Goal: Task Accomplishment & Management: Use online tool/utility

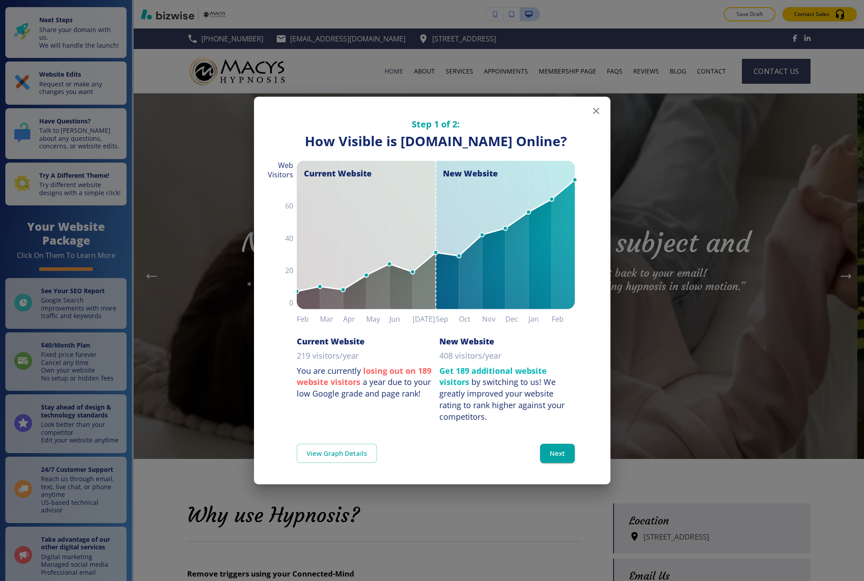
click at [159, 393] on div "Step 1 of 2: How Visible are You Online? How Visible is [DOMAIN_NAME] Online? C…" at bounding box center [432, 290] width 864 height 581
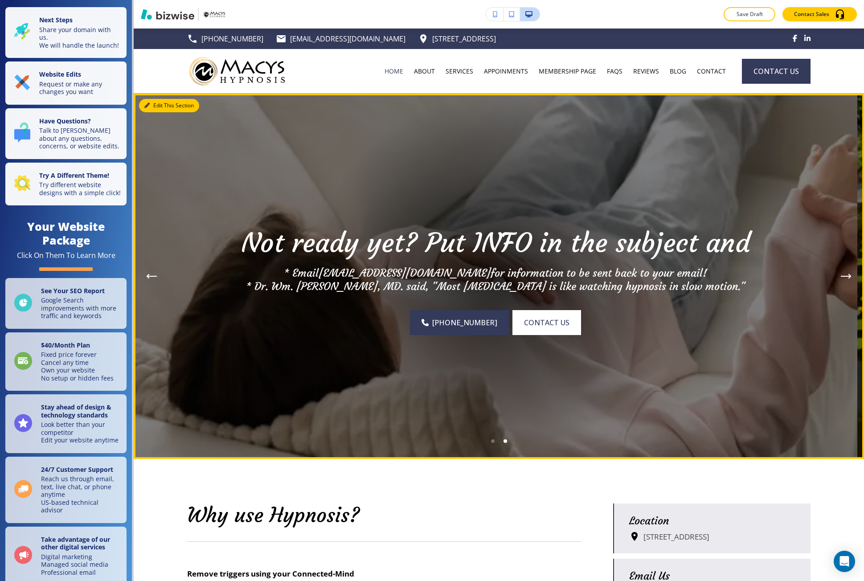
click at [151, 99] on button "Edit This Section" at bounding box center [169, 105] width 60 height 13
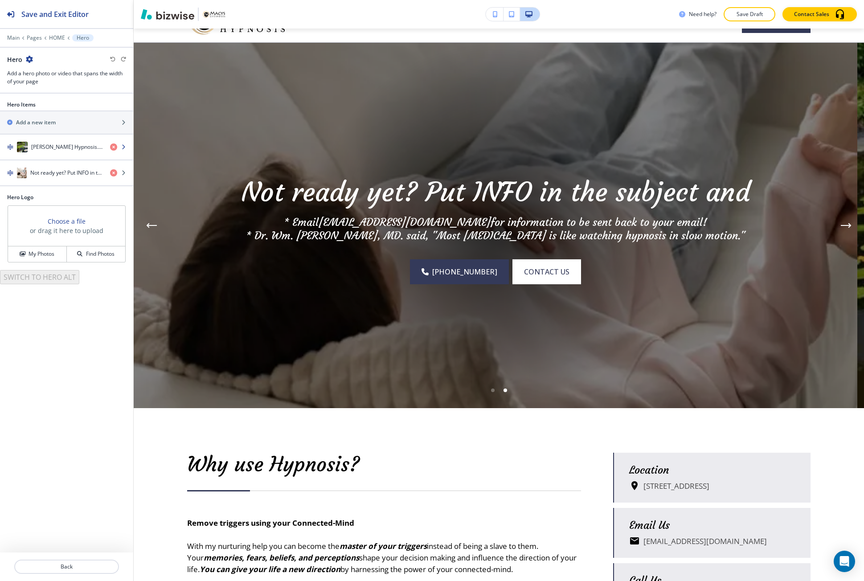
scroll to position [65, 0]
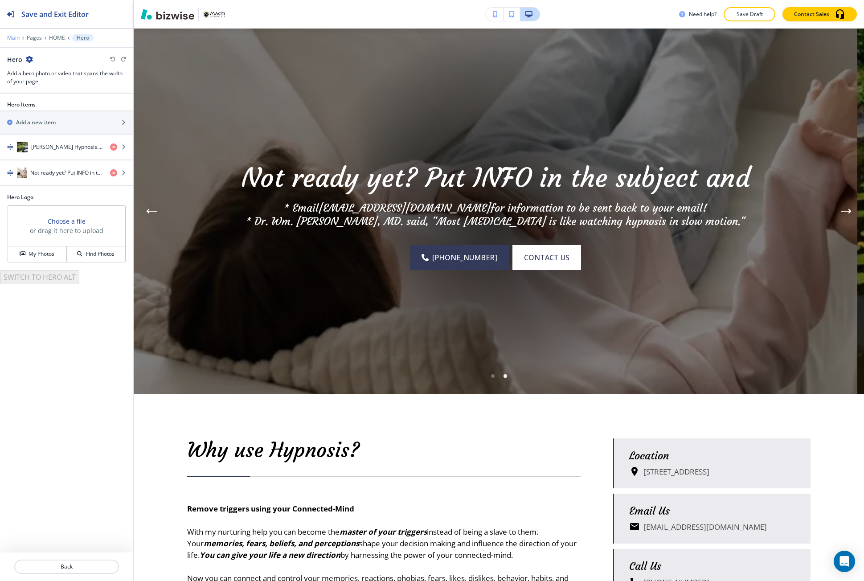
click at [12, 37] on p "Main" at bounding box center [13, 38] width 12 height 6
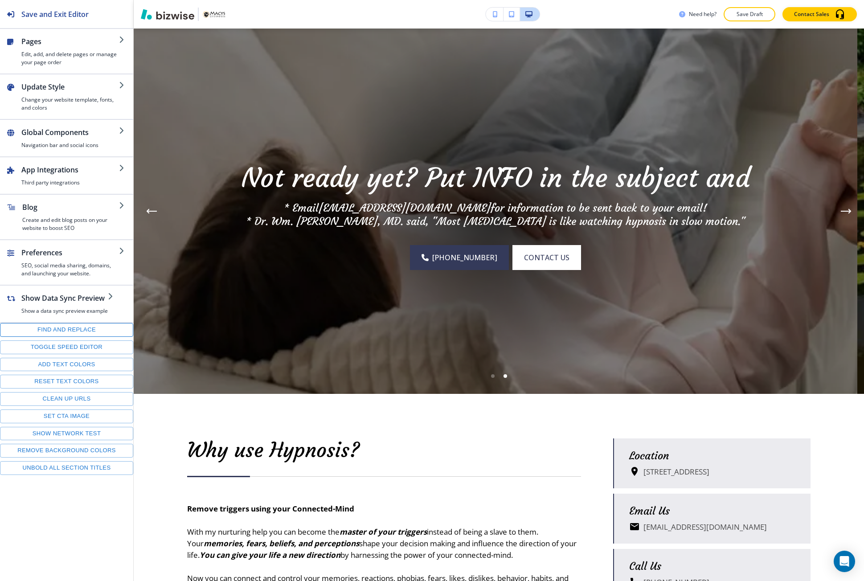
click at [59, 328] on button "Find and replace" at bounding box center [66, 330] width 133 height 14
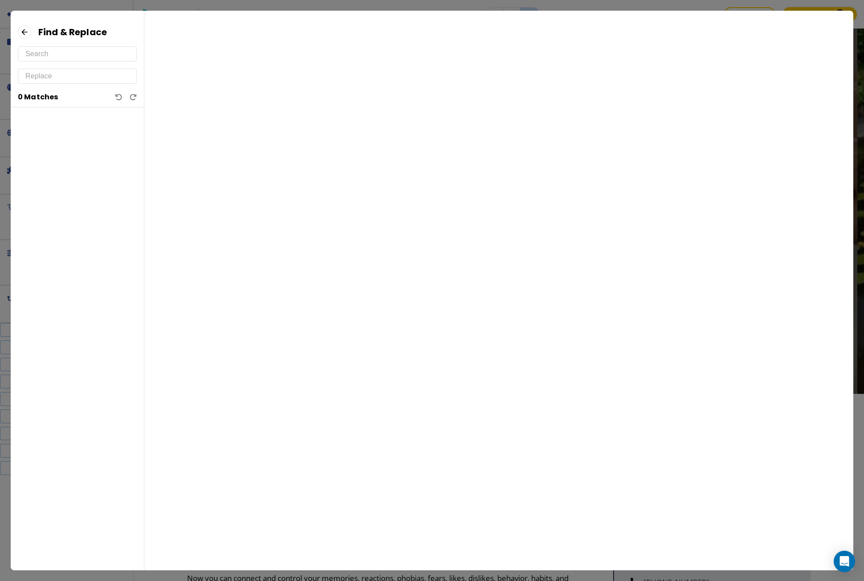
click at [45, 78] on input "text" at bounding box center [77, 76] width 104 height 14
drag, startPoint x: 33, startPoint y: 75, endPoint x: 77, endPoint y: 76, distance: 43.7
click at [77, 76] on input "hipnosis" at bounding box center [77, 76] width 104 height 14
drag, startPoint x: 47, startPoint y: 74, endPoint x: 15, endPoint y: 74, distance: 32.1
click at [15, 74] on div "Find & Replace h 0 Matches" at bounding box center [77, 66] width 133 height 82
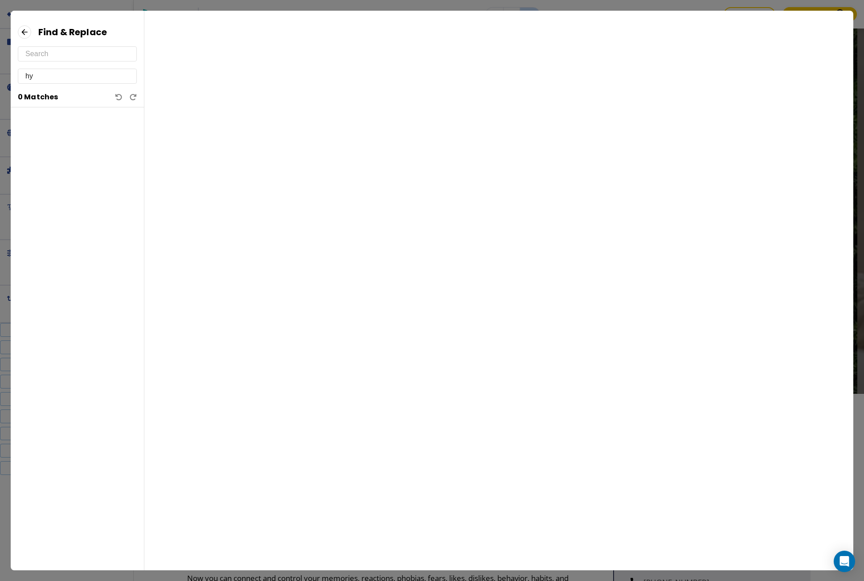
type input "h"
click at [41, 53] on input "text" at bounding box center [77, 54] width 104 height 14
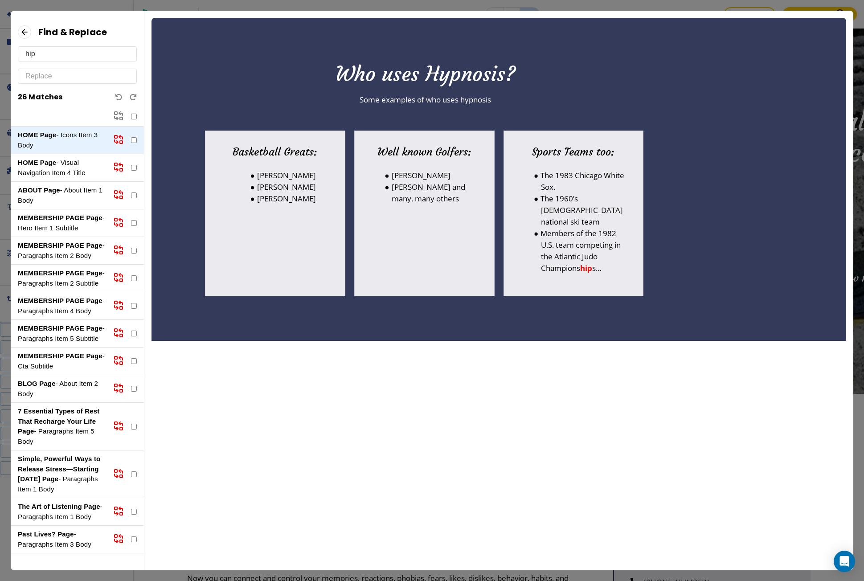
click at [75, 180] on div "HOME Page - Visual Navigation Item 4 Title" at bounding box center [77, 168] width 133 height 28
click at [72, 189] on p "ABOUT Page - About Item 1 Body" at bounding box center [62, 195] width 88 height 20
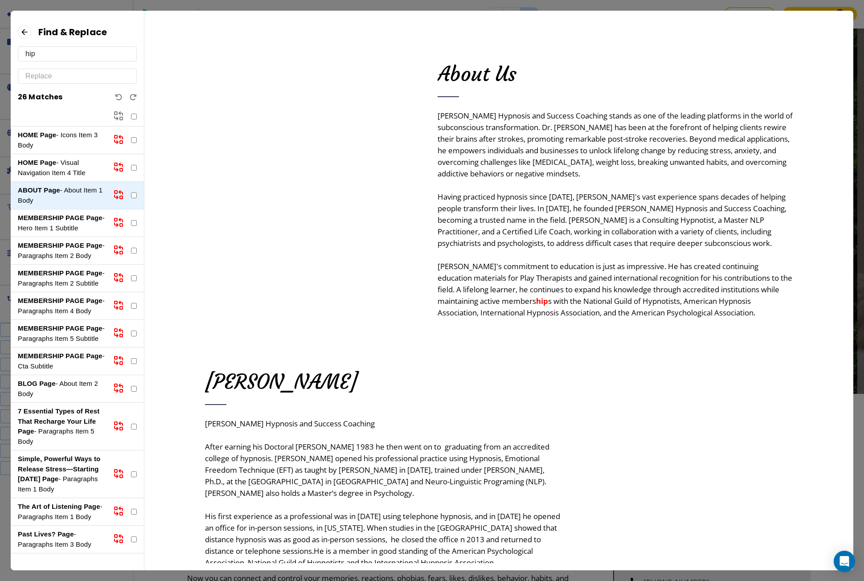
scroll to position [11, 0]
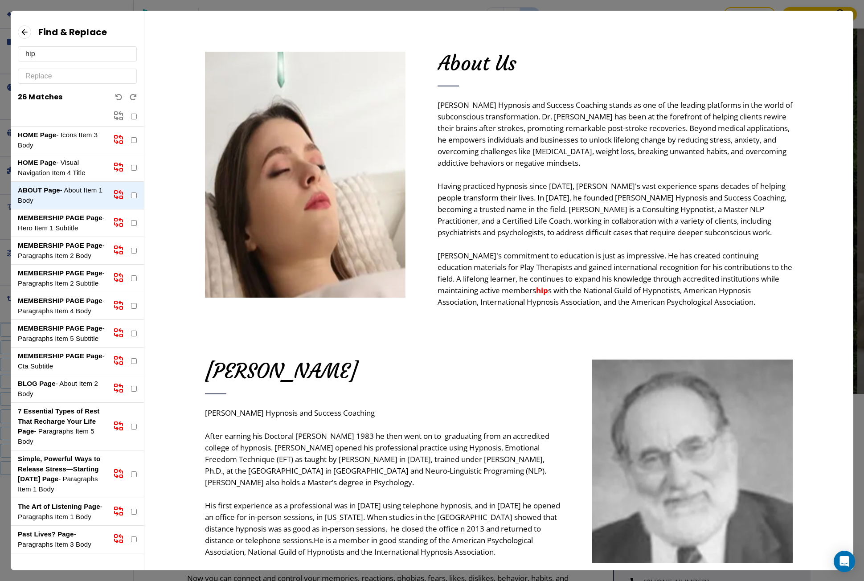
click at [39, 56] on input "hip" at bounding box center [77, 54] width 104 height 14
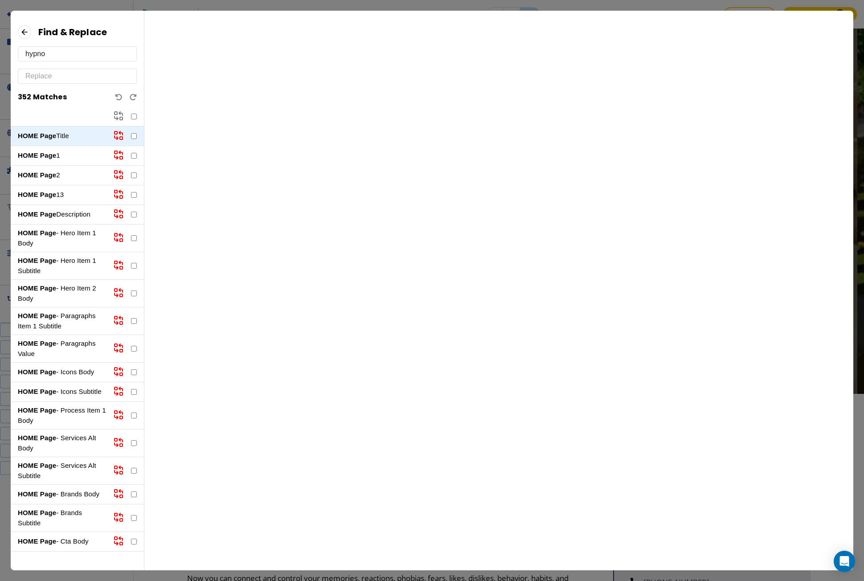
type input "hypno"
click at [59, 234] on p "HOME Page - Hero Item 1 Body" at bounding box center [62, 238] width 88 height 20
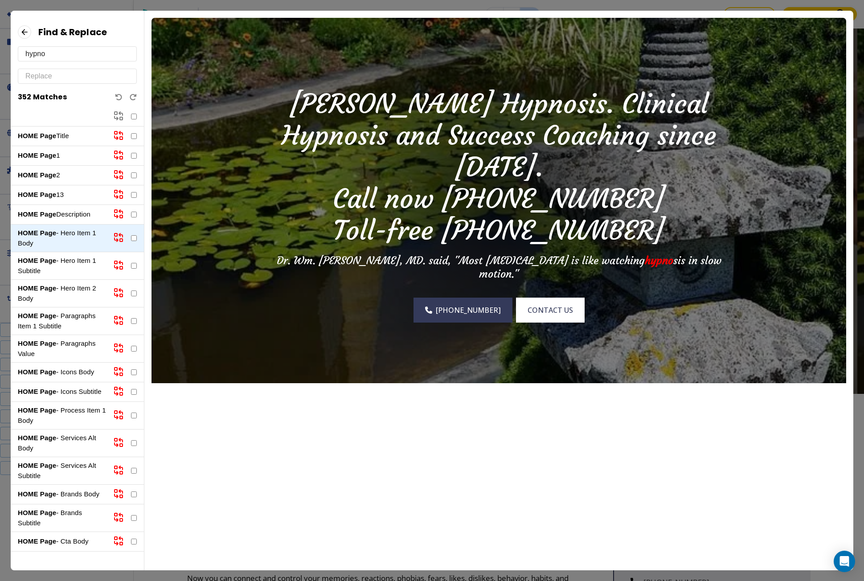
click at [24, 35] on icon at bounding box center [24, 31] width 13 height 13
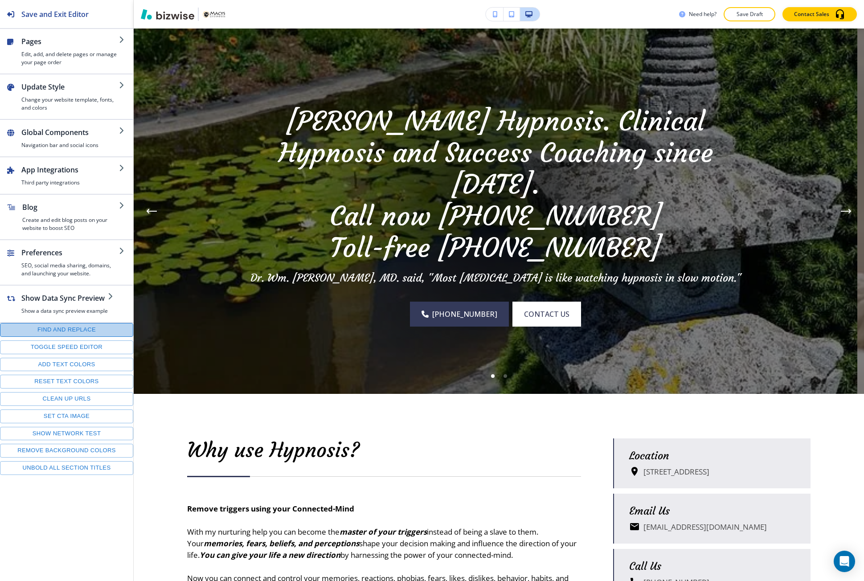
click at [73, 324] on button "Find and replace" at bounding box center [66, 330] width 133 height 14
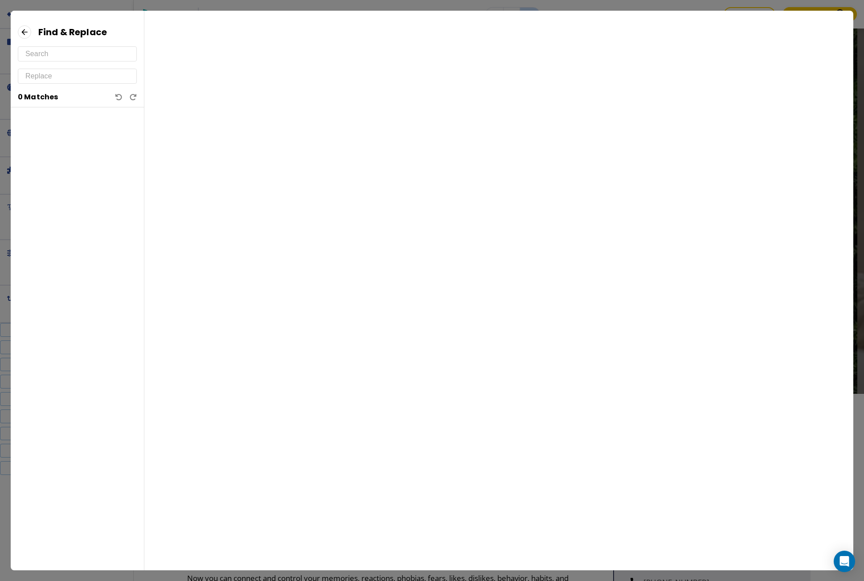
click at [80, 57] on input "text" at bounding box center [77, 54] width 104 height 14
paste input "jim@macys-hypnosis.com"
type input "jim@macys-hypnosis.com"
click at [19, 33] on icon at bounding box center [24, 31] width 13 height 13
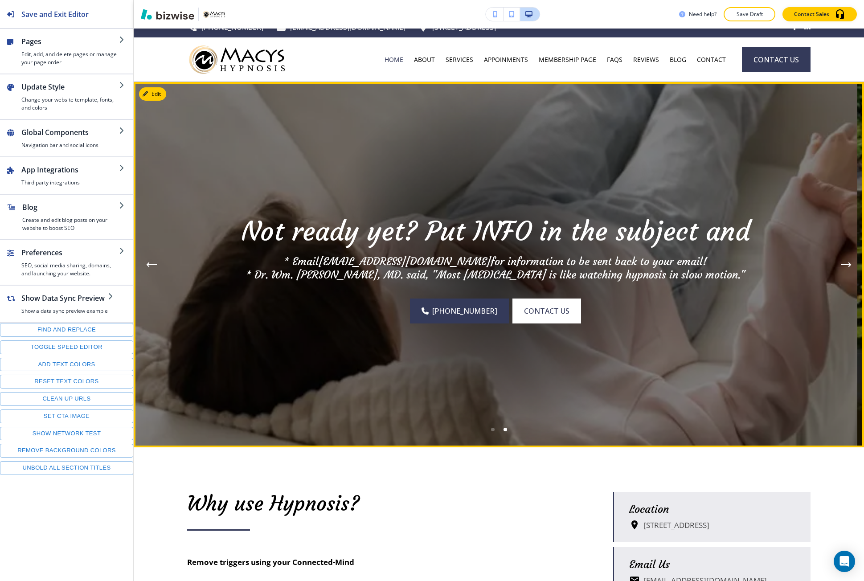
scroll to position [0, 0]
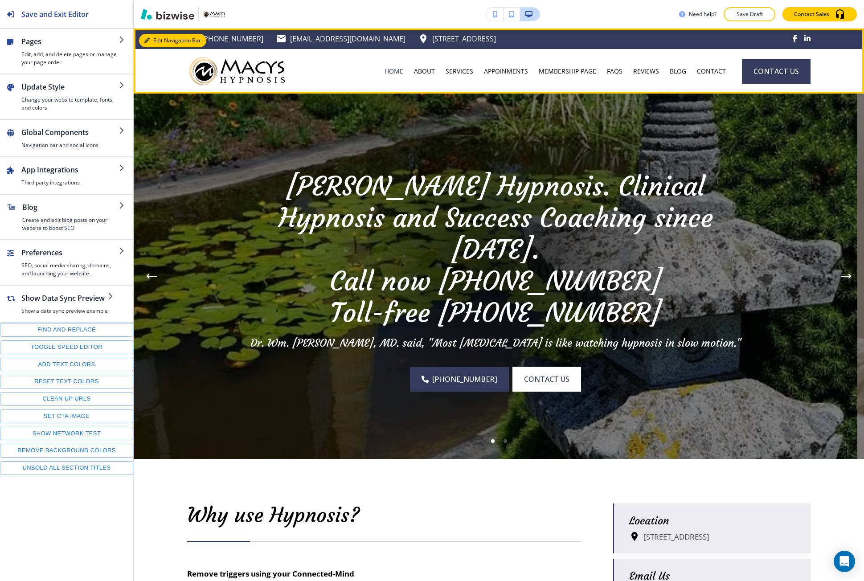
click at [147, 43] on icon "button" at bounding box center [146, 40] width 5 height 5
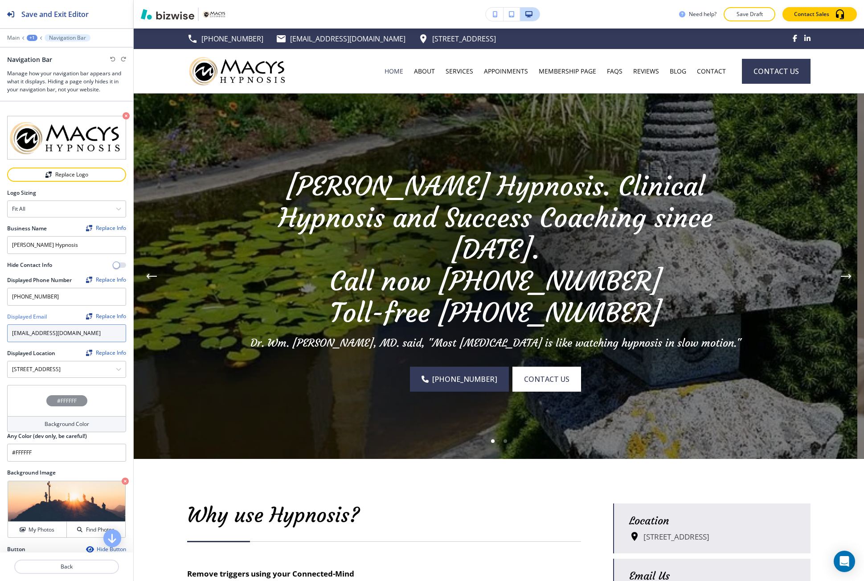
click at [54, 324] on input "info@macys-hypnosis.com" at bounding box center [66, 333] width 119 height 18
paste input "coaching"
type input "info@macys-coaching"
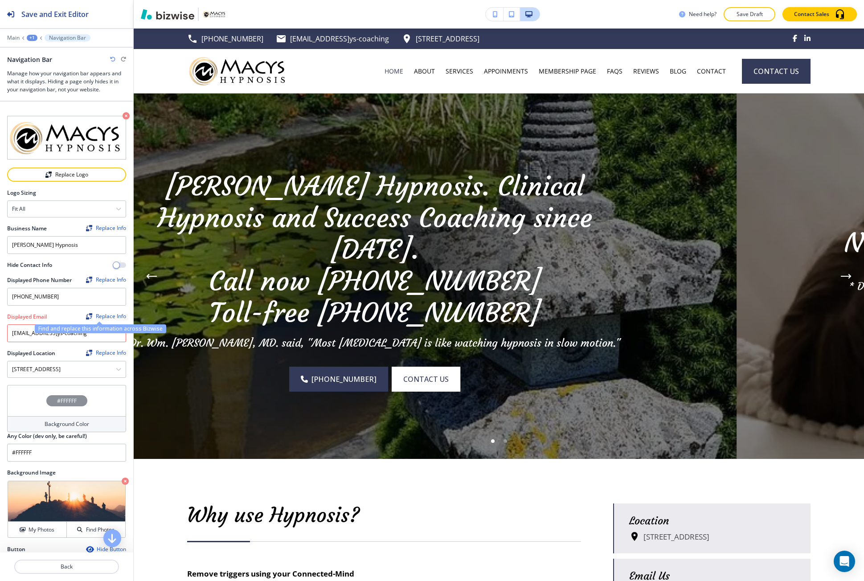
click at [97, 316] on div "Replace Info" at bounding box center [106, 316] width 40 height 6
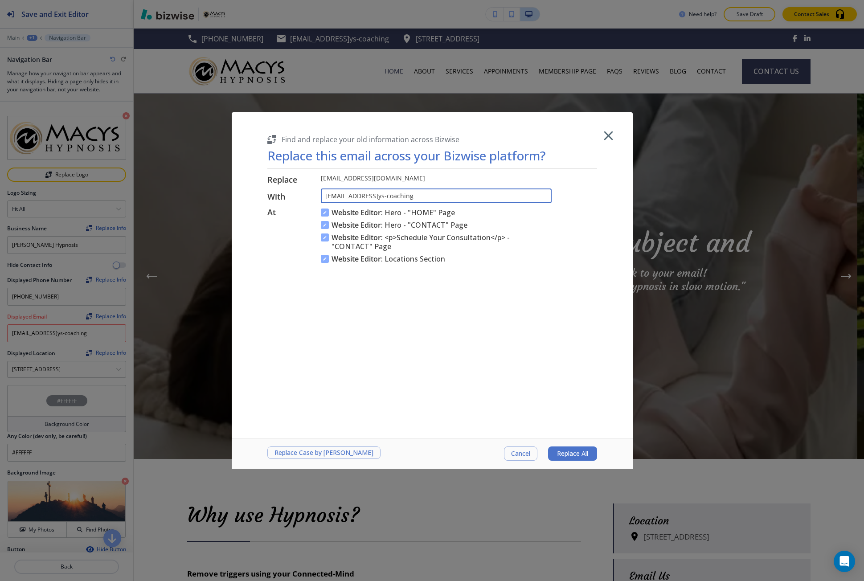
click at [423, 197] on input "info@macys-coaching" at bounding box center [436, 196] width 231 height 15
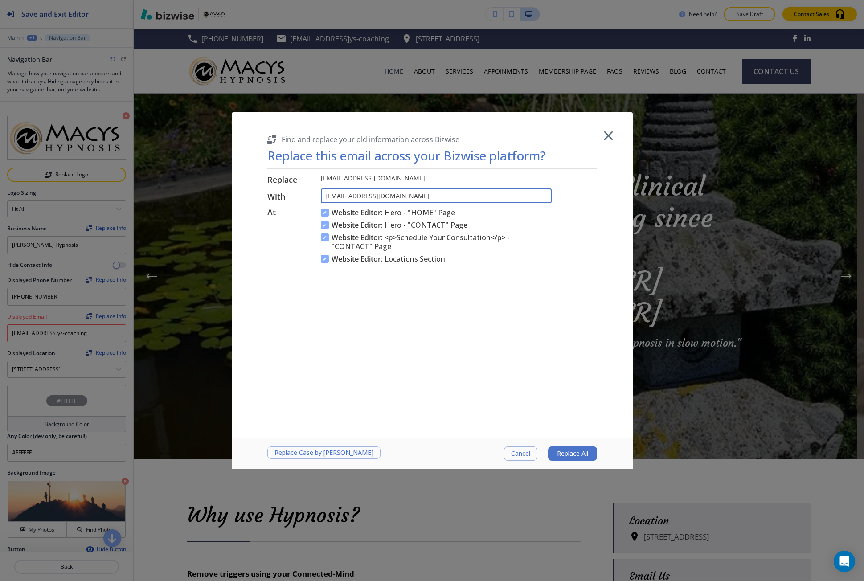
type input "info@macys-coaching.com"
click at [568, 459] on button "Replace All" at bounding box center [572, 454] width 49 height 14
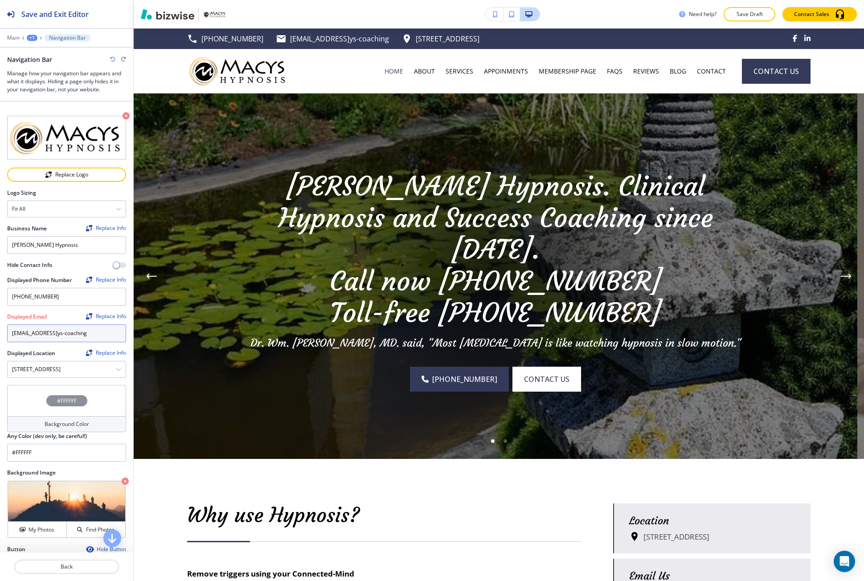
click at [77, 325] on input "info@macys-coaching" at bounding box center [66, 333] width 119 height 18
paste input ".com"
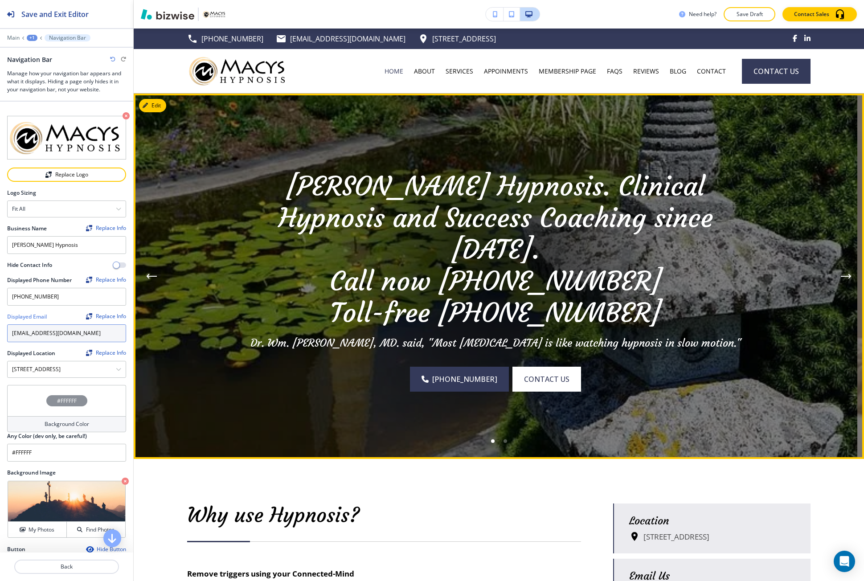
type input "info@macys-coaching.com"
click at [159, 320] on img at bounding box center [496, 276] width 724 height 365
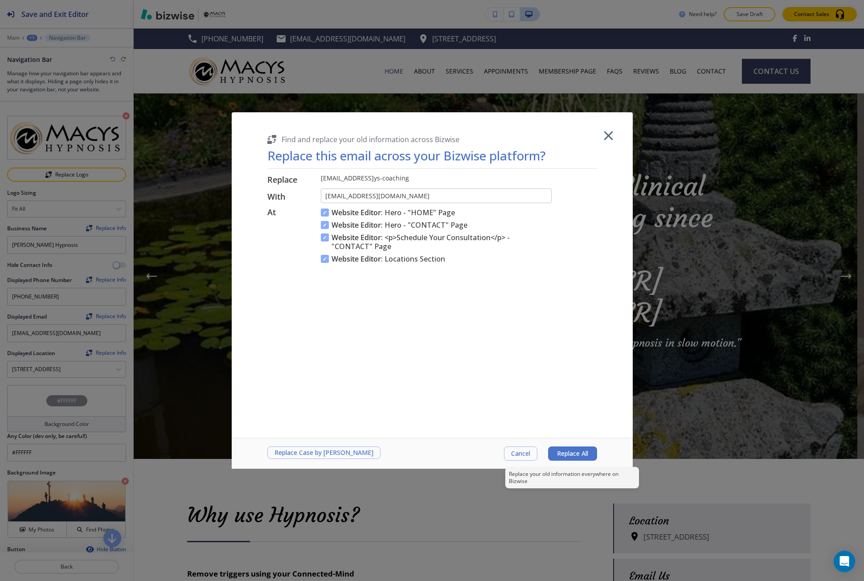
click at [583, 457] on span "Replace All" at bounding box center [572, 453] width 31 height 7
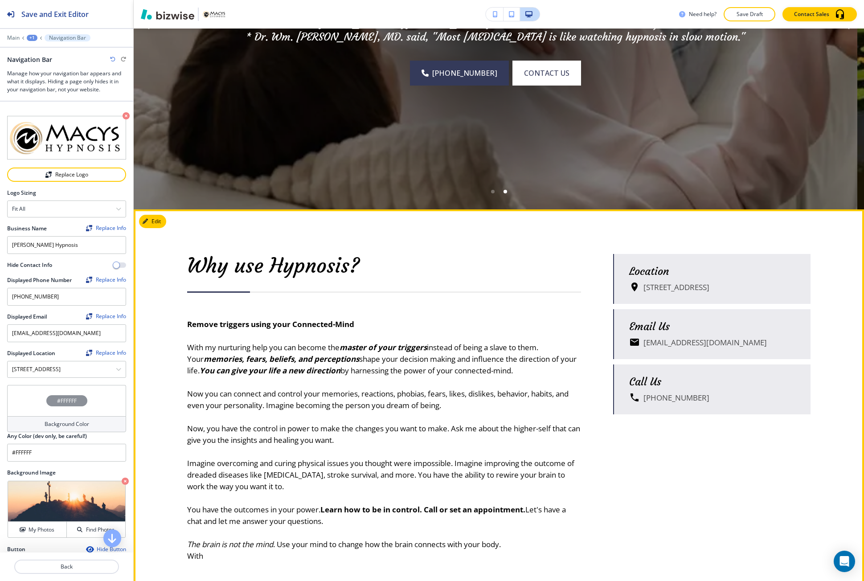
scroll to position [357, 0]
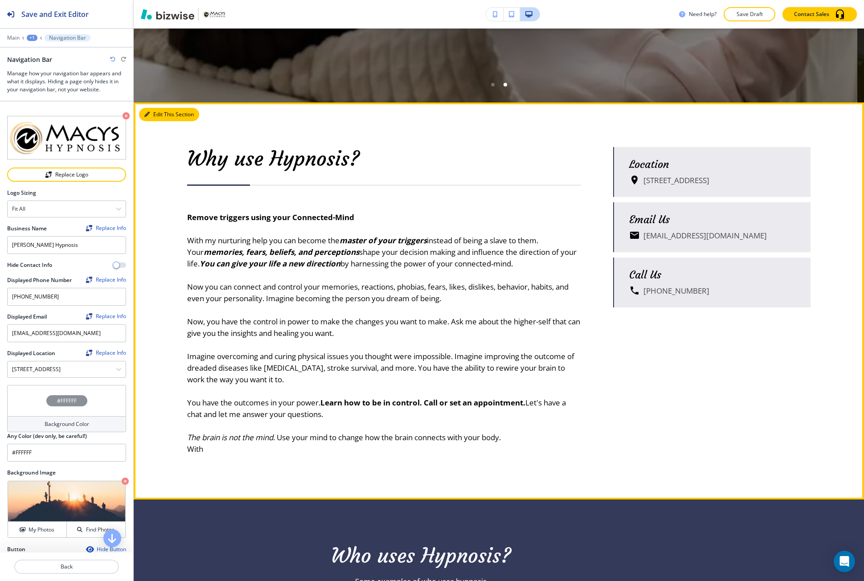
click at [153, 119] on button "Edit This Section" at bounding box center [169, 114] width 60 height 13
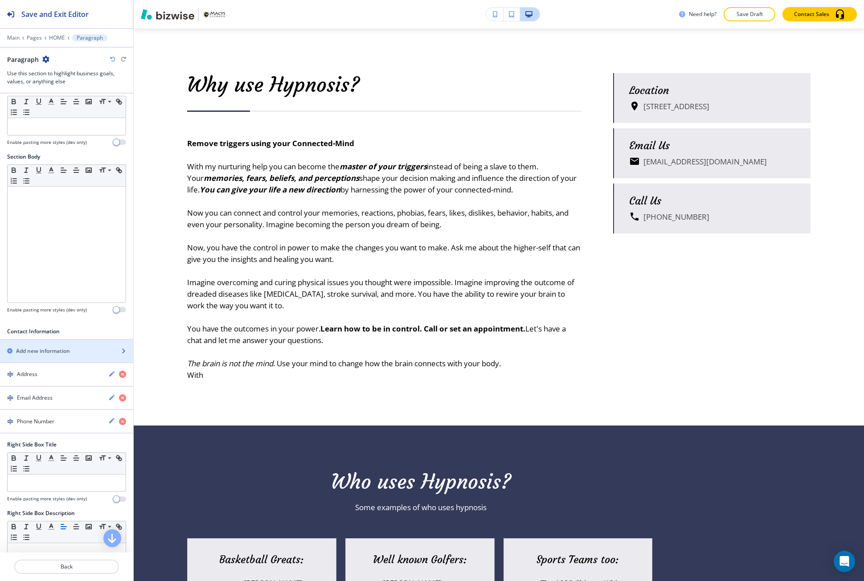
scroll to position [134, 0]
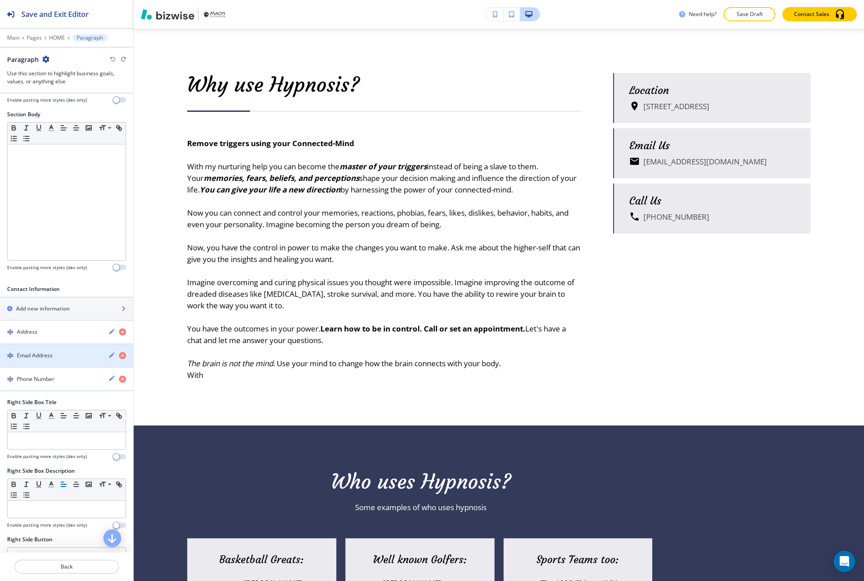
click at [66, 364] on div "button" at bounding box center [66, 363] width 133 height 7
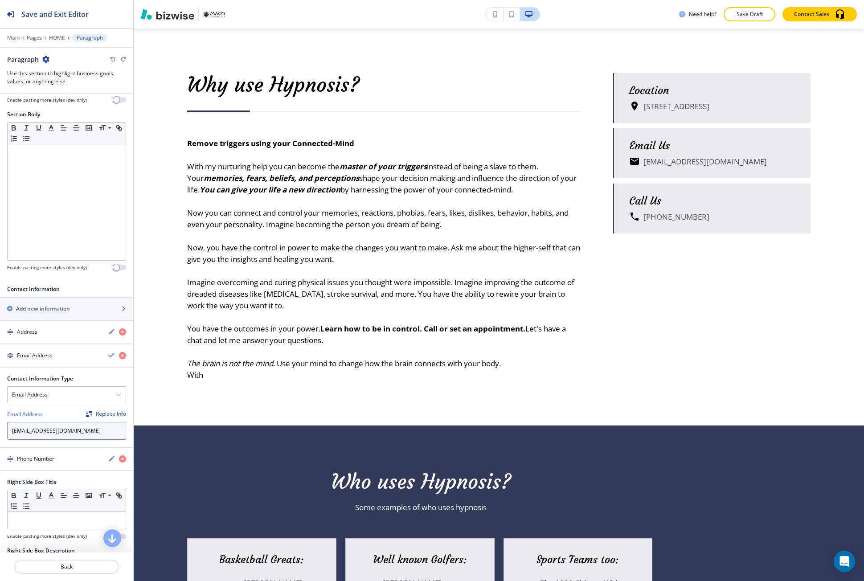
click at [68, 431] on input "info@macys-hypnosis.com" at bounding box center [66, 431] width 119 height 18
paste input "coaching"
type input "info@macys-coaching.com"
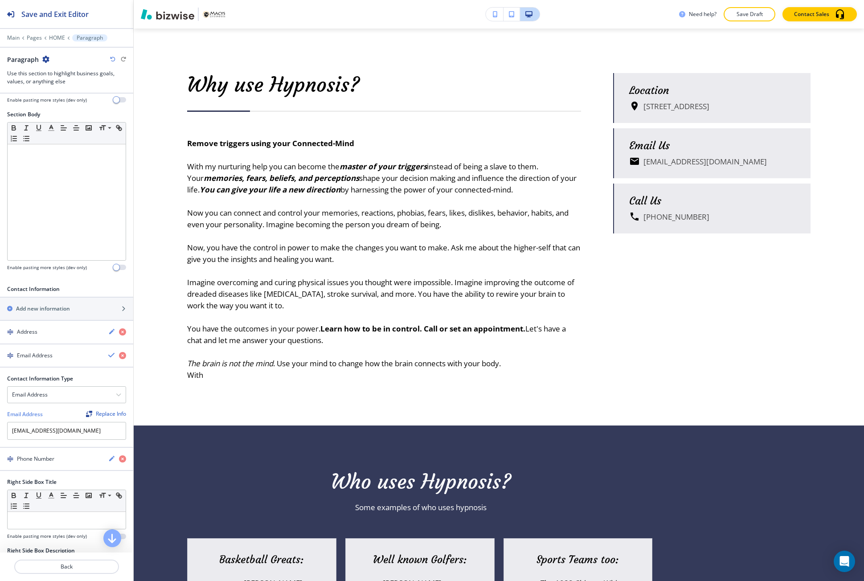
click at [93, 411] on div "Replace Info" at bounding box center [106, 414] width 40 height 6
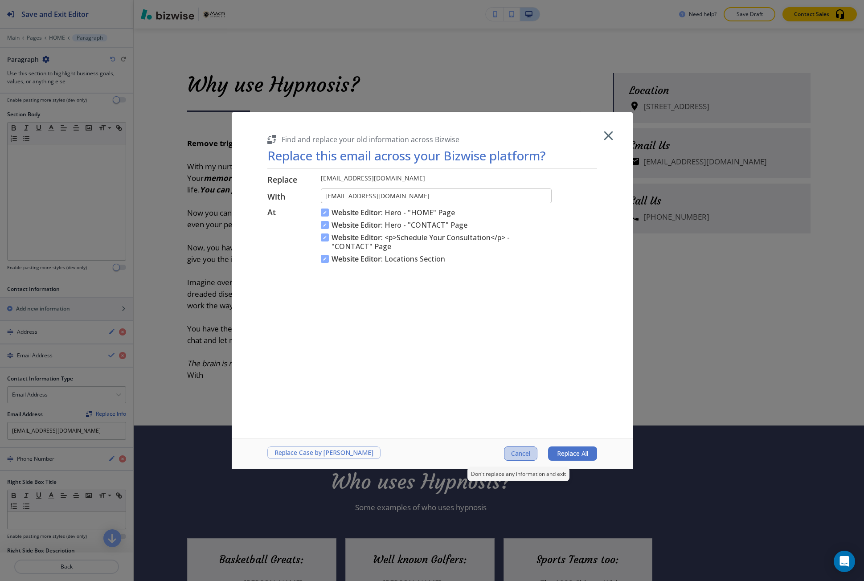
click at [533, 452] on button "Cancel" at bounding box center [520, 454] width 33 height 14
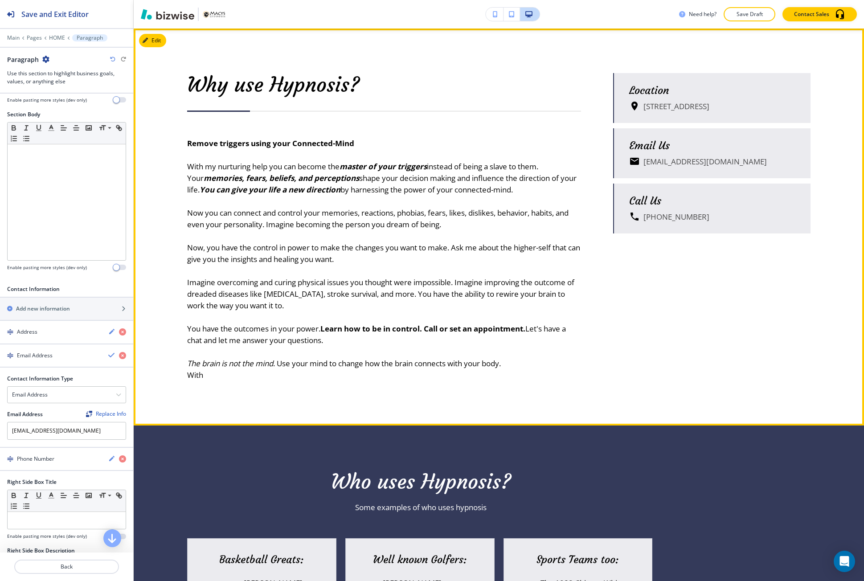
click at [336, 425] on div "Why use Hypnosis? Remove triggers using your Connected-Mind With my nurturing h…" at bounding box center [499, 227] width 730 height 397
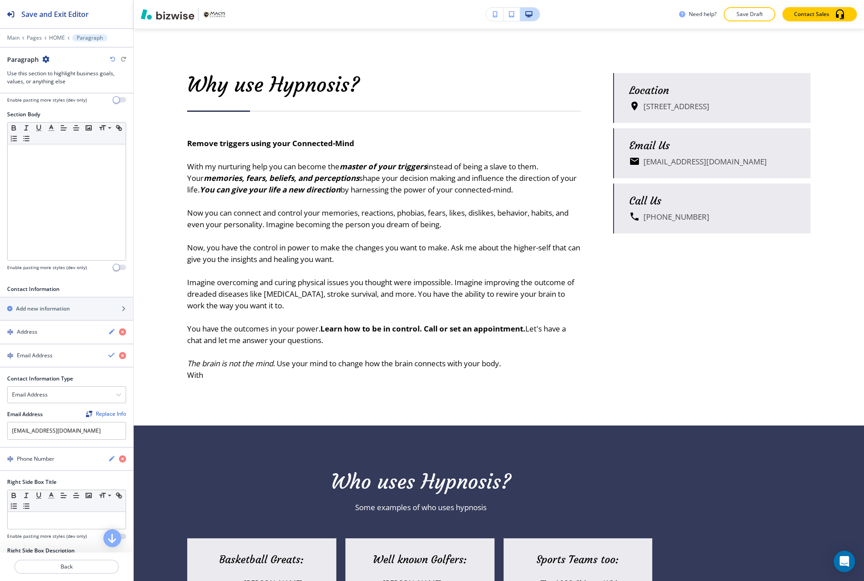
click at [109, 57] on div "Paragraph" at bounding box center [66, 59] width 119 height 9
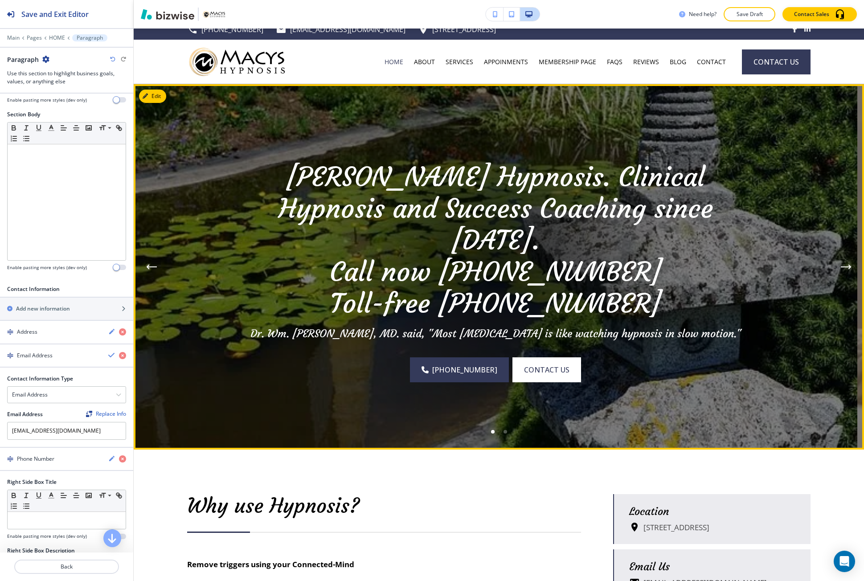
scroll to position [0, 0]
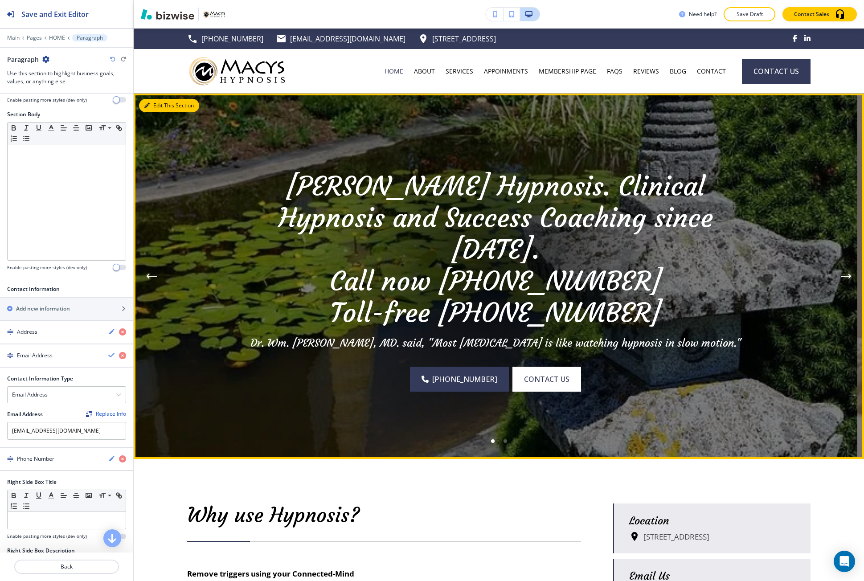
click at [150, 106] on button "Edit This Section" at bounding box center [169, 105] width 60 height 13
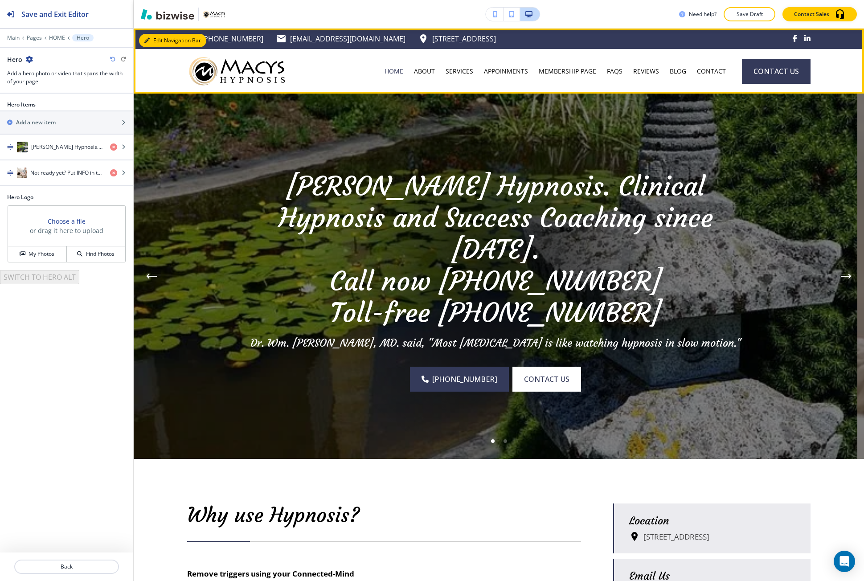
click at [157, 43] on button "Edit Navigation Bar" at bounding box center [172, 40] width 67 height 13
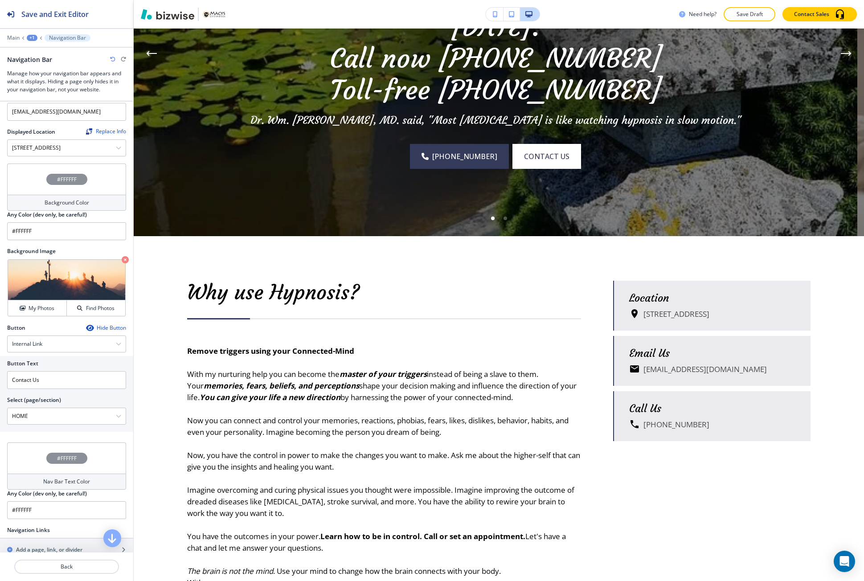
scroll to position [223, 0]
click at [112, 61] on icon "button" at bounding box center [112, 59] width 5 height 5
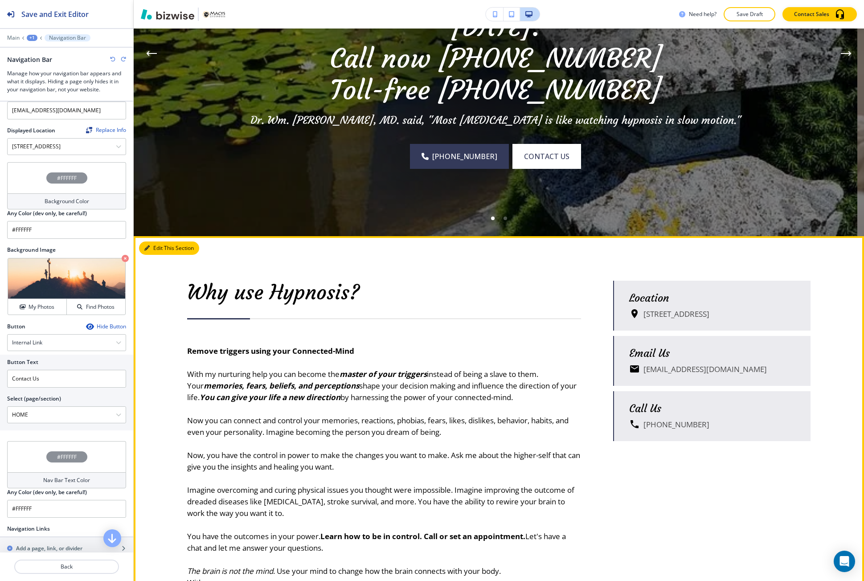
click at [148, 248] on icon "button" at bounding box center [146, 248] width 5 height 5
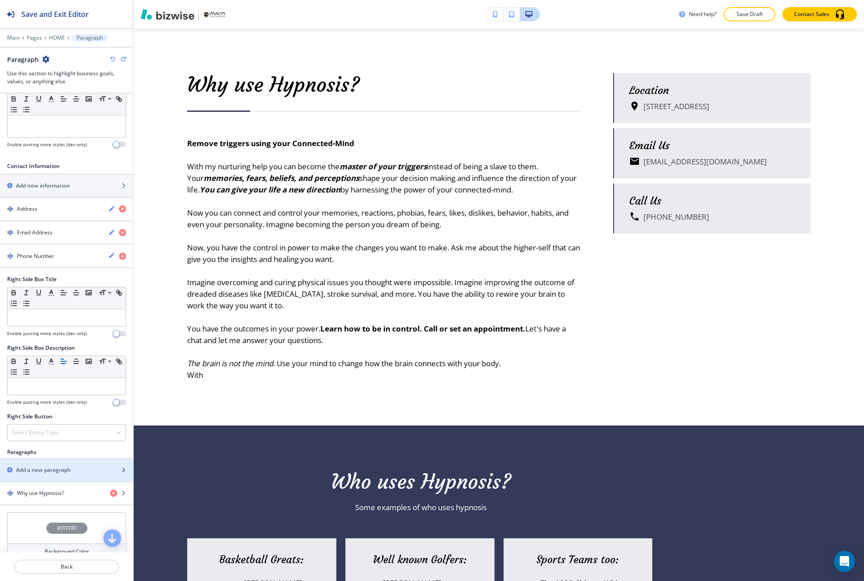
scroll to position [267, 0]
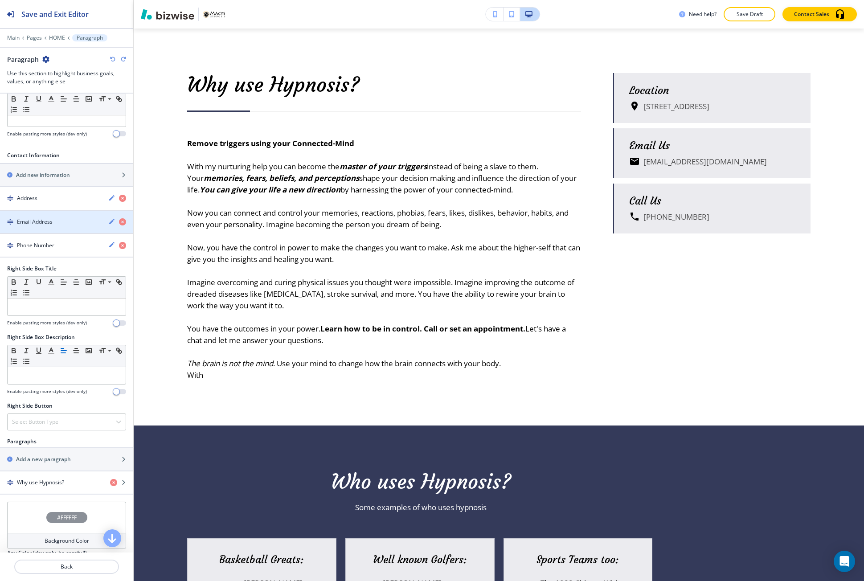
click at [71, 228] on div "button" at bounding box center [66, 229] width 133 height 7
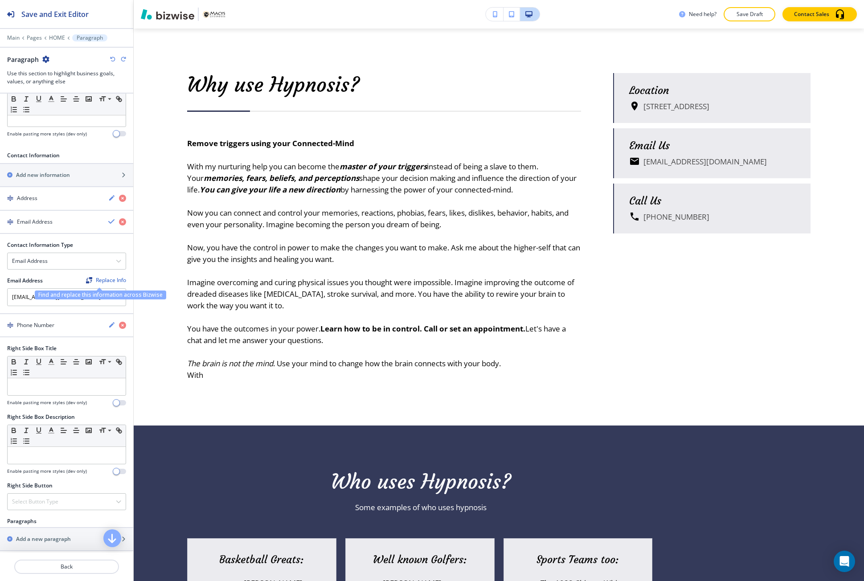
click at [99, 278] on div "Replace Info" at bounding box center [106, 280] width 40 height 6
click at [107, 281] on div "Replace Info" at bounding box center [106, 280] width 40 height 6
click at [98, 301] on input "info@macys-hypnosis.com" at bounding box center [66, 297] width 119 height 18
paste input "coaching"
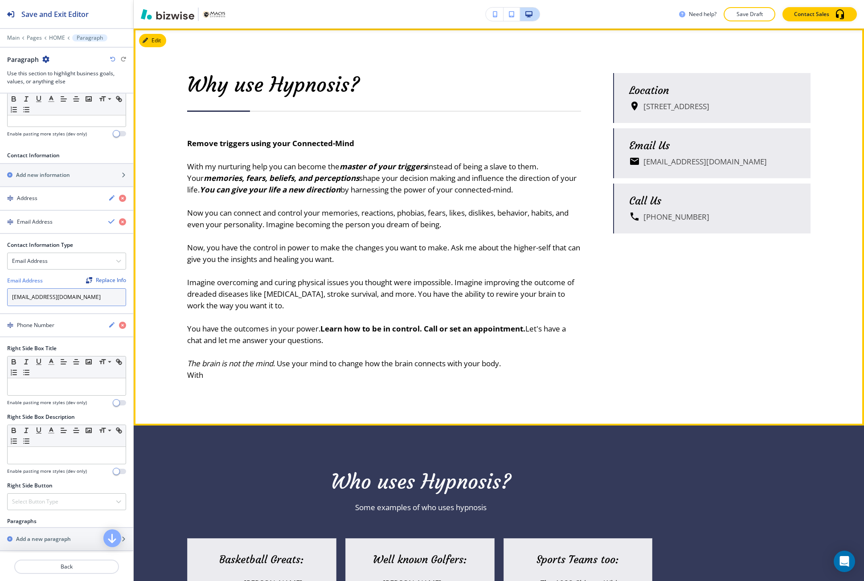
type input "info@macys-coaching.com"
click at [181, 327] on div "Why use Hypnosis? Remove triggers using your Connected-Mind With my nurturing h…" at bounding box center [368, 227] width 426 height 308
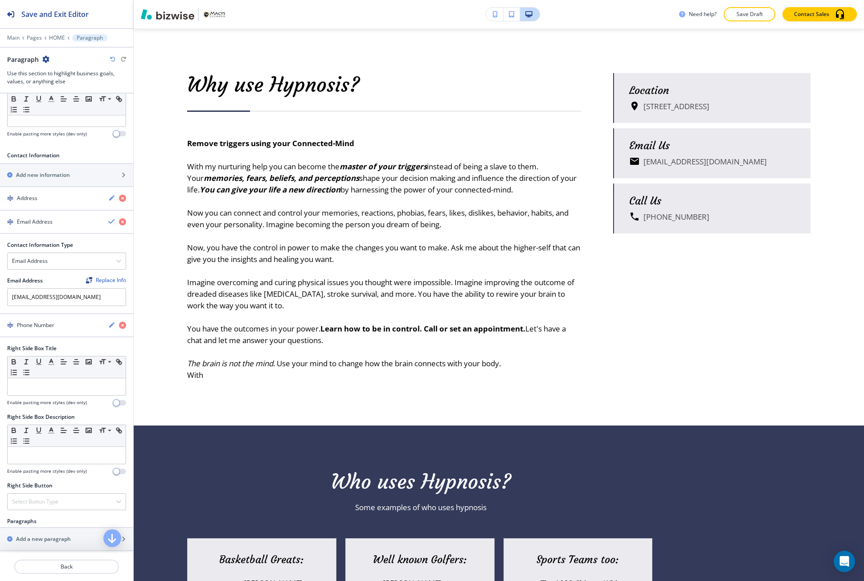
click at [107, 282] on div "Replace Info" at bounding box center [106, 280] width 40 height 6
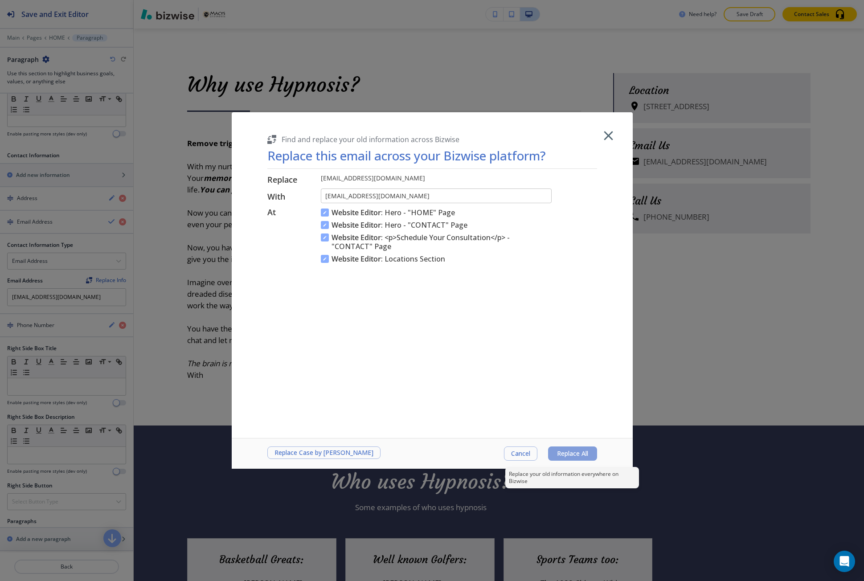
click at [566, 453] on span "Replace All" at bounding box center [572, 453] width 31 height 7
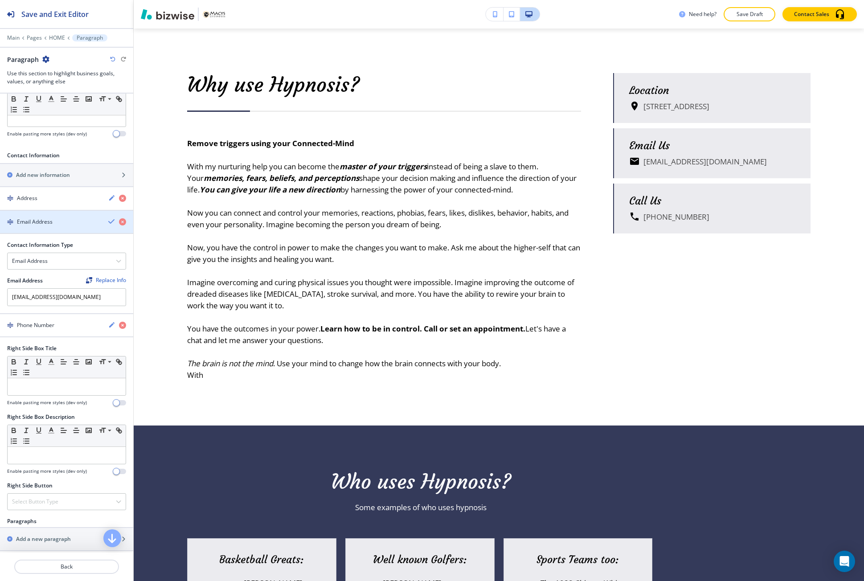
click at [108, 222] on icon "button" at bounding box center [111, 221] width 7 height 7
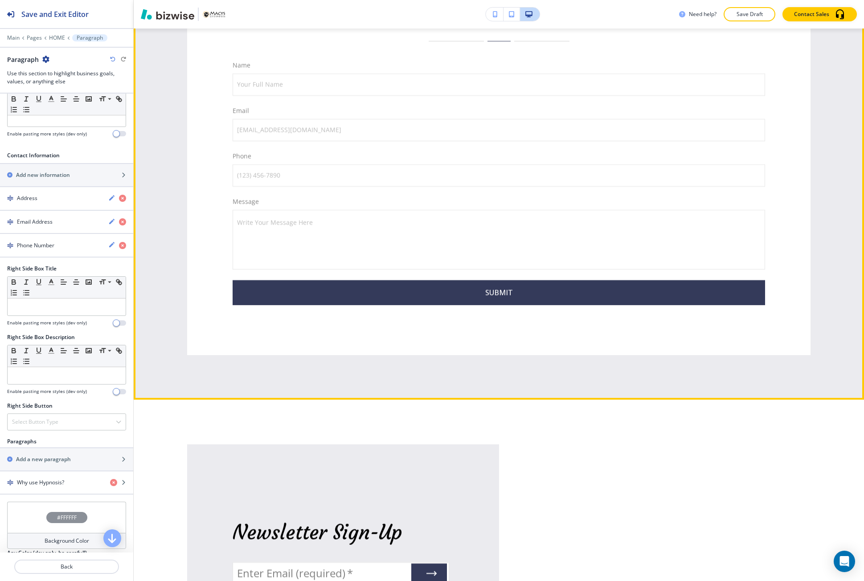
scroll to position [2792, 0]
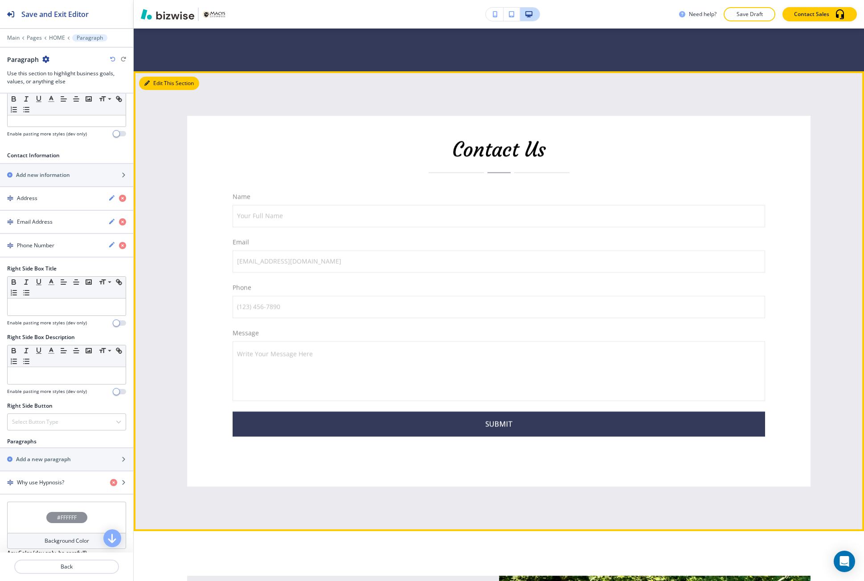
click at [149, 82] on icon "button" at bounding box center [146, 83] width 5 height 5
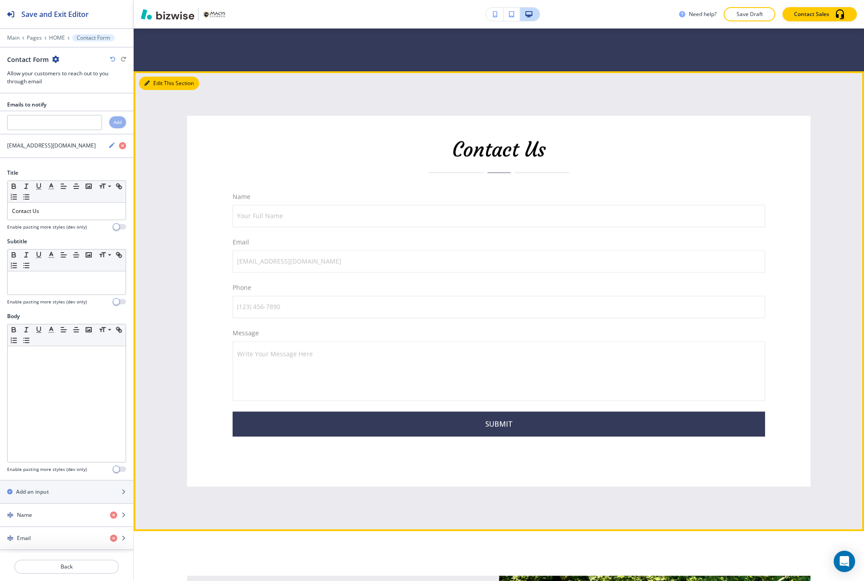
scroll to position [2837, 0]
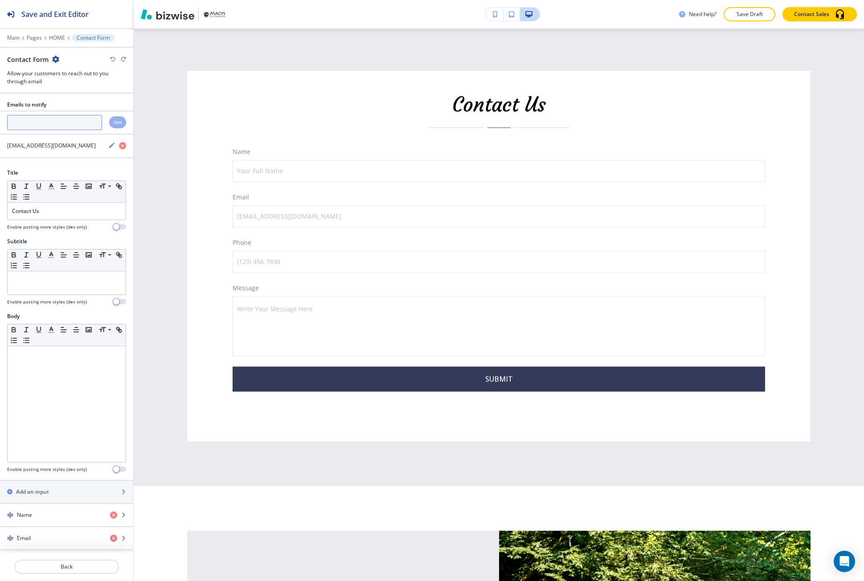
click at [54, 125] on input "text" at bounding box center [54, 122] width 95 height 15
paste input "info@macys-coaching.com"
type input "info@macys-coaching.com"
click at [114, 123] on h4 "Add" at bounding box center [118, 122] width 8 height 7
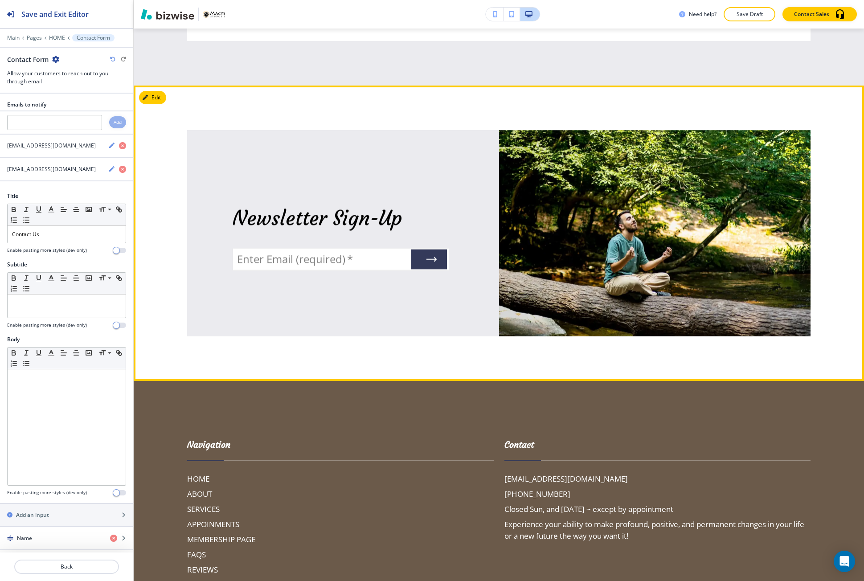
scroll to position [3238, 0]
click at [156, 102] on button "Edit This Section" at bounding box center [169, 96] width 60 height 13
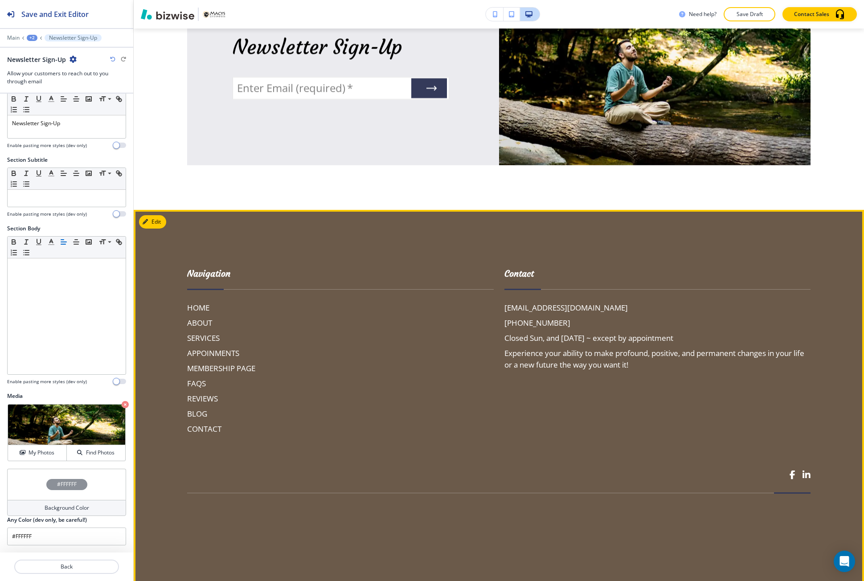
scroll to position [3425, 0]
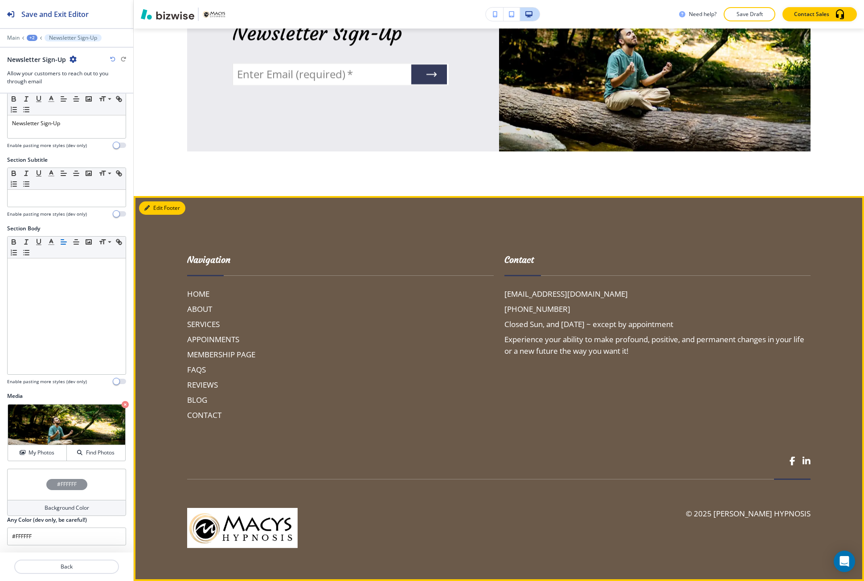
click at [155, 210] on button "Edit Footer" at bounding box center [162, 207] width 46 height 13
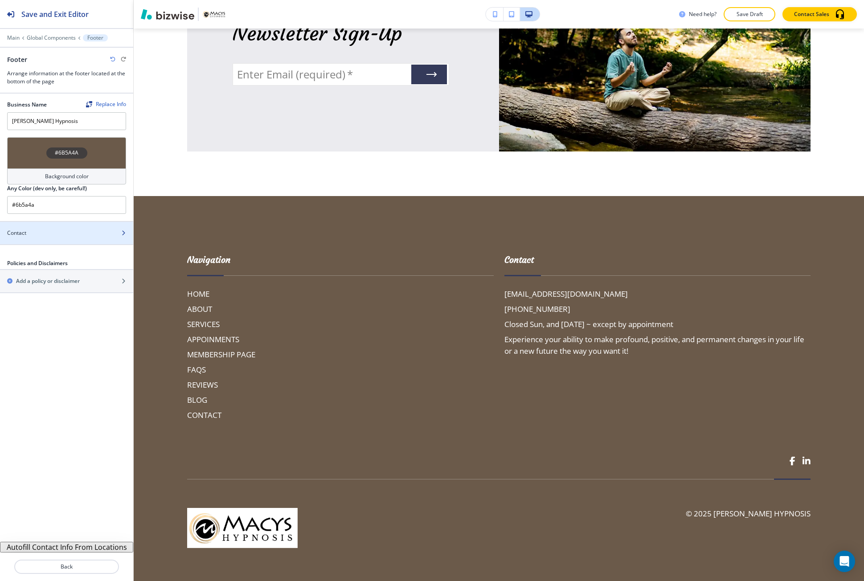
click at [44, 238] on div at bounding box center [66, 240] width 133 height 7
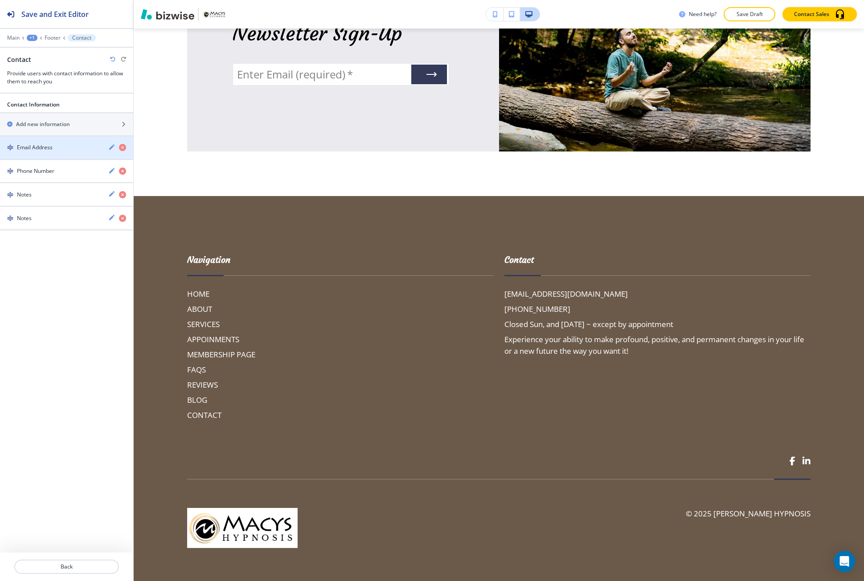
click at [53, 151] on div "Email Address" at bounding box center [50, 147] width 101 height 8
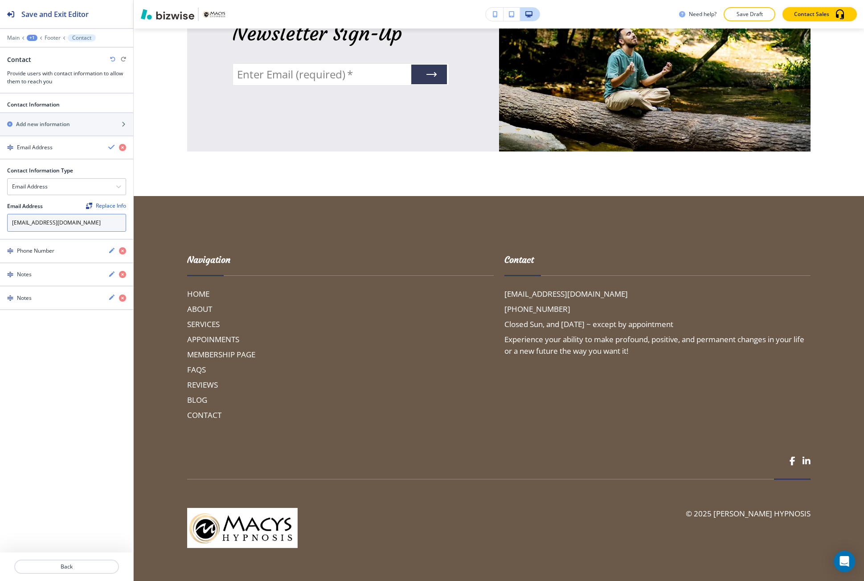
click at [61, 219] on input "info@macys-hypnosis.com" at bounding box center [66, 223] width 119 height 18
paste input "coaching"
type input "info@macys-coaching.com"
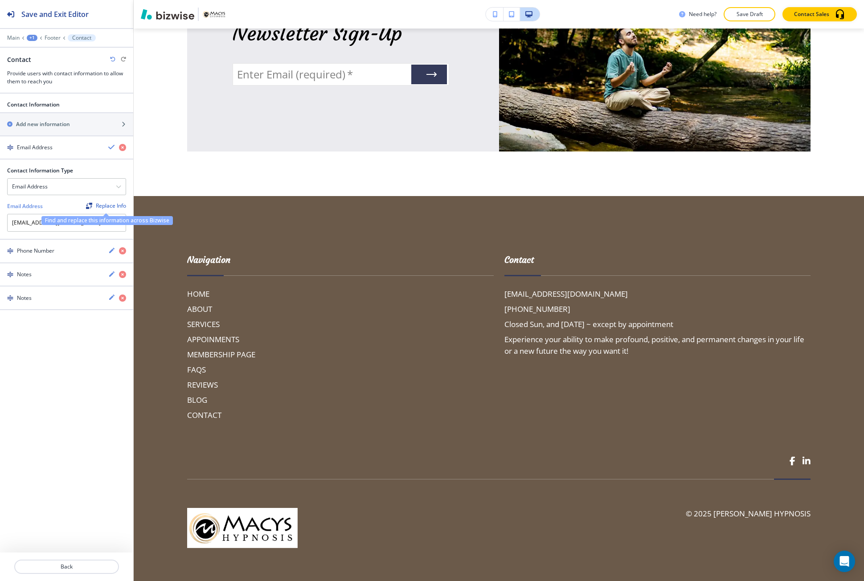
click at [103, 209] on div "Replace Info" at bounding box center [106, 206] width 40 height 6
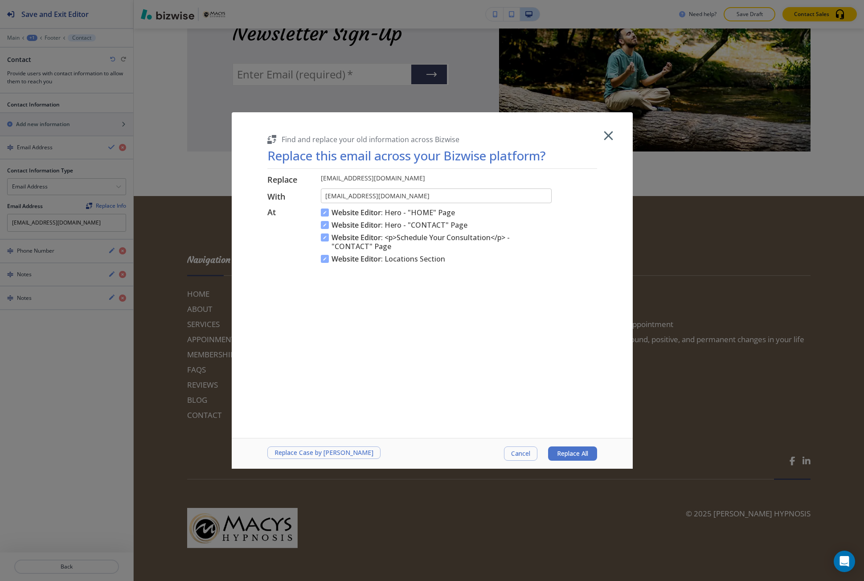
click at [371, 180] on p "info@macys-coaching.com" at bounding box center [436, 178] width 231 height 8
click at [610, 136] on icon "button" at bounding box center [608, 135] width 9 height 9
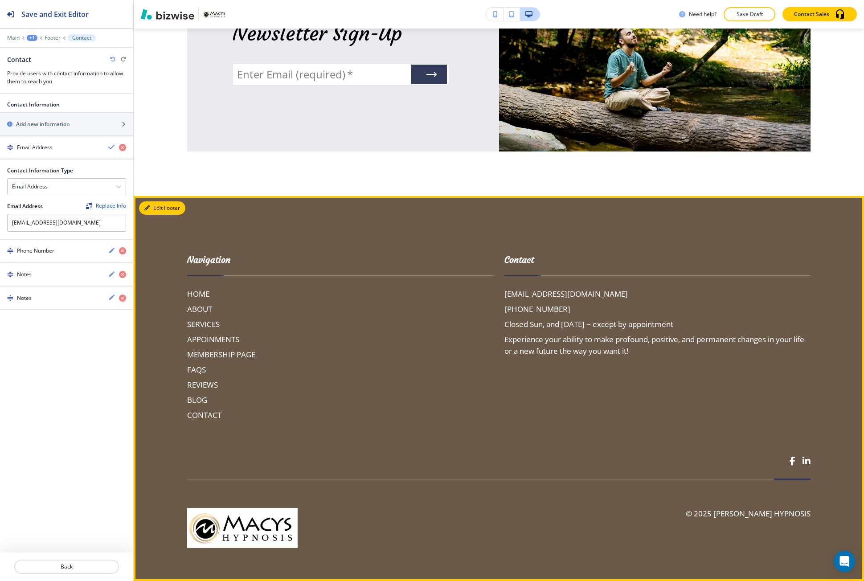
click at [160, 214] on button "Edit Footer" at bounding box center [162, 207] width 46 height 13
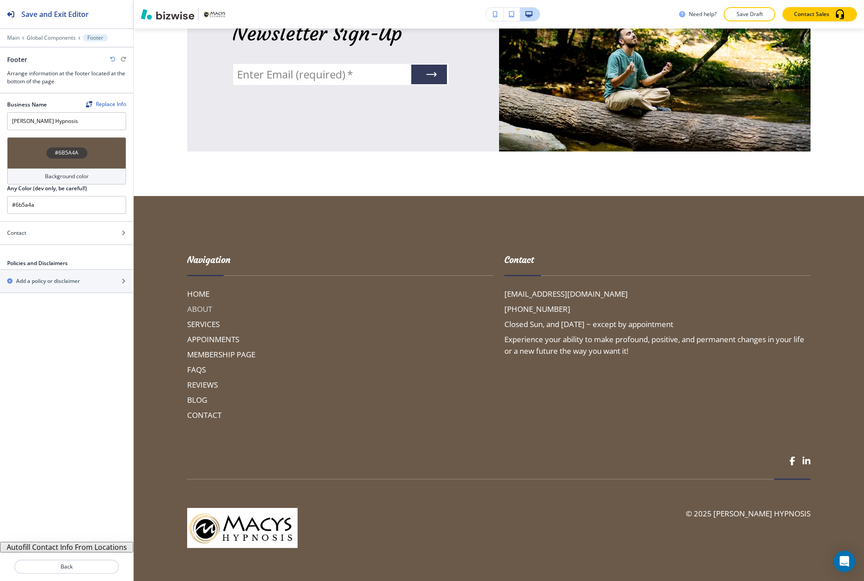
click at [194, 305] on h6 "ABOUT" at bounding box center [340, 309] width 307 height 12
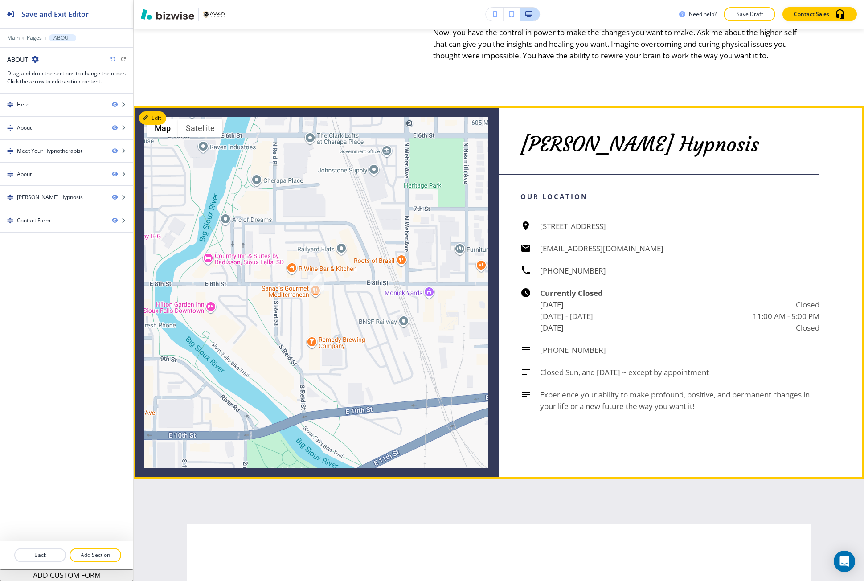
scroll to position [1649, 0]
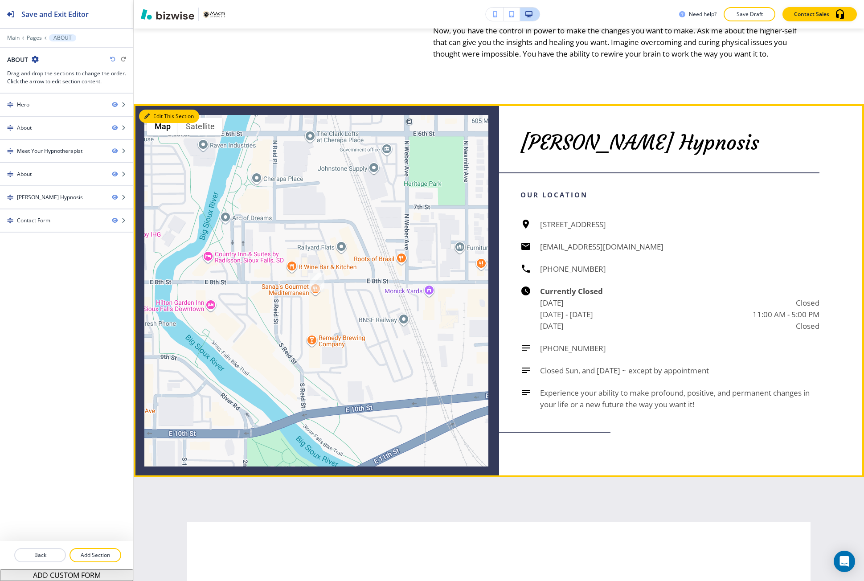
click at [148, 119] on icon "button" at bounding box center [146, 116] width 5 height 5
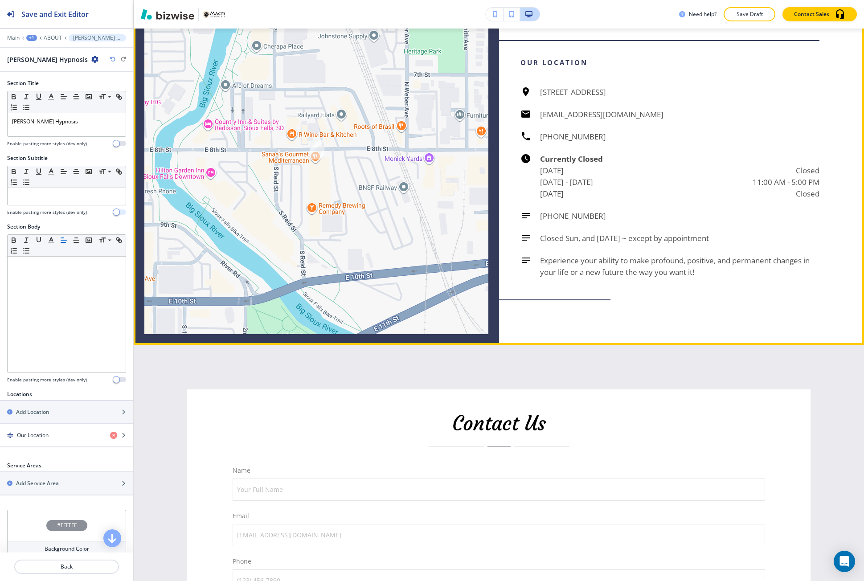
scroll to position [1800, 0]
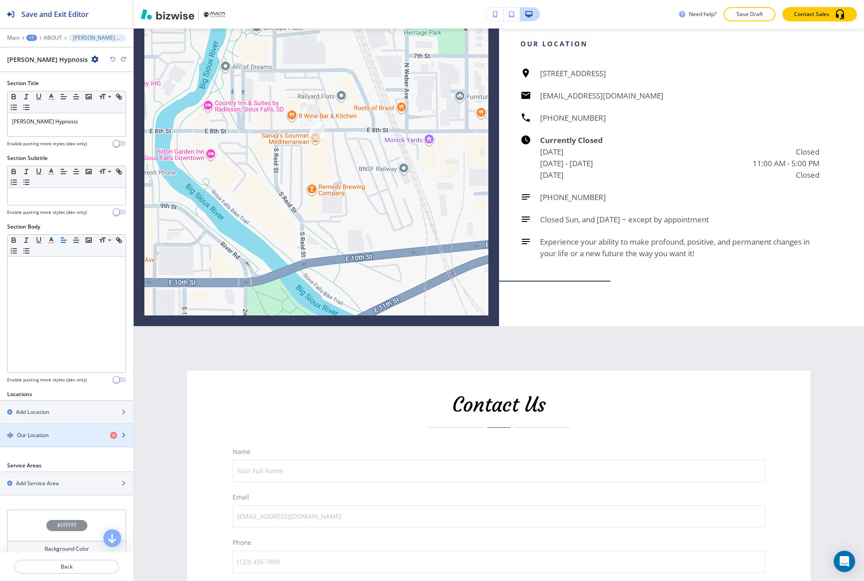
click at [75, 438] on div "Our Location" at bounding box center [51, 435] width 103 height 8
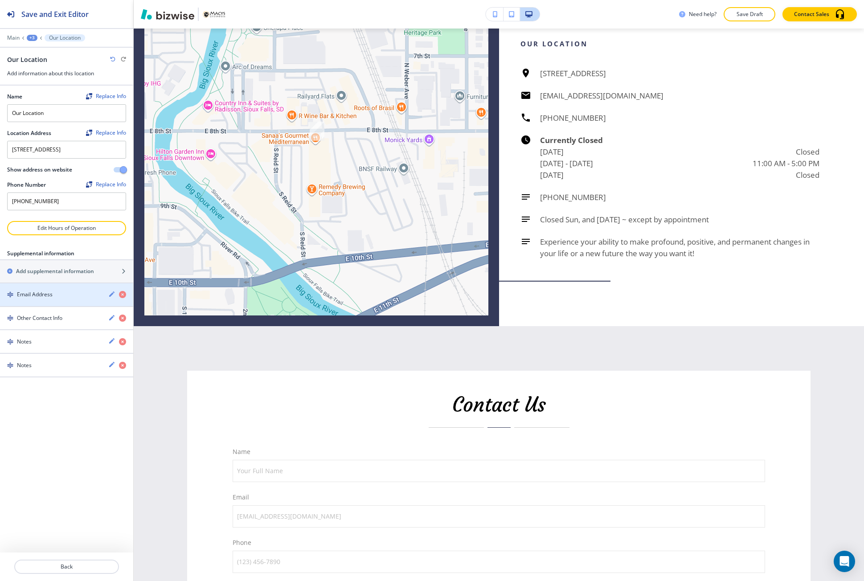
click at [63, 306] on div "button" at bounding box center [66, 302] width 133 height 7
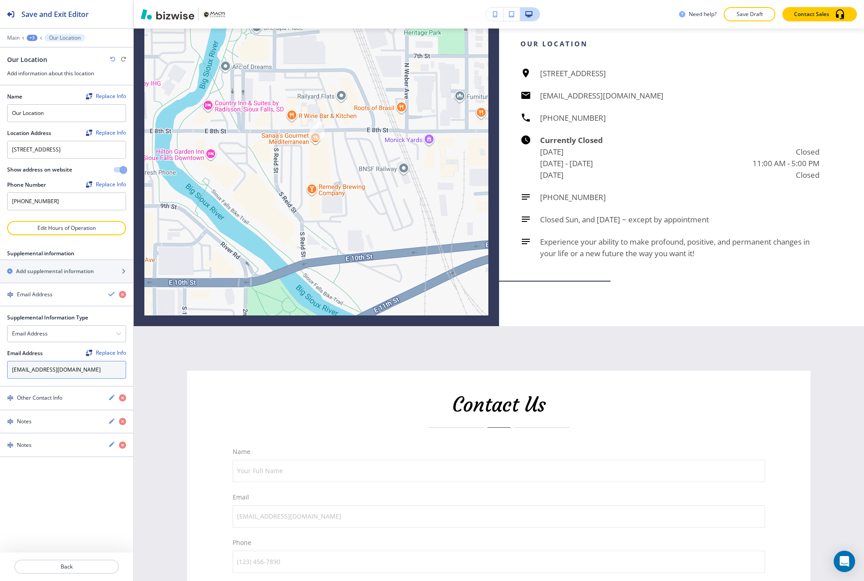
click at [98, 379] on input "info@macys-coaching.com.com" at bounding box center [66, 370] width 119 height 18
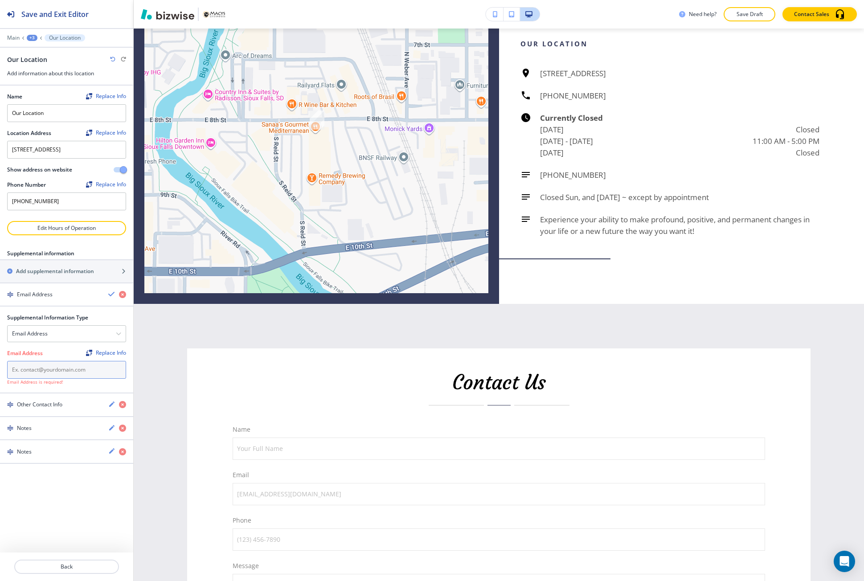
paste input "info@macys-coaching.com"
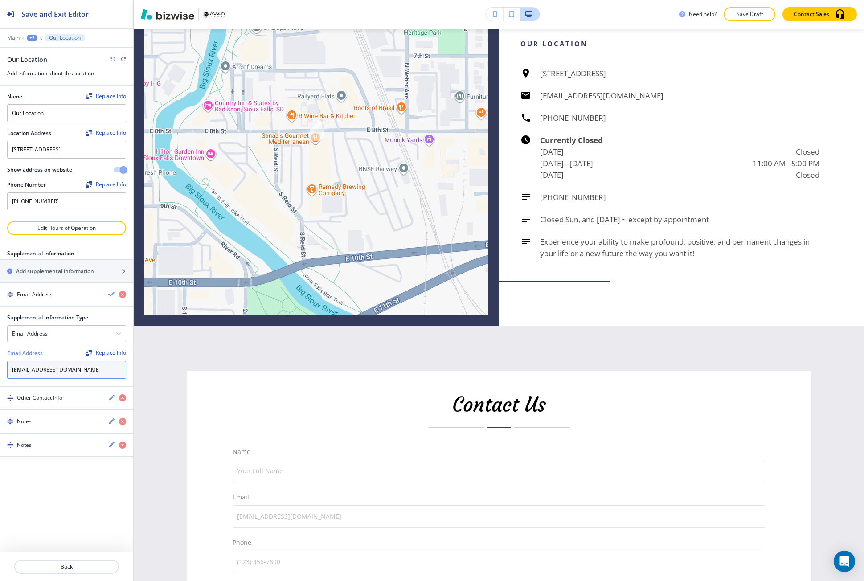
type input "info@macys-coaching.com"
click at [107, 356] on div "Replace Info" at bounding box center [106, 353] width 40 height 6
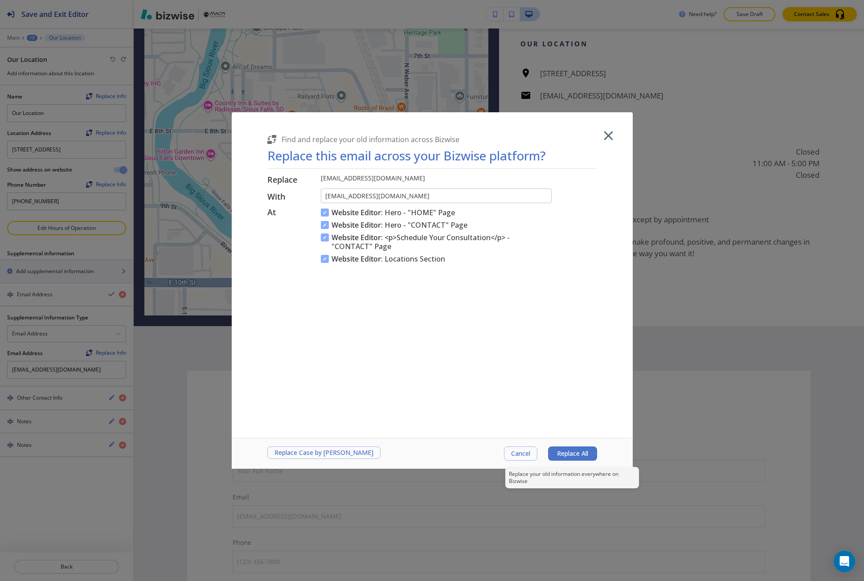
click at [574, 449] on button "Replace All" at bounding box center [572, 454] width 49 height 14
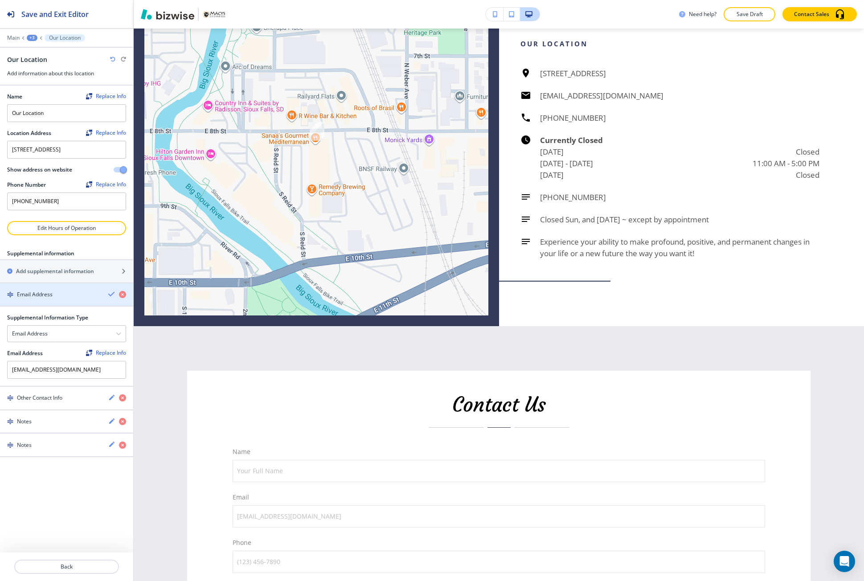
click at [111, 298] on icon "button" at bounding box center [111, 294] width 7 height 7
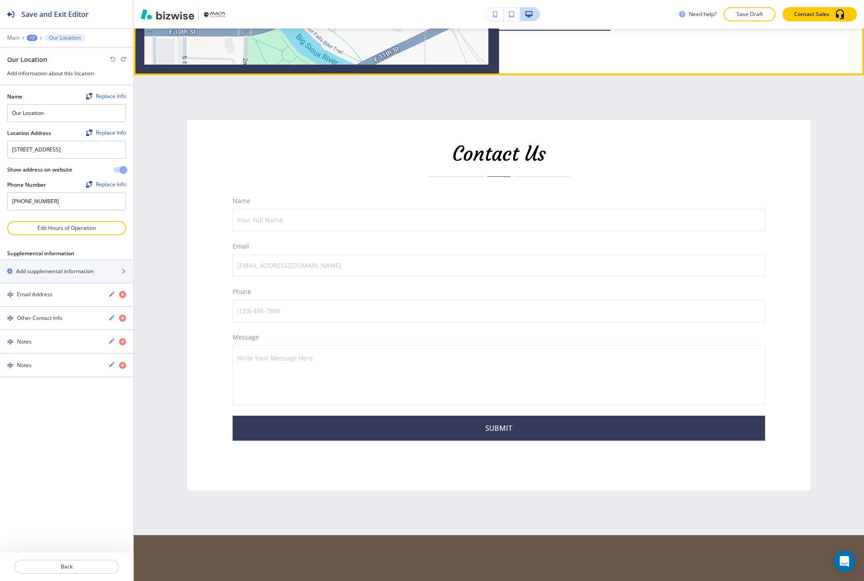
scroll to position [2067, 0]
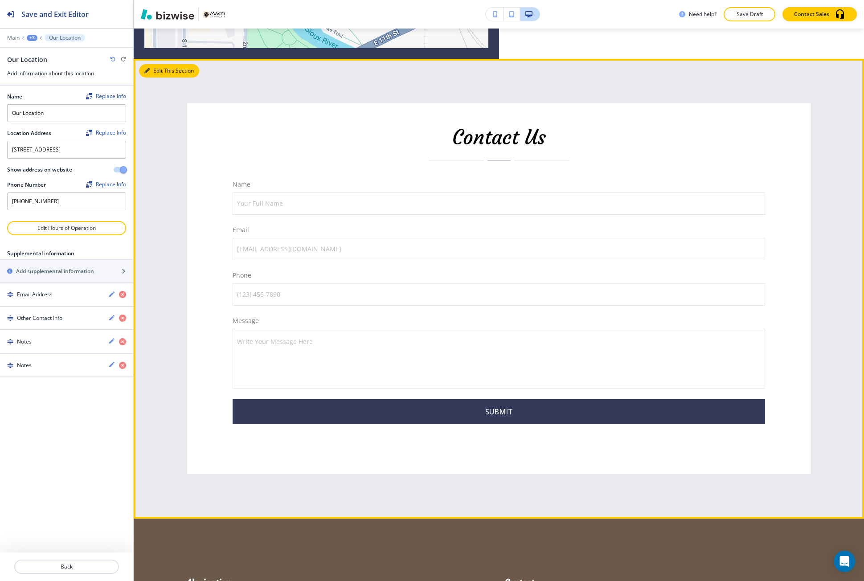
click at [148, 74] on icon "button" at bounding box center [146, 70] width 5 height 5
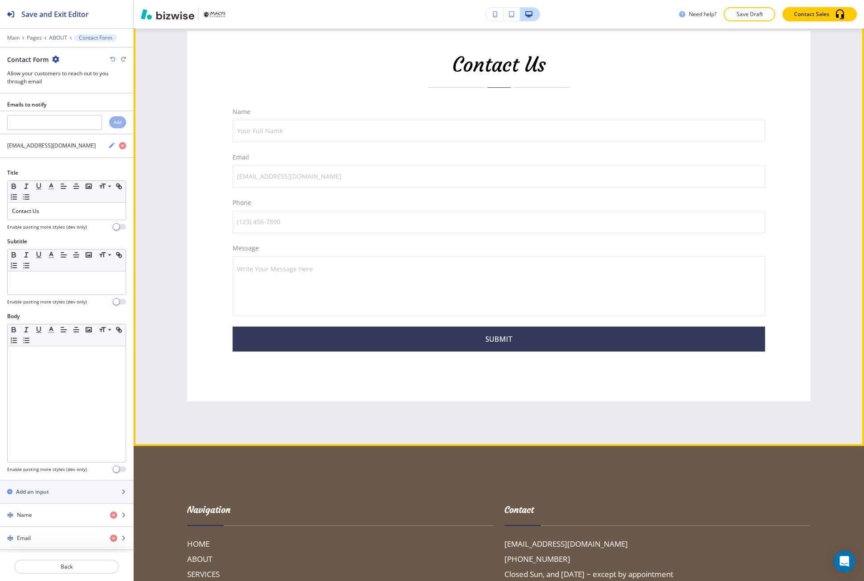
scroll to position [2173, 0]
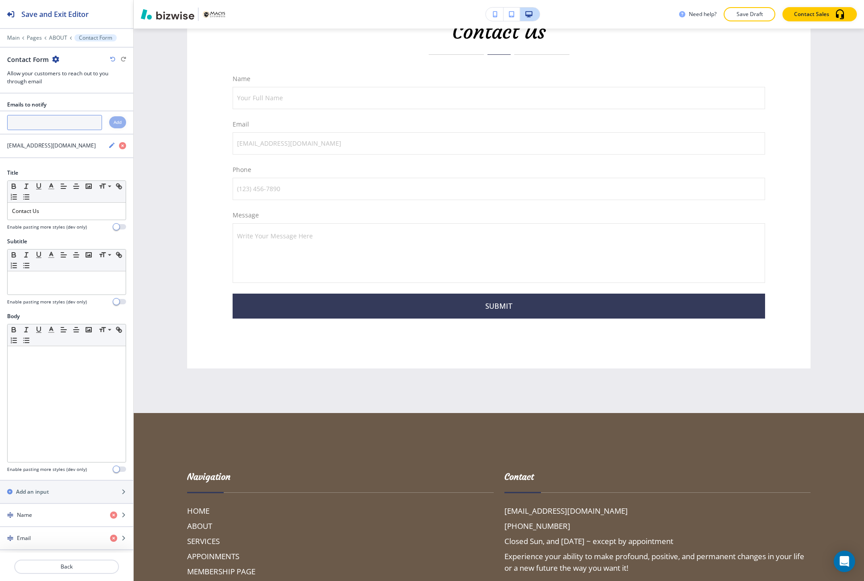
click at [70, 119] on input "text" at bounding box center [54, 122] width 95 height 15
paste input "info@macys-coaching.com"
type input "info@macys-coaching.com"
click at [109, 125] on div "Add" at bounding box center [117, 122] width 17 height 12
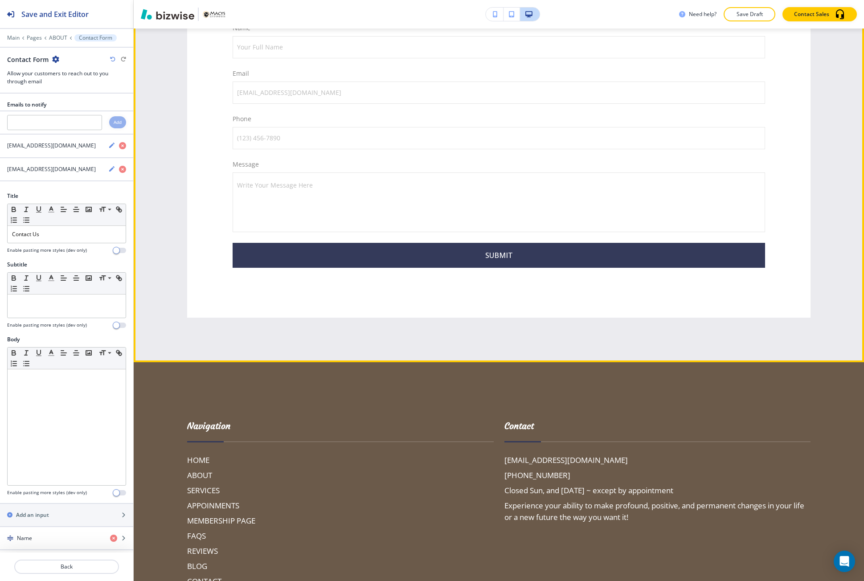
scroll to position [2440, 0]
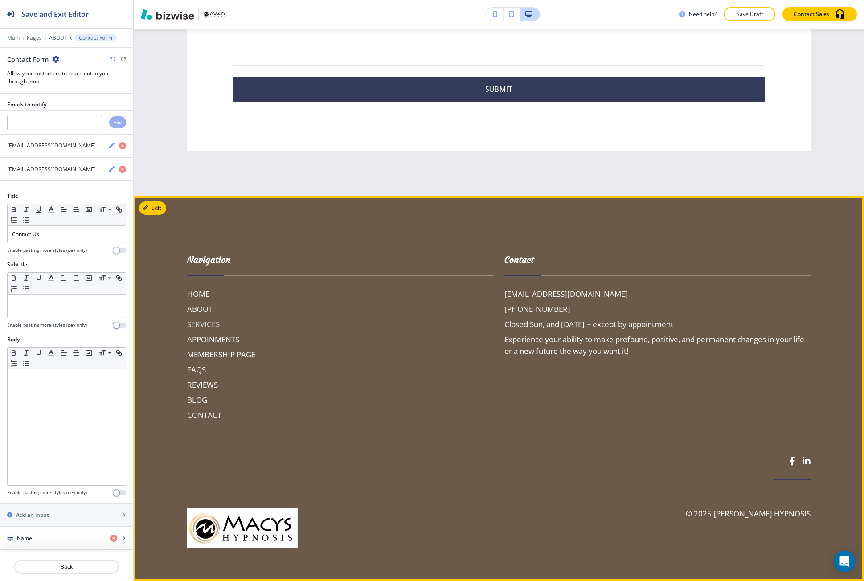
click at [201, 330] on h6 "SERVICES" at bounding box center [340, 325] width 307 height 12
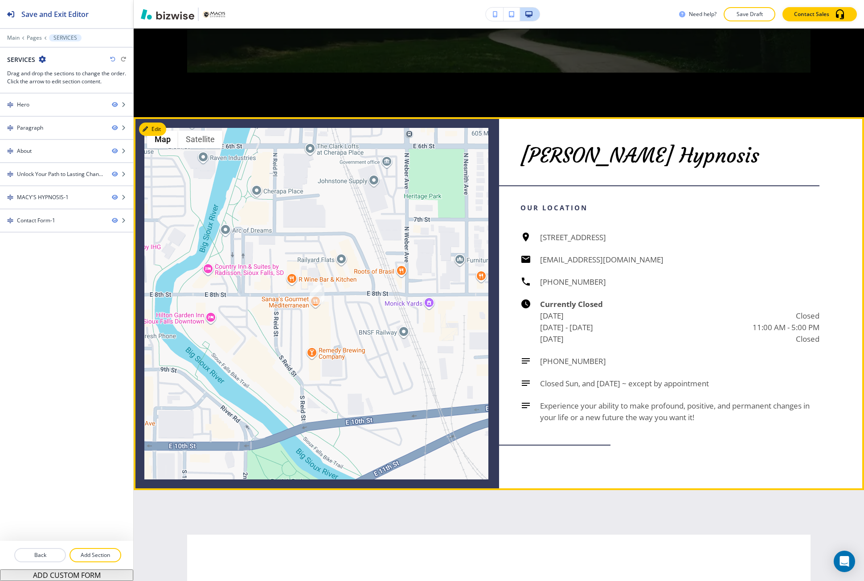
scroll to position [2852, 0]
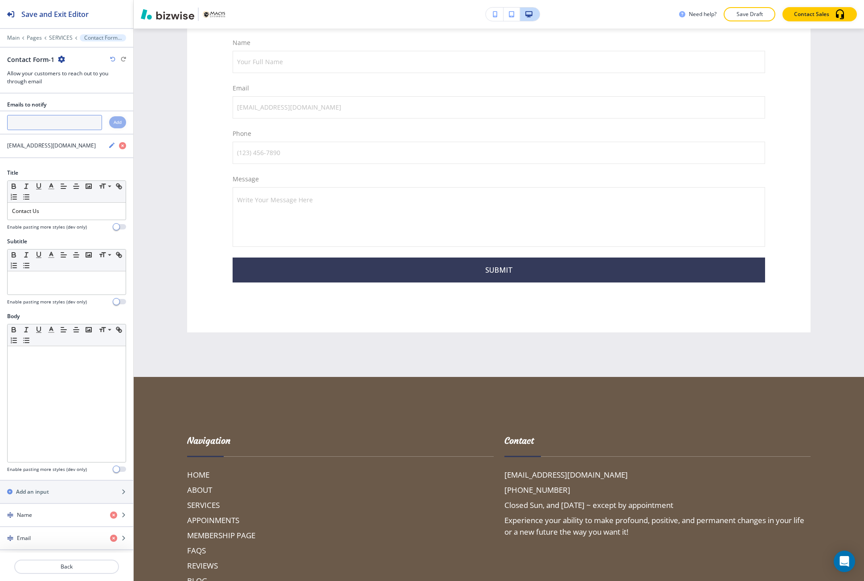
scroll to position [3365, 0]
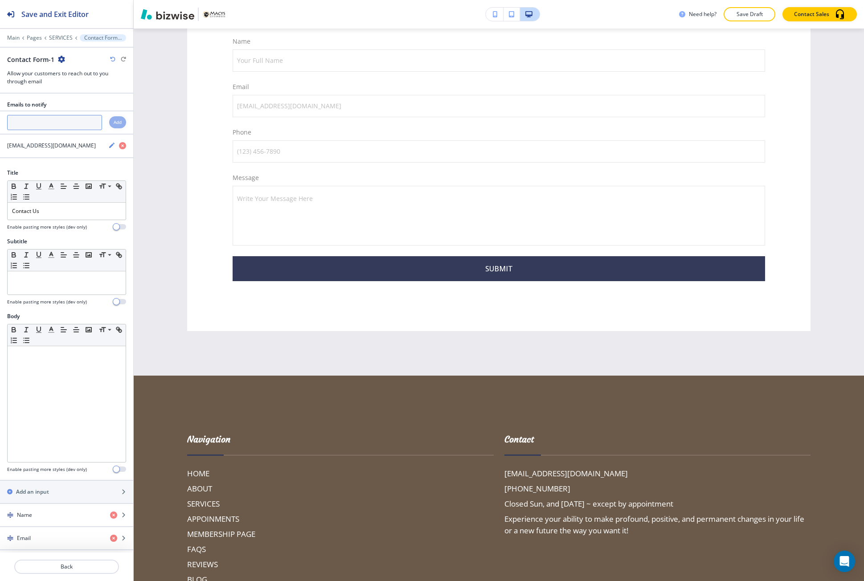
click at [58, 124] on input "text" at bounding box center [54, 122] width 95 height 15
paste input "info@macys-coaching.com"
type input "info@macys-coaching.com"
click at [126, 126] on div at bounding box center [129, 323] width 7 height 459
click at [114, 123] on h4 "Add" at bounding box center [118, 122] width 8 height 7
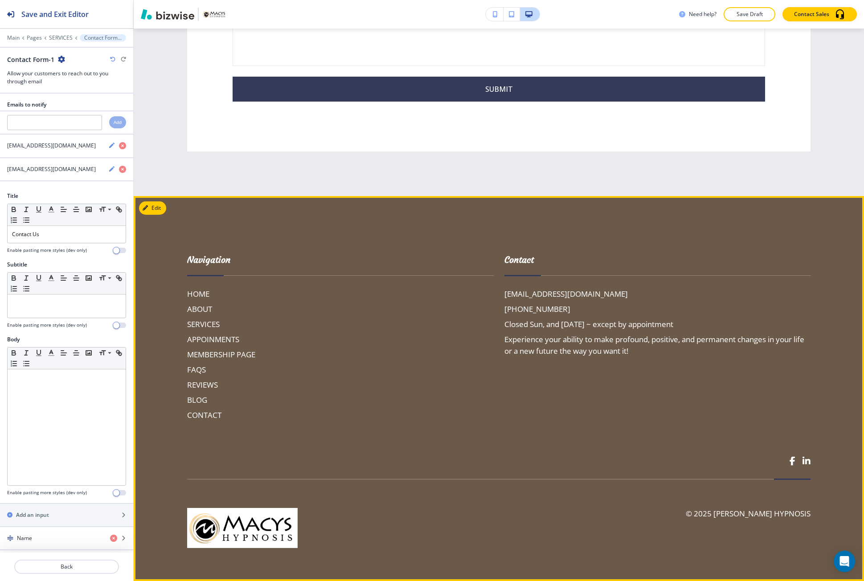
scroll to position [3588, 0]
click at [200, 345] on h6 "APPOINMENTS" at bounding box center [340, 340] width 307 height 12
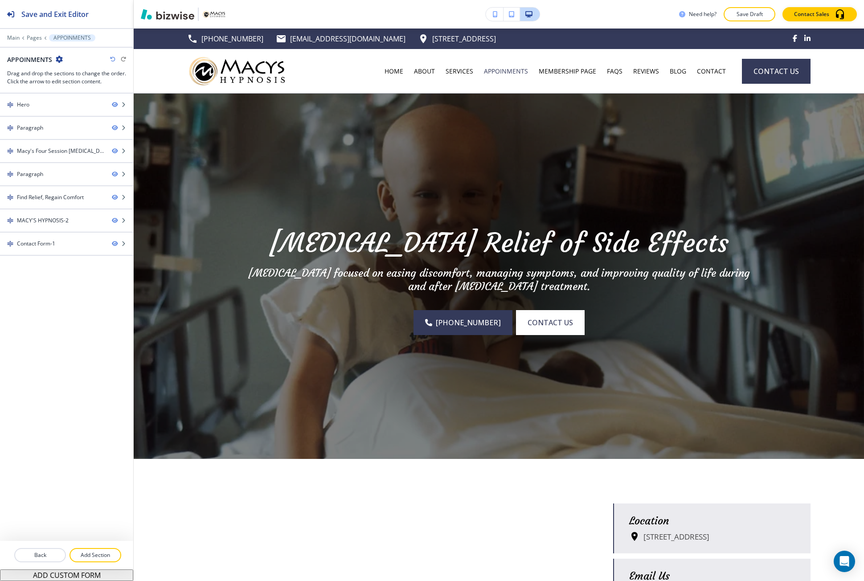
click at [61, 61] on icon "button" at bounding box center [59, 59] width 7 height 7
click at [70, 76] on p "Edit Page Settings" at bounding box center [83, 75] width 45 height 8
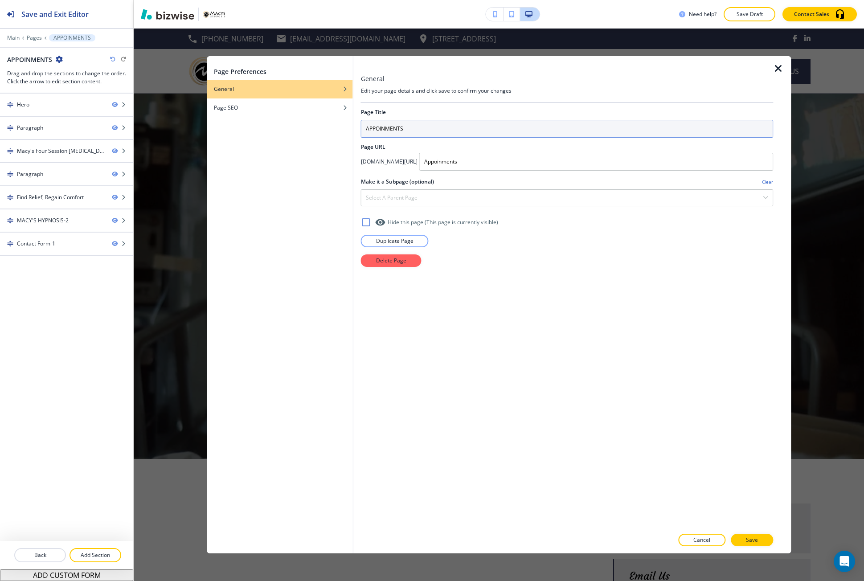
click at [388, 131] on input "APPOINMENTS" at bounding box center [567, 129] width 412 height 18
type input "APPOINTMENTS"
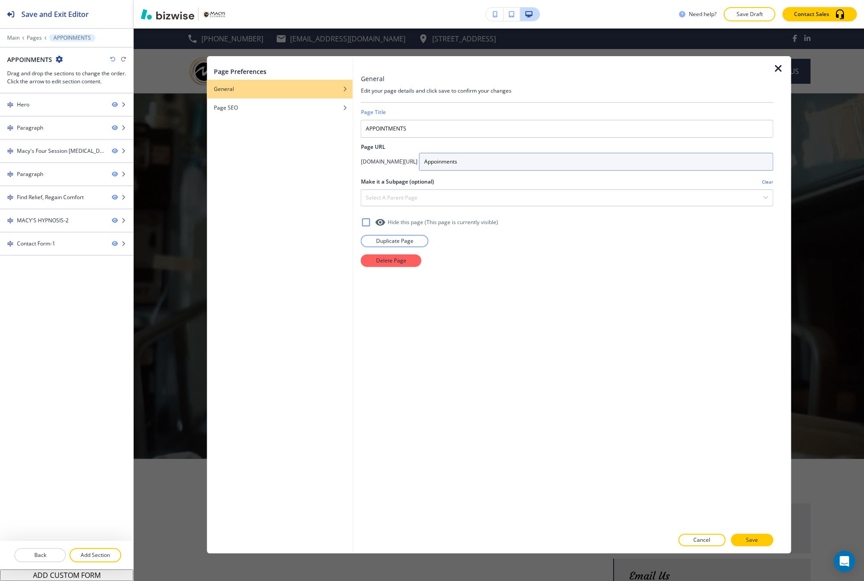
click at [493, 157] on input "Appoinments" at bounding box center [596, 162] width 354 height 18
type input "Appointments"
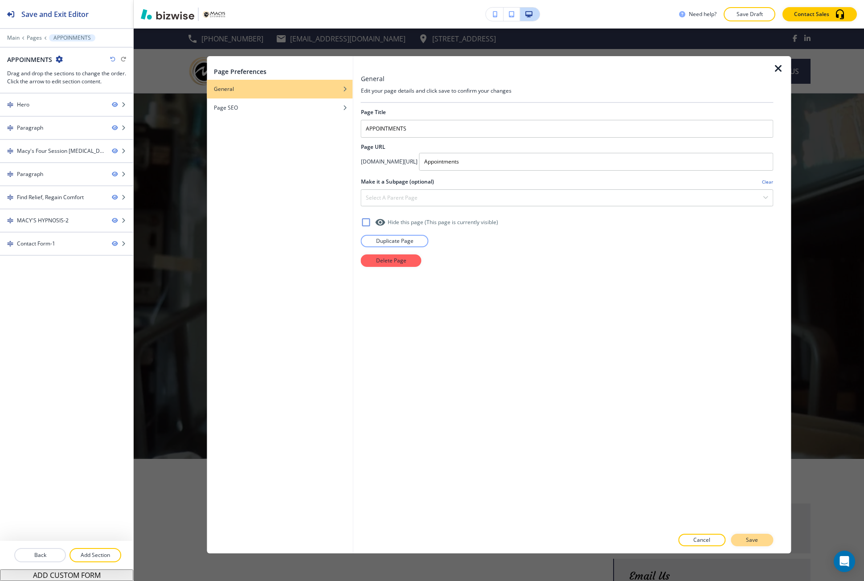
click at [752, 545] on button "Save" at bounding box center [752, 540] width 42 height 12
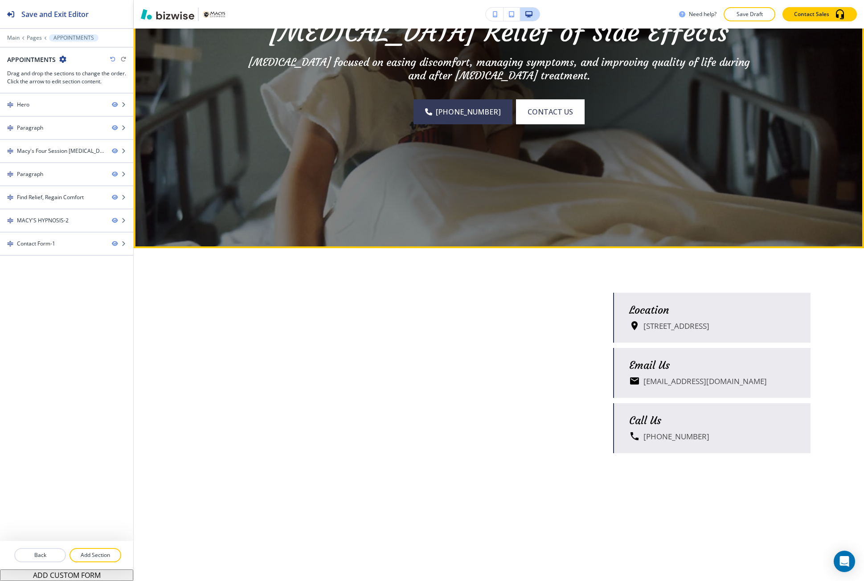
scroll to position [267, 0]
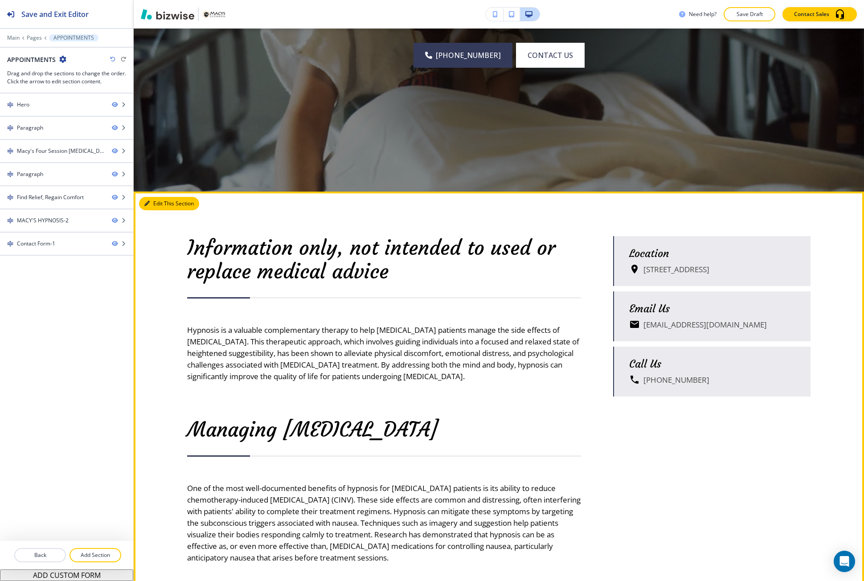
click at [159, 197] on button "Edit This Section" at bounding box center [169, 203] width 60 height 13
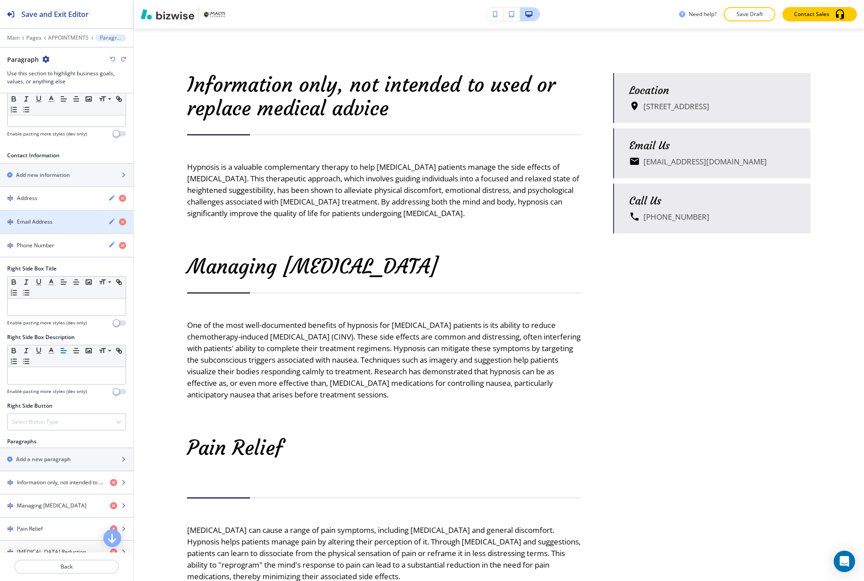
click at [32, 222] on h4 "Email Address" at bounding box center [35, 222] width 36 height 8
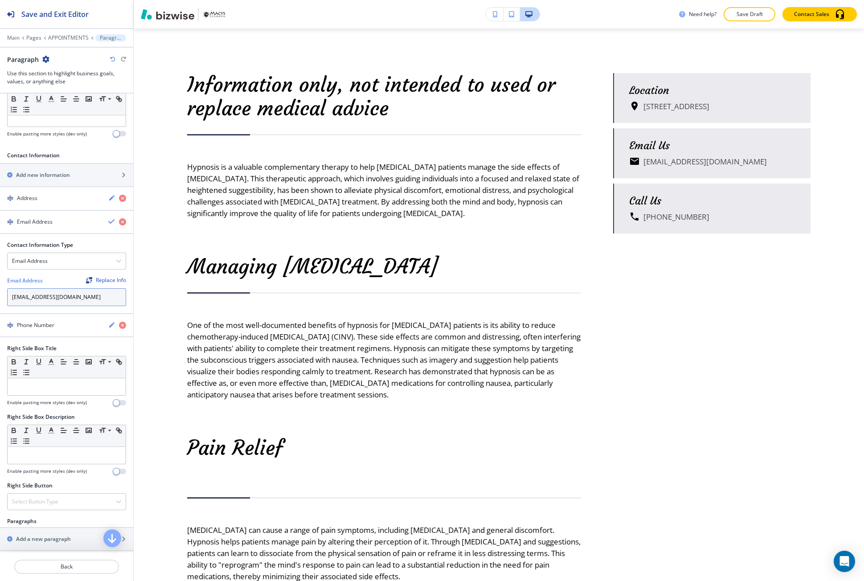
click at [49, 290] on input "info@macys-hypnosis.com" at bounding box center [66, 297] width 119 height 18
paste input "coaching"
type input "info@macys-coaching.com"
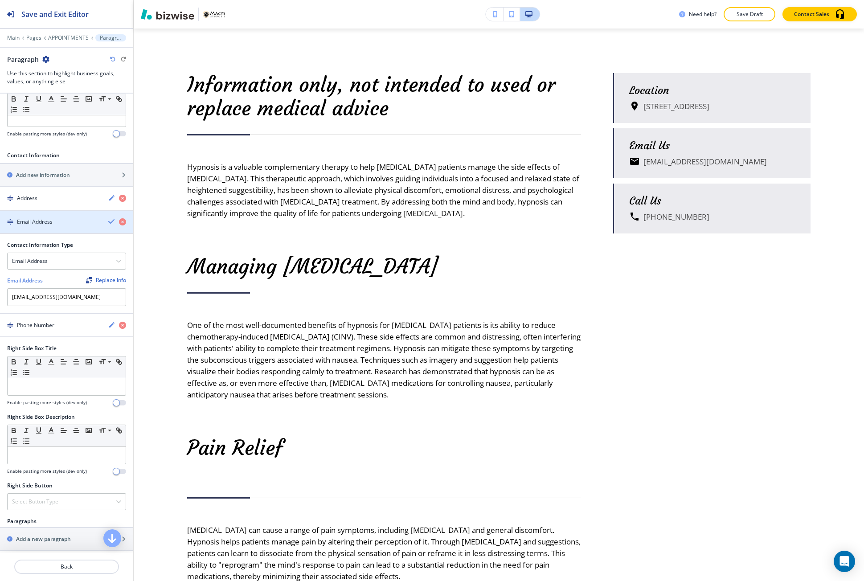
click at [101, 223] on div "Email Address" at bounding box center [66, 222] width 133 height 8
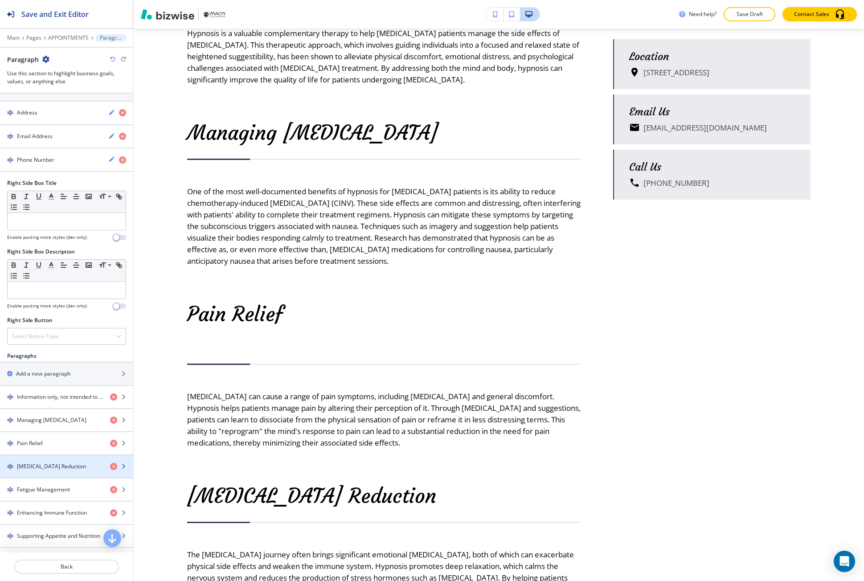
scroll to position [357, 0]
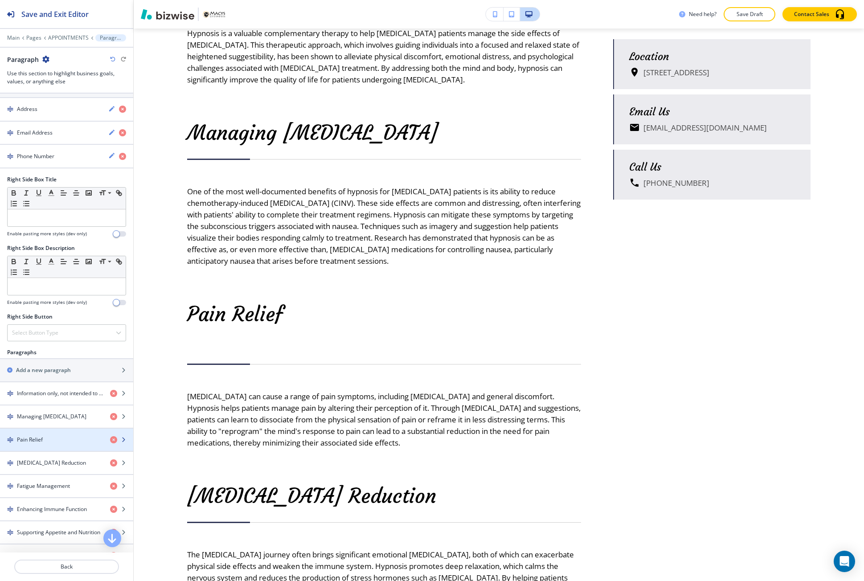
click at [49, 447] on div "button" at bounding box center [66, 447] width 133 height 7
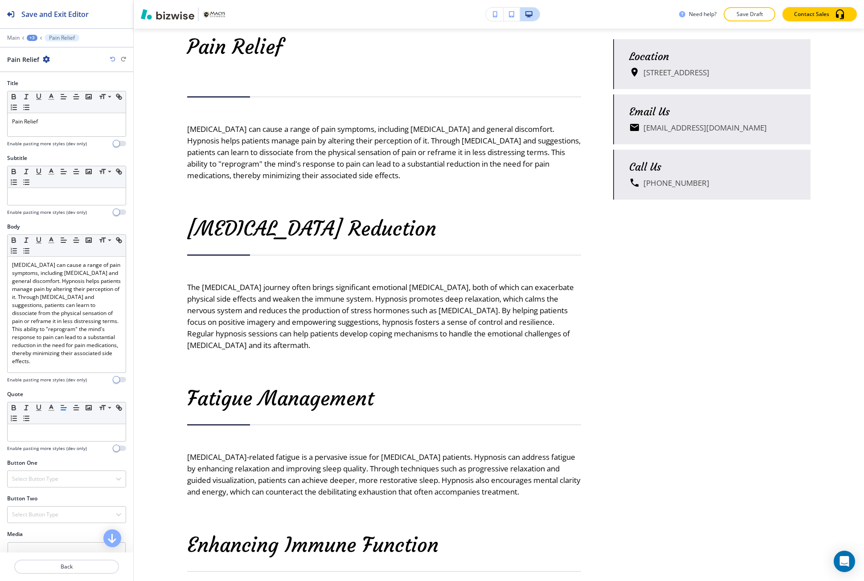
scroll to position [838, 0]
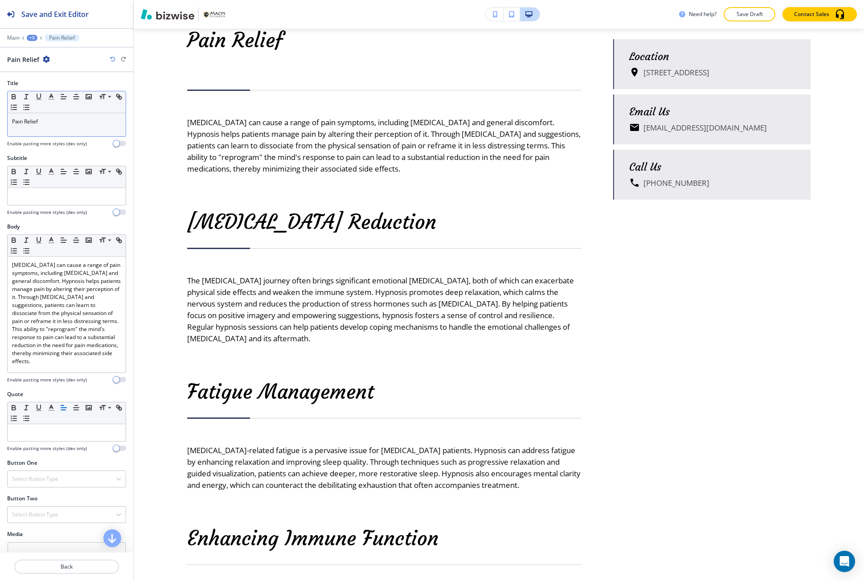
click at [55, 129] on div "Pain Relief" at bounding box center [67, 124] width 118 height 23
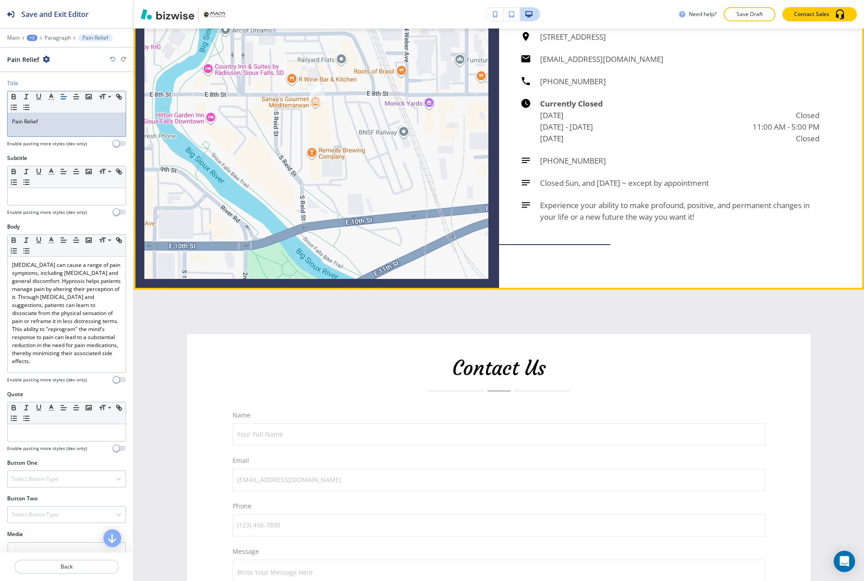
scroll to position [3868, 0]
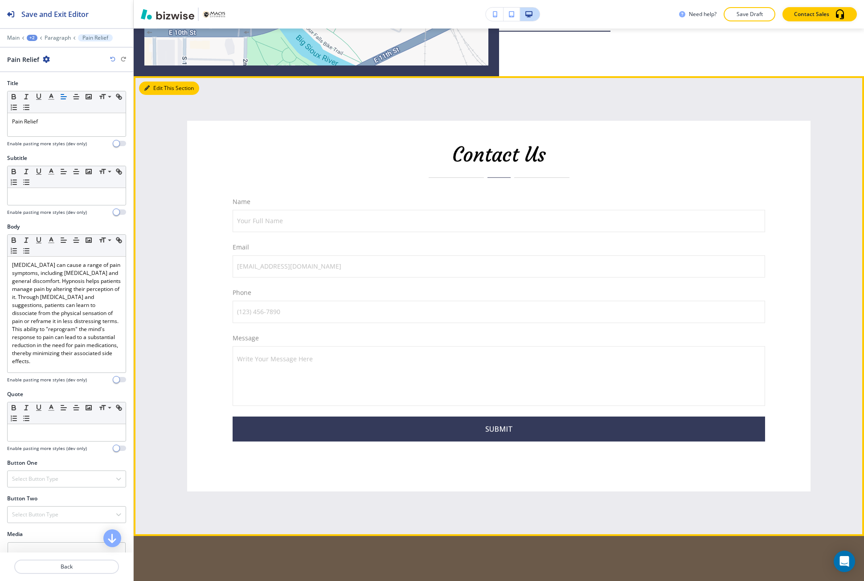
click at [158, 95] on button "Edit This Section" at bounding box center [169, 88] width 60 height 13
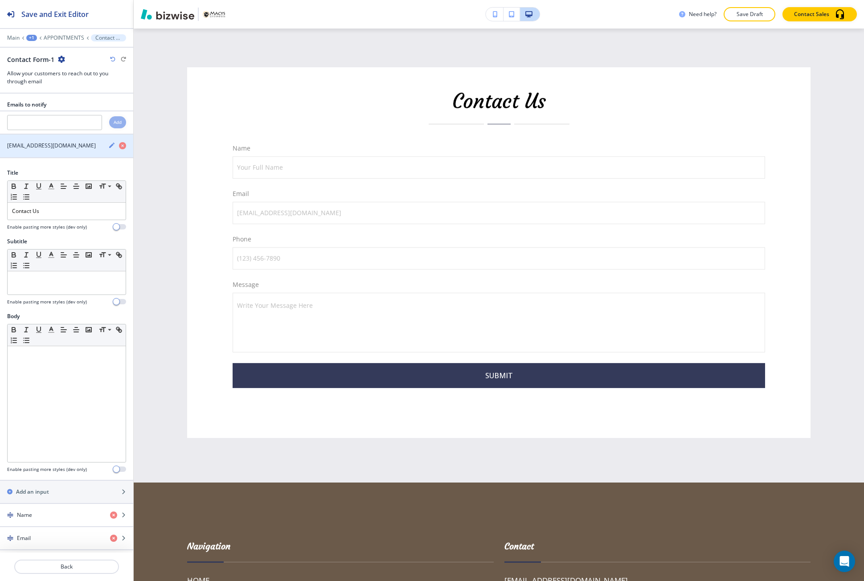
scroll to position [3939, 0]
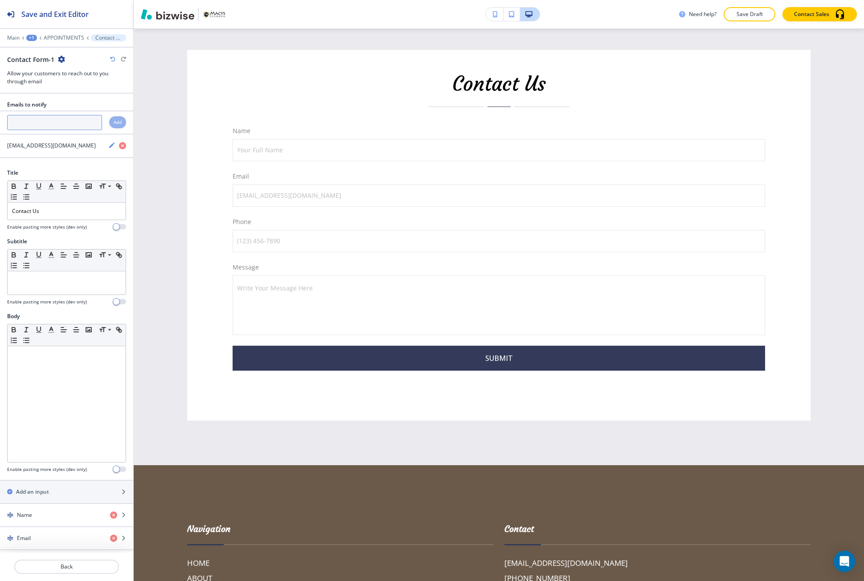
click at [44, 126] on input "text" at bounding box center [54, 122] width 95 height 15
paste input "info@macys-coaching.com"
type input "info@macys-coaching.com"
click at [115, 126] on div "Add" at bounding box center [117, 122] width 17 height 12
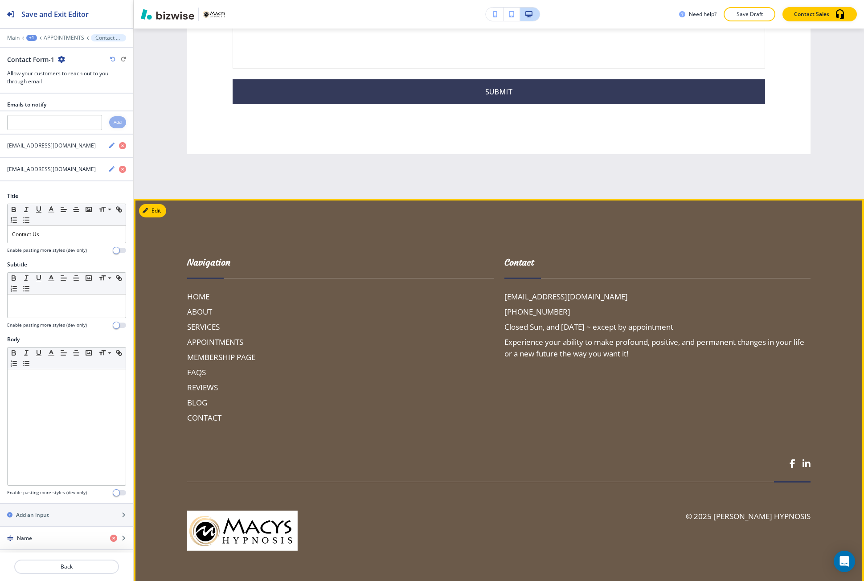
scroll to position [4207, 0]
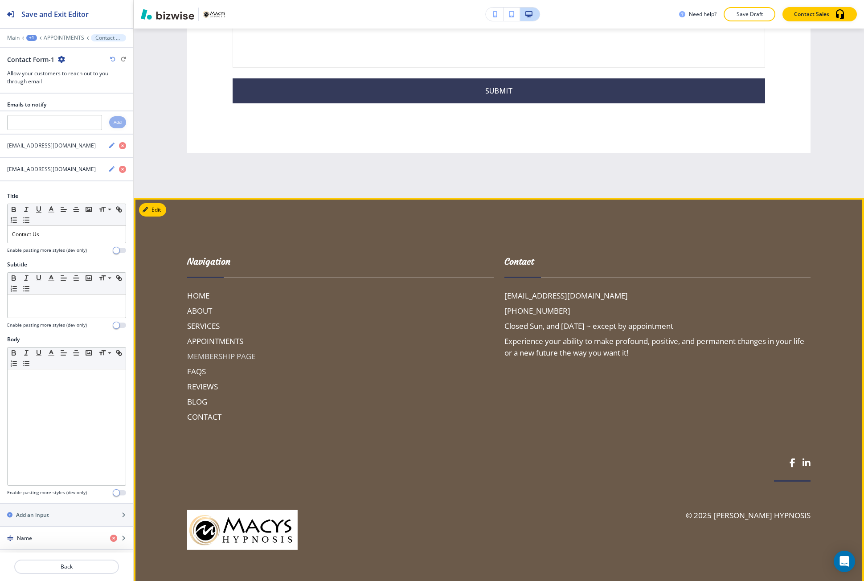
click at [207, 362] on h6 "MEMBERSHIP PAGE" at bounding box center [340, 357] width 307 height 12
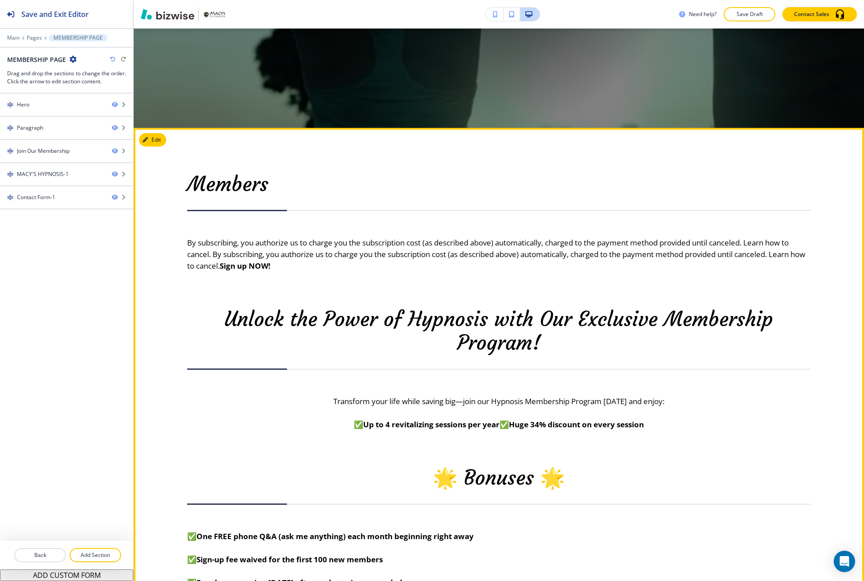
scroll to position [312, 0]
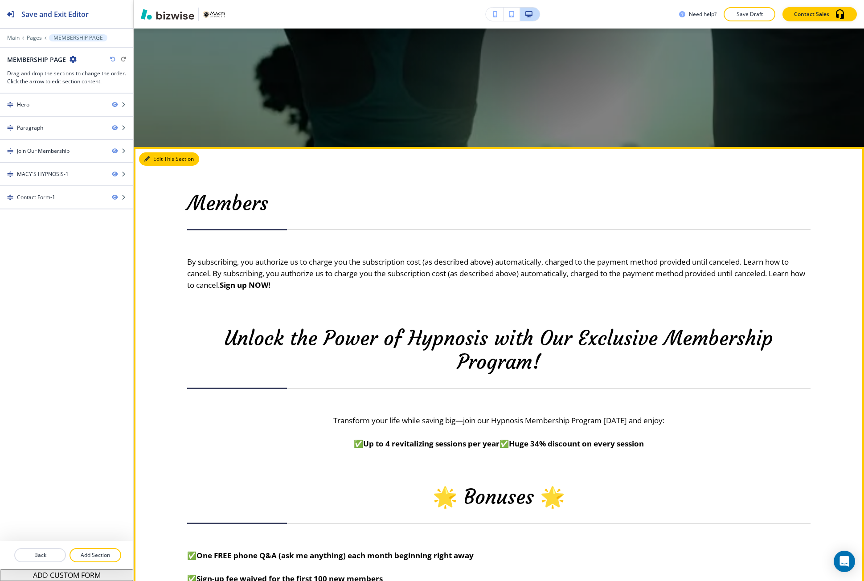
click at [147, 164] on button "Edit This Section" at bounding box center [169, 158] width 60 height 13
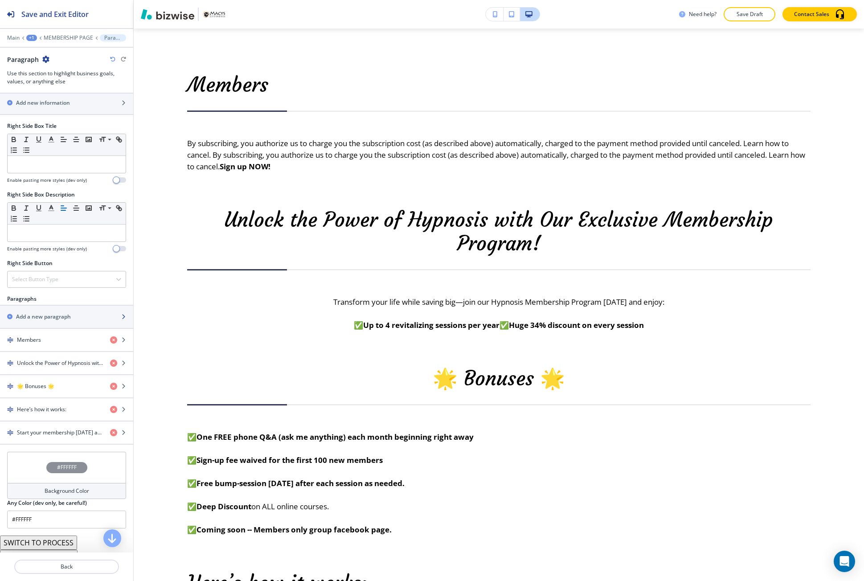
scroll to position [380, 0]
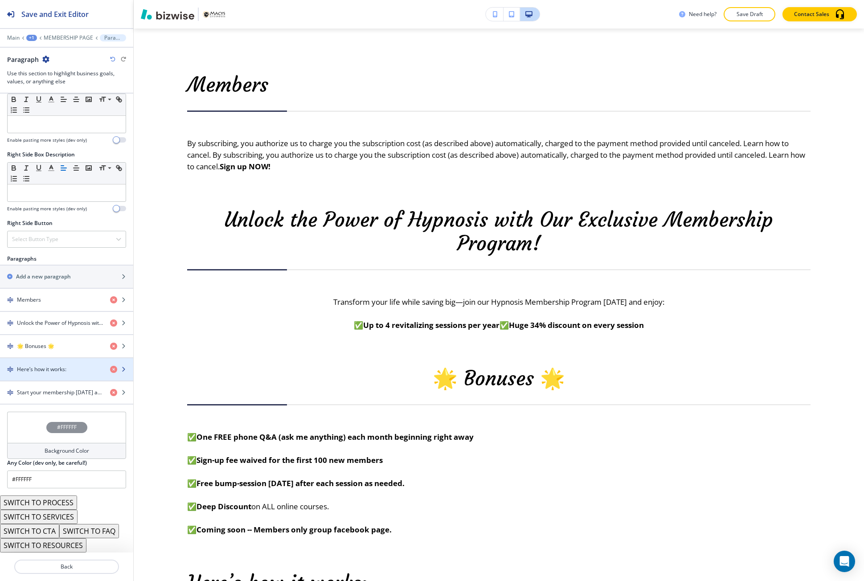
click at [64, 369] on h4 "Here’s how it works:" at bounding box center [41, 369] width 49 height 8
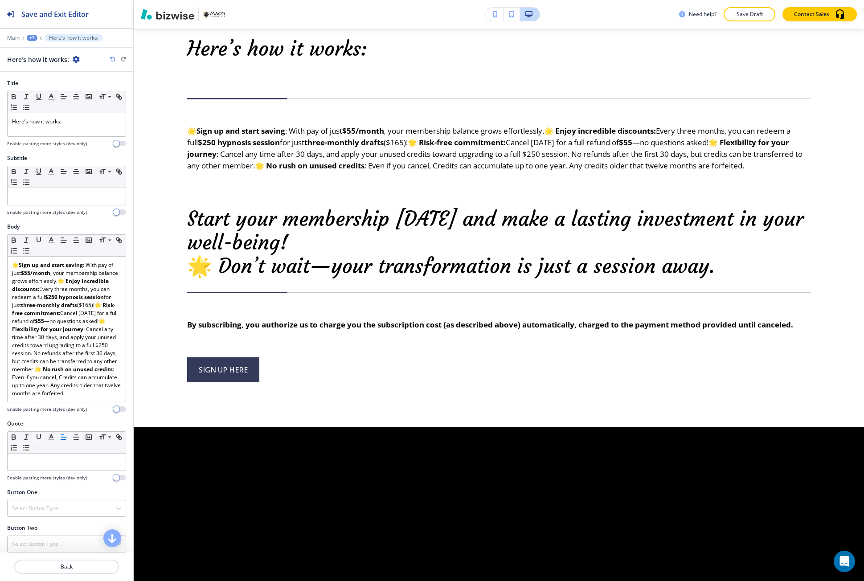
scroll to position [973, 0]
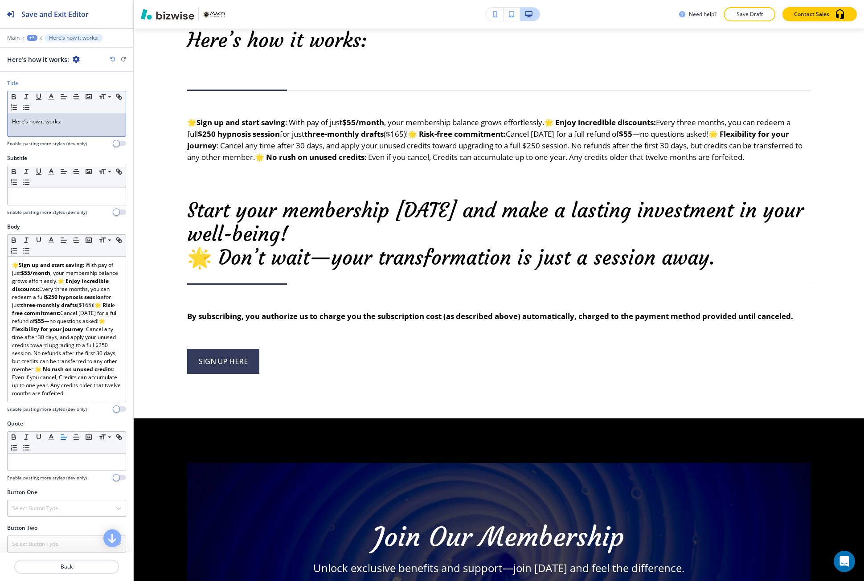
click at [65, 123] on p "Here’s how it works:" at bounding box center [66, 122] width 109 height 8
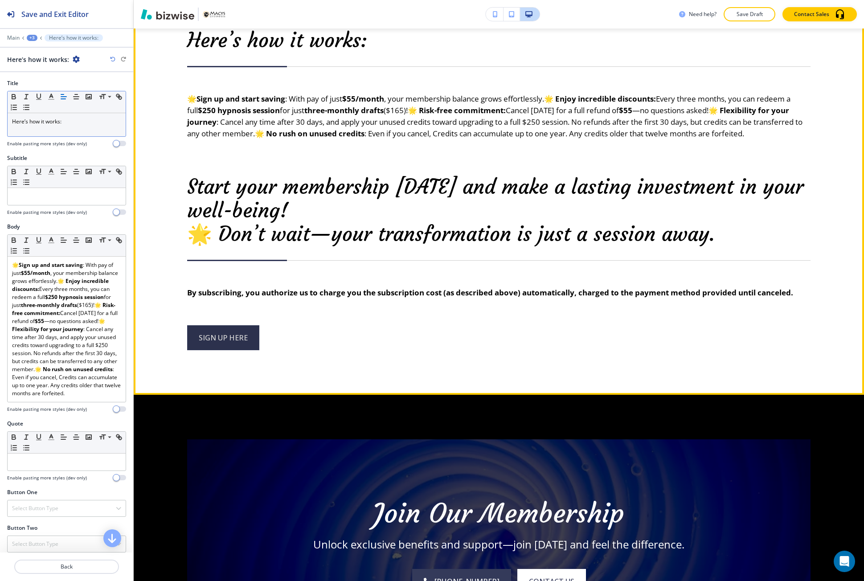
click at [201, 348] on link "Sign Up Here" at bounding box center [223, 337] width 72 height 25
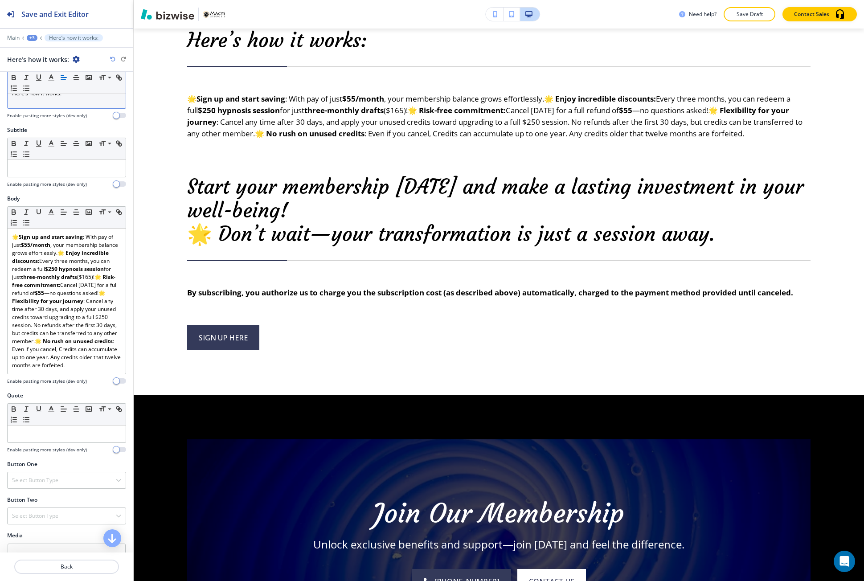
scroll to position [100, 0]
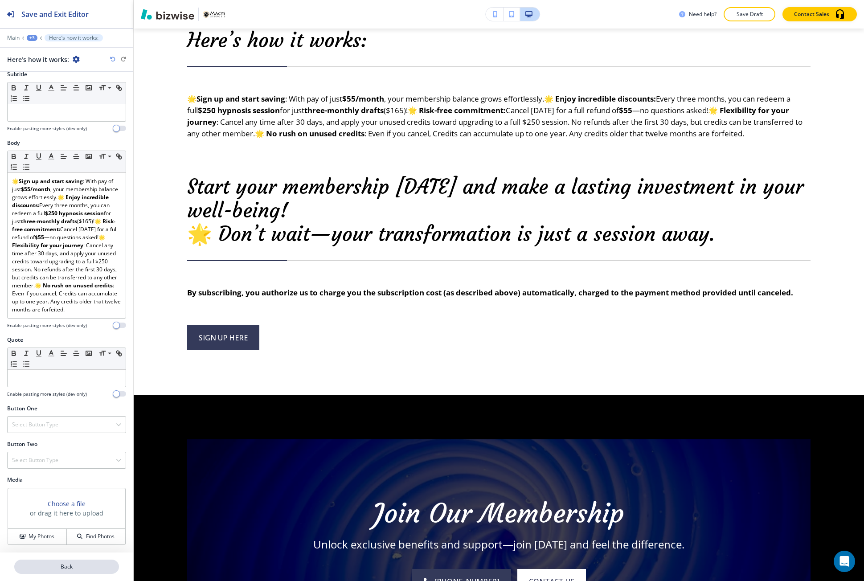
click at [58, 562] on button "Back" at bounding box center [66, 567] width 105 height 14
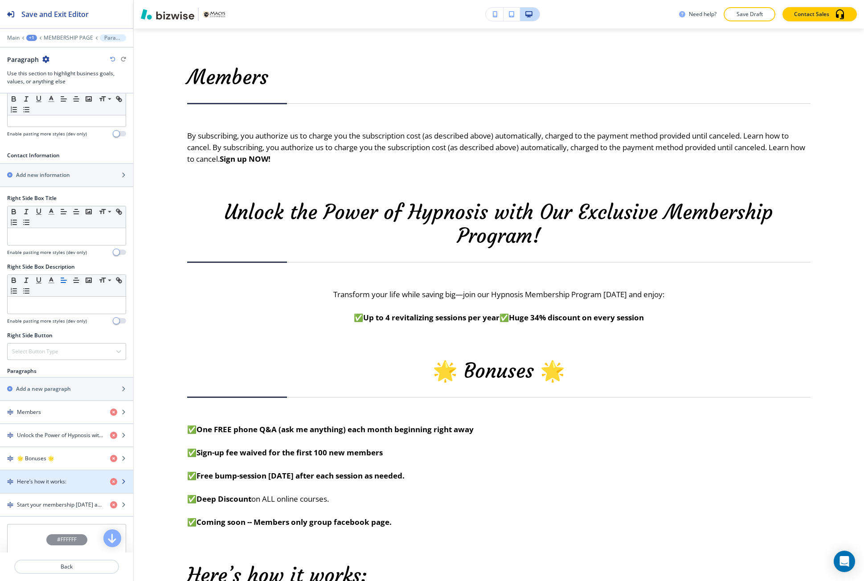
scroll to position [430, 0]
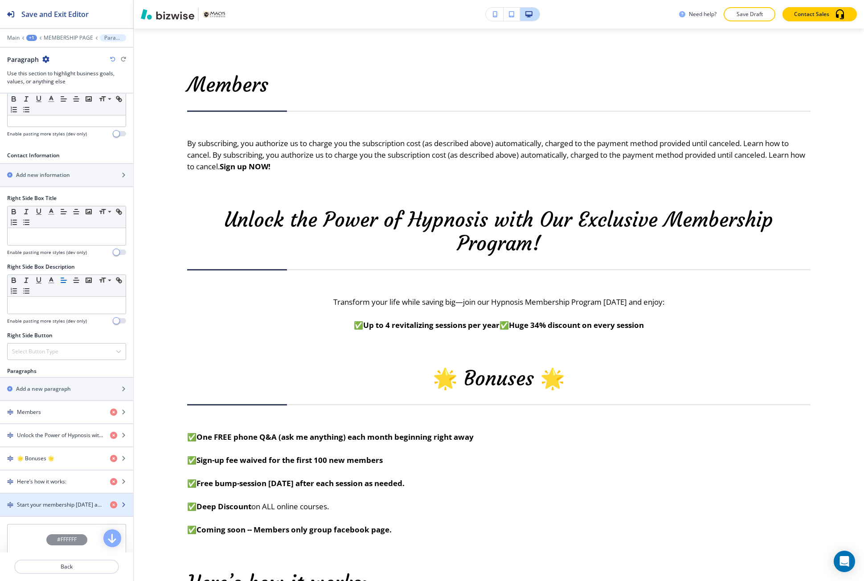
click at [62, 497] on div "button" at bounding box center [66, 497] width 133 height 7
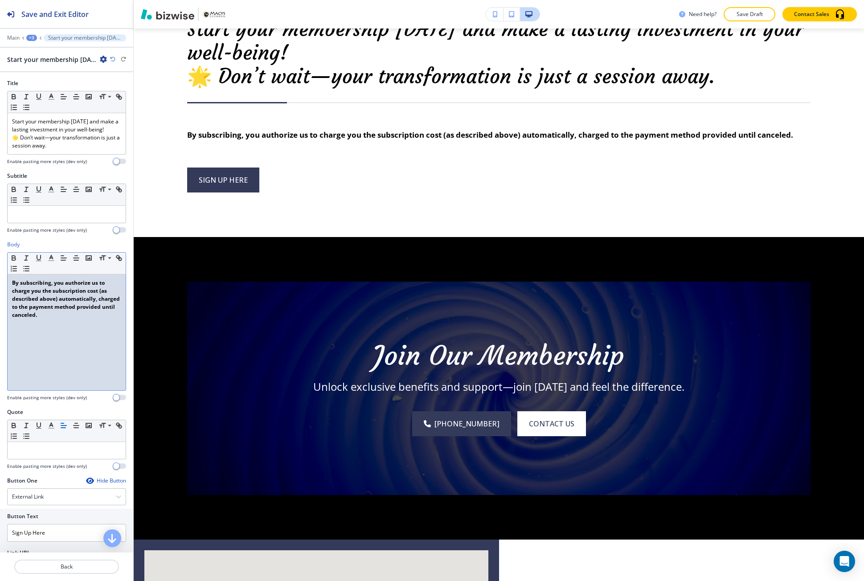
click at [82, 348] on div "By subscribing, you authorize us to charge you the subscription cost (as descri…" at bounding box center [67, 333] width 118 height 116
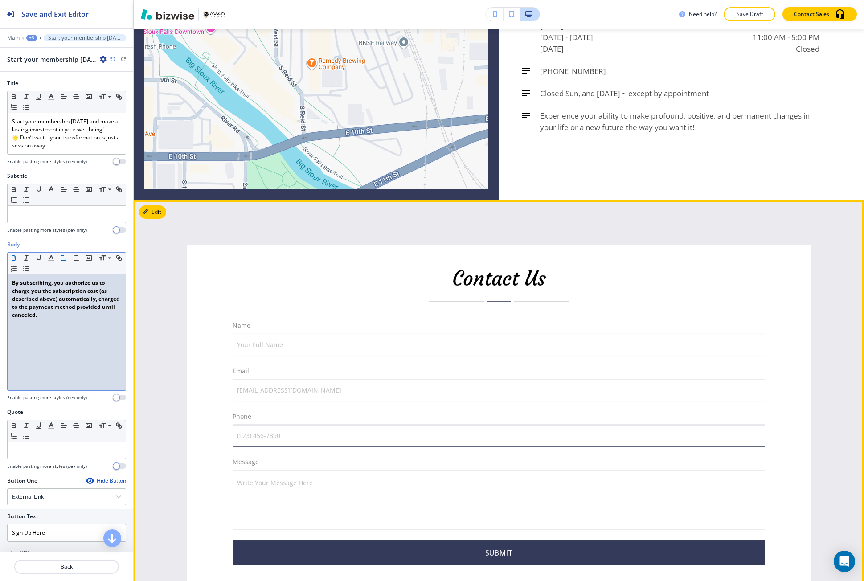
scroll to position [1889, 0]
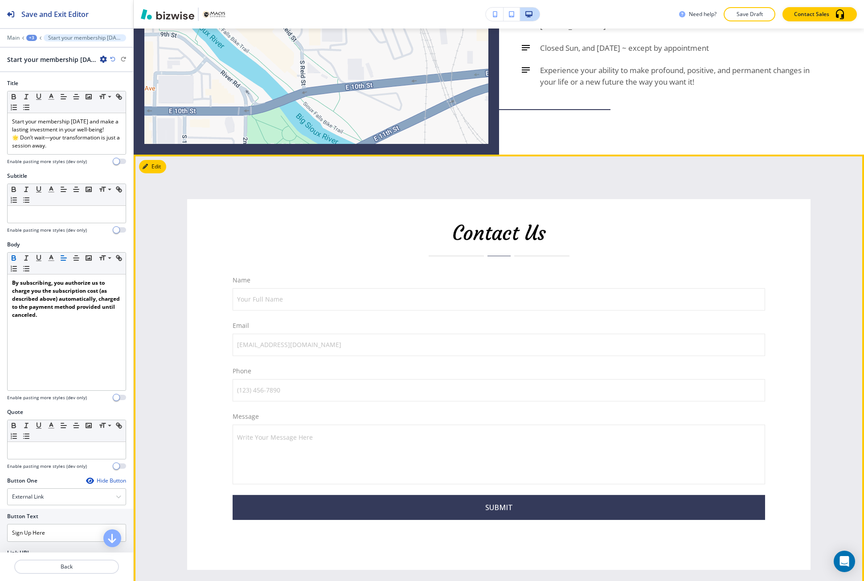
click at [146, 186] on div "Contact Us Name Your Full Name Your Full Name Email email@example.com email@exa…" at bounding box center [499, 385] width 730 height 460
click at [147, 169] on icon "button" at bounding box center [146, 166] width 5 height 5
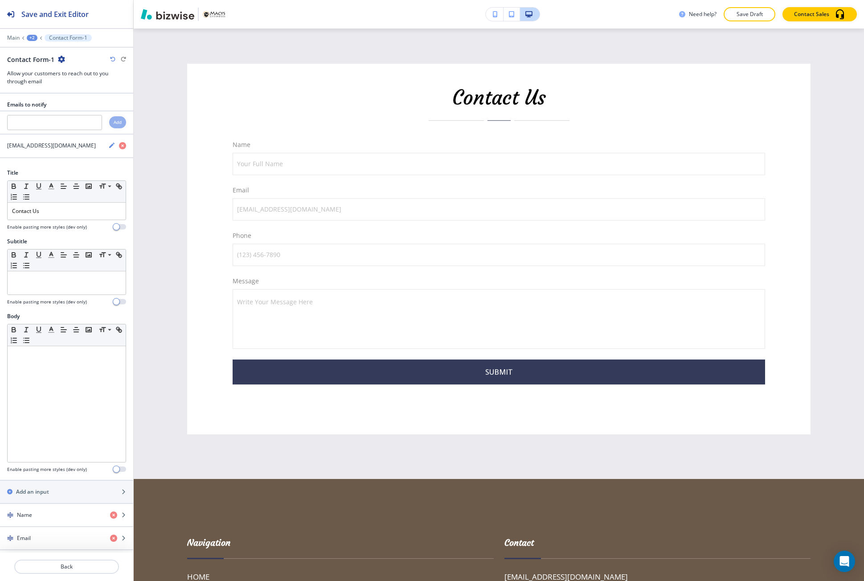
scroll to position [2027, 0]
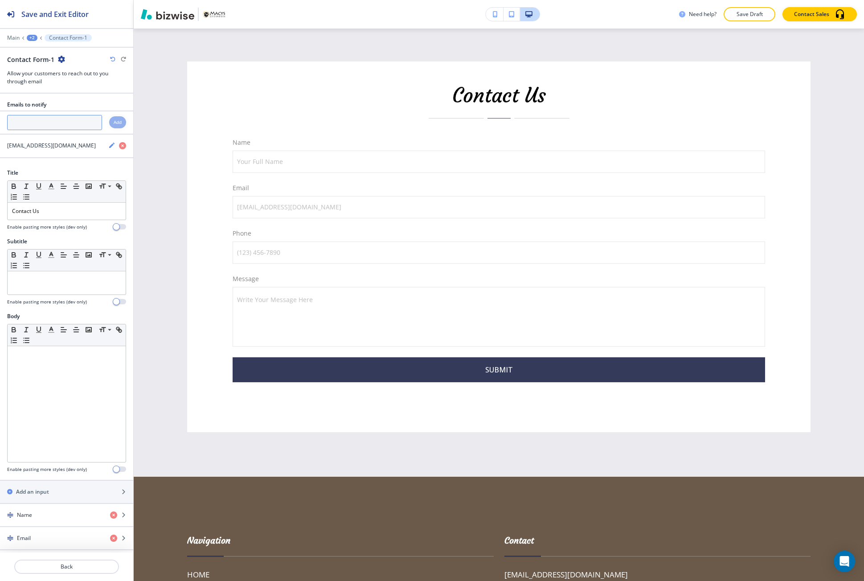
click at [56, 128] on input "text" at bounding box center [54, 122] width 95 height 15
paste input "info@macys-coaching.com"
type input "info@macys-coaching.com"
click at [109, 124] on div "Add" at bounding box center [117, 122] width 17 height 12
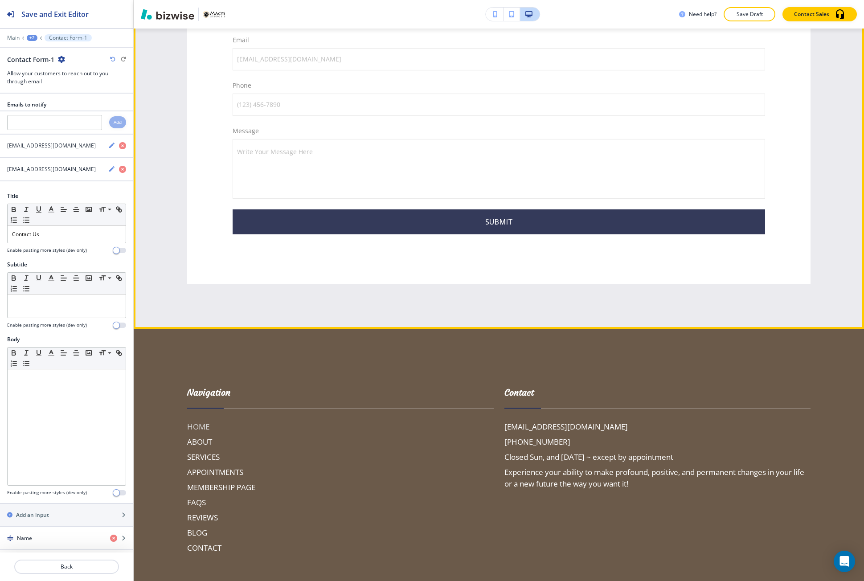
scroll to position [2294, 0]
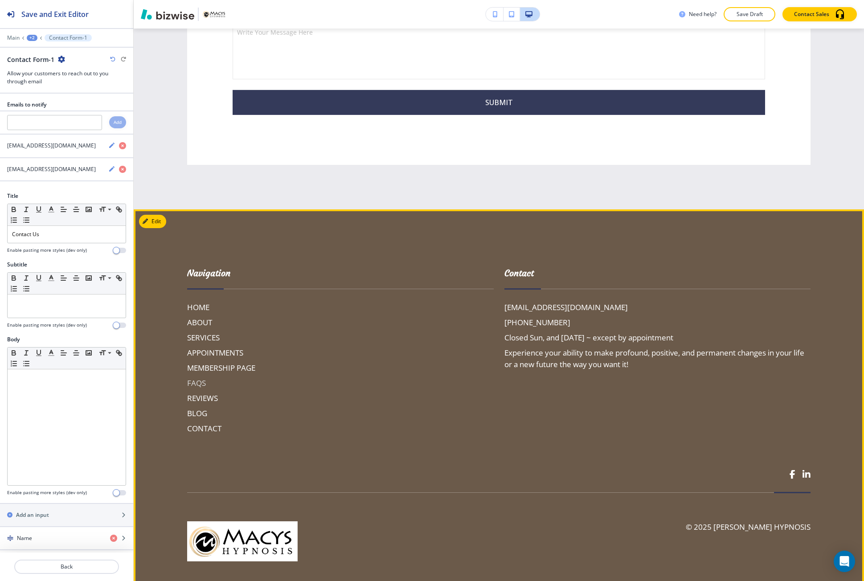
click at [201, 389] on h6 "FAQS" at bounding box center [340, 383] width 307 height 12
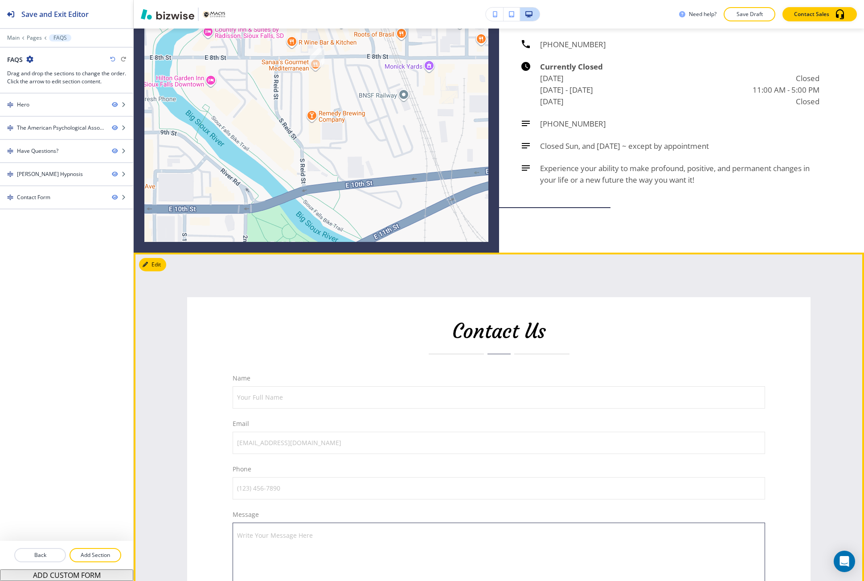
scroll to position [1649, 0]
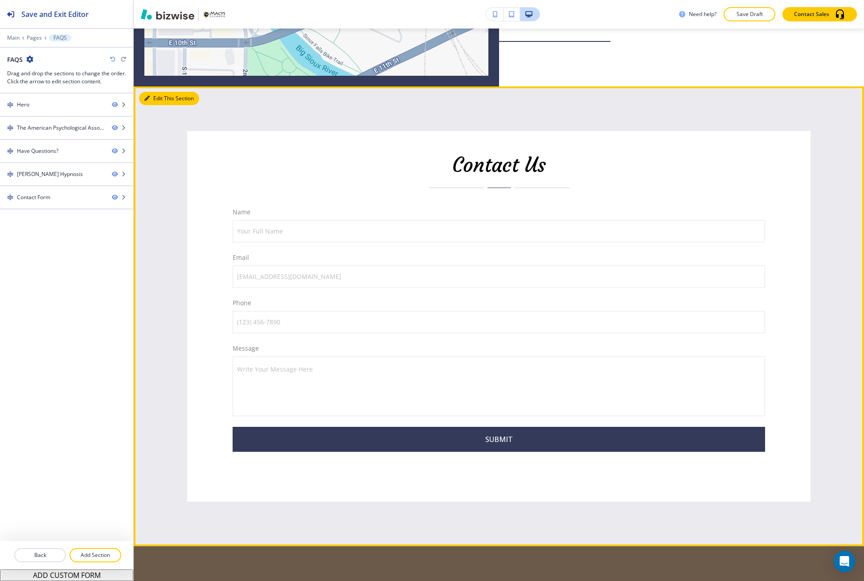
click at [149, 98] on icon "button" at bounding box center [146, 98] width 5 height 5
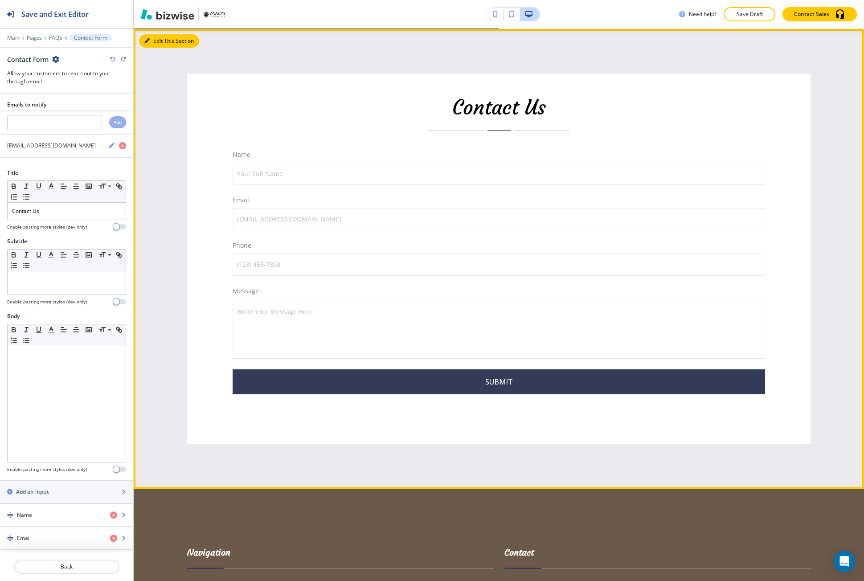
scroll to position [1707, 0]
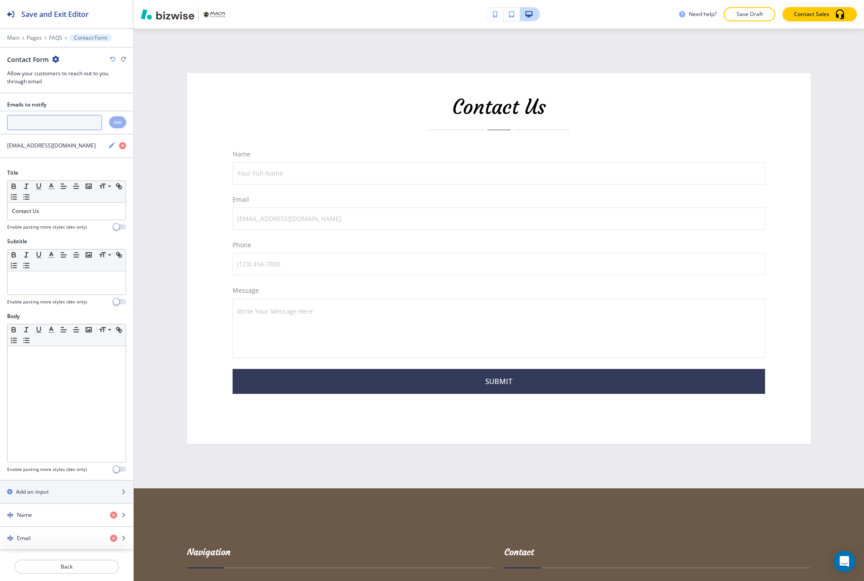
click at [78, 125] on input "text" at bounding box center [54, 122] width 95 height 15
paste input "info@macys-coaching.com"
type input "info@macys-coaching.com"
click at [114, 125] on h4 "Add" at bounding box center [118, 122] width 8 height 7
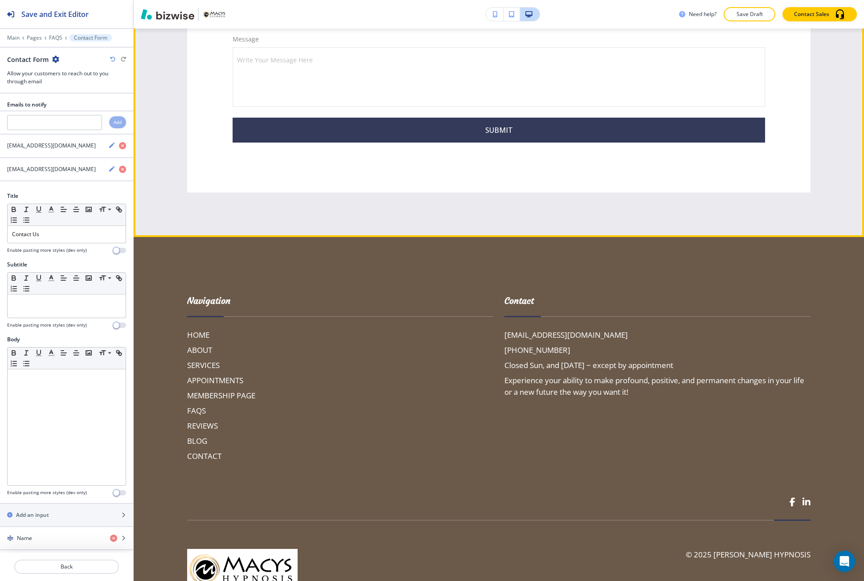
scroll to position [1974, 0]
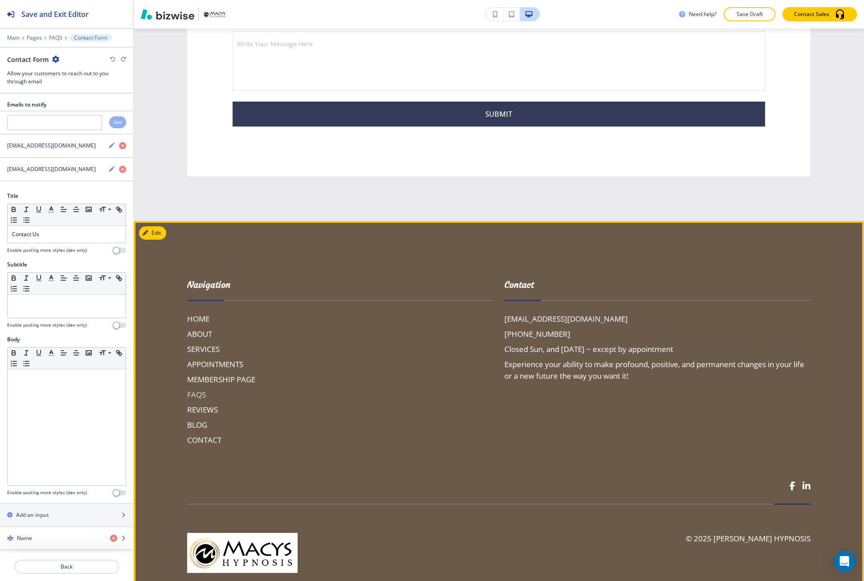
click at [195, 394] on h6 "FAQS" at bounding box center [340, 395] width 307 height 12
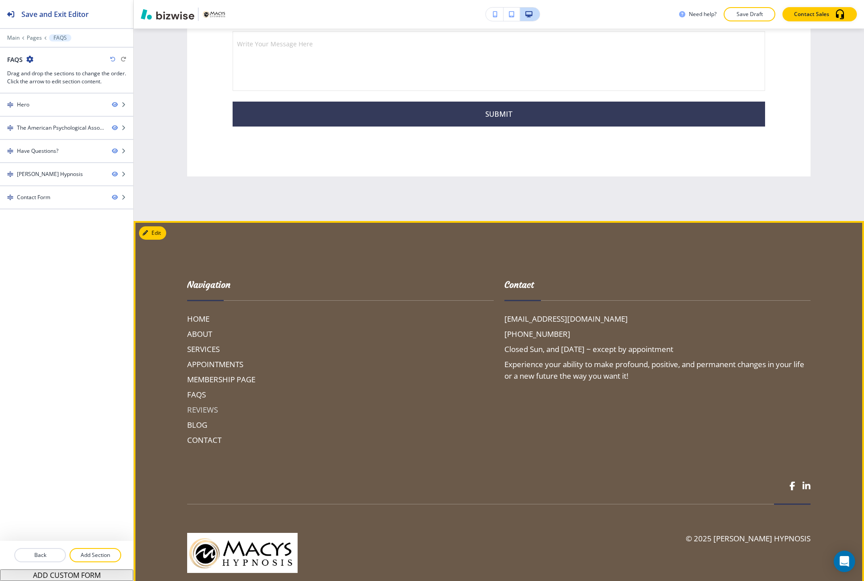
click at [197, 406] on h6 "REVIEWS" at bounding box center [340, 410] width 307 height 12
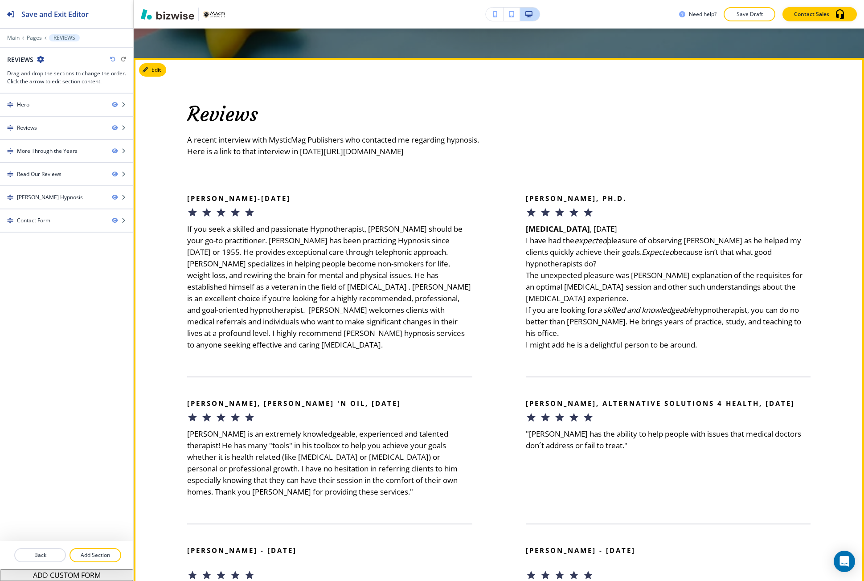
scroll to position [446, 0]
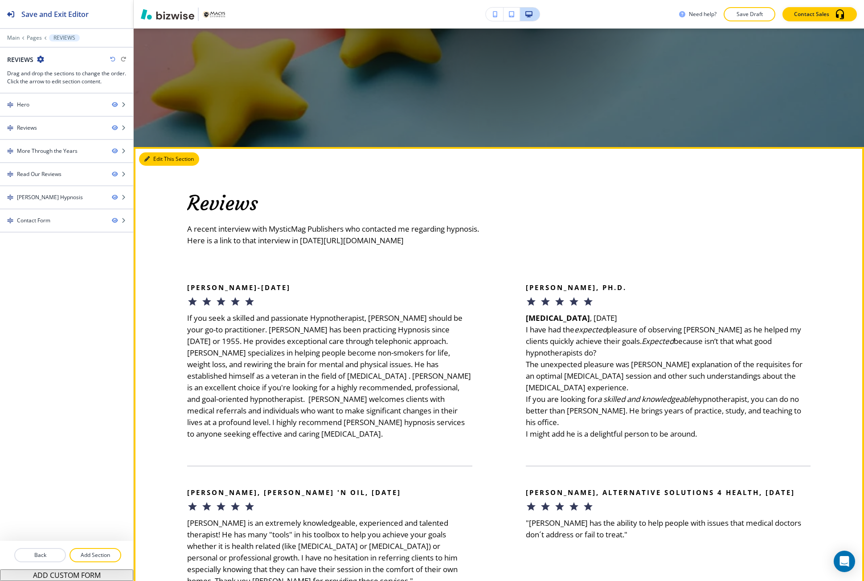
click at [157, 156] on button "Edit This Section" at bounding box center [169, 158] width 60 height 13
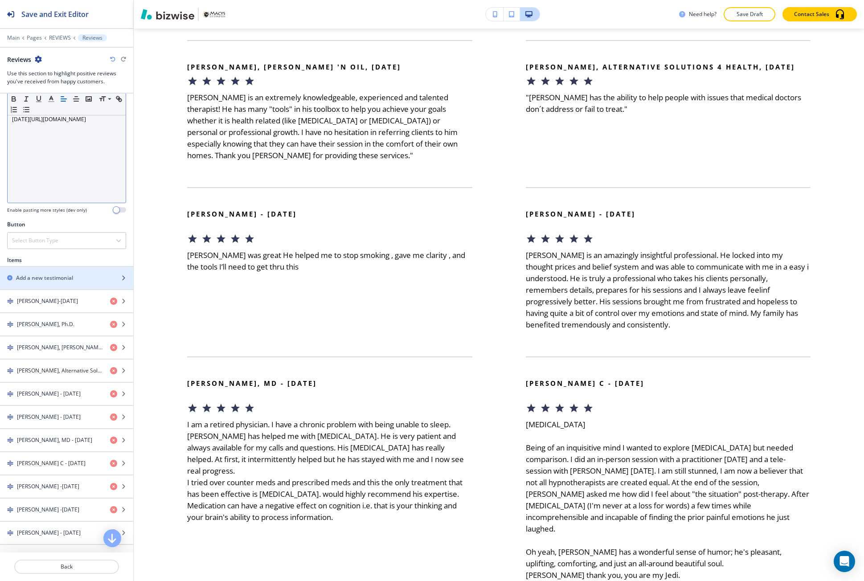
scroll to position [223, 0]
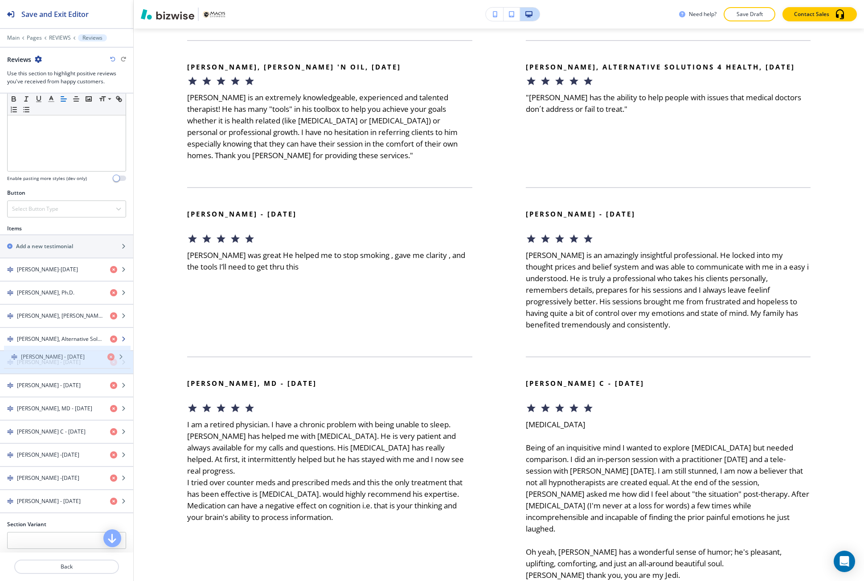
drag, startPoint x: 45, startPoint y: 382, endPoint x: 49, endPoint y: 340, distance: 41.7
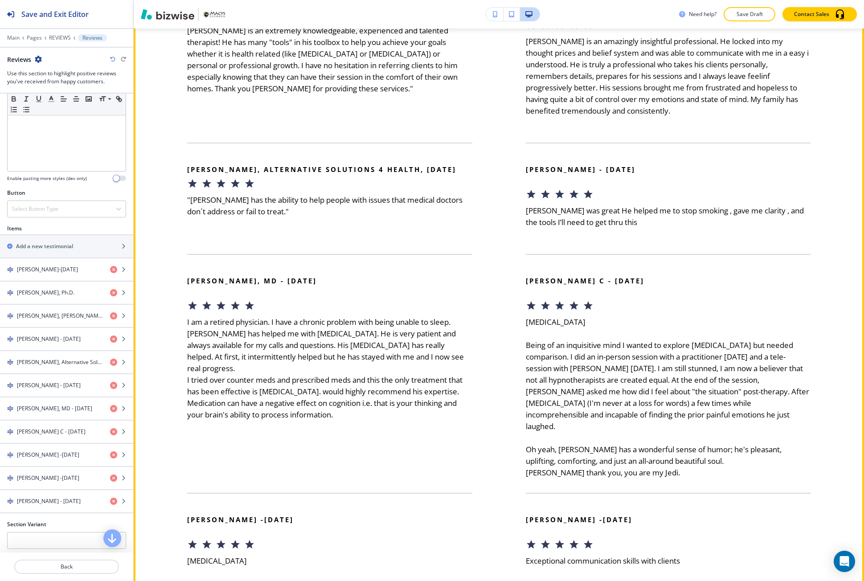
scroll to position [738, 0]
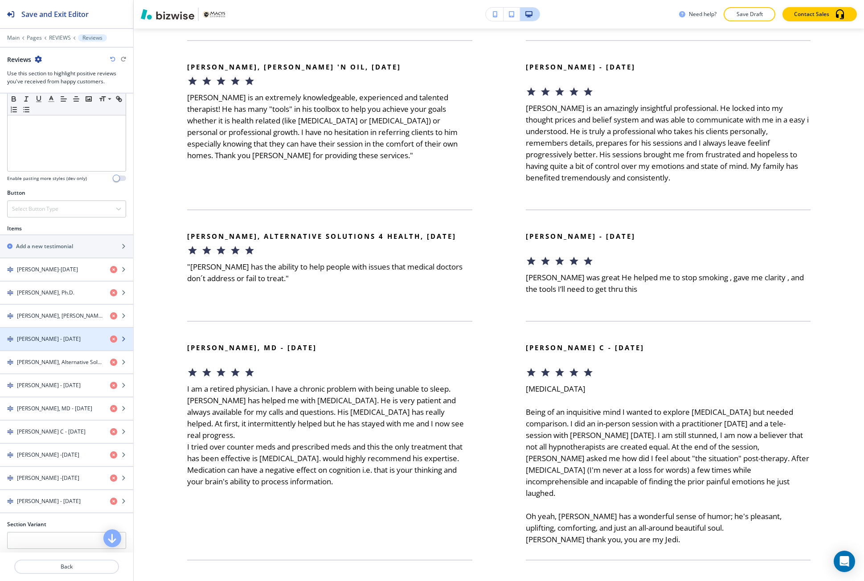
click at [49, 337] on h4 "Perry - 8 October 2021" at bounding box center [49, 339] width 64 height 8
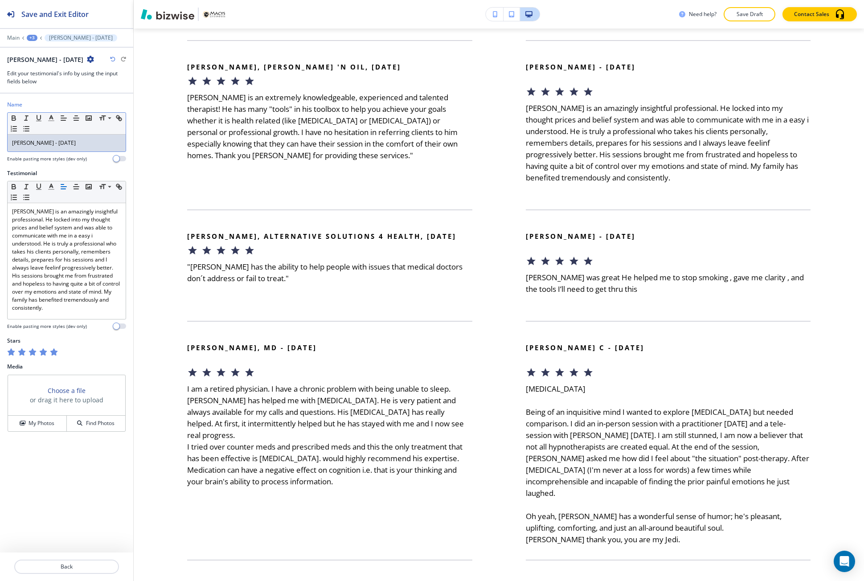
click at [81, 142] on p "Perry - 8 October 2021" at bounding box center [66, 143] width 109 height 8
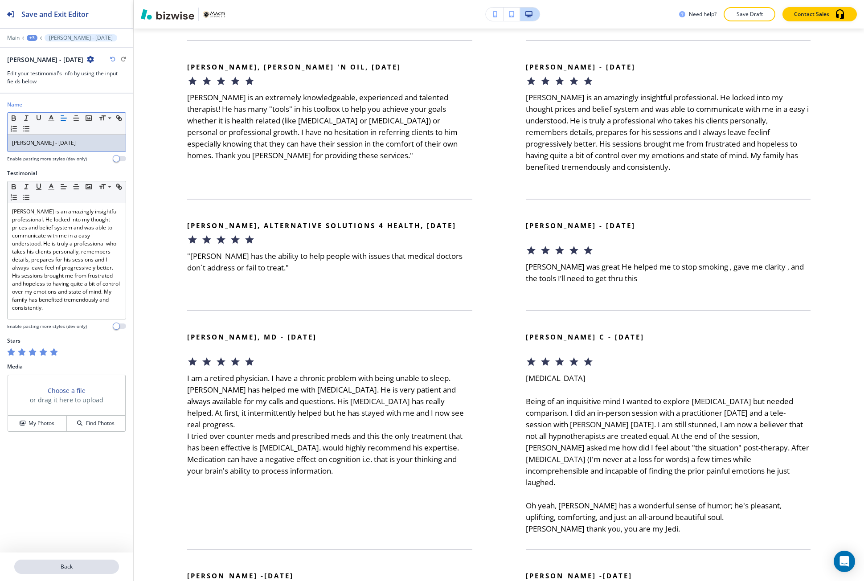
click at [45, 570] on p "Back" at bounding box center [66, 567] width 103 height 8
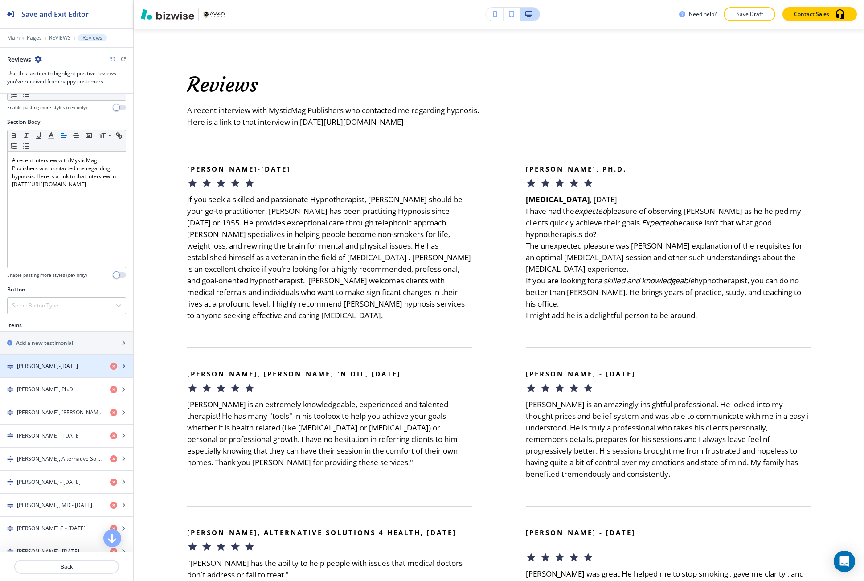
scroll to position [134, 0]
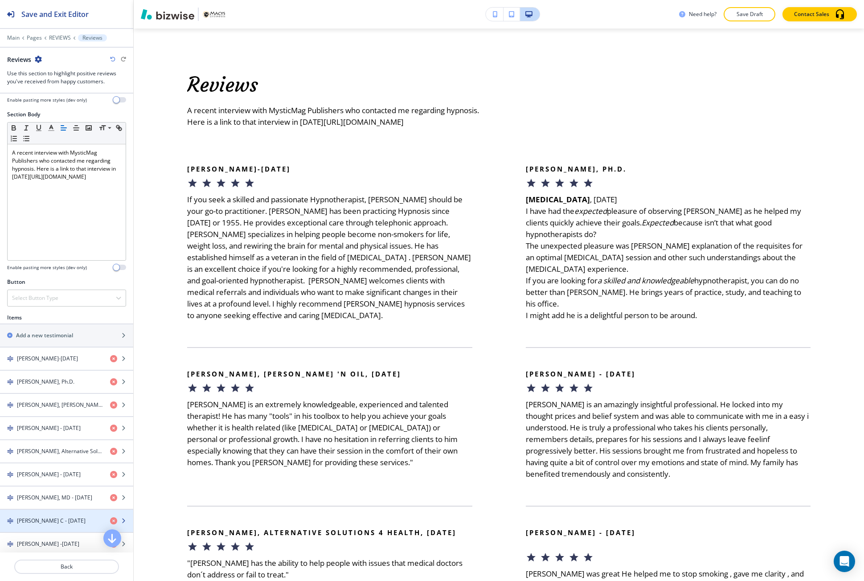
click at [43, 520] on h4 "Cecile C - 7 July 2021" at bounding box center [51, 521] width 69 height 8
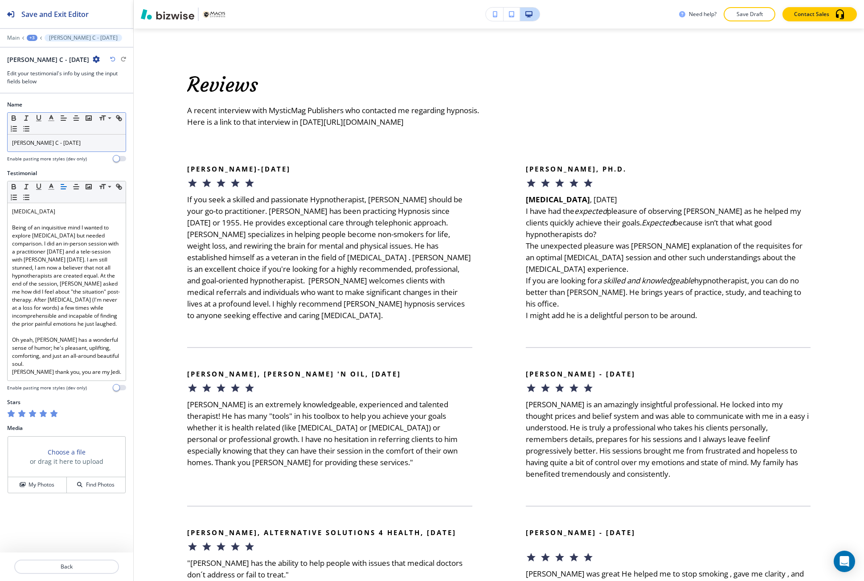
click at [77, 144] on p "Cecile C - 7 July 2021" at bounding box center [66, 143] width 109 height 8
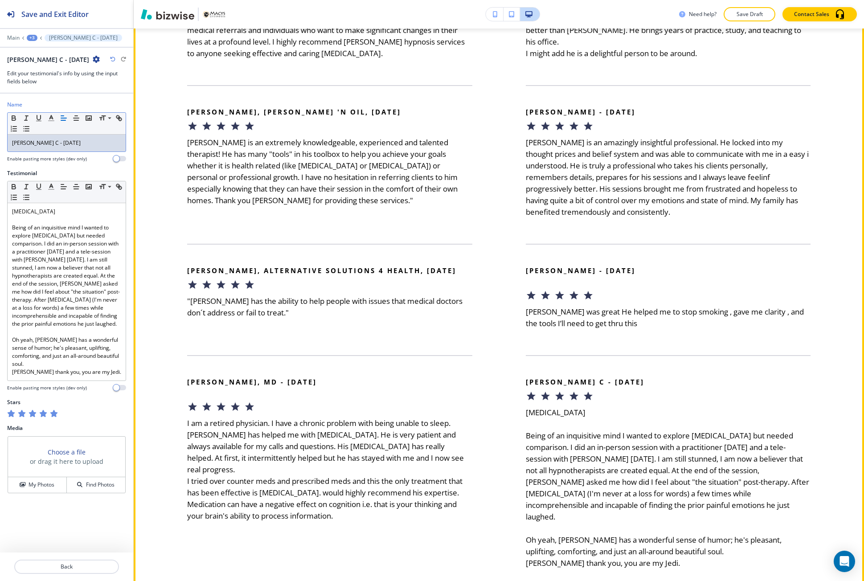
scroll to position [698, 0]
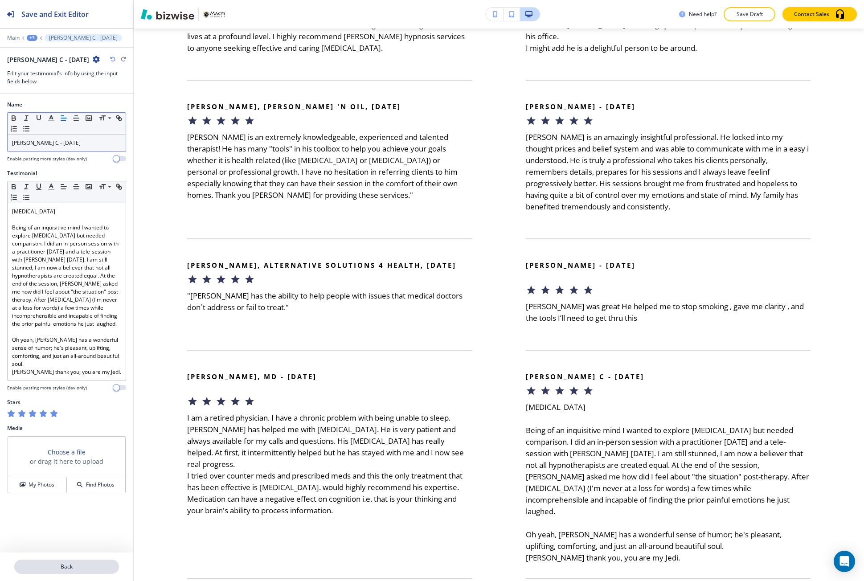
click at [34, 562] on button "Back" at bounding box center [66, 567] width 105 height 14
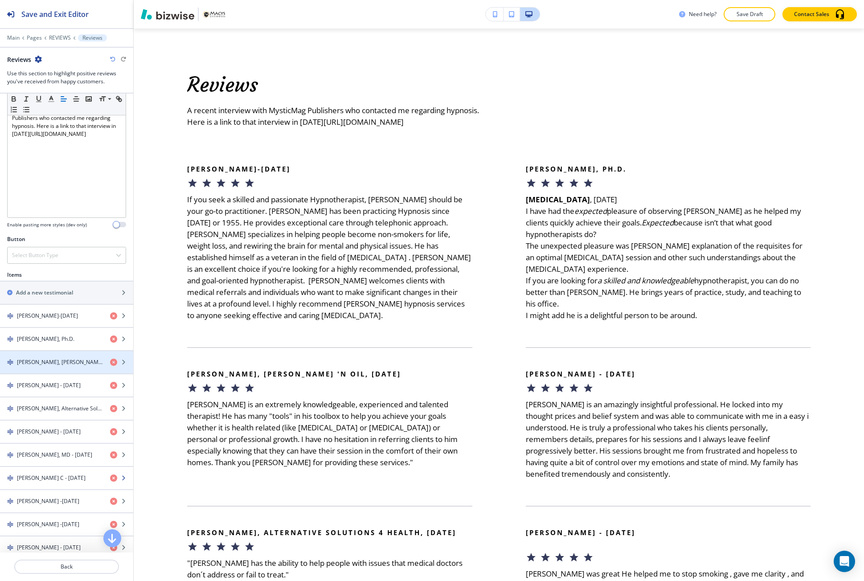
scroll to position [178, 0]
click at [53, 430] on h4 "Mike - 7 February 2022" at bounding box center [49, 430] width 64 height 8
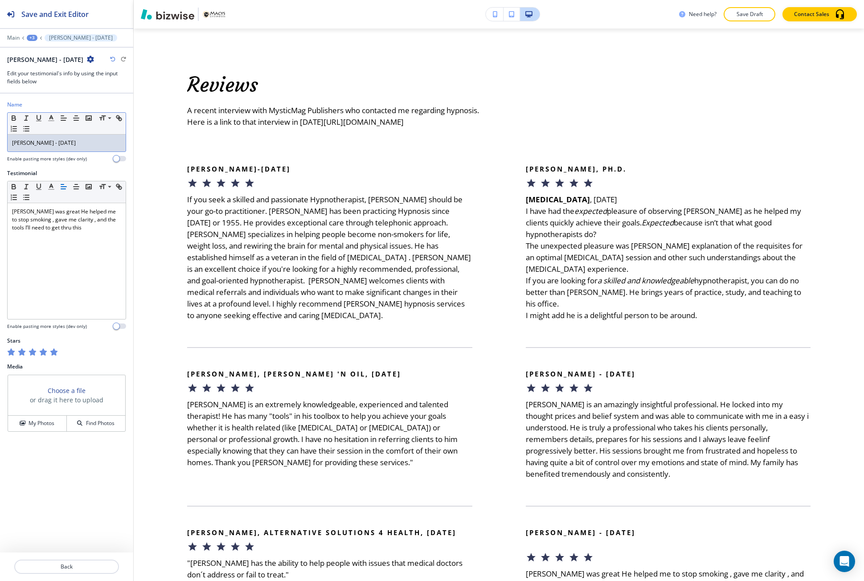
click at [83, 147] on div "Mike - 7 February 2022" at bounding box center [67, 143] width 118 height 17
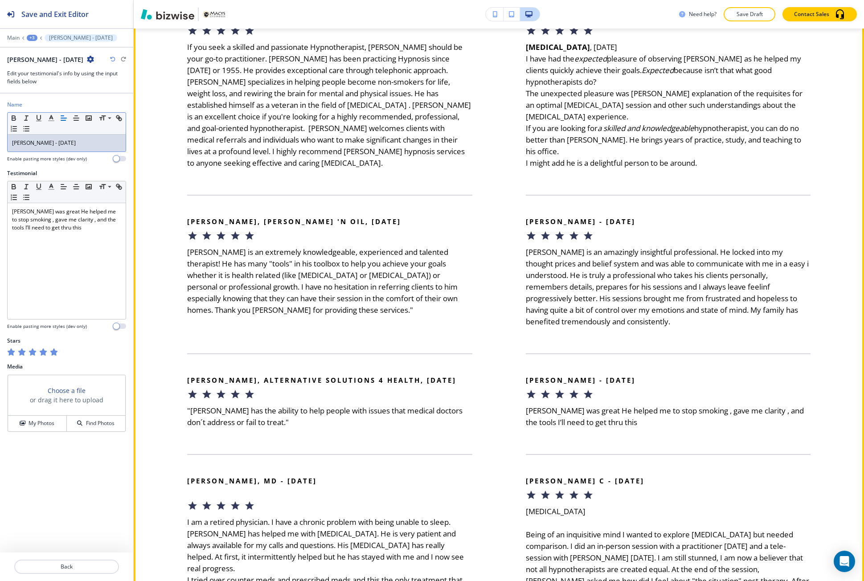
scroll to position [742, 0]
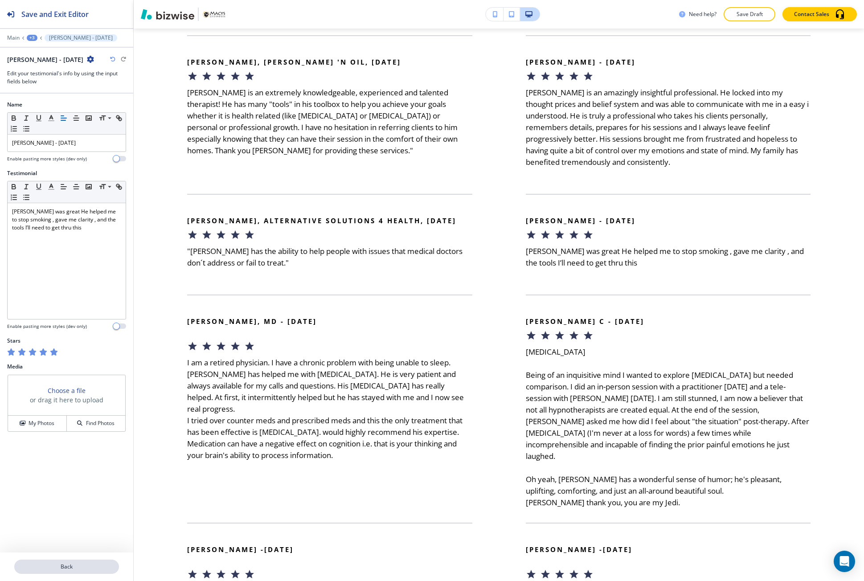
click at [67, 566] on p "Back" at bounding box center [66, 567] width 103 height 8
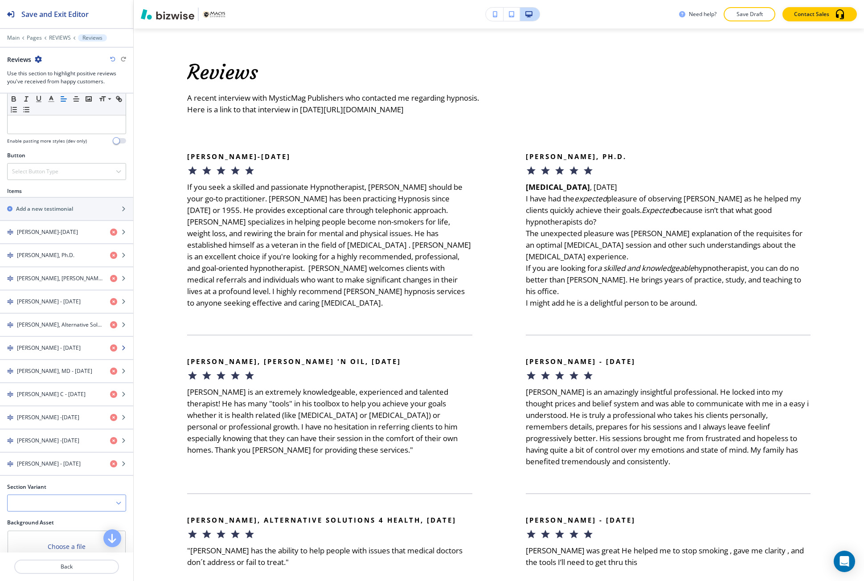
scroll to position [430, 0]
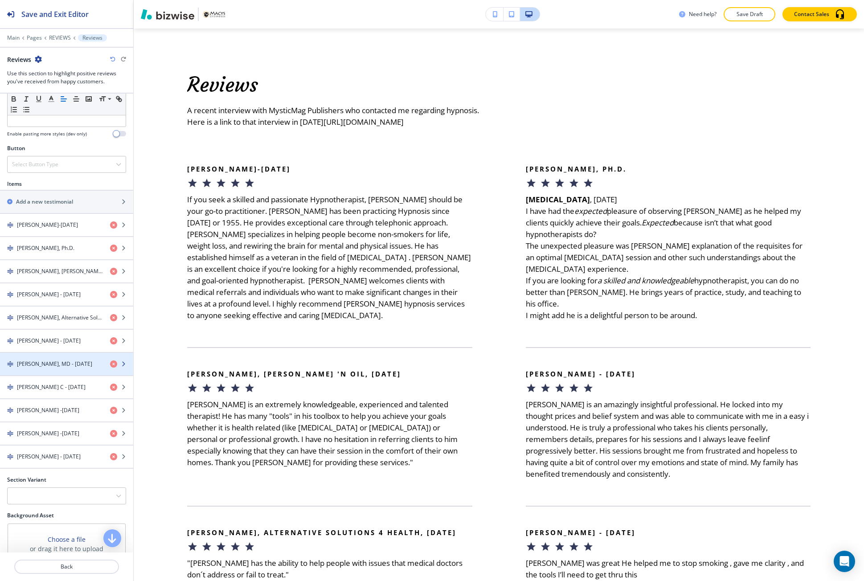
click at [52, 358] on div "button" at bounding box center [66, 356] width 133 height 7
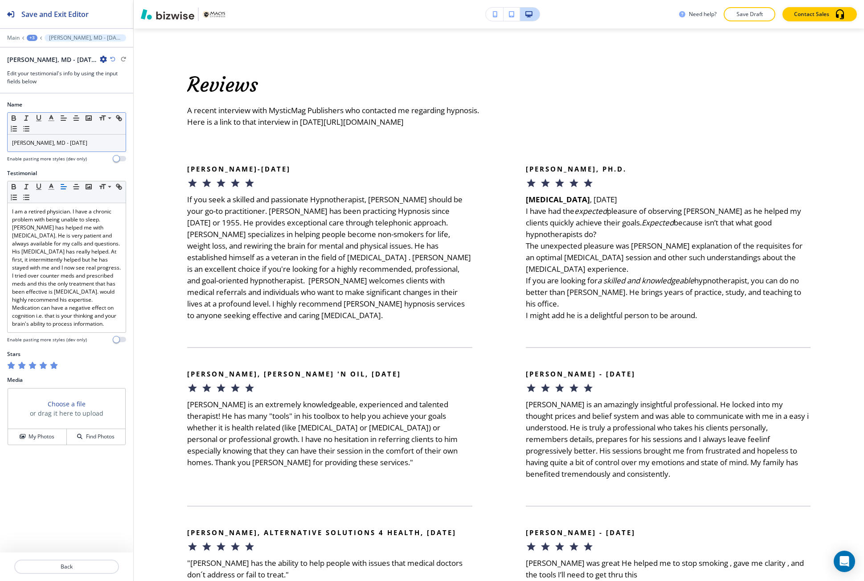
click at [97, 147] on p "Richard Knoblaugh, MD - 24 September 2021" at bounding box center [66, 143] width 109 height 8
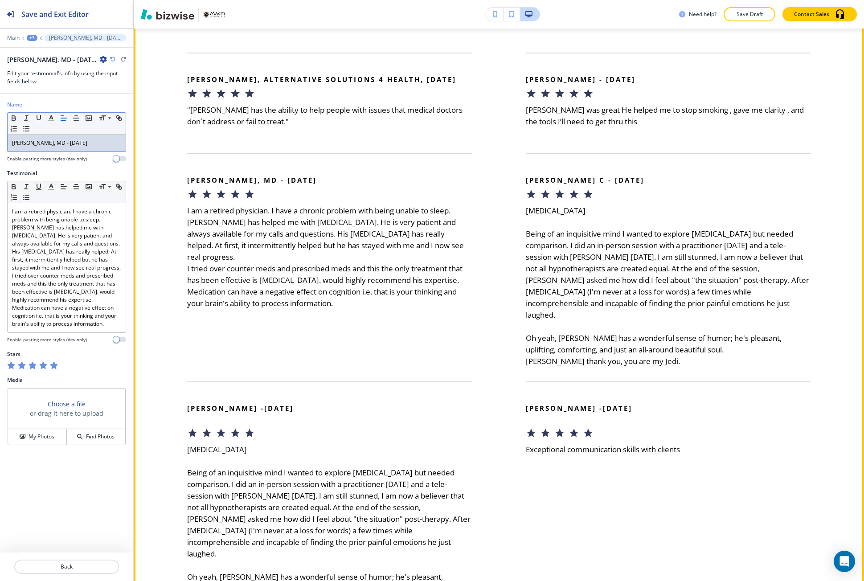
scroll to position [921, 0]
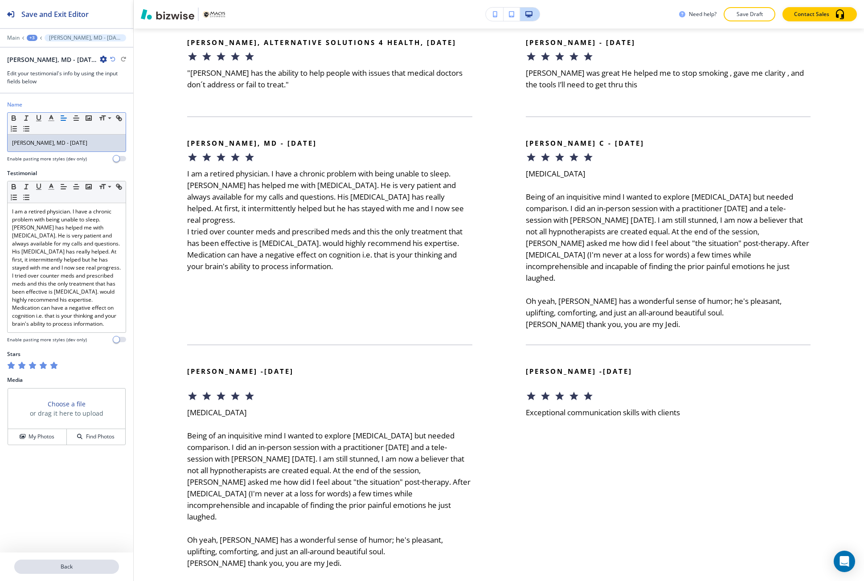
click at [59, 563] on p "Back" at bounding box center [66, 567] width 103 height 8
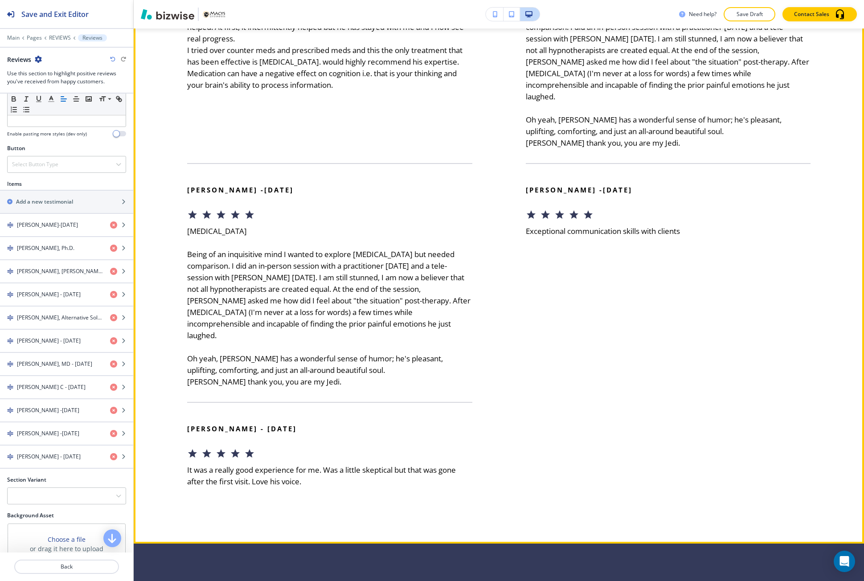
scroll to position [1143, 0]
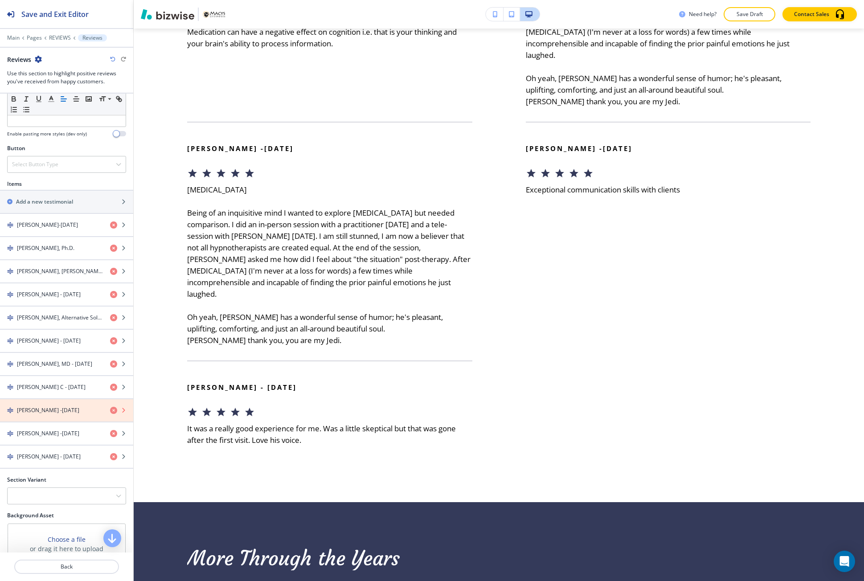
click at [110, 411] on icon "button" at bounding box center [113, 410] width 7 height 7
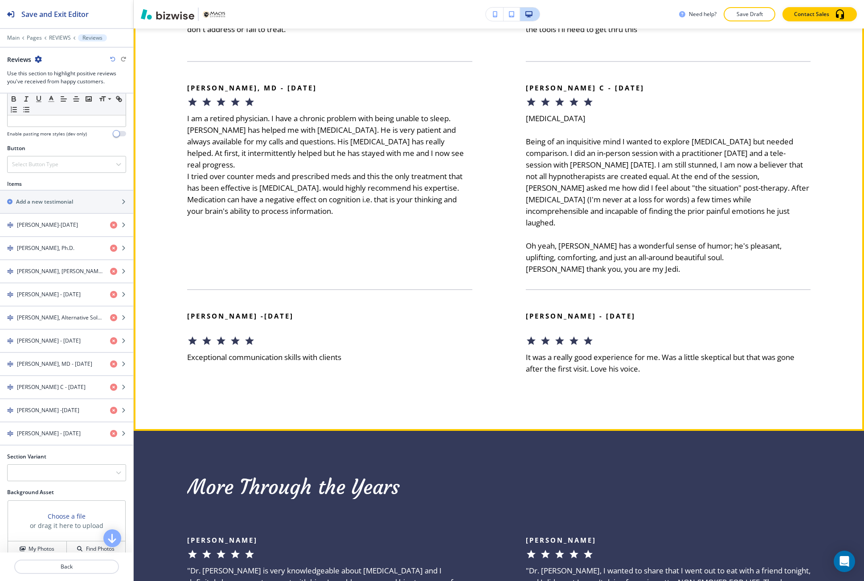
scroll to position [965, 0]
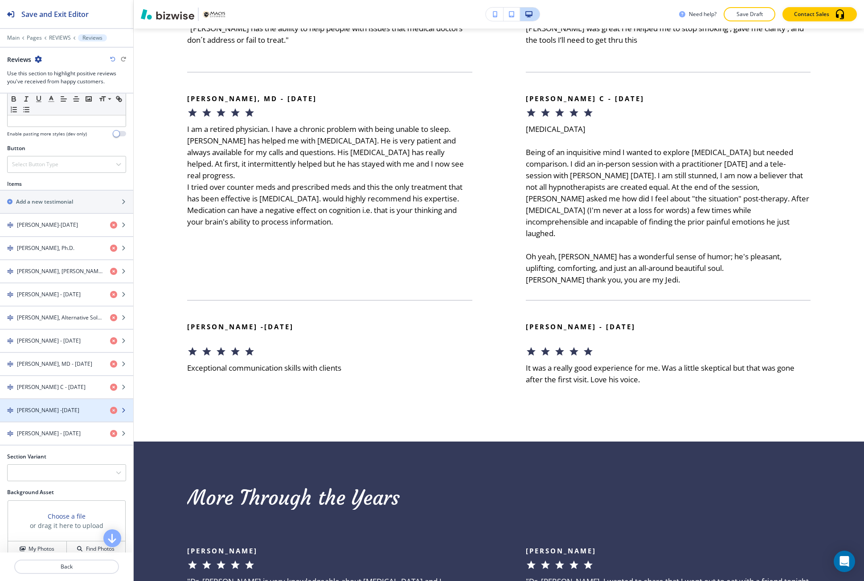
click at [66, 414] on div "button" at bounding box center [66, 417] width 133 height 7
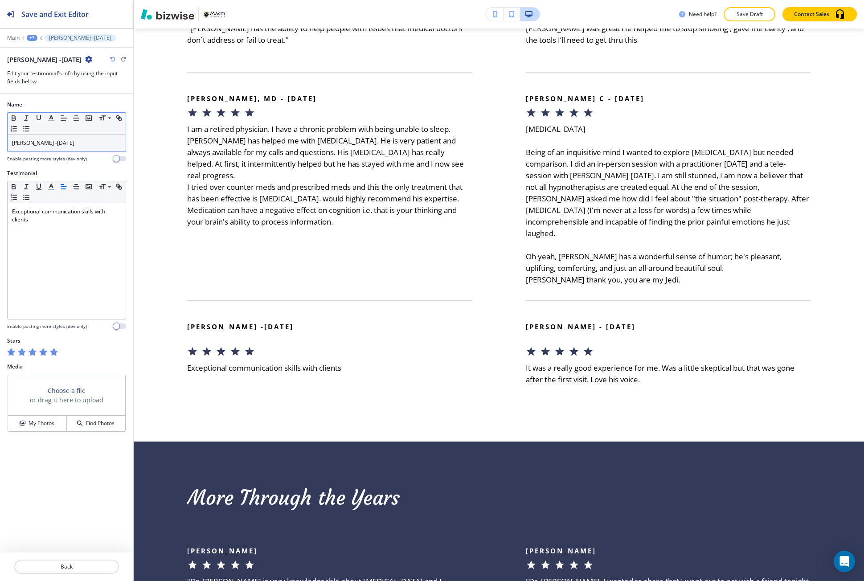
click at [74, 143] on p "Fred -30 June 2021" at bounding box center [66, 143] width 109 height 8
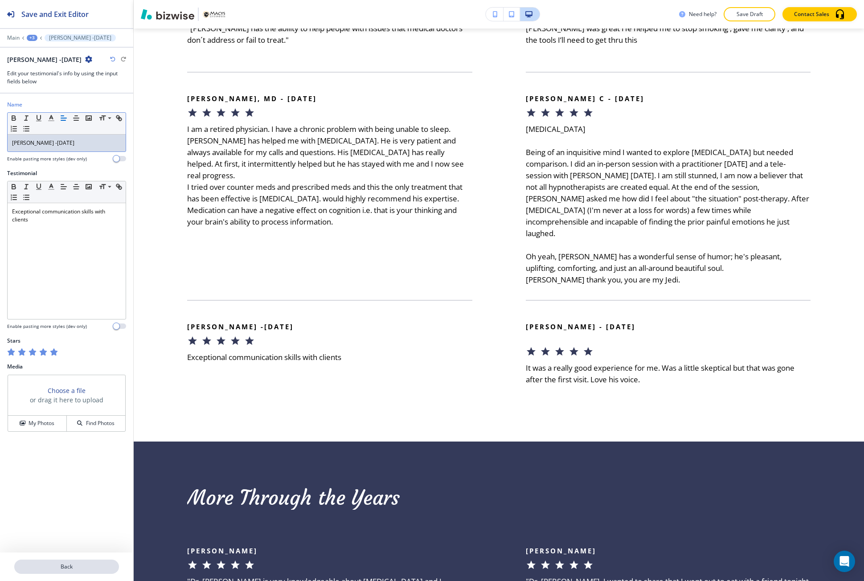
click at [57, 561] on button "Back" at bounding box center [66, 567] width 105 height 14
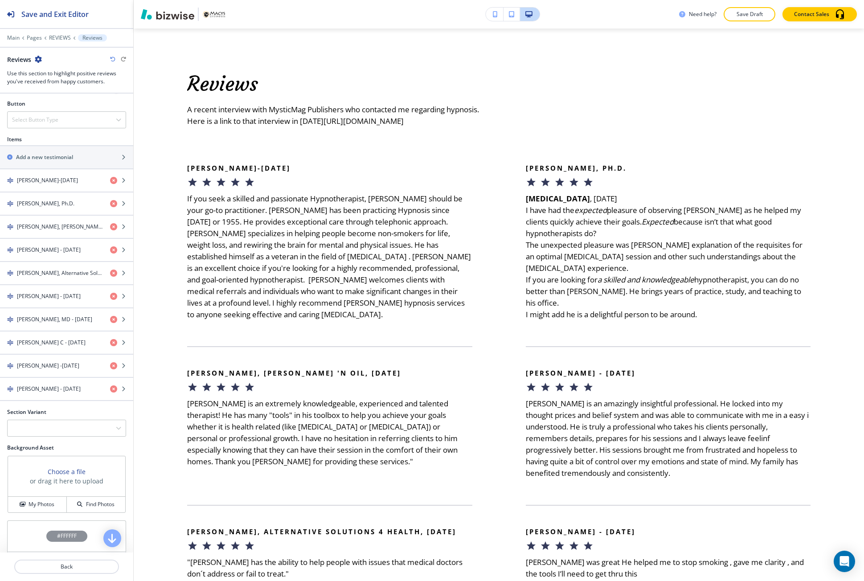
scroll to position [430, 0]
click at [36, 402] on div "Items Add a new testimonial Brian Hill-May 2023 Michael D. Zimmerman, Ph.D. Mis…" at bounding box center [66, 271] width 133 height 273
click at [38, 389] on h4 "Annette Andonian - 17 June 2021" at bounding box center [49, 389] width 64 height 8
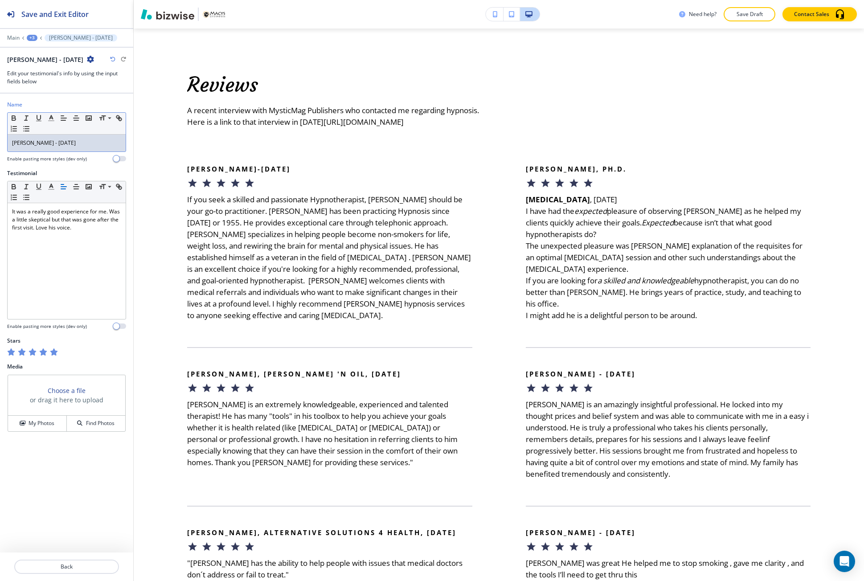
click at [99, 140] on p "Annette Andonian - 17 June 2021" at bounding box center [66, 143] width 109 height 8
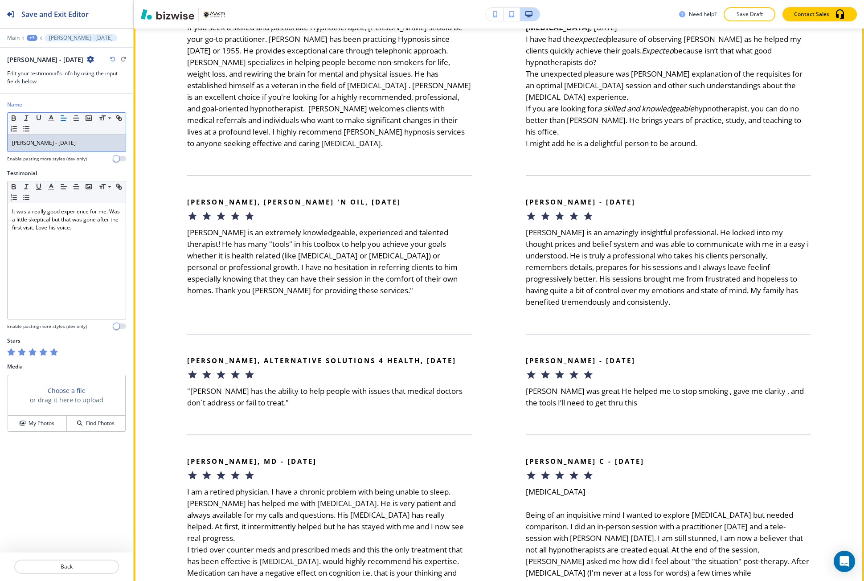
scroll to position [609, 0]
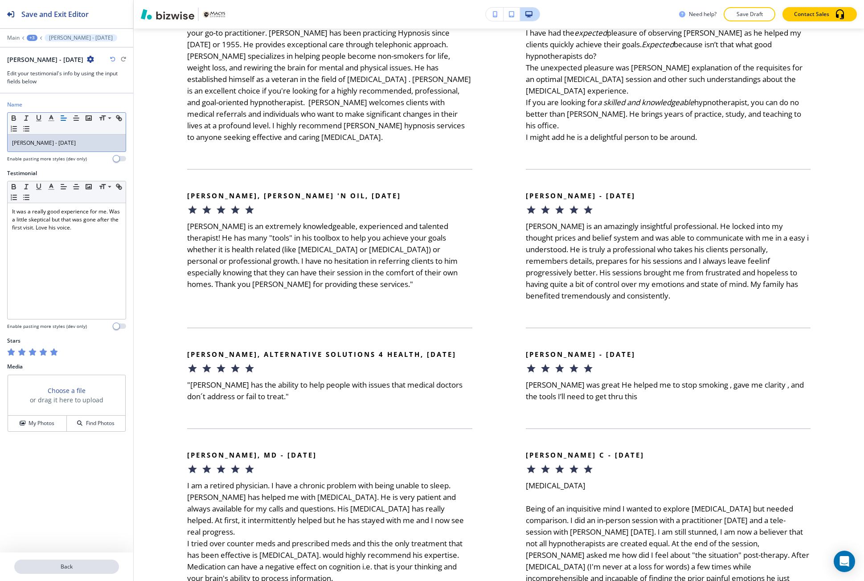
click at [93, 564] on p "Back" at bounding box center [66, 567] width 103 height 8
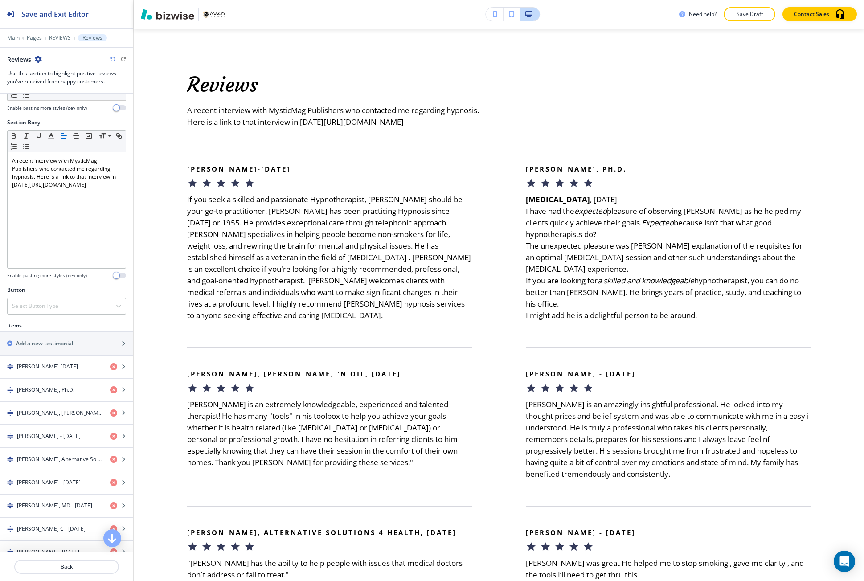
scroll to position [134, 0]
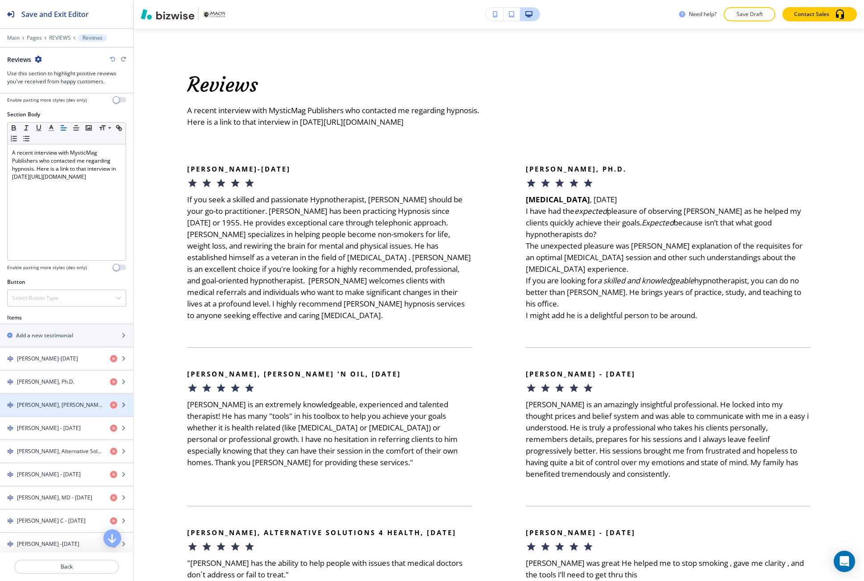
click at [50, 402] on h4 "Misty Lake, Herb 'N Oil, June, 2022" at bounding box center [60, 405] width 86 height 8
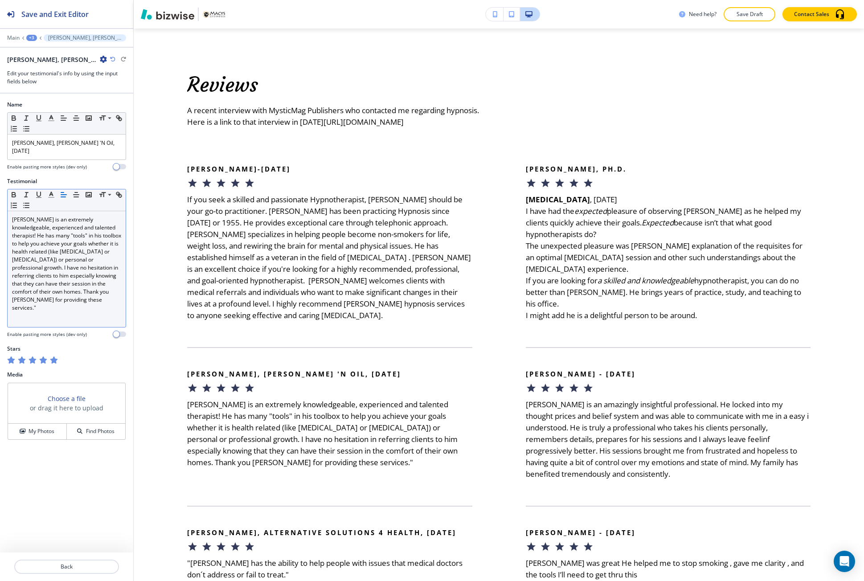
click at [86, 307] on div "Jim is an extremely knowledgeable, experienced and talented therapist! He has m…" at bounding box center [67, 269] width 118 height 116
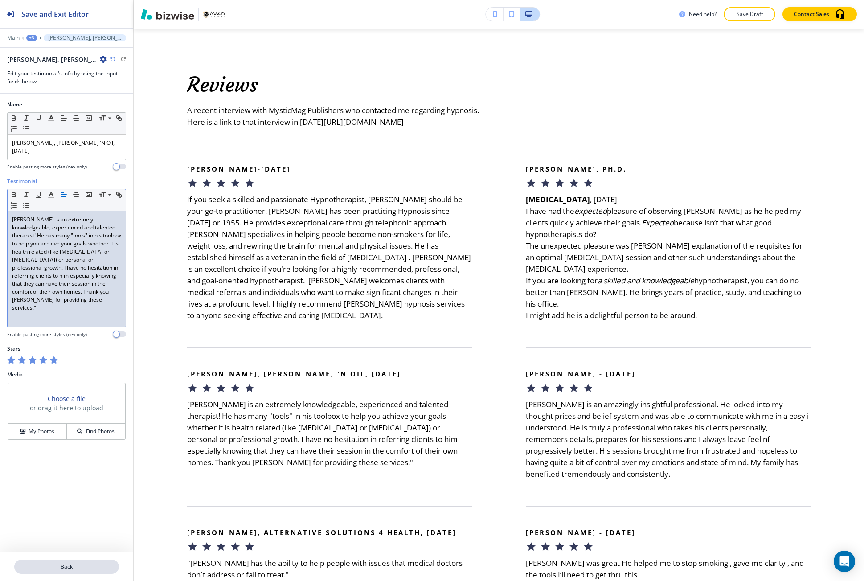
click at [42, 570] on p "Back" at bounding box center [66, 567] width 103 height 8
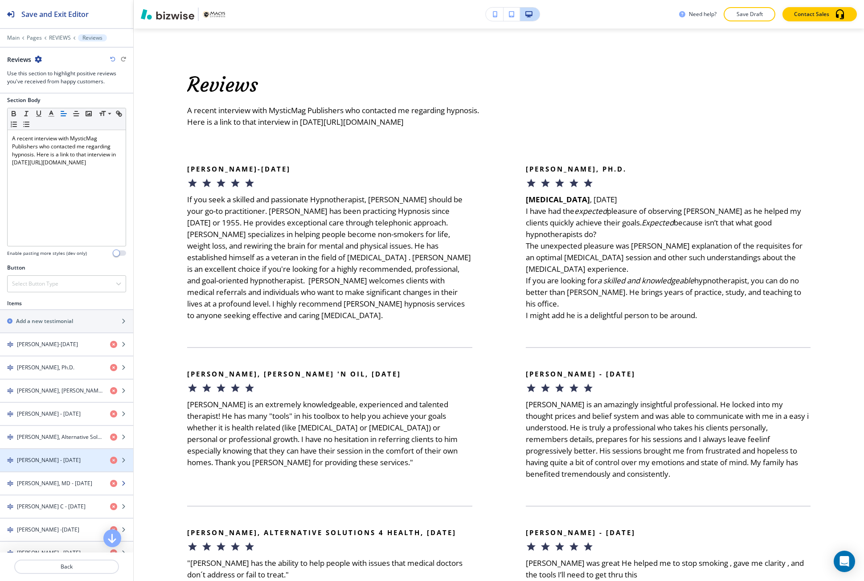
scroll to position [178, 0]
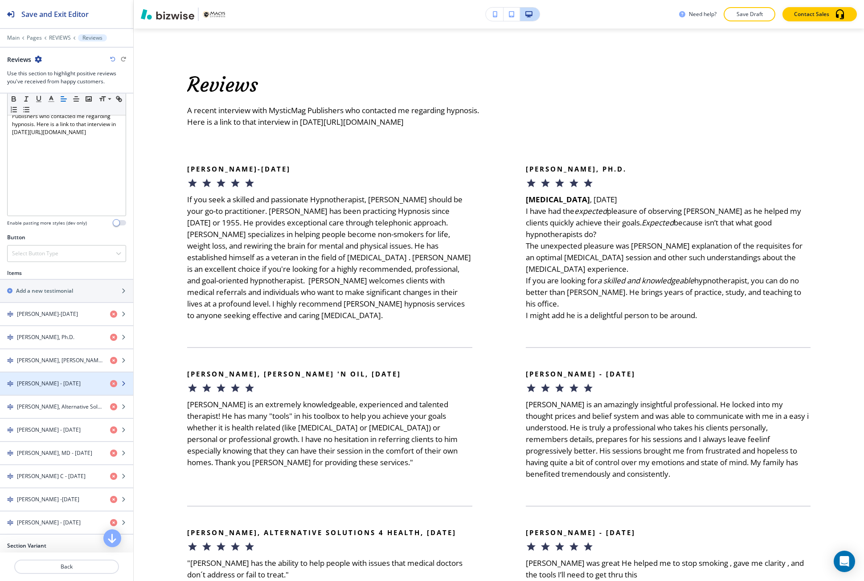
click at [46, 380] on h4 "Perry - 8 October 2021" at bounding box center [49, 384] width 64 height 8
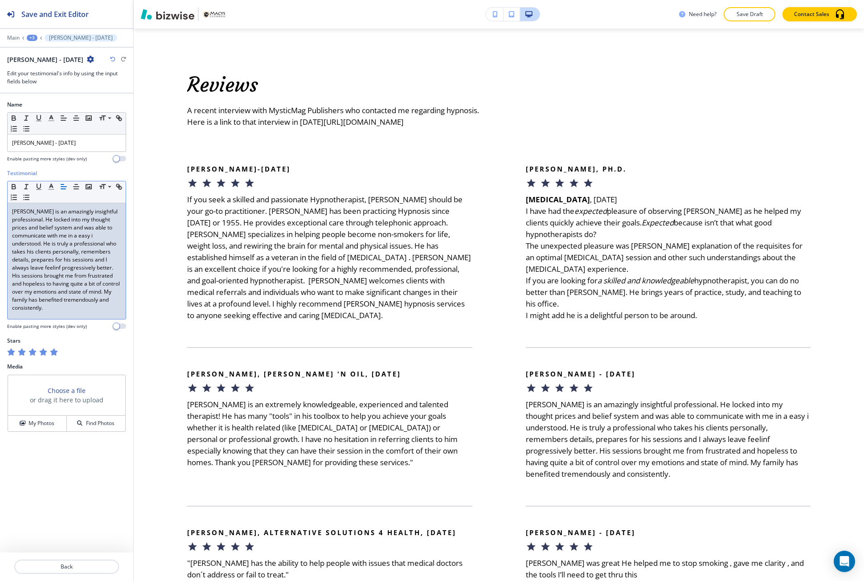
click at [106, 301] on p "Dr. Jim Macy is an amazingly insightful professional. He locked into my thought…" at bounding box center [66, 260] width 109 height 104
click at [94, 309] on p "Dr. Jim Macy is an amazingly insightful professional. He locked into my thought…" at bounding box center [66, 260] width 109 height 104
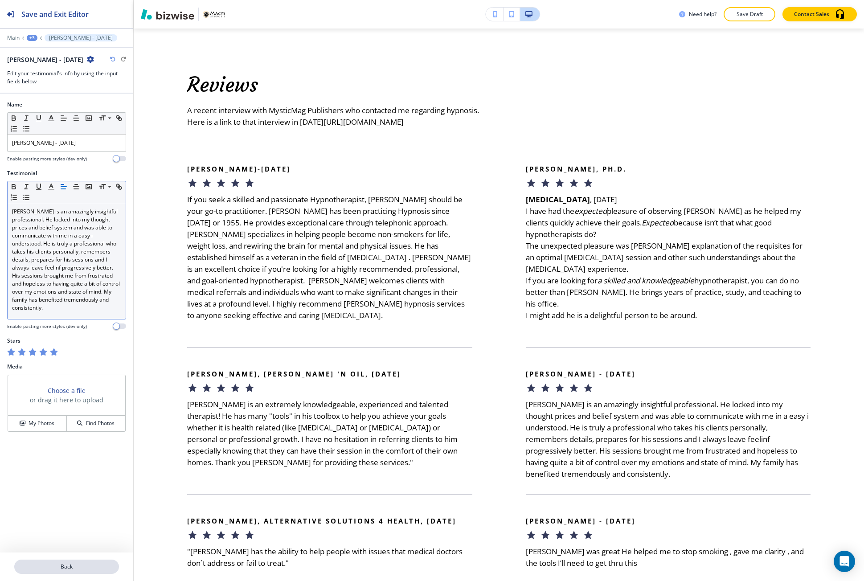
click at [80, 563] on p "Back" at bounding box center [66, 567] width 103 height 8
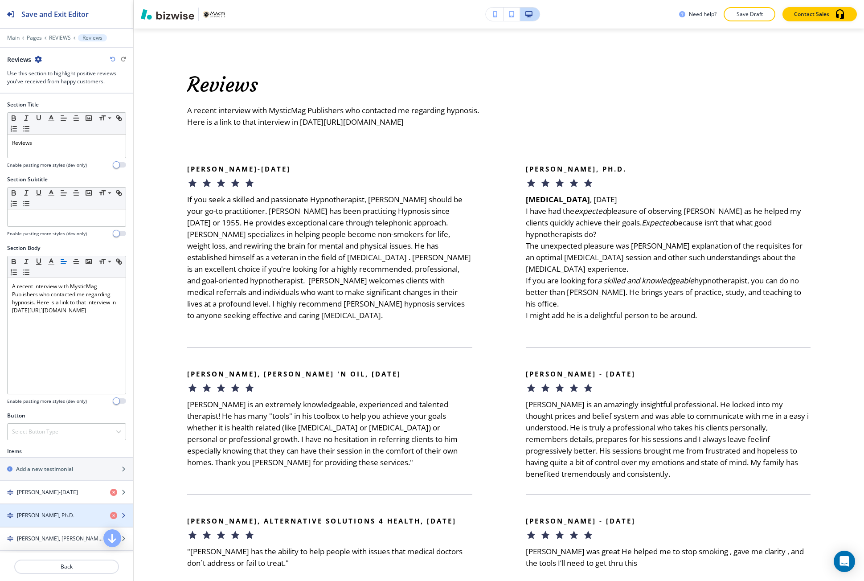
click at [37, 513] on h4 "Michael D. Zimmerman, Ph.D." at bounding box center [45, 516] width 57 height 8
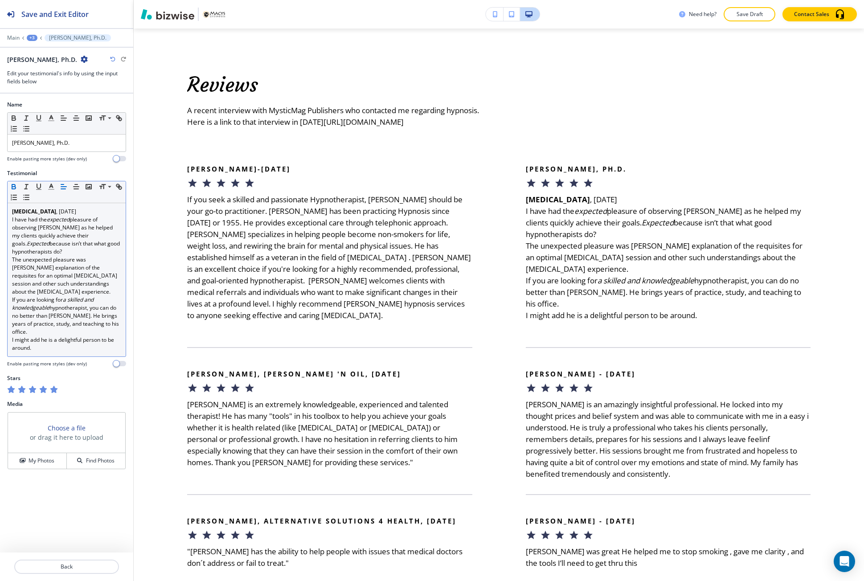
click at [84, 345] on div "Psychologist , May 2023 I have had the expected pleasure of observing Dr. Macy …" at bounding box center [67, 279] width 118 height 153
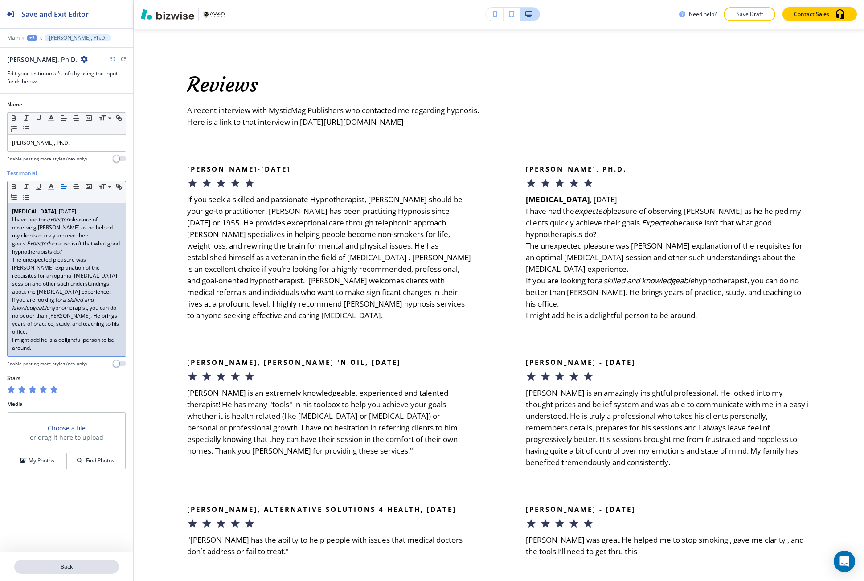
click at [61, 563] on p "Back" at bounding box center [66, 567] width 103 height 8
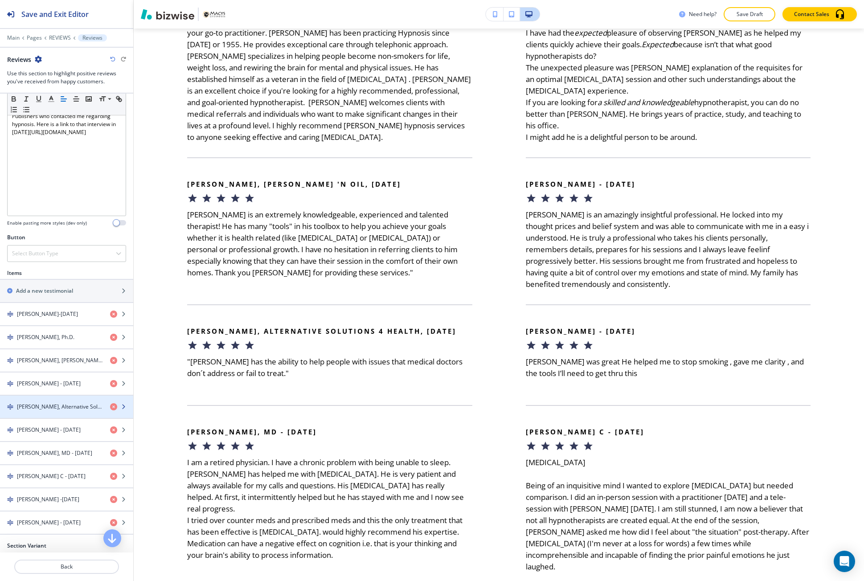
click at [64, 415] on div "button" at bounding box center [66, 414] width 133 height 7
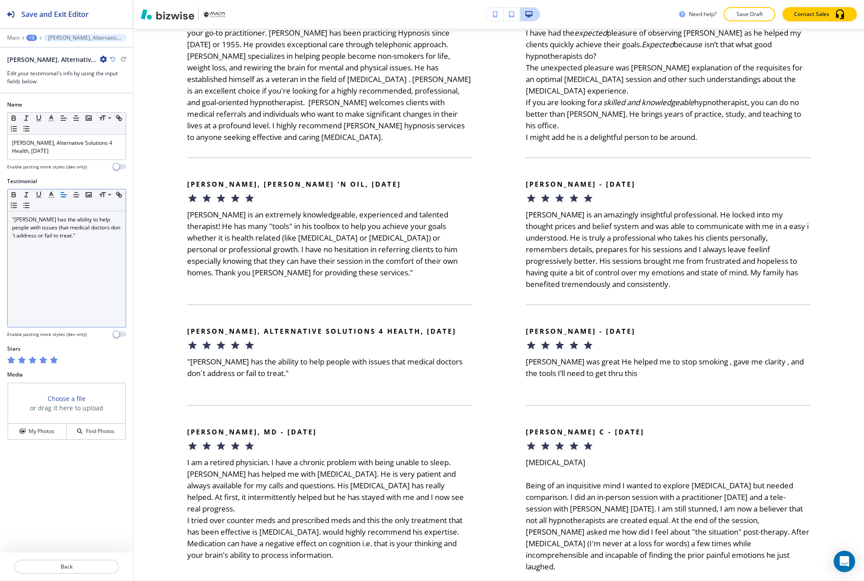
click at [80, 304] on div ""Jim has the ability to help people with issues that medical doctors don´t addr…" at bounding box center [67, 269] width 118 height 116
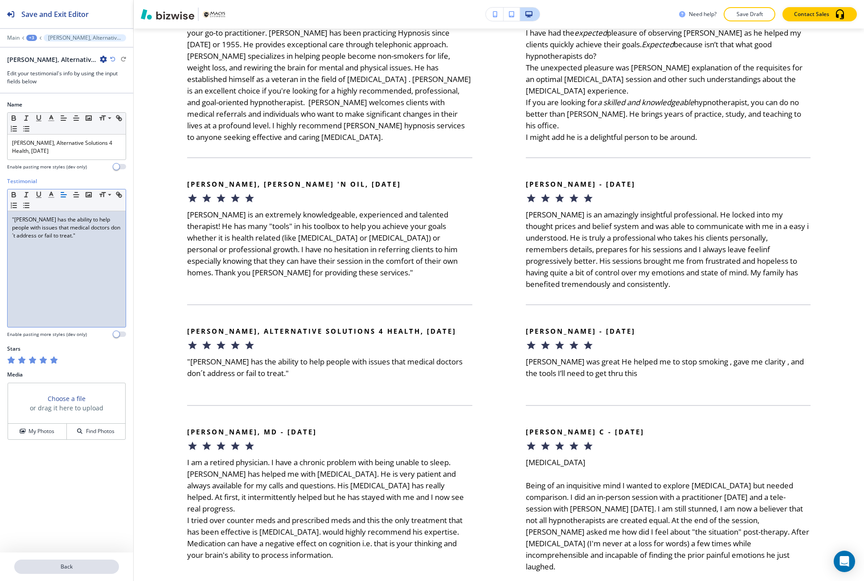
click at [47, 567] on p "Back" at bounding box center [66, 567] width 103 height 8
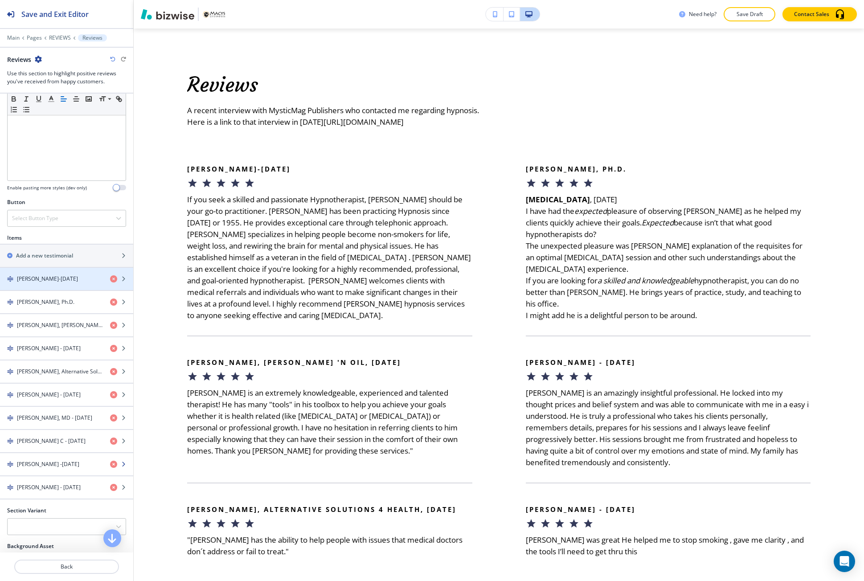
scroll to position [223, 0]
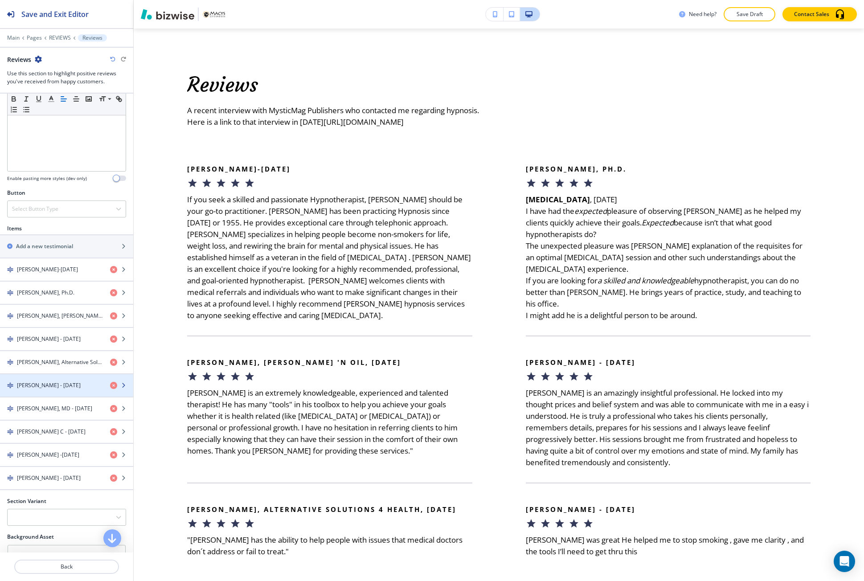
click at [62, 383] on h4 "Mike - 7 February 2022" at bounding box center [49, 385] width 64 height 8
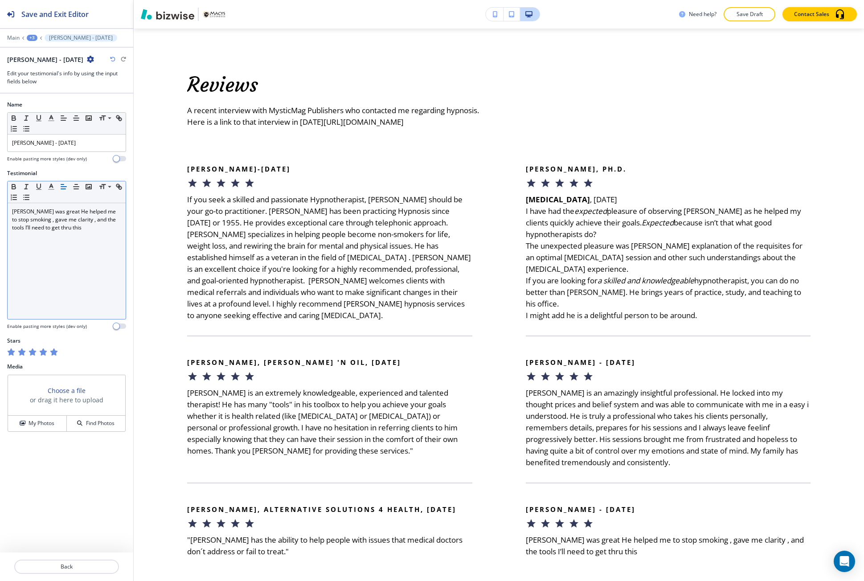
click at [93, 294] on div "Jim was great He helped me to stop smoking , gave me clarity , and the tools I’…" at bounding box center [67, 261] width 118 height 116
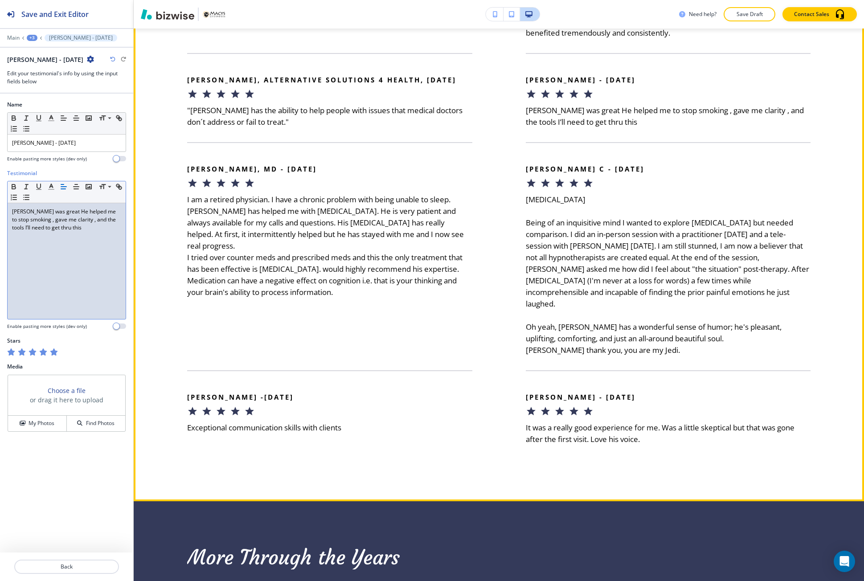
scroll to position [921, 0]
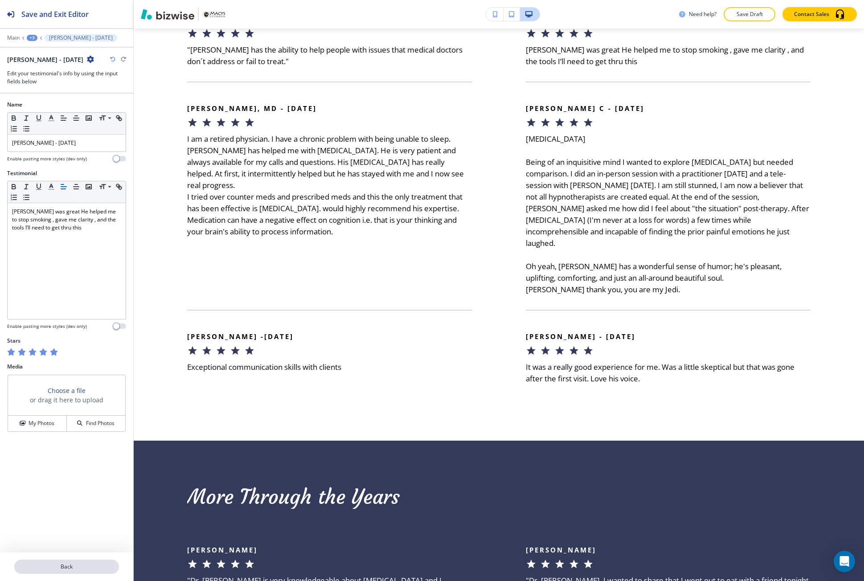
click at [76, 566] on p "Back" at bounding box center [66, 567] width 103 height 8
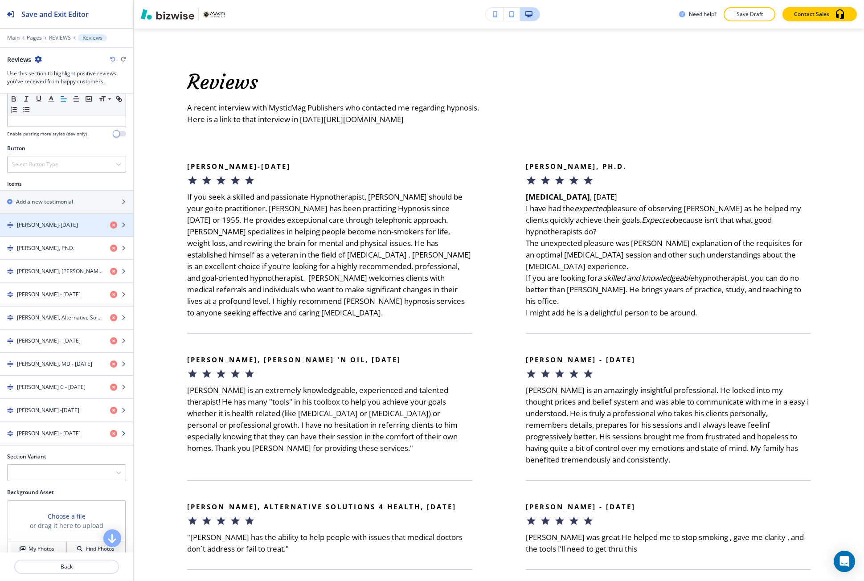
scroll to position [430, 0]
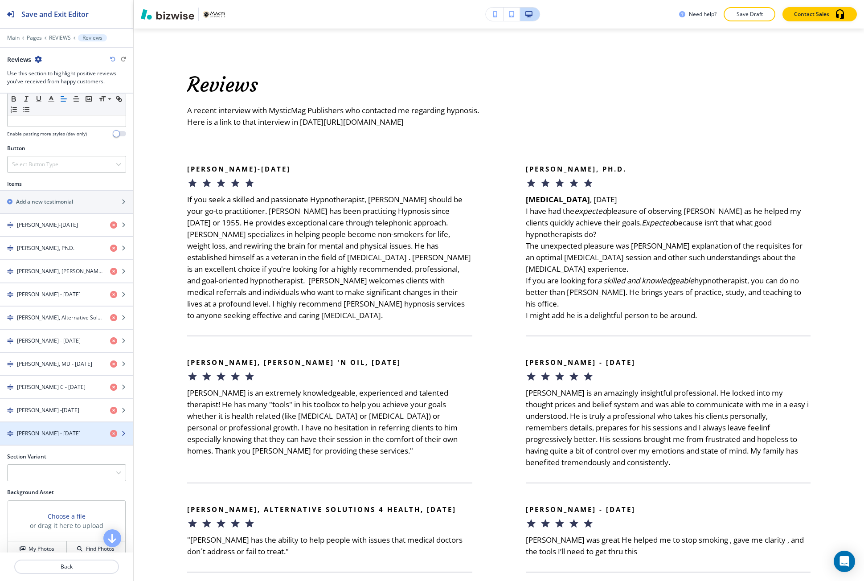
click at [57, 437] on h4 "Annette Andonian - 17 June 2021" at bounding box center [49, 434] width 64 height 8
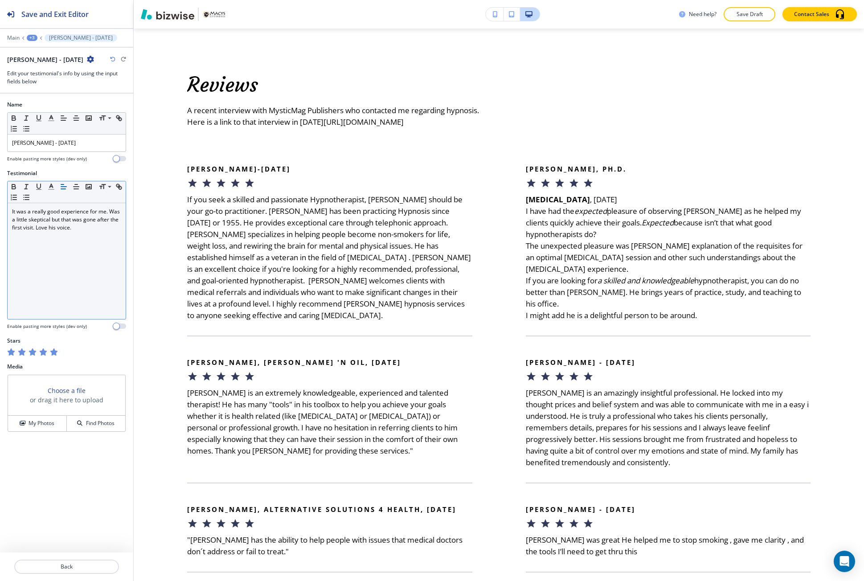
click at [86, 279] on div "It was a really good experience for me. Was a little skeptical but that was gon…" at bounding box center [67, 261] width 118 height 116
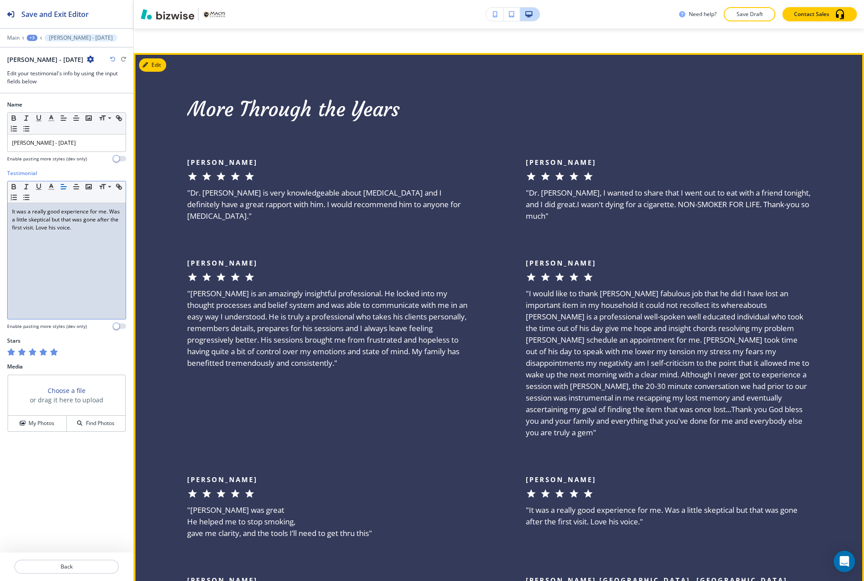
scroll to position [1277, 0]
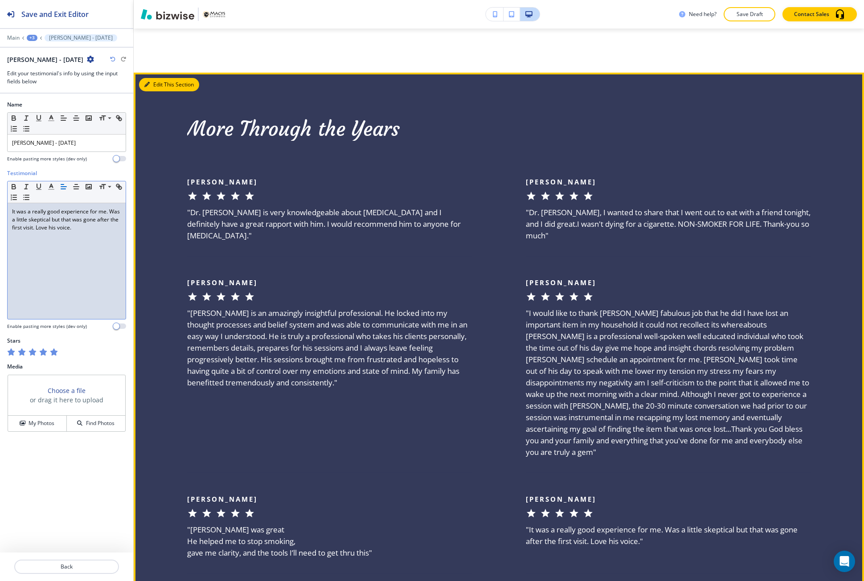
click at [157, 85] on button "Edit This Section" at bounding box center [169, 84] width 60 height 13
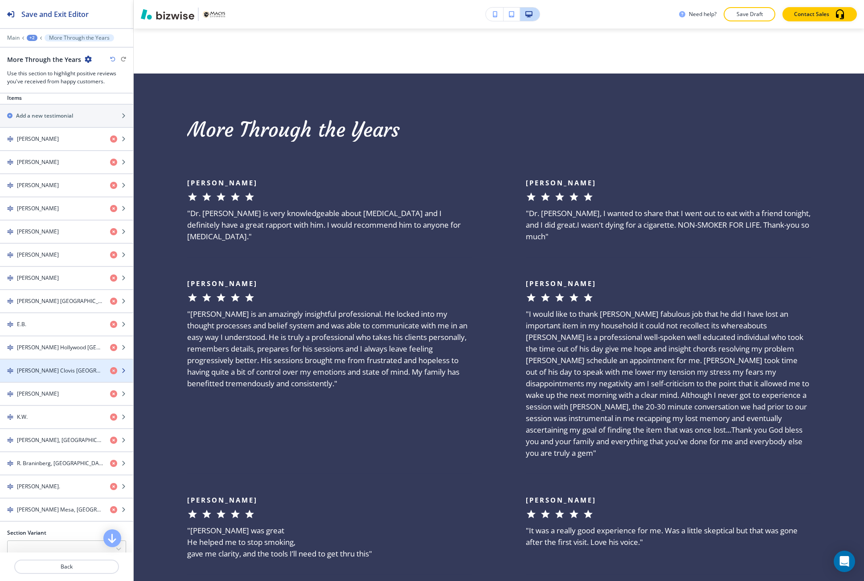
scroll to position [357, 0]
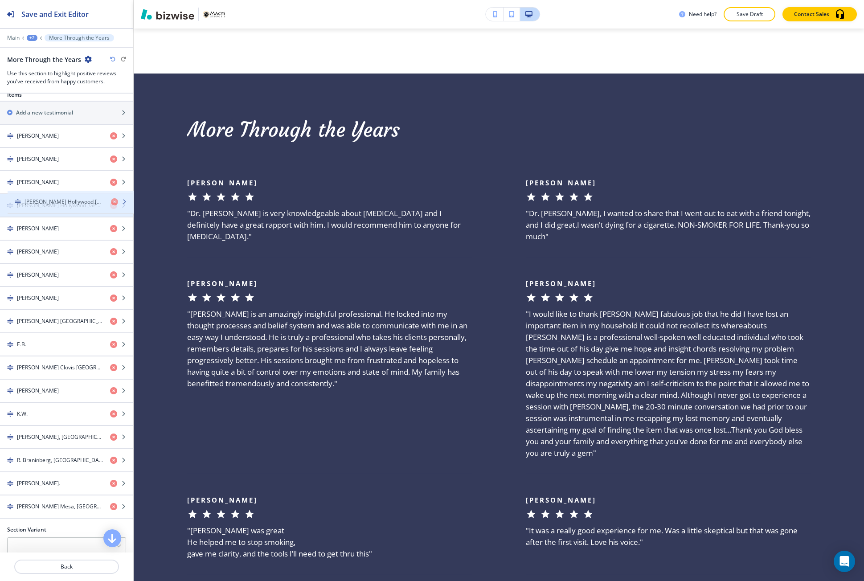
drag, startPoint x: 31, startPoint y: 342, endPoint x: 38, endPoint y: 200, distance: 142.8
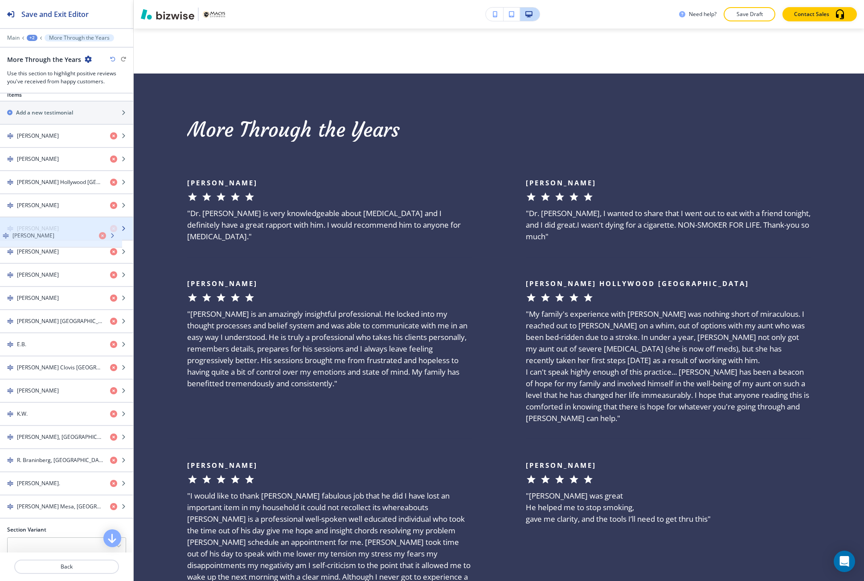
drag, startPoint x: 39, startPoint y: 177, endPoint x: 34, endPoint y: 231, distance: 53.7
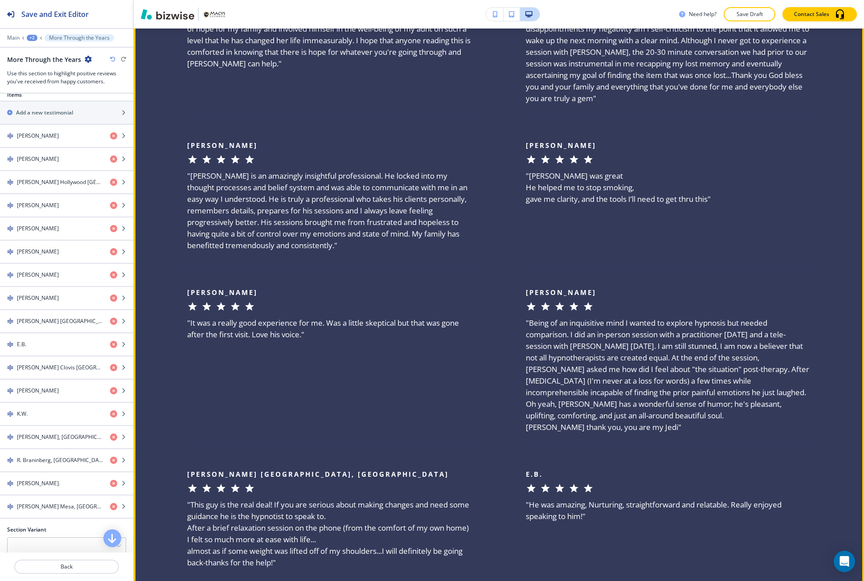
scroll to position [1633, 0]
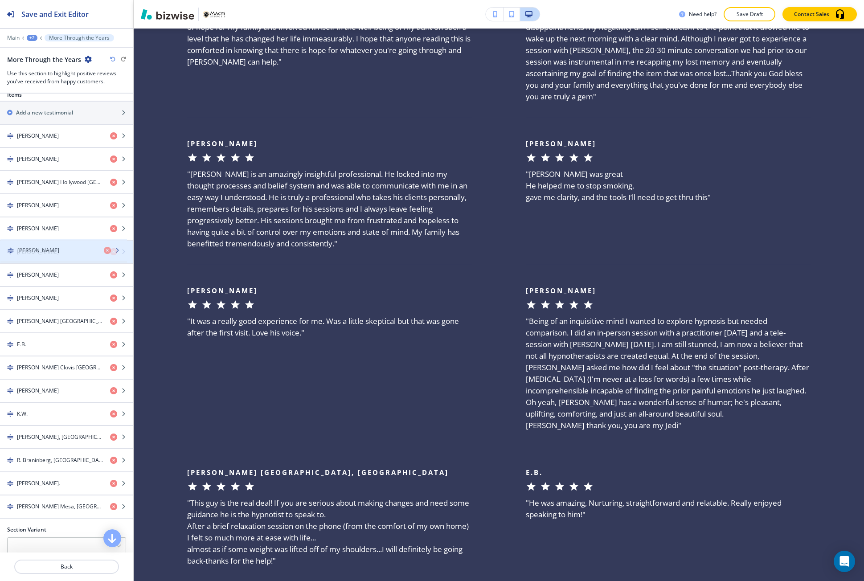
drag, startPoint x: 49, startPoint y: 303, endPoint x: 49, endPoint y: 255, distance: 47.7
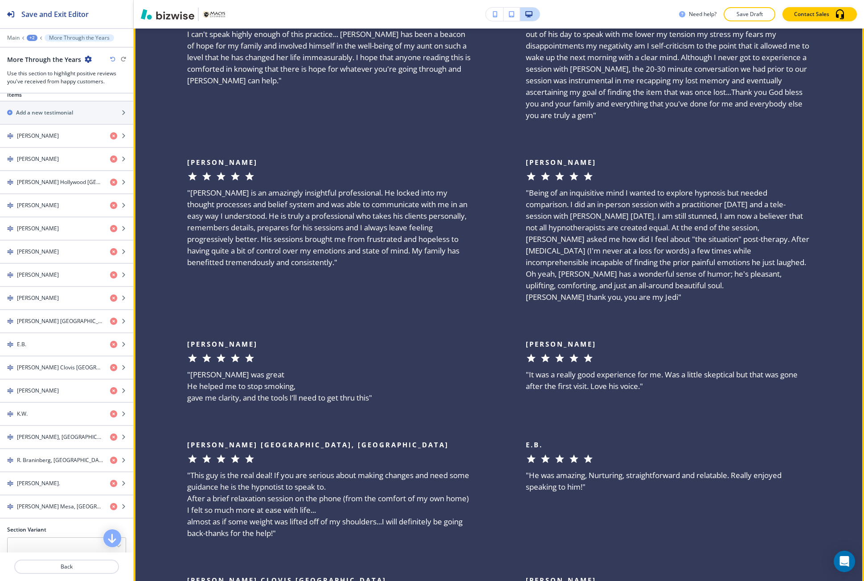
scroll to position [1499, 0]
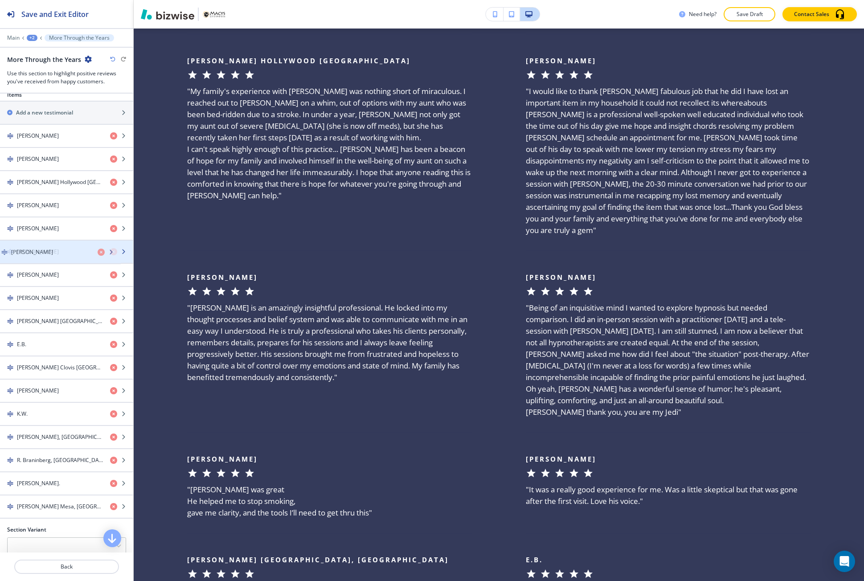
drag, startPoint x: 41, startPoint y: 208, endPoint x: 36, endPoint y: 254, distance: 47.1
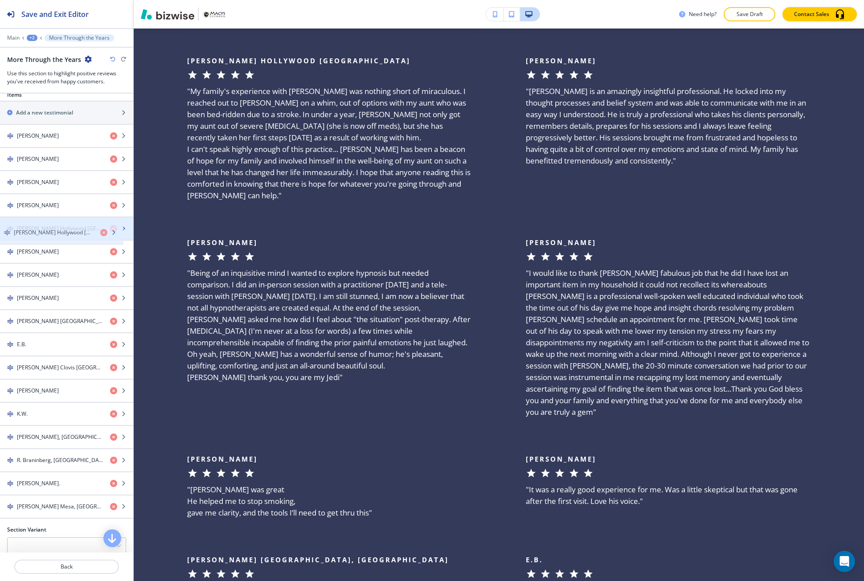
drag, startPoint x: 48, startPoint y: 180, endPoint x: 45, endPoint y: 231, distance: 51.3
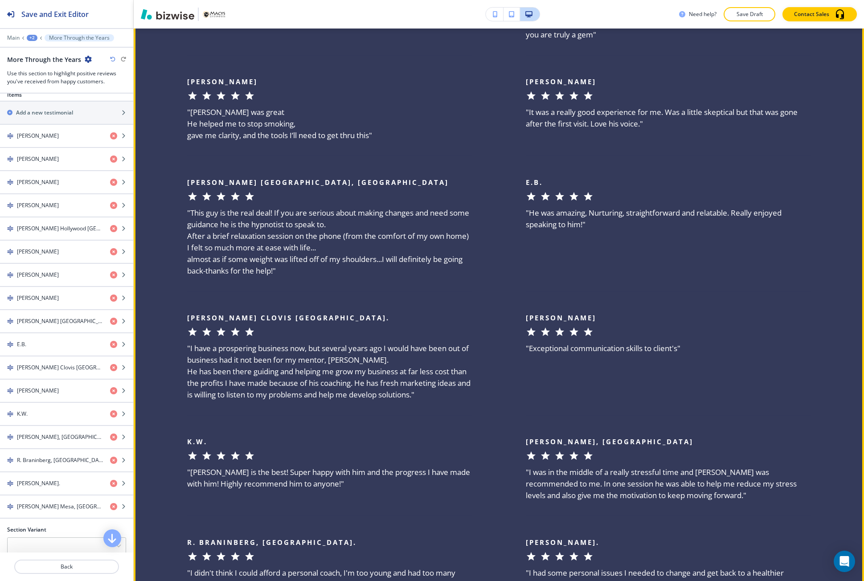
scroll to position [1856, 0]
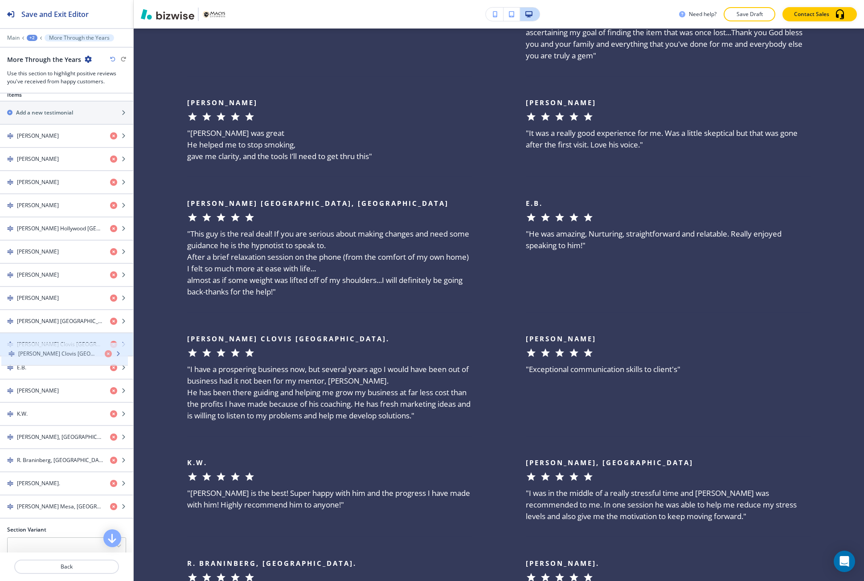
drag, startPoint x: 38, startPoint y: 359, endPoint x: 39, endPoint y: 345, distance: 13.9
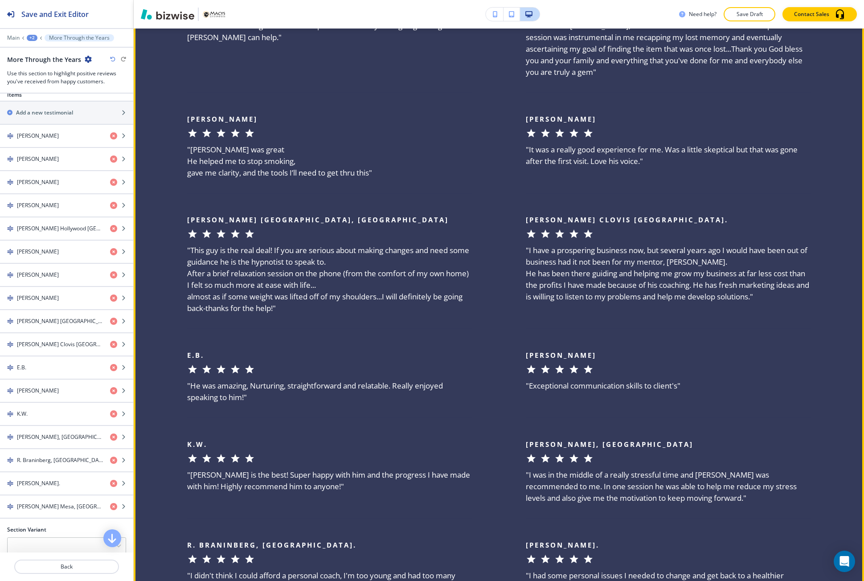
scroll to position [1811, 0]
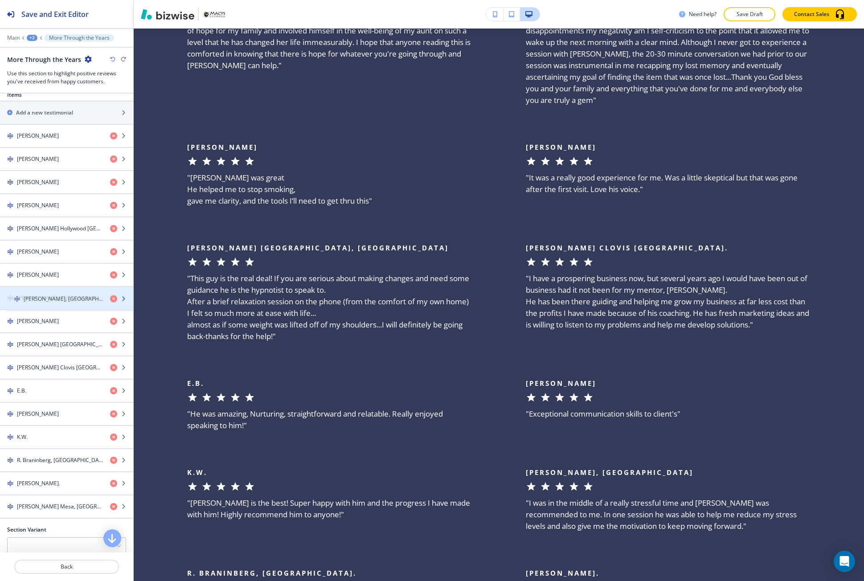
drag, startPoint x: 44, startPoint y: 436, endPoint x: 50, endPoint y: 295, distance: 140.5
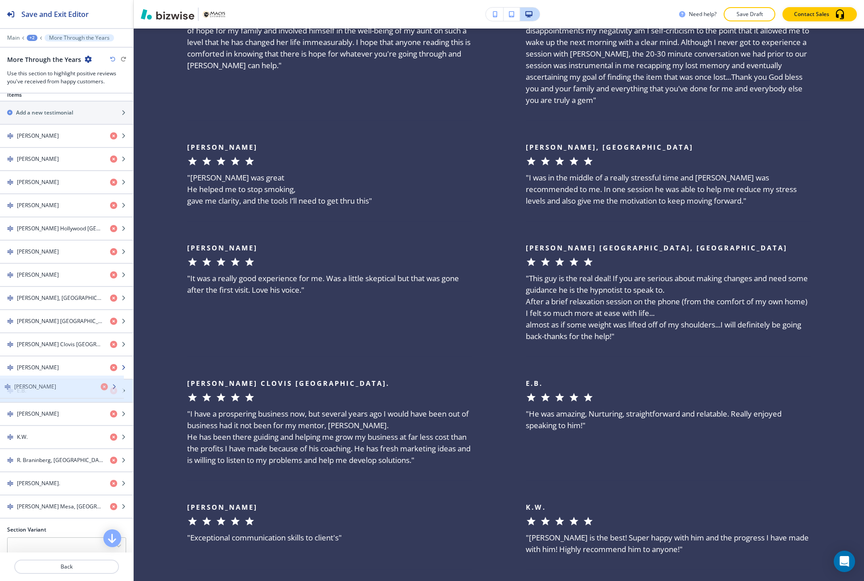
drag, startPoint x: 43, startPoint y: 338, endPoint x: 44, endPoint y: 423, distance: 85.6
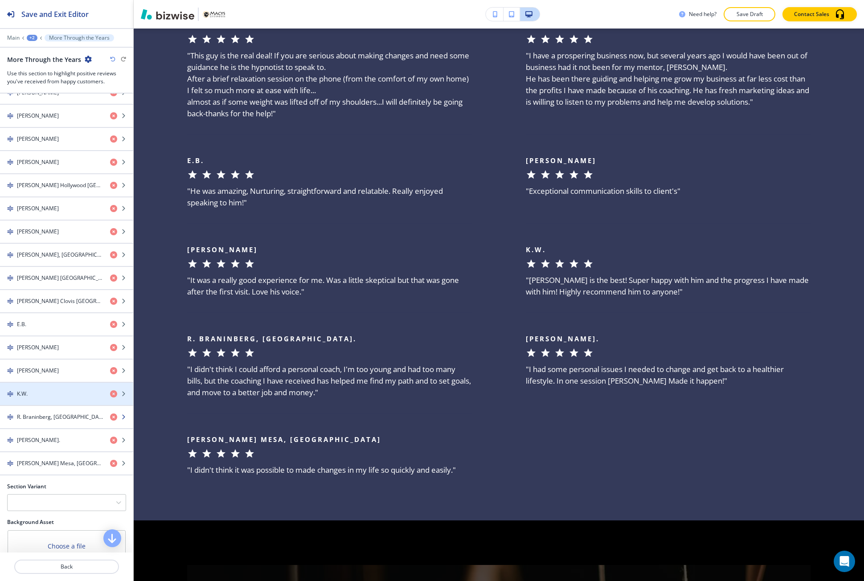
scroll to position [401, 0]
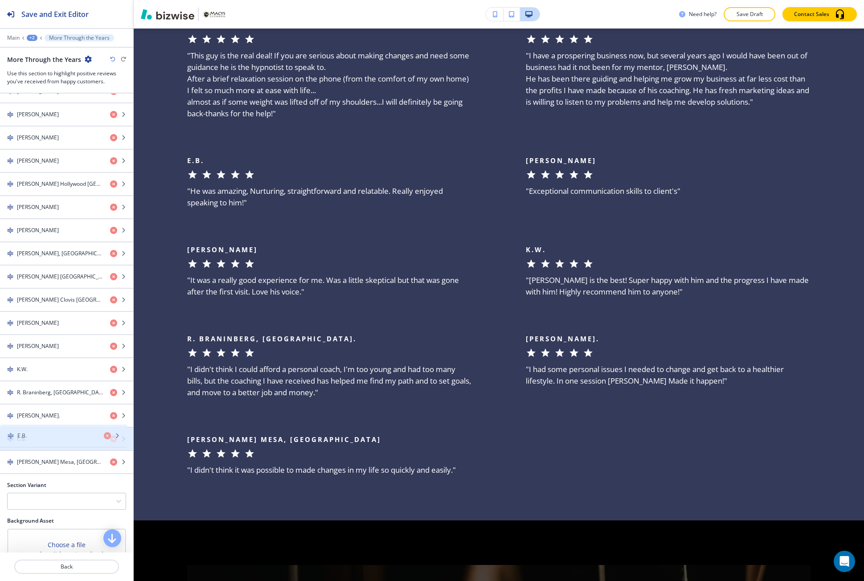
drag, startPoint x: 30, startPoint y: 326, endPoint x: 31, endPoint y: 438, distance: 112.7
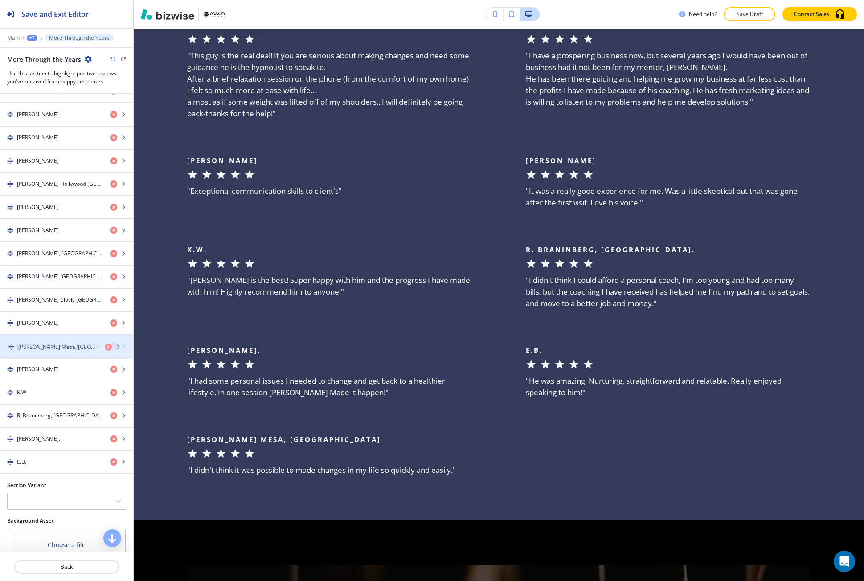
drag, startPoint x: 31, startPoint y: 462, endPoint x: 33, endPoint y: 347, distance: 115.0
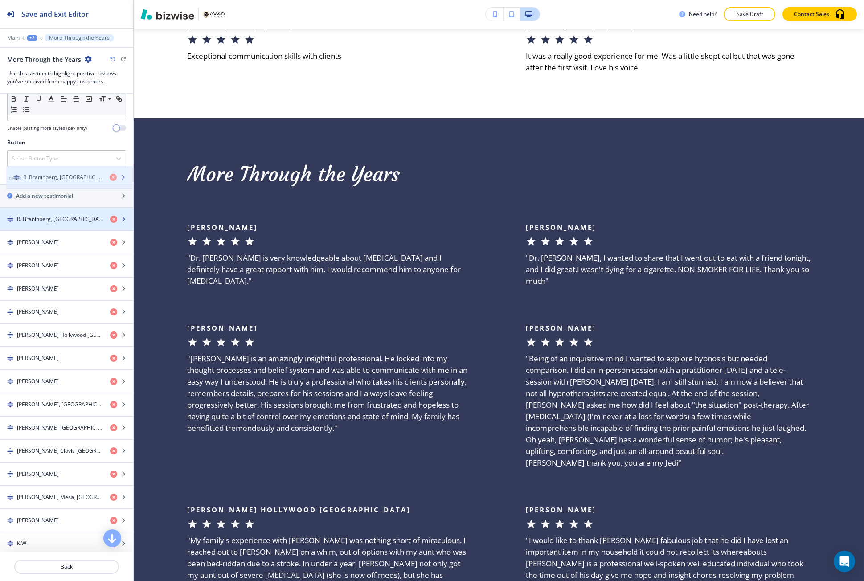
scroll to position [267, 0]
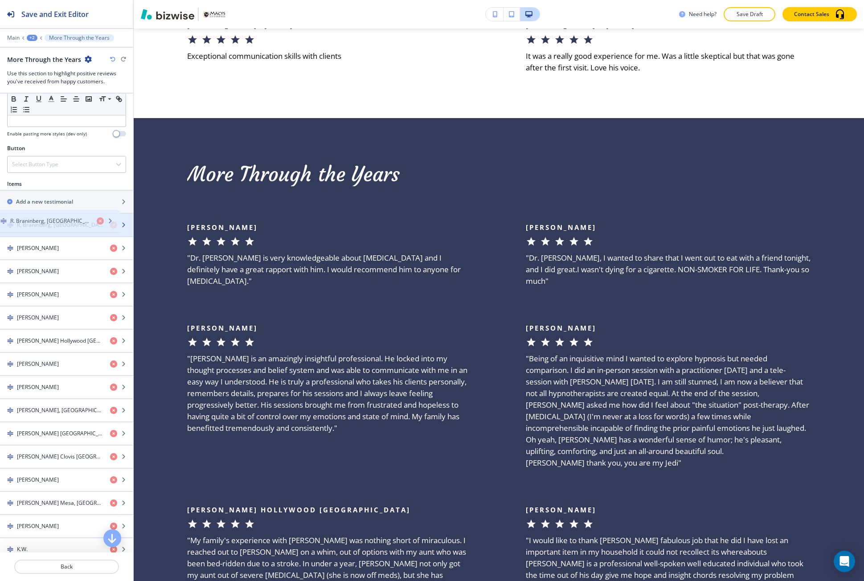
drag, startPoint x: 58, startPoint y: 417, endPoint x: 51, endPoint y: 222, distance: 194.9
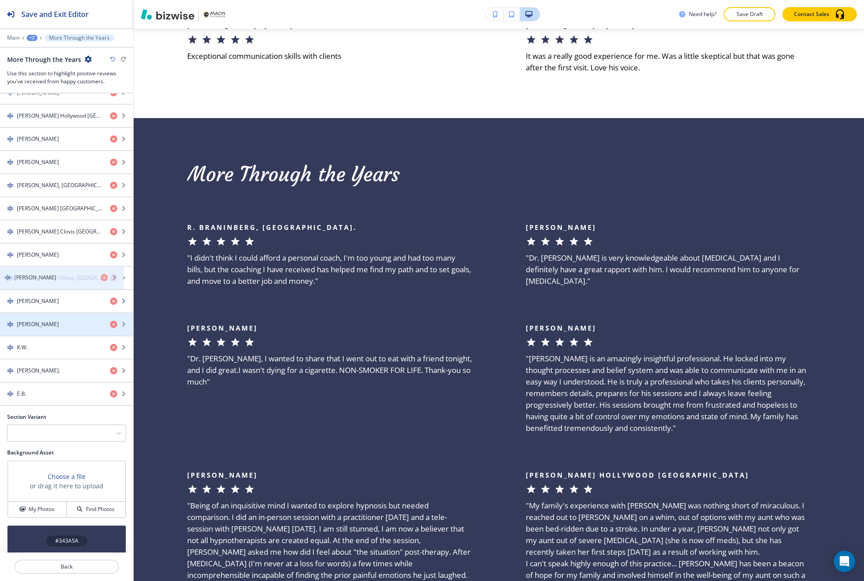
scroll to position [526, 0]
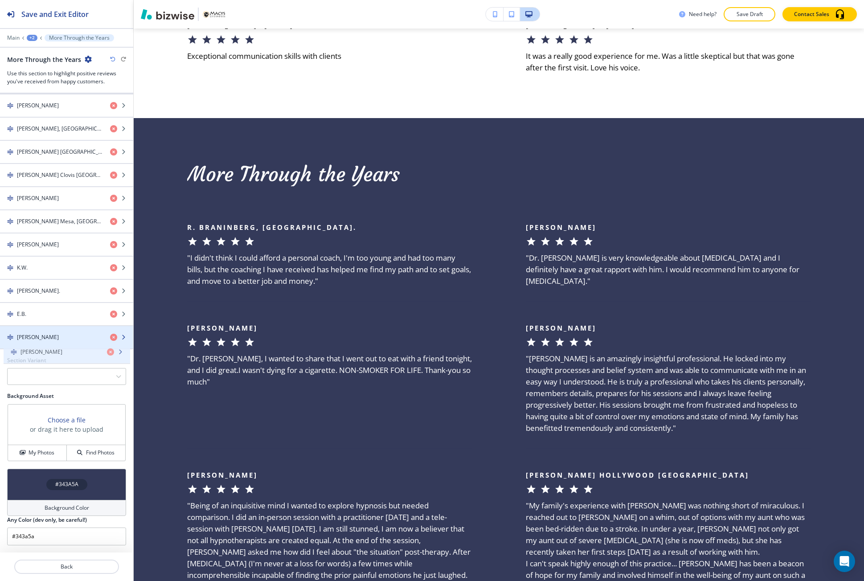
drag, startPoint x: 47, startPoint y: 241, endPoint x: 50, endPoint y: 344, distance: 103.9
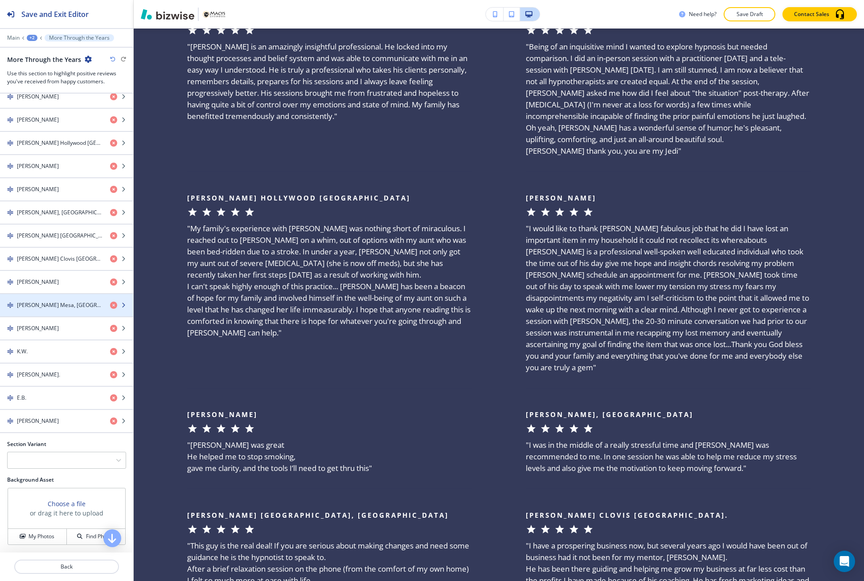
scroll to position [437, 0]
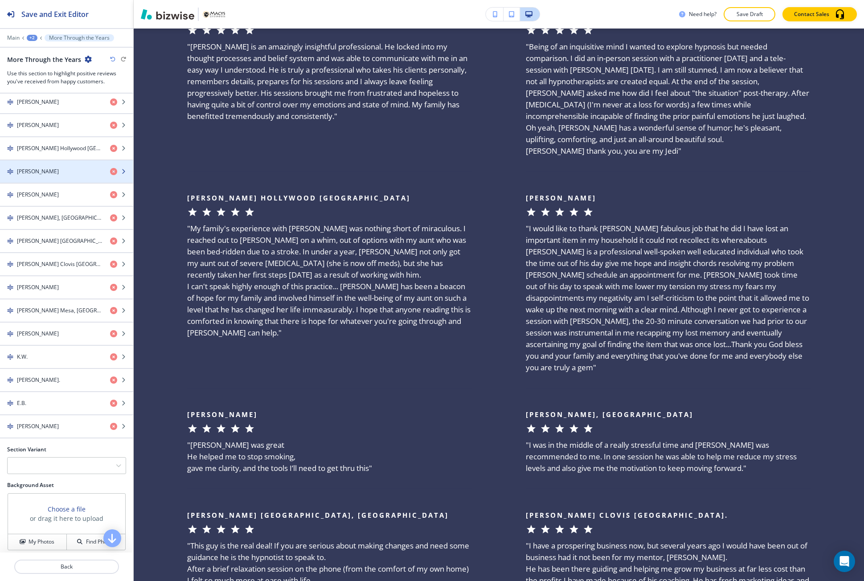
click at [55, 176] on div "button" at bounding box center [66, 179] width 133 height 7
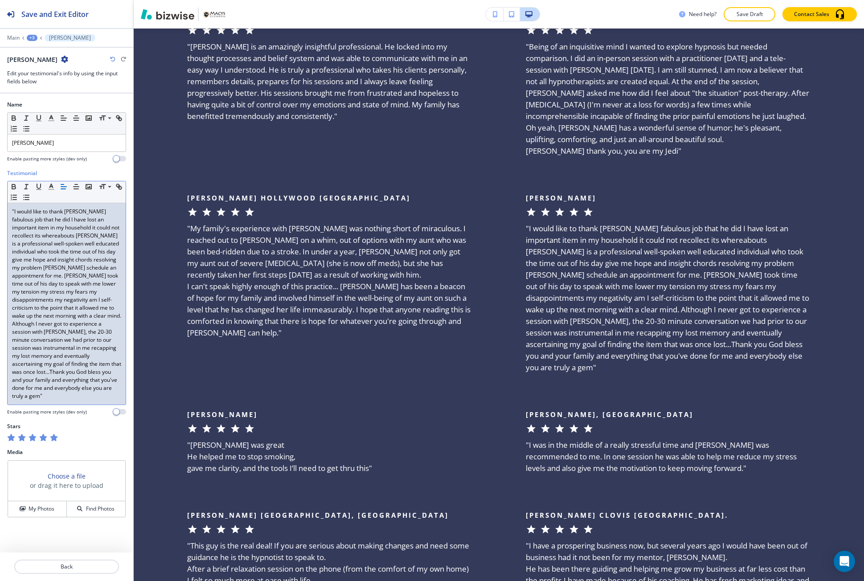
click at [122, 389] on div ""I would like to thank Mr. Macy's fabulous job that he did I have lost an impor…" at bounding box center [67, 303] width 118 height 201
click at [90, 567] on p "Back" at bounding box center [66, 567] width 103 height 8
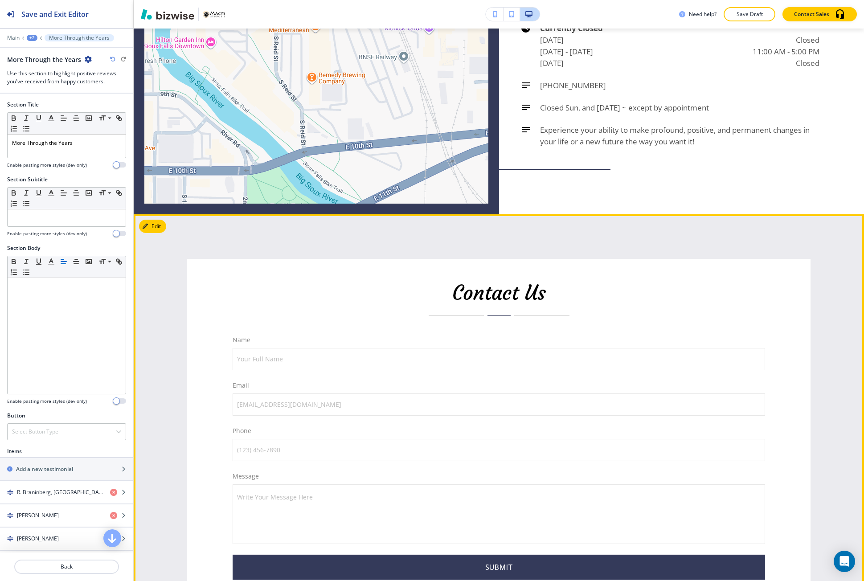
scroll to position [3039, 0]
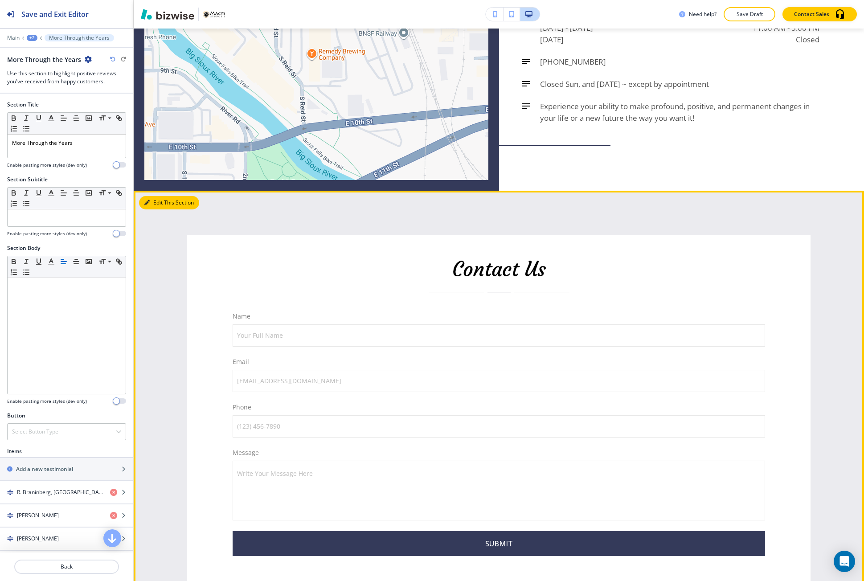
click at [152, 196] on button "Edit This Section" at bounding box center [169, 202] width 60 height 13
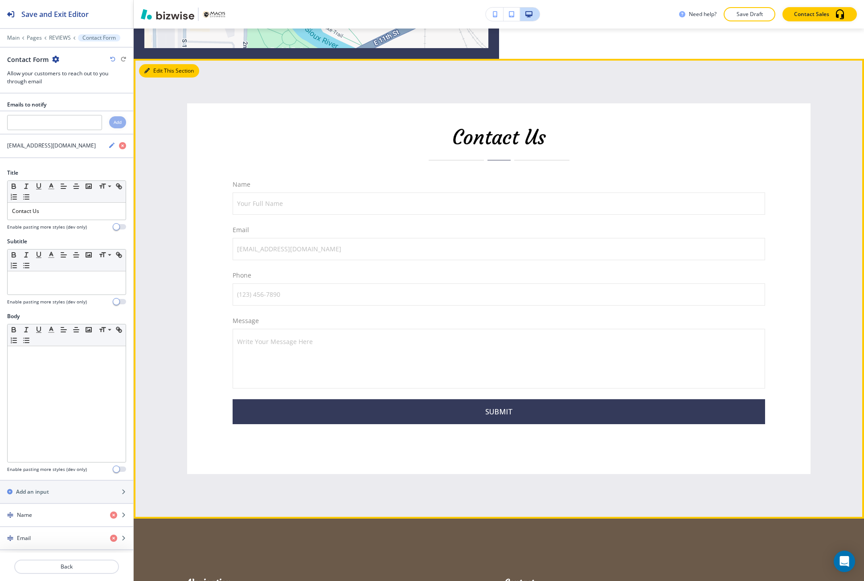
scroll to position [3190, 0]
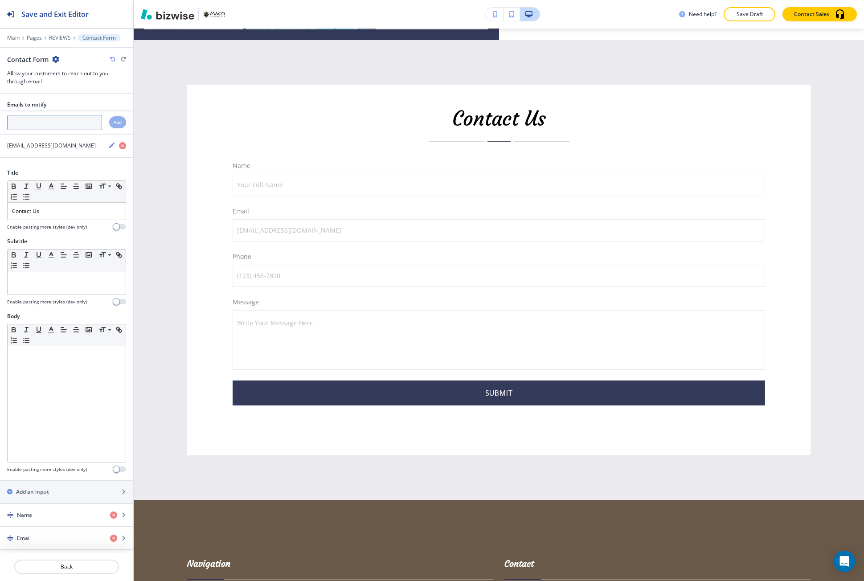
click at [44, 127] on input "text" at bounding box center [54, 122] width 95 height 15
paste input "info@macys-coaching.com"
type input "info@macys-coaching.com"
click at [114, 124] on h4 "Add" at bounding box center [118, 122] width 8 height 7
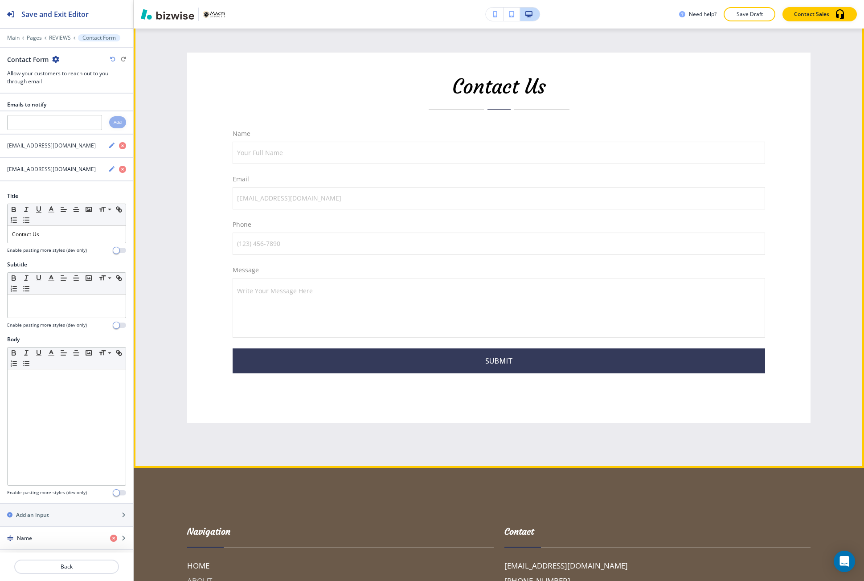
scroll to position [3457, 0]
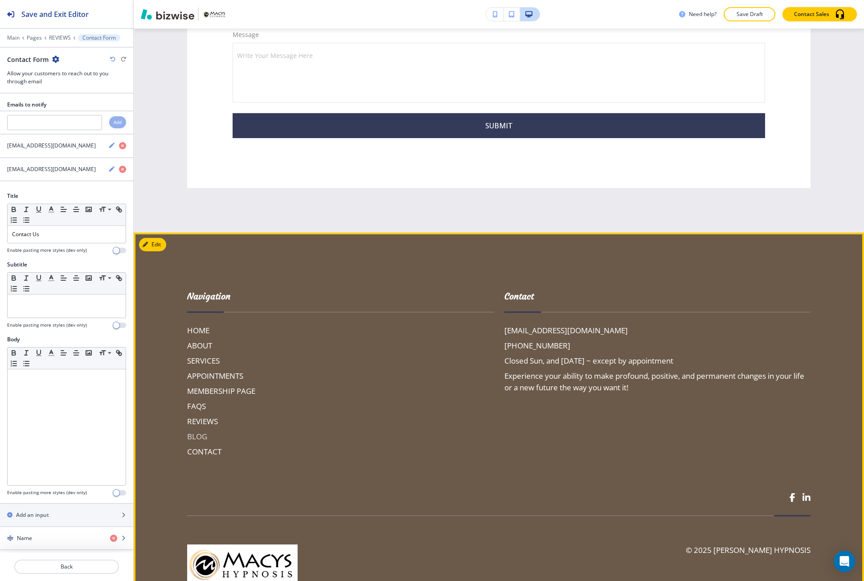
click at [201, 431] on h6 "BLOG" at bounding box center [340, 437] width 307 height 12
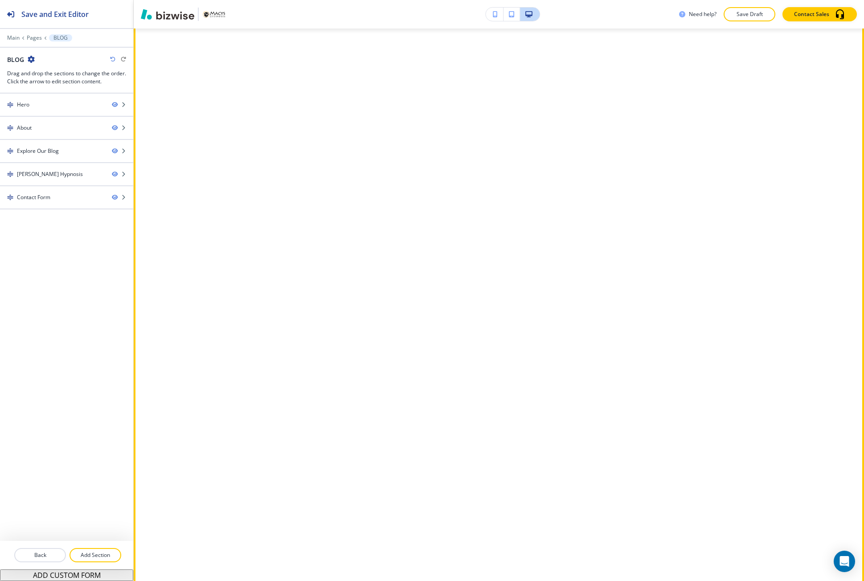
scroll to position [5927, 0]
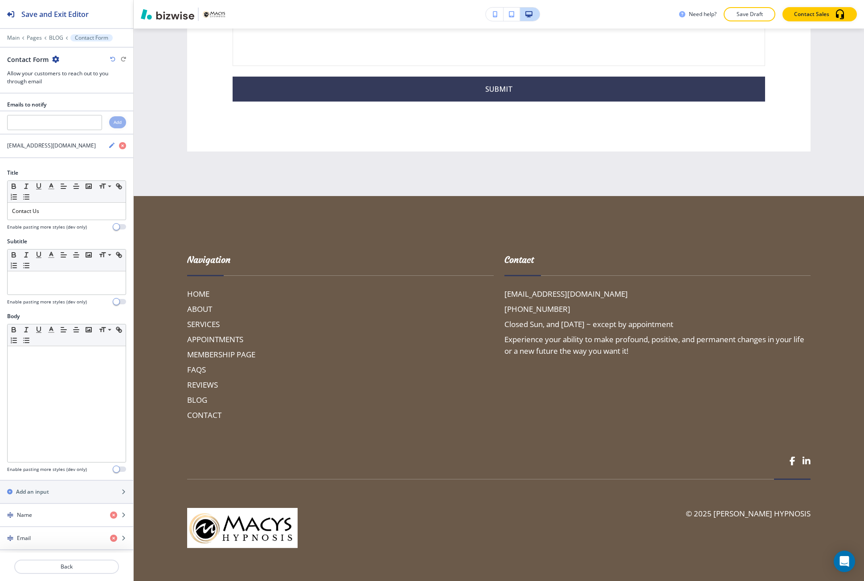
scroll to position [13006, 0]
click at [34, 121] on input "text" at bounding box center [54, 122] width 95 height 15
paste input "info@macys-coaching.com"
type input "info@macys-coaching.com"
click at [109, 128] on div "Add" at bounding box center [117, 122] width 17 height 12
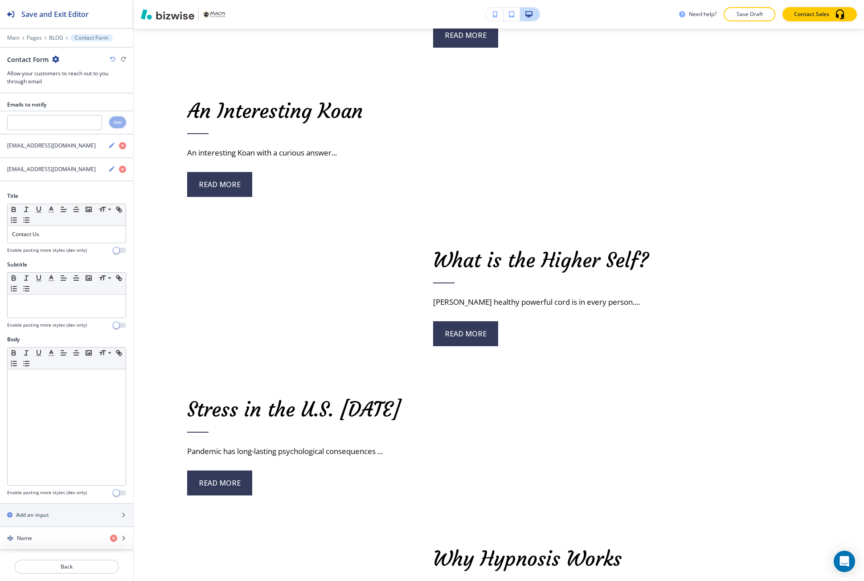
scroll to position [8133, 0]
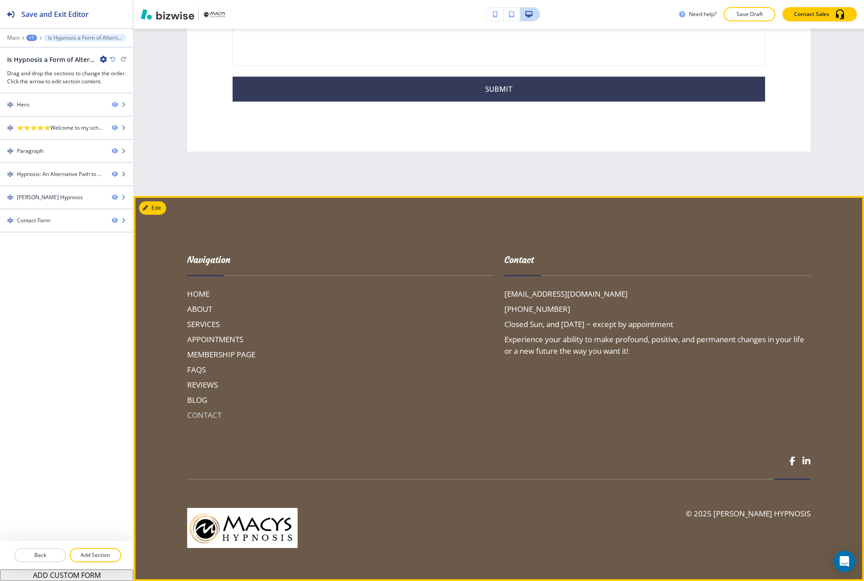
scroll to position [2228, 0]
click at [200, 406] on h6 "BLOG" at bounding box center [340, 400] width 307 height 12
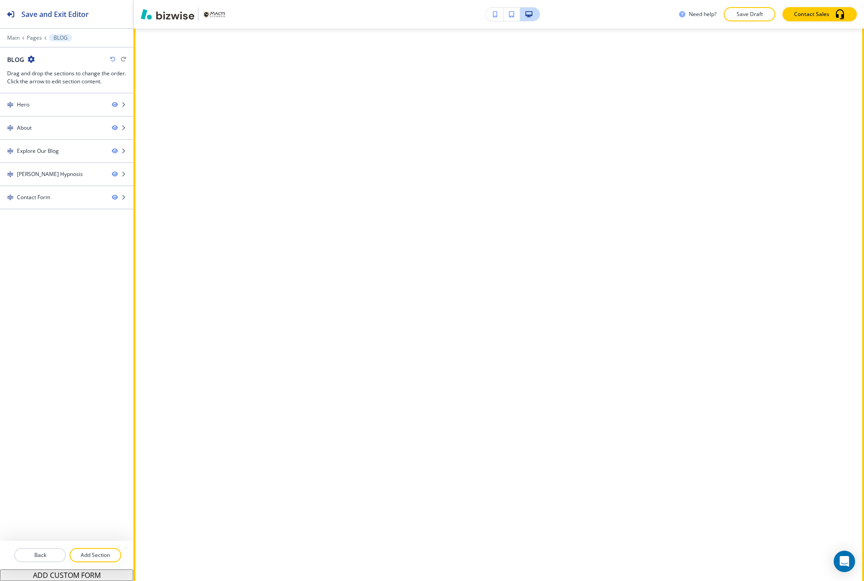
scroll to position [0, 0]
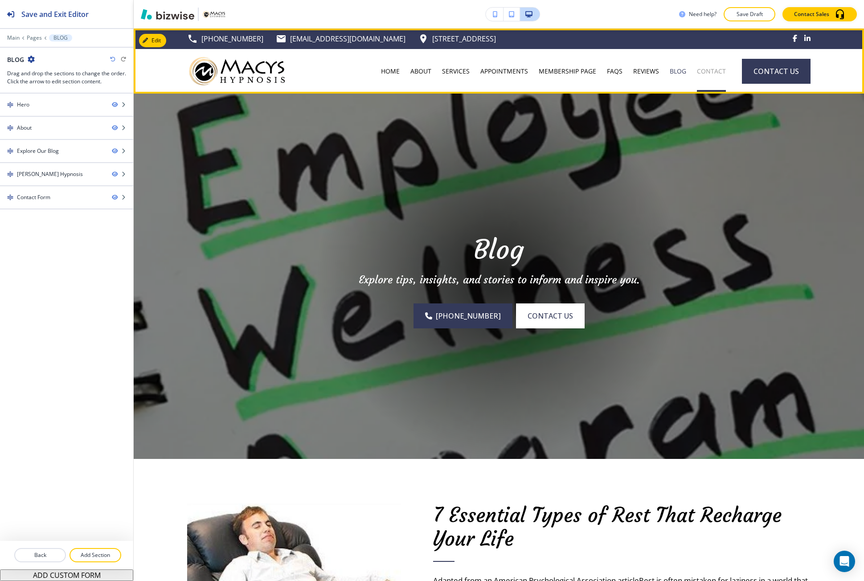
click at [697, 75] on p "CONTACT" at bounding box center [711, 71] width 29 height 9
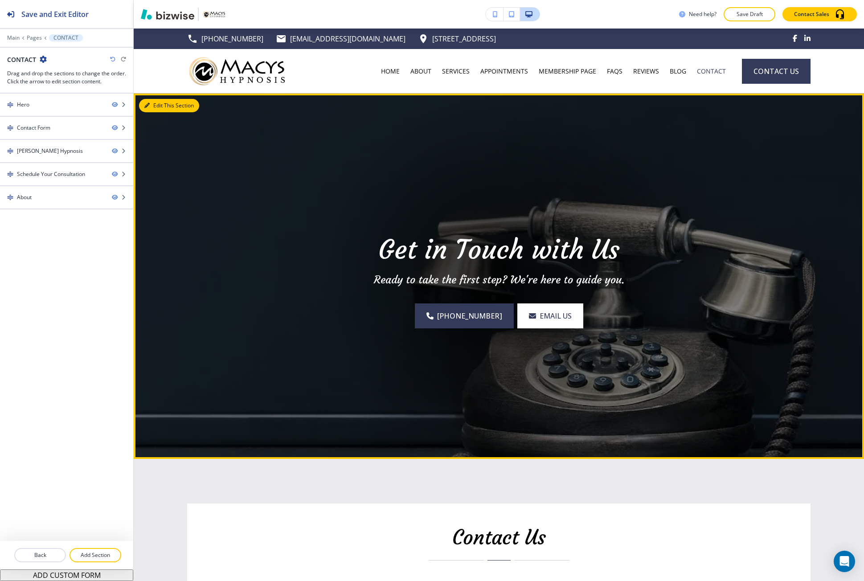
click at [156, 109] on button "Edit This Section" at bounding box center [169, 105] width 60 height 13
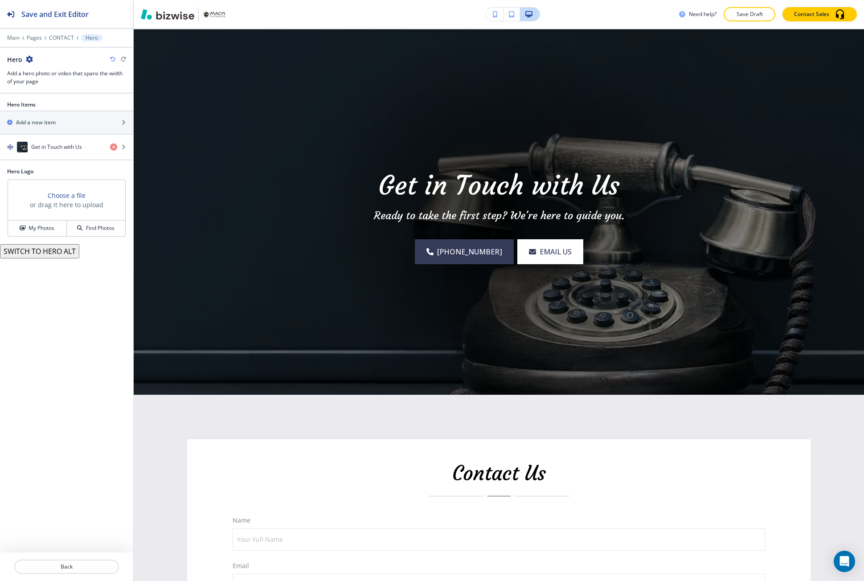
scroll to position [65, 0]
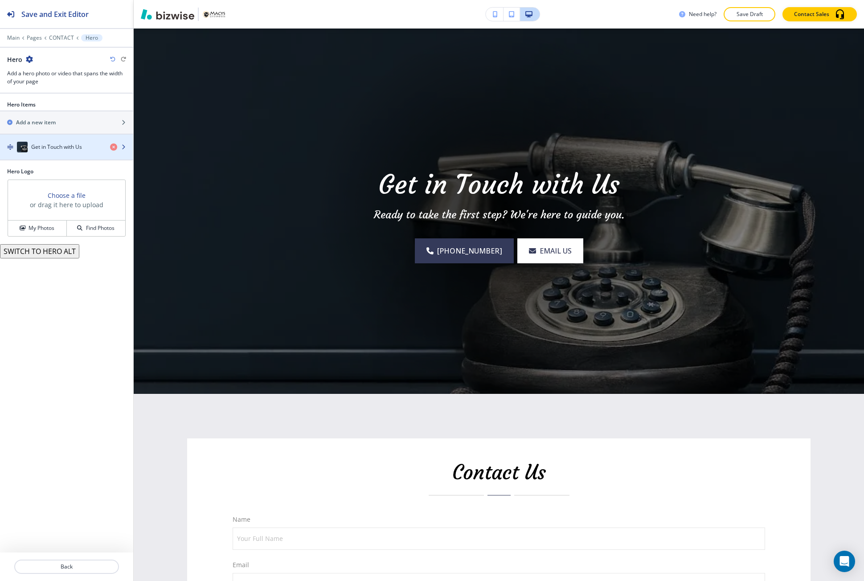
click at [53, 148] on h4 "Get in Touch with Us" at bounding box center [56, 147] width 51 height 8
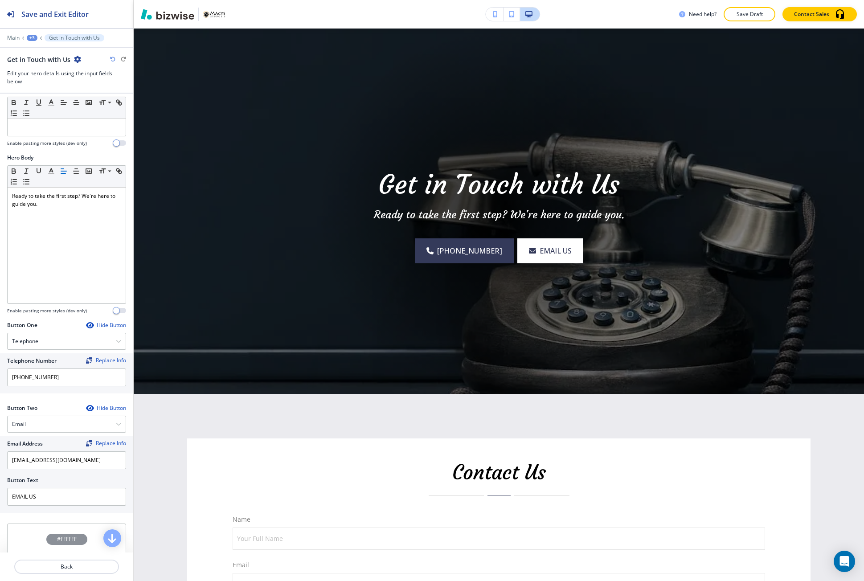
scroll to position [222, 0]
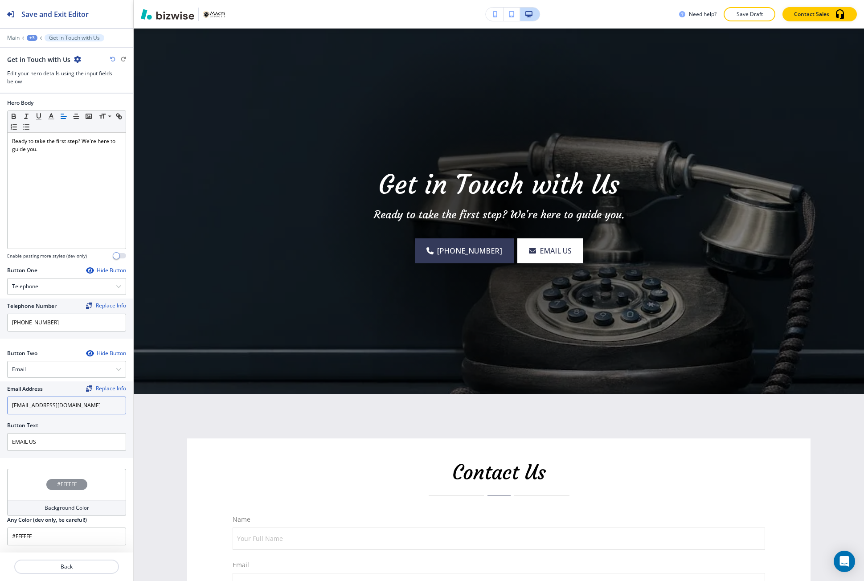
click at [77, 407] on input "info@macys-coaching.com.com" at bounding box center [66, 406] width 119 height 18
paste input "info@macys-coaching.com"
type input "info@macys-coaching.com"
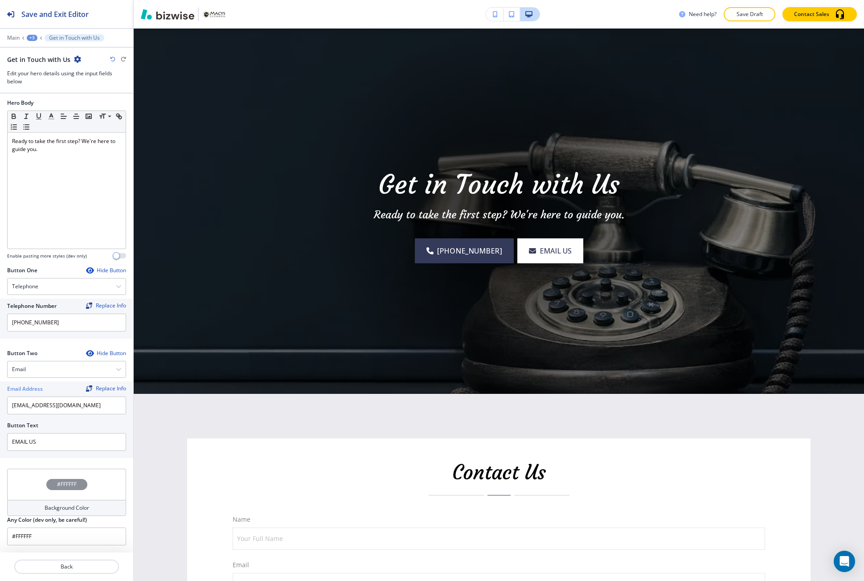
click at [202, 0] on body "Save and Exit Editor Main +3 Get in Touch with Us Get in Touch with Us Edit you…" at bounding box center [432, 0] width 864 height 0
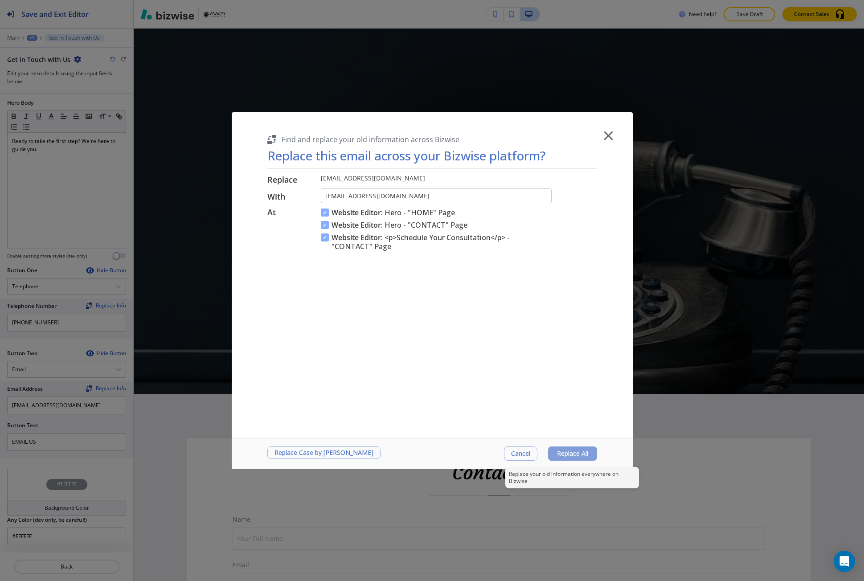
click at [572, 452] on span "Replace All" at bounding box center [572, 453] width 31 height 7
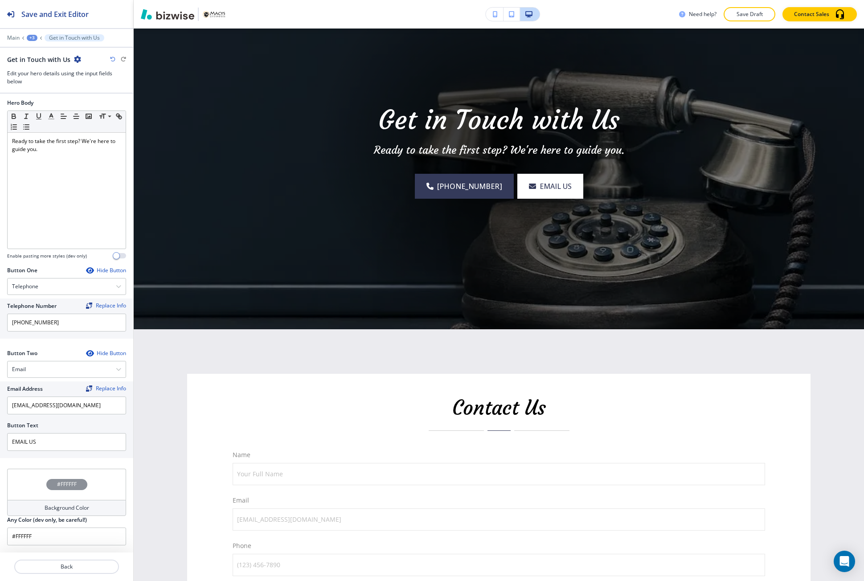
scroll to position [199, 0]
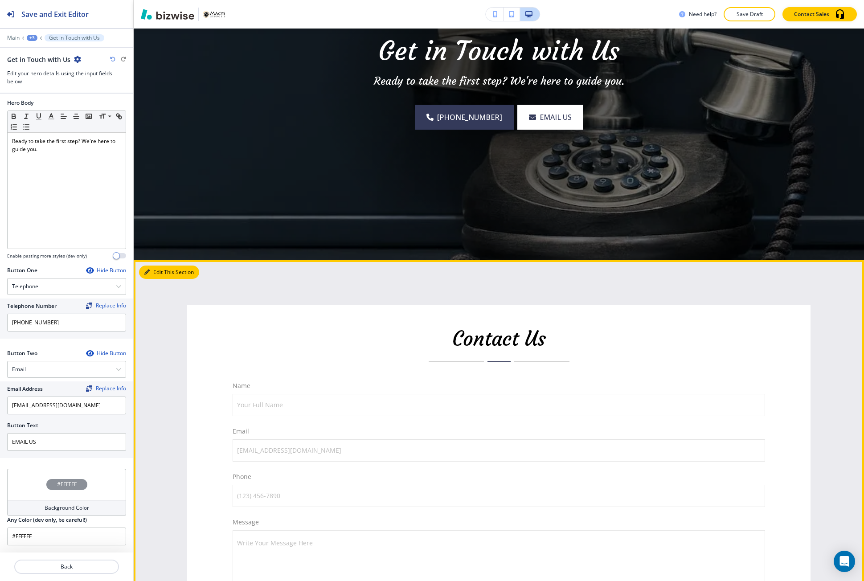
click at [145, 266] on button "Edit This Section" at bounding box center [169, 272] width 60 height 13
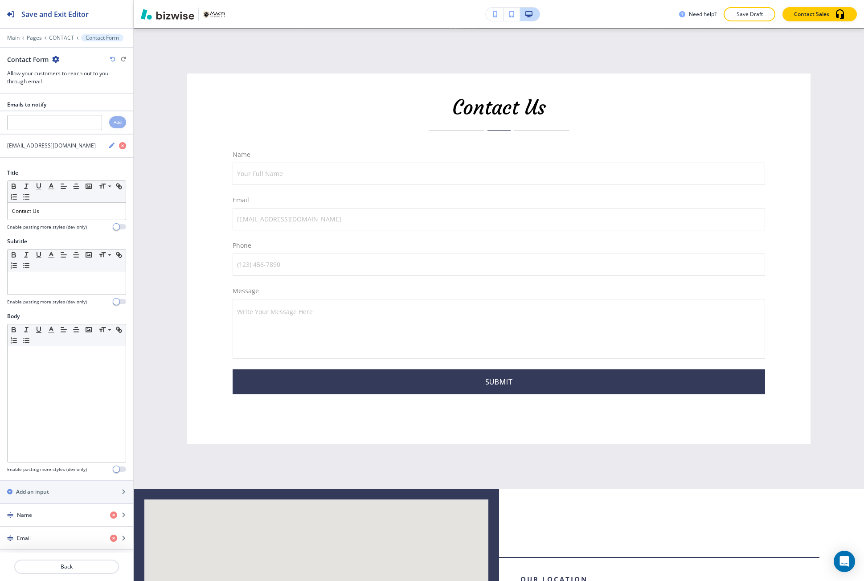
scroll to position [430, 0]
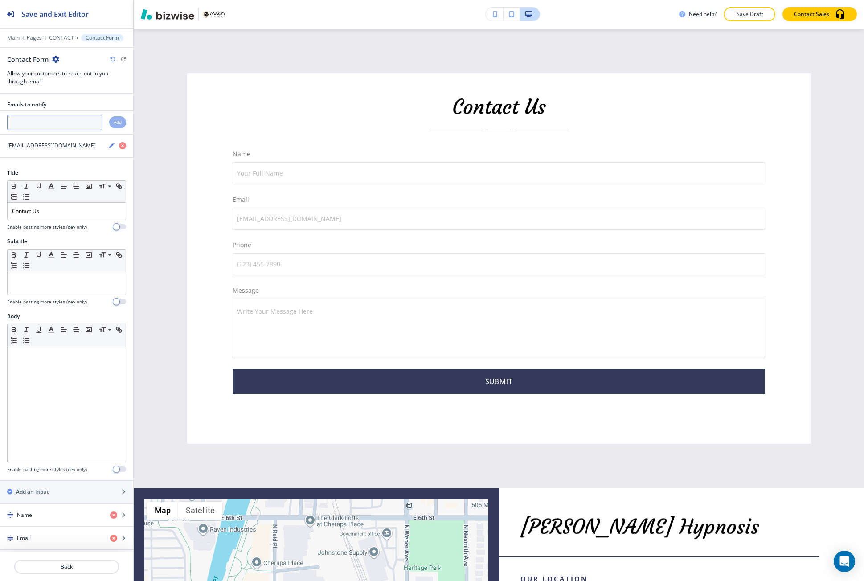
click at [53, 129] on input "text" at bounding box center [54, 122] width 95 height 15
paste input "info@macys-coaching.com"
type input "info@macys-coaching.com"
click at [114, 122] on h4 "Add" at bounding box center [118, 122] width 8 height 7
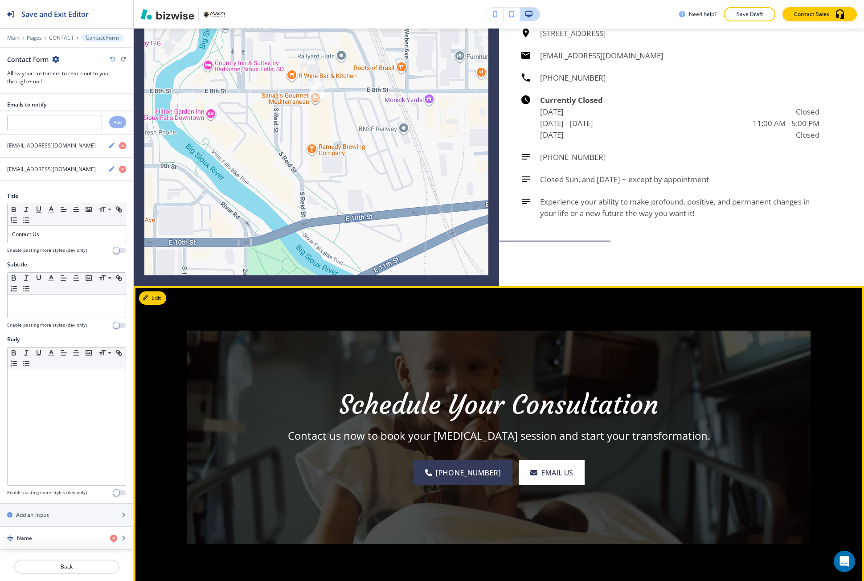
scroll to position [1233, 0]
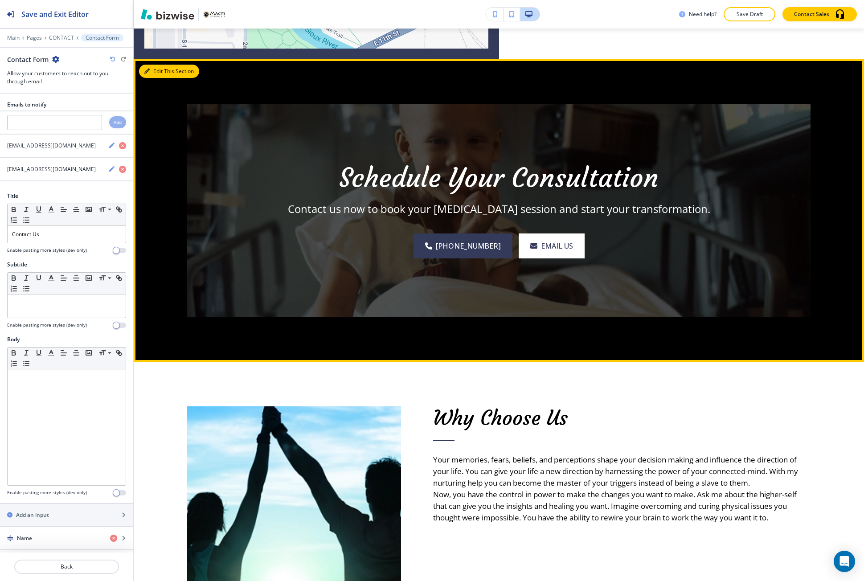
click at [161, 74] on button "Edit This Section" at bounding box center [169, 71] width 60 height 13
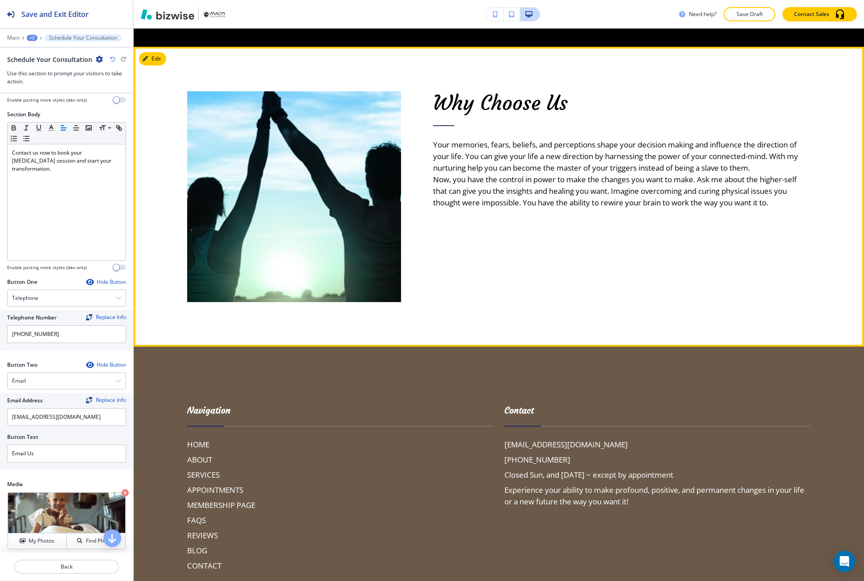
scroll to position [1575, 0]
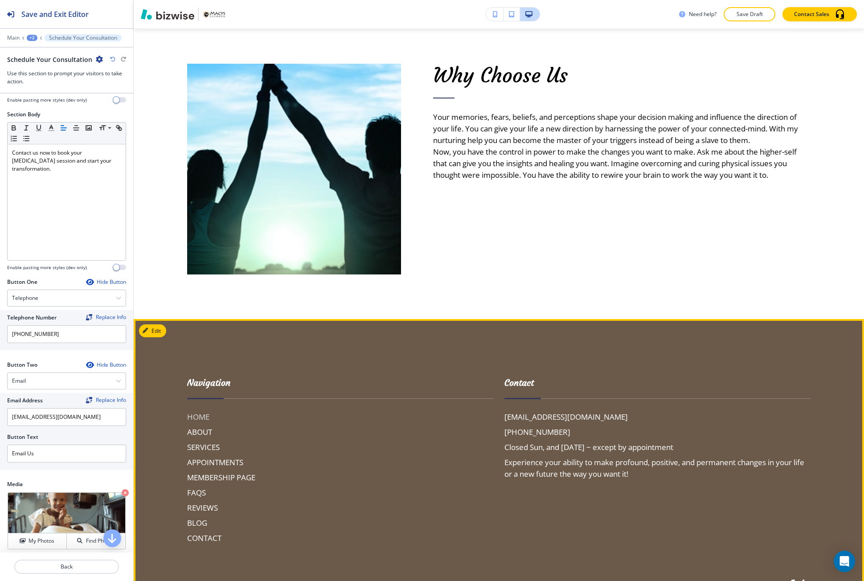
click at [203, 414] on h6 "HOME" at bounding box center [340, 417] width 307 height 12
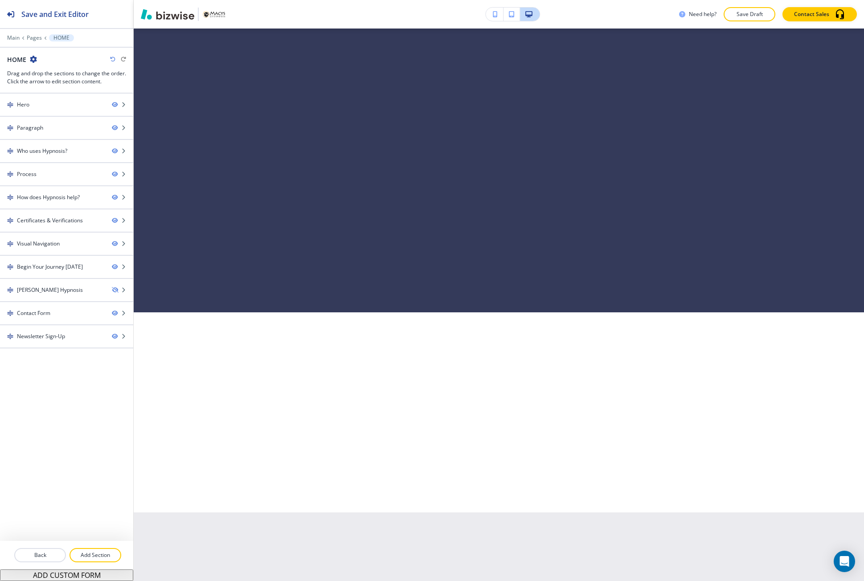
scroll to position [0, 0]
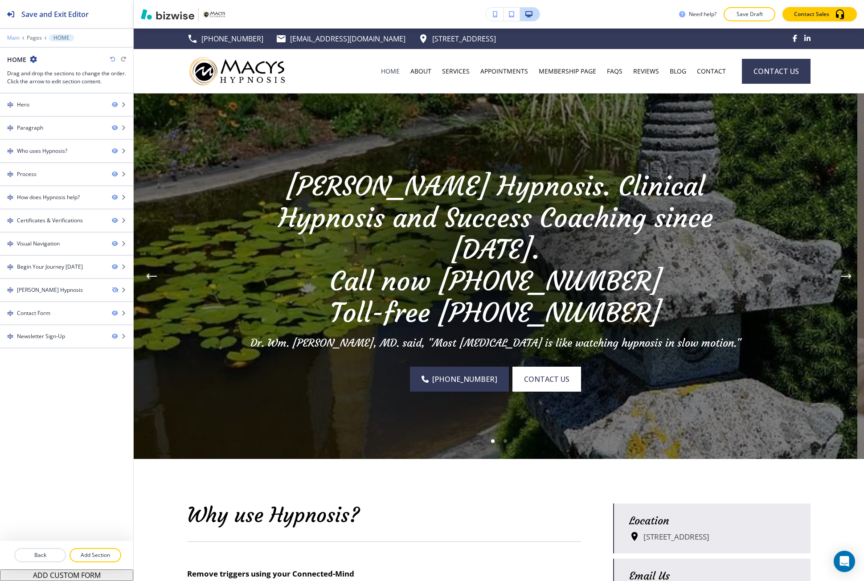
click at [10, 36] on p "Main" at bounding box center [13, 38] width 12 height 6
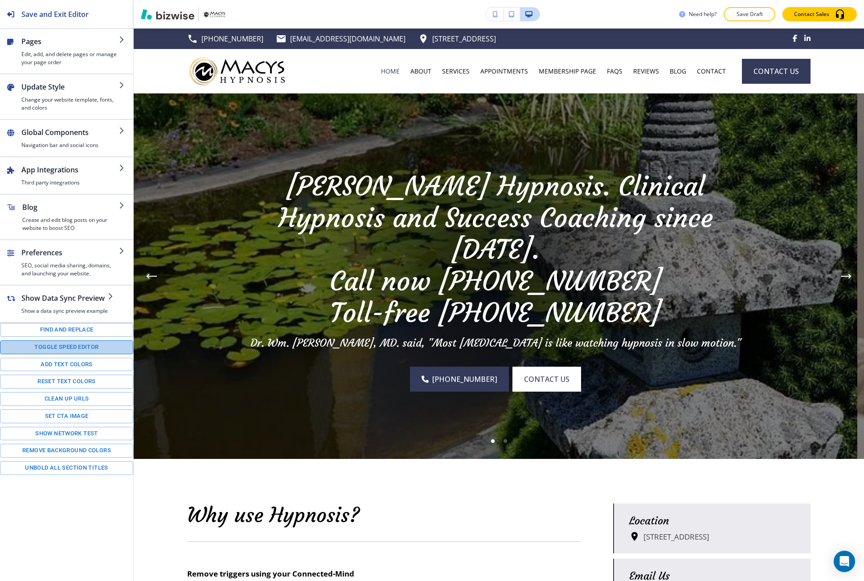
click at [49, 346] on button "Toggle speed editor" at bounding box center [66, 347] width 133 height 14
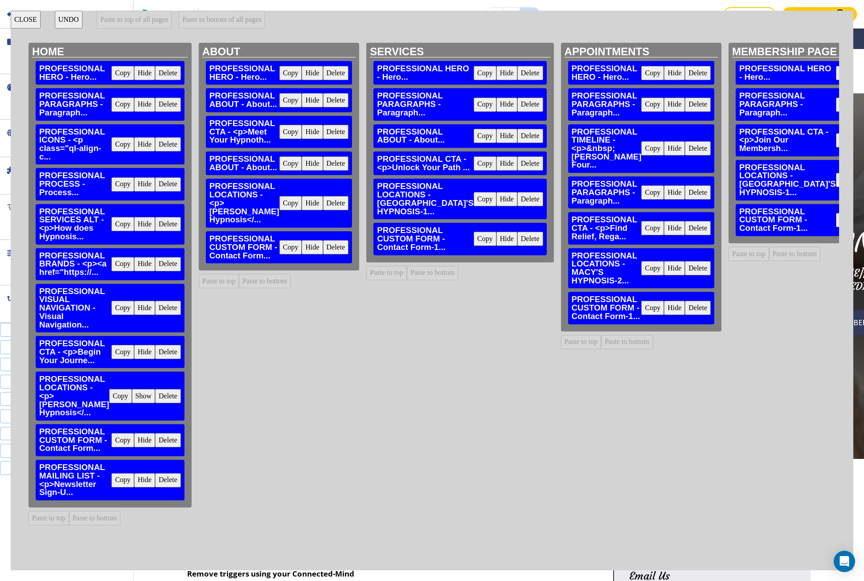
click at [280, 254] on button "Copy" at bounding box center [290, 247] width 23 height 14
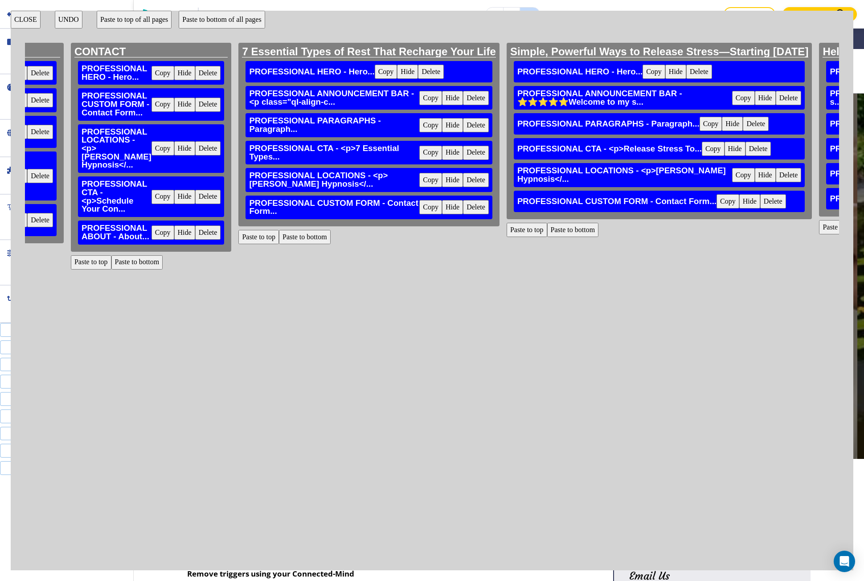
scroll to position [0, 1426]
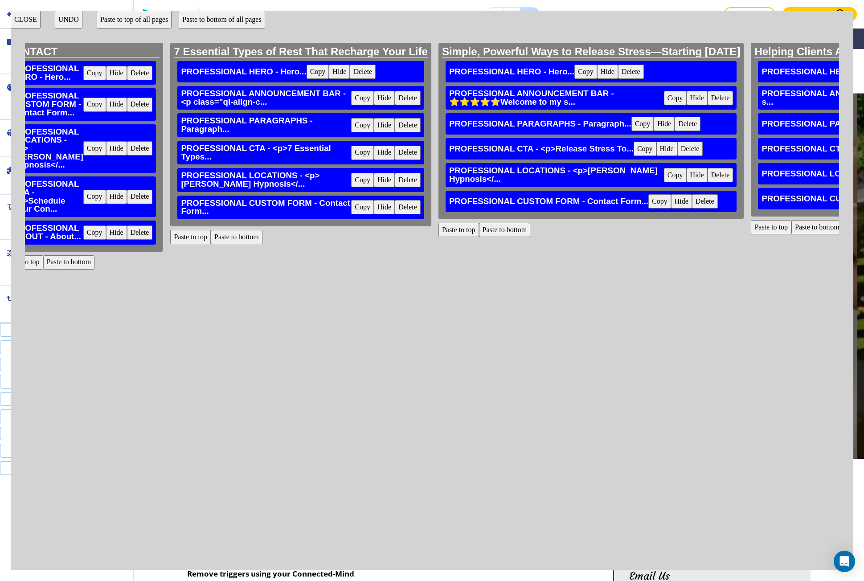
click at [211, 238] on button "Paste to bottom" at bounding box center [237, 237] width 52 height 14
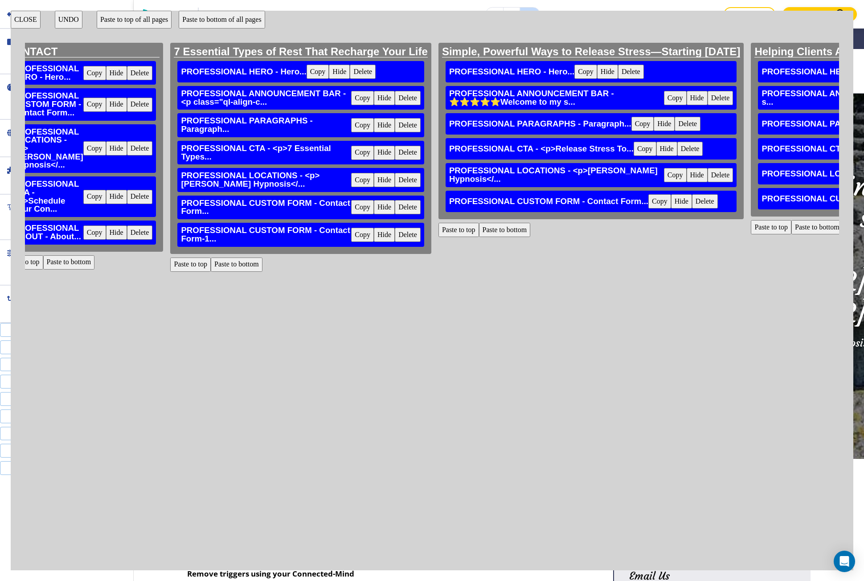
click at [395, 212] on button "Delete" at bounding box center [408, 207] width 26 height 14
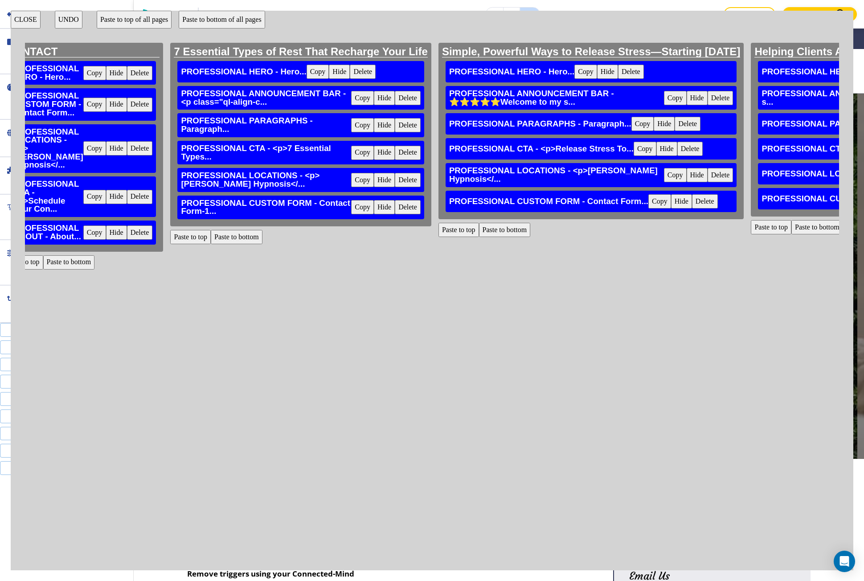
click at [479, 230] on button "Paste to bottom" at bounding box center [505, 230] width 52 height 14
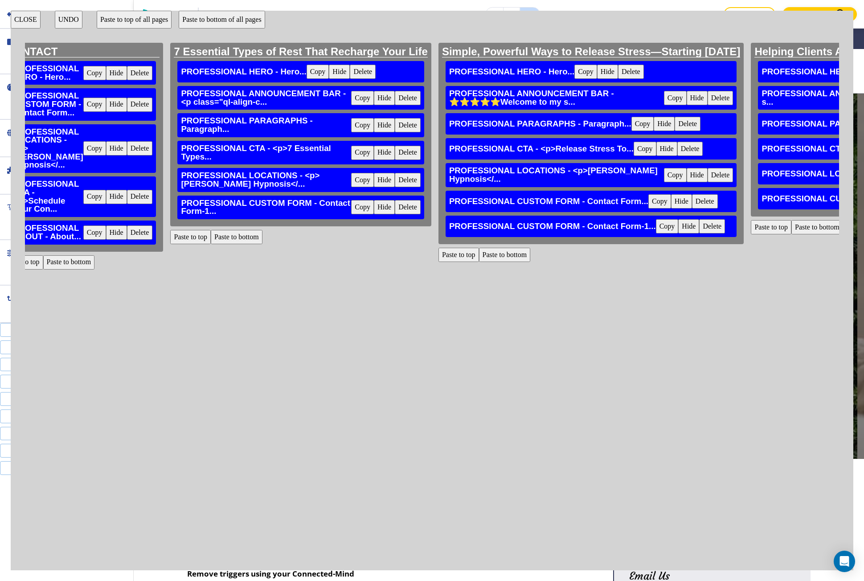
click at [692, 204] on button "Delete" at bounding box center [705, 201] width 26 height 14
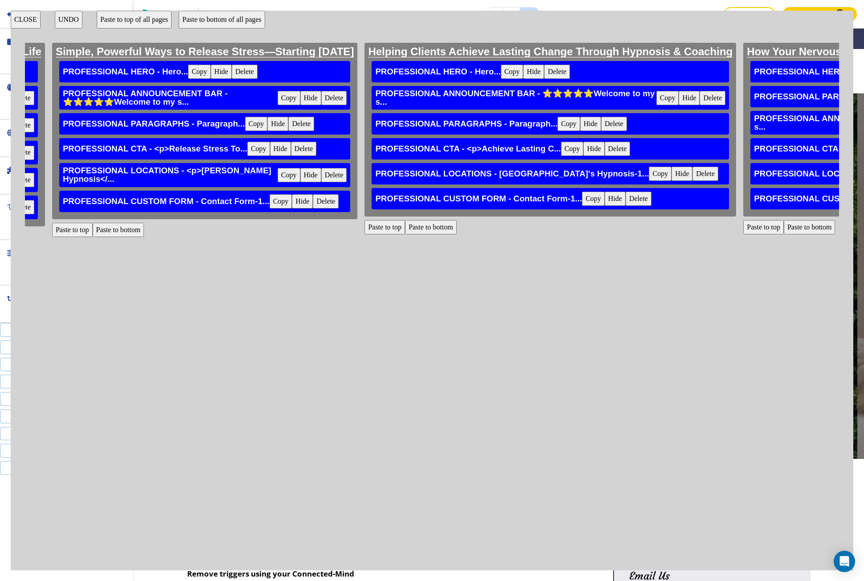
scroll to position [0, 1827]
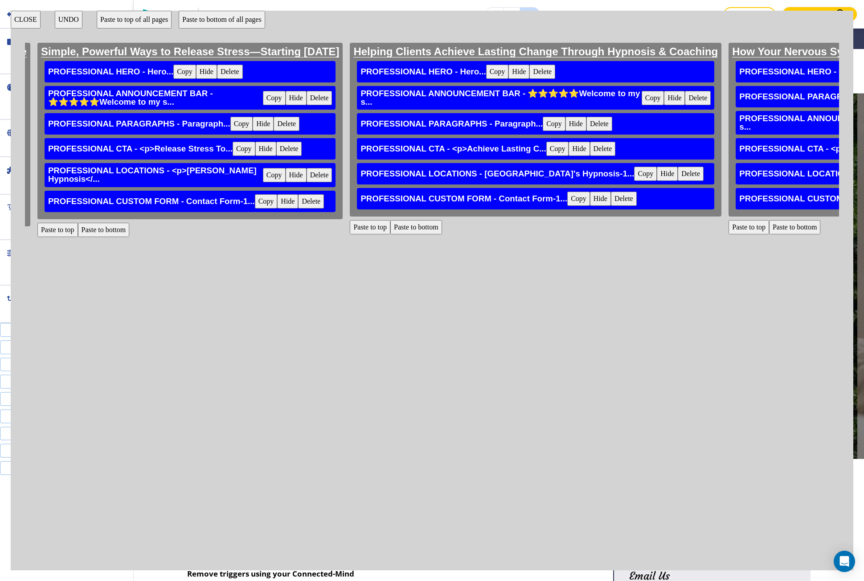
click at [611, 202] on button "Delete" at bounding box center [624, 199] width 26 height 14
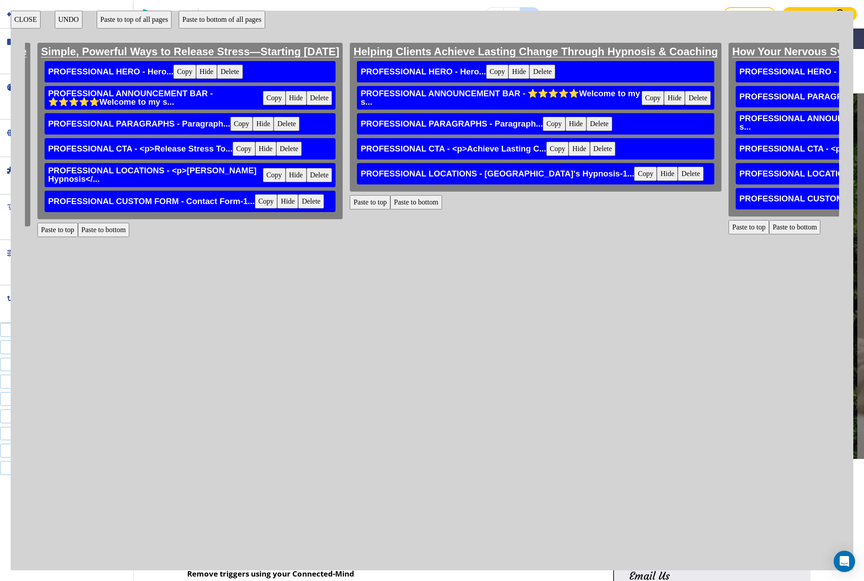
click at [390, 203] on button "Paste to bottom" at bounding box center [416, 202] width 52 height 14
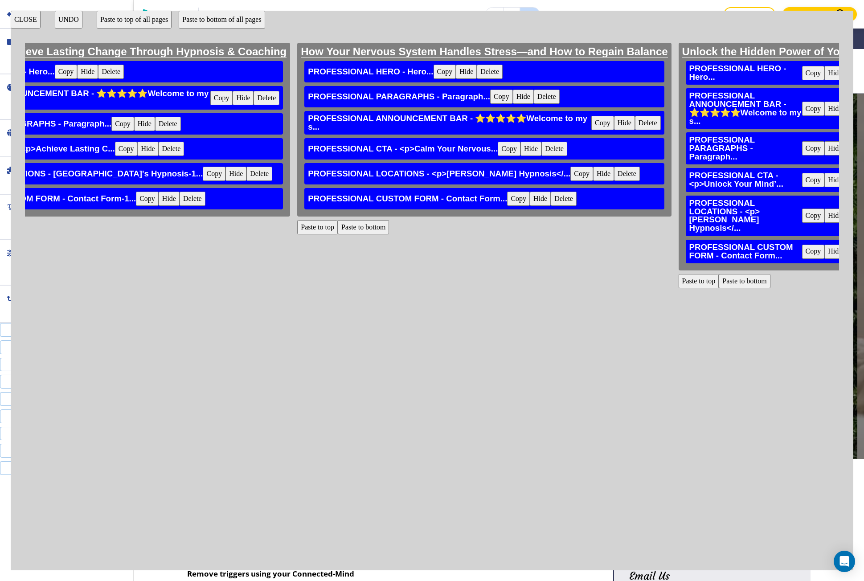
scroll to position [0, 2317]
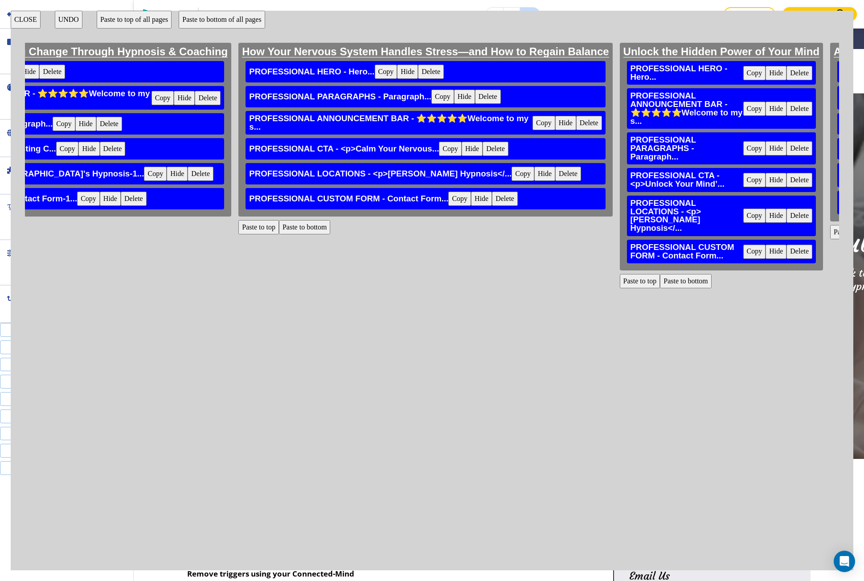
click at [279, 225] on button "Paste to bottom" at bounding box center [305, 227] width 52 height 14
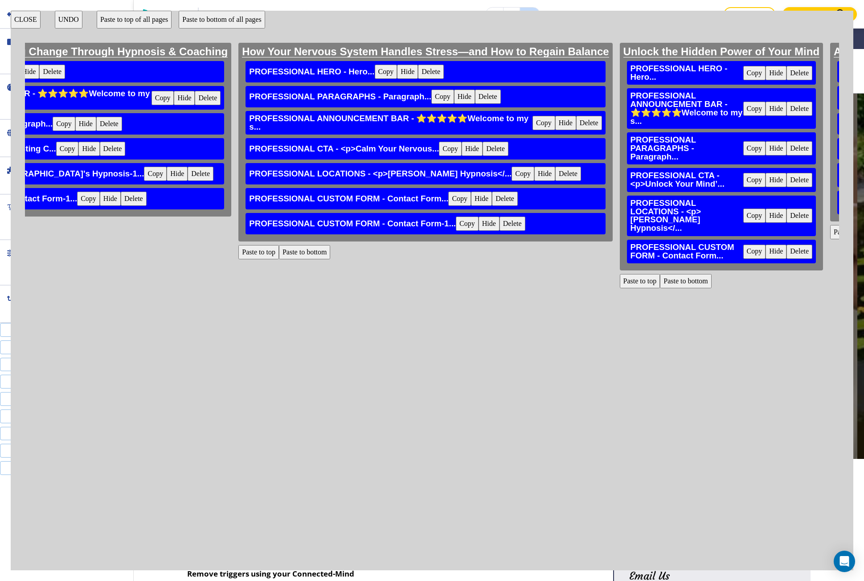
click at [492, 195] on button "Delete" at bounding box center [505, 199] width 26 height 14
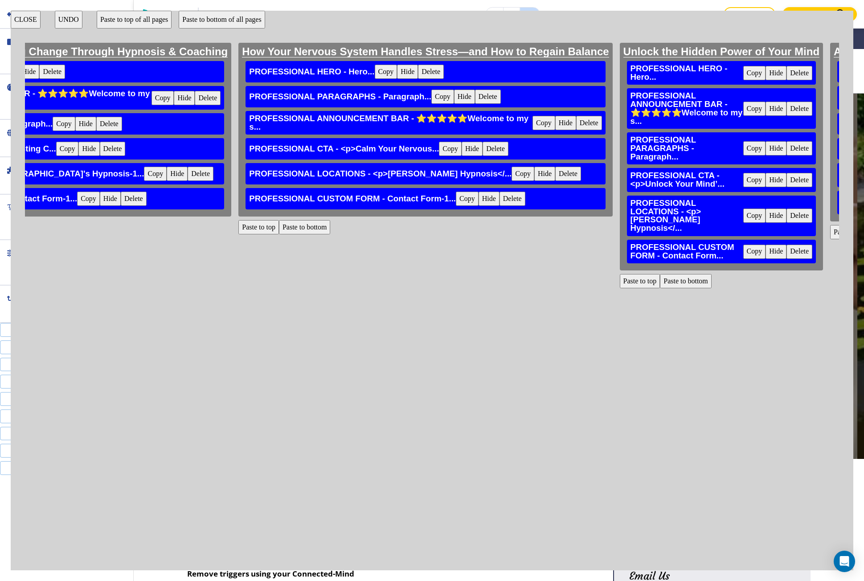
click at [660, 274] on button "Paste to bottom" at bounding box center [686, 281] width 52 height 14
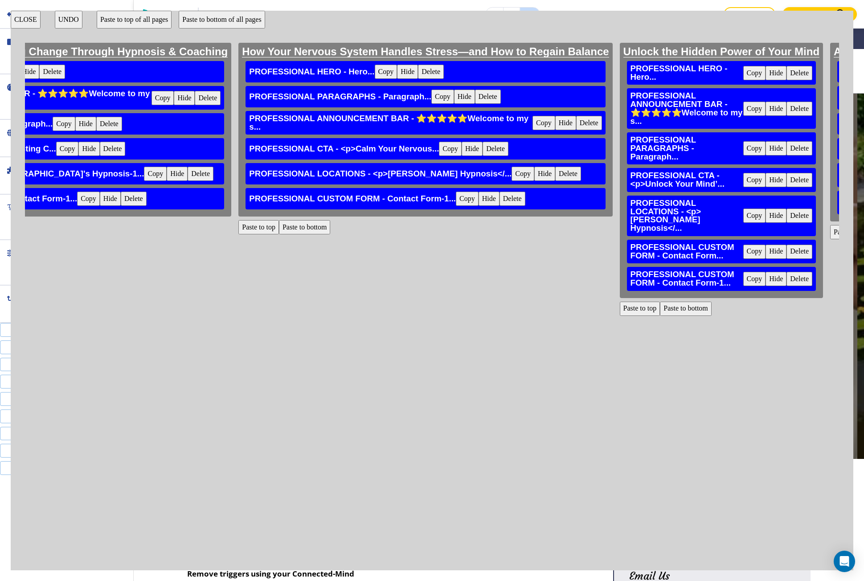
click at [787, 245] on button "Delete" at bounding box center [800, 252] width 26 height 14
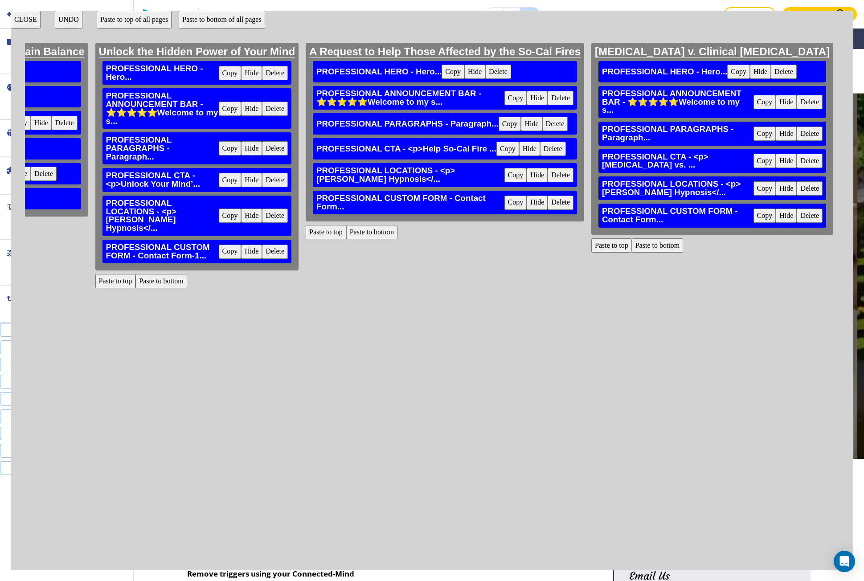
scroll to position [0, 2852]
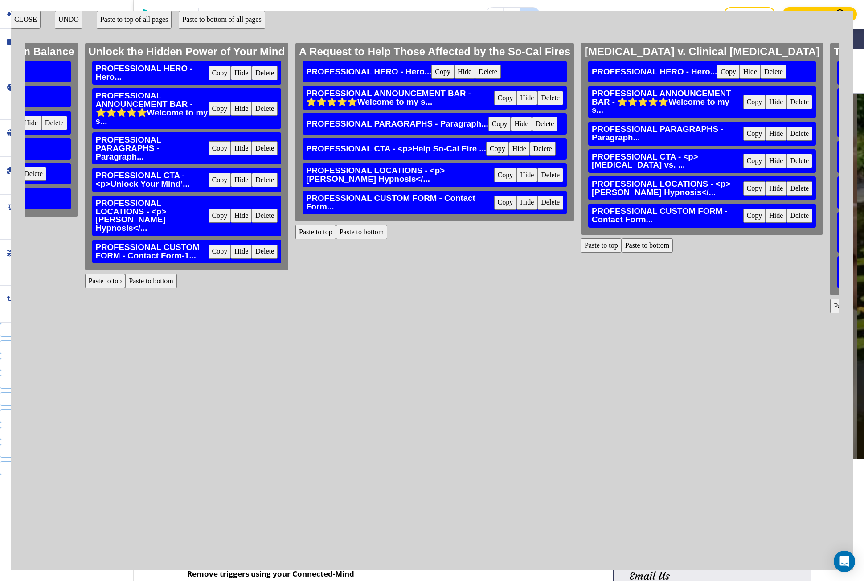
click at [336, 232] on button "Paste to bottom" at bounding box center [362, 232] width 52 height 14
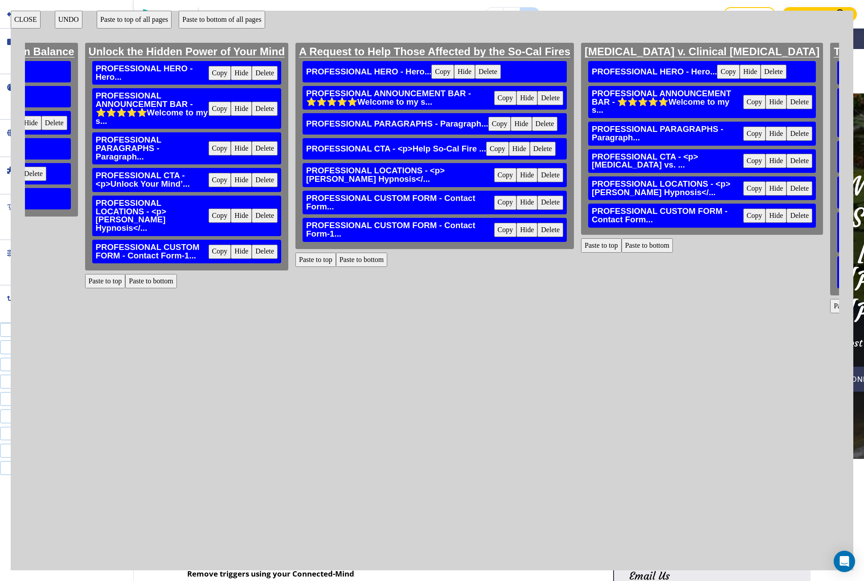
click at [537, 205] on button "Delete" at bounding box center [550, 203] width 26 height 14
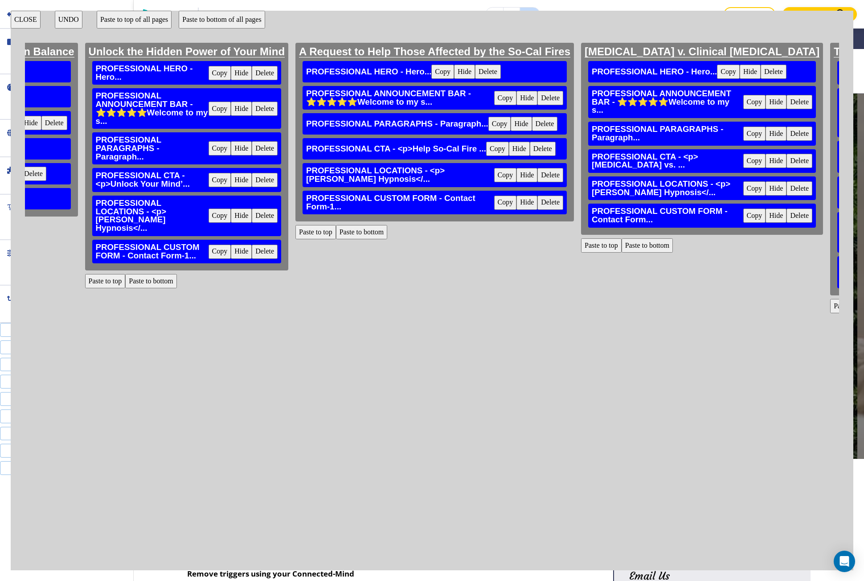
click at [622, 253] on button "Paste to bottom" at bounding box center [648, 245] width 52 height 14
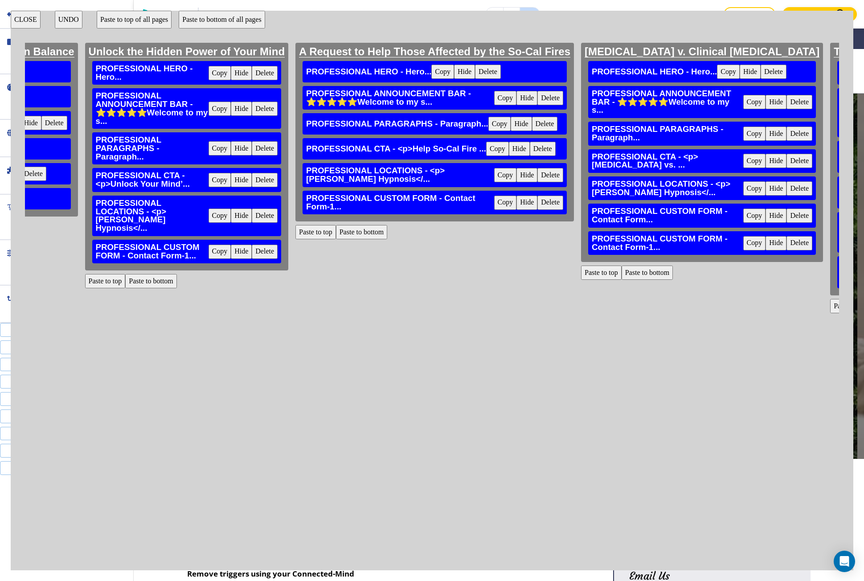
click at [787, 223] on button "Delete" at bounding box center [800, 216] width 26 height 14
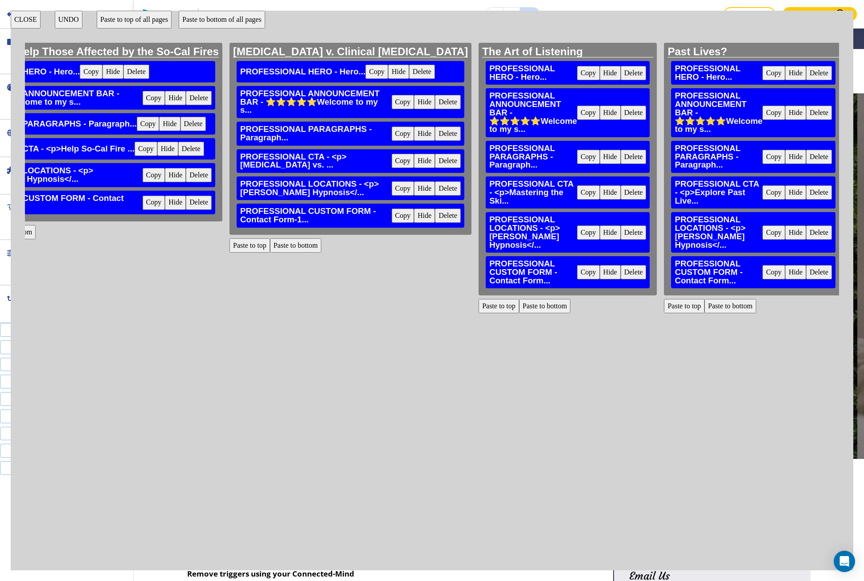
scroll to position [0, 3209]
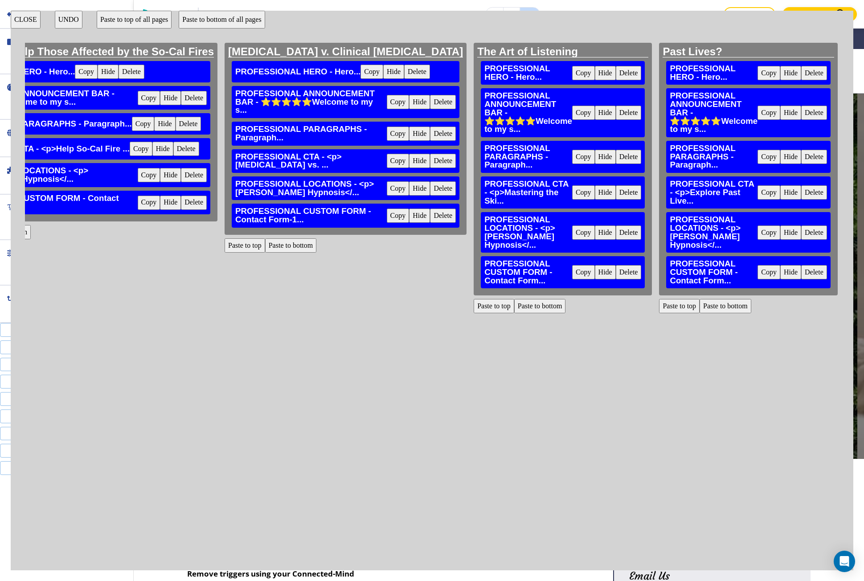
click at [514, 299] on button "Paste to bottom" at bounding box center [540, 306] width 52 height 14
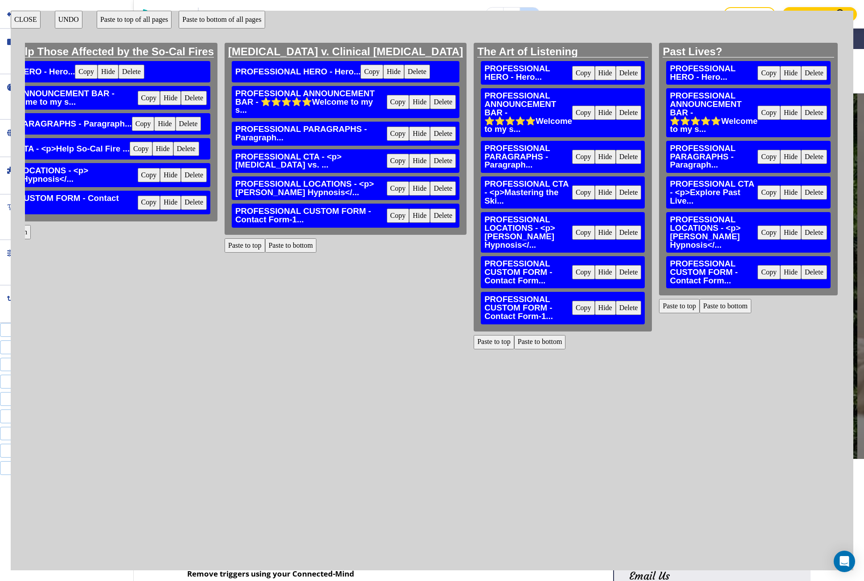
click at [616, 265] on button "Delete" at bounding box center [629, 272] width 26 height 14
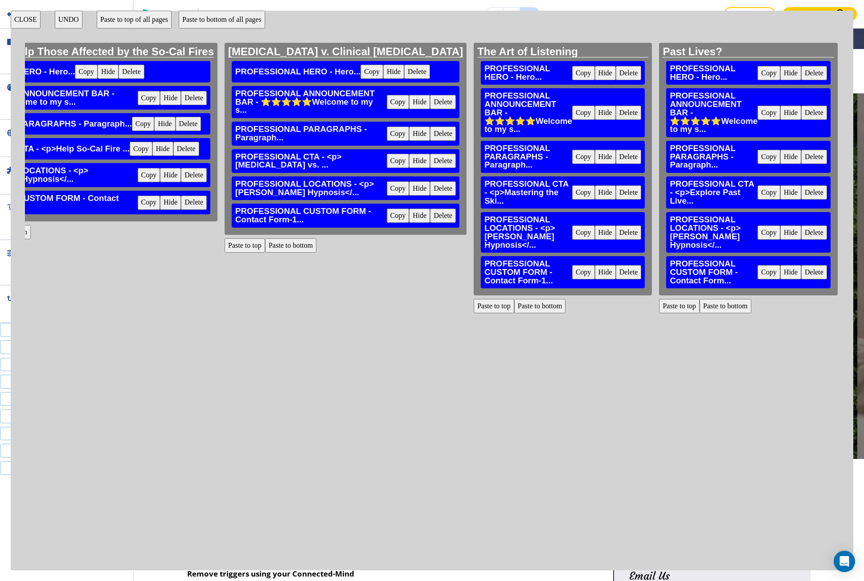
click at [700, 299] on button "Paste to bottom" at bounding box center [726, 306] width 52 height 14
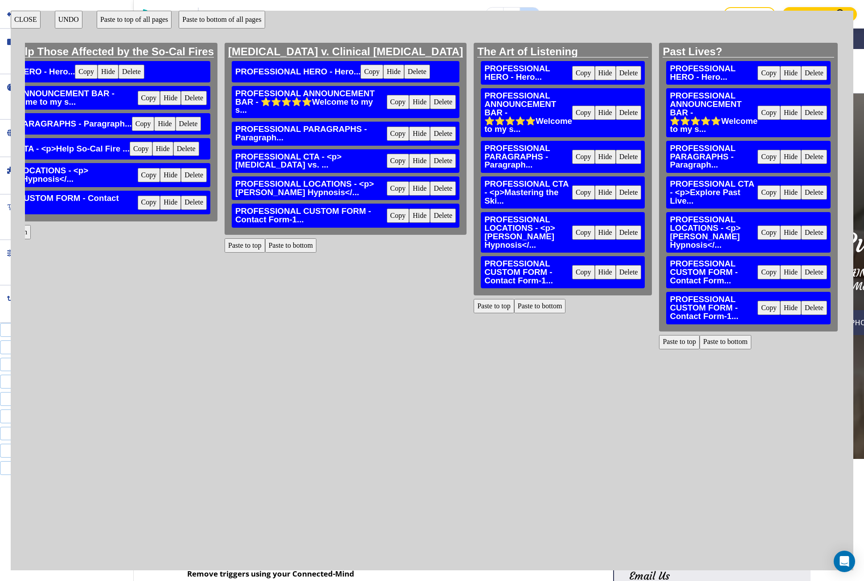
drag, startPoint x: 701, startPoint y: 263, endPoint x: 584, endPoint y: 288, distance: 119.7
click at [801, 265] on button "Delete" at bounding box center [814, 272] width 26 height 14
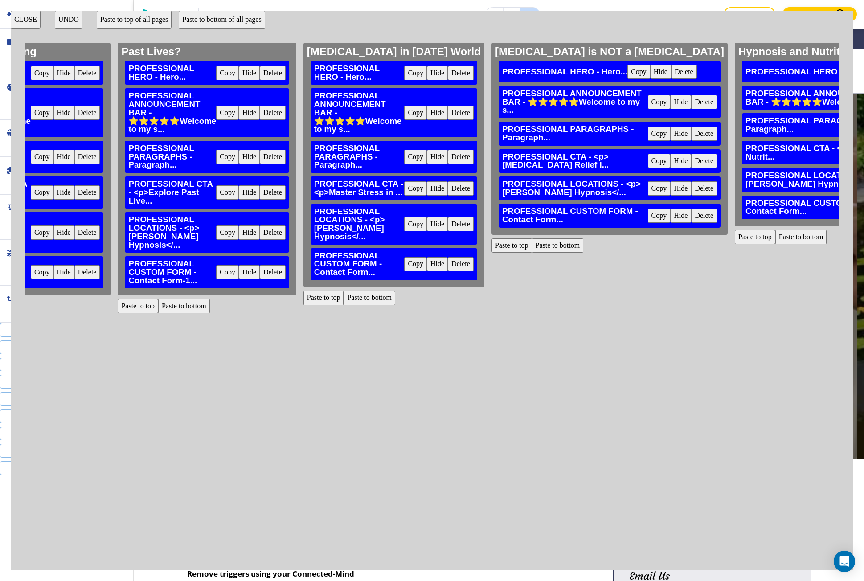
scroll to position [0, 3788]
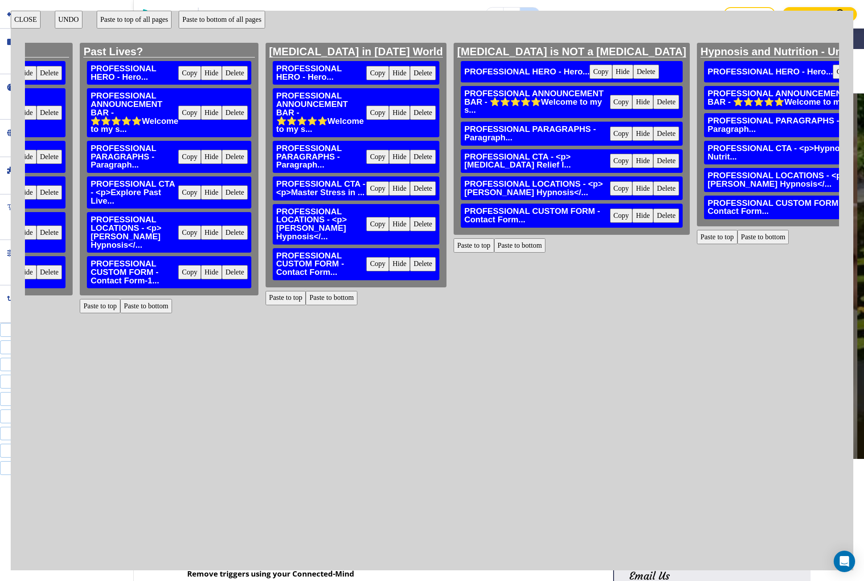
click at [306, 291] on button "Paste to bottom" at bounding box center [332, 298] width 52 height 14
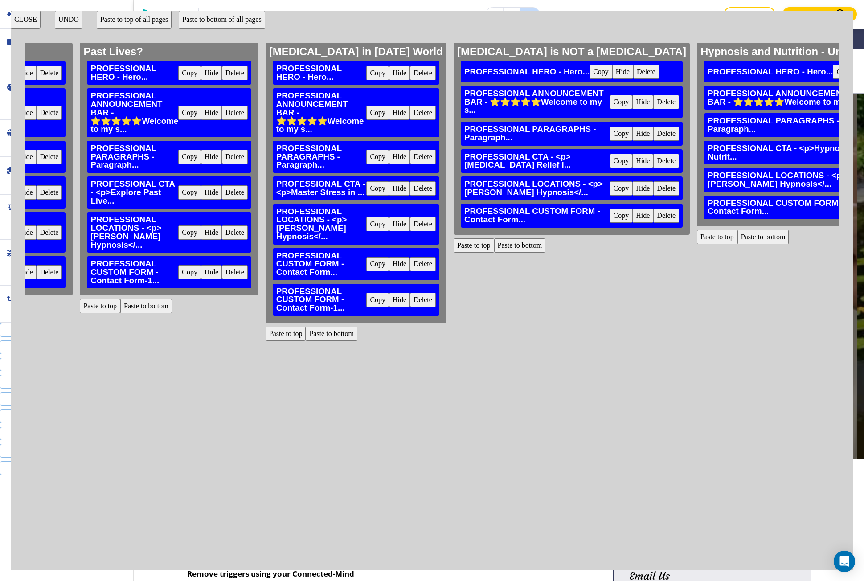
click at [410, 257] on button "Delete" at bounding box center [423, 264] width 26 height 14
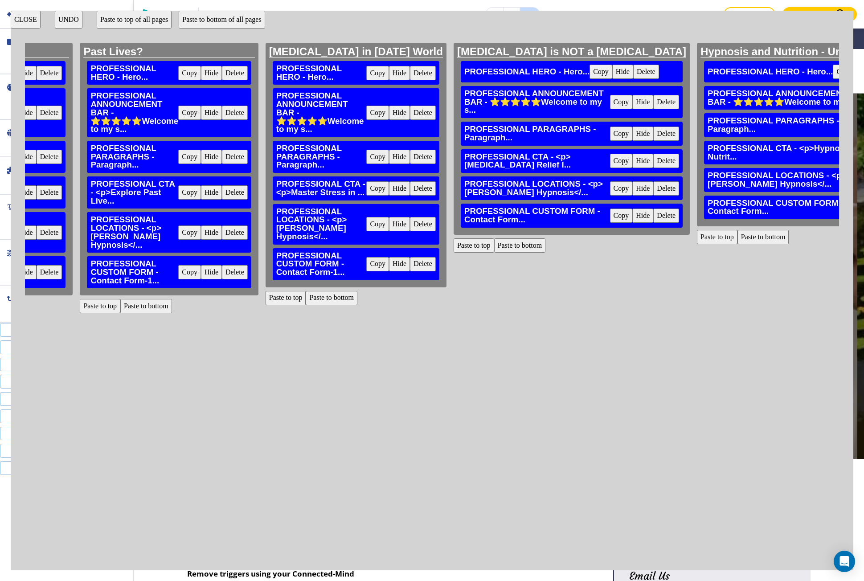
click at [494, 253] on button "Paste to bottom" at bounding box center [520, 245] width 52 height 14
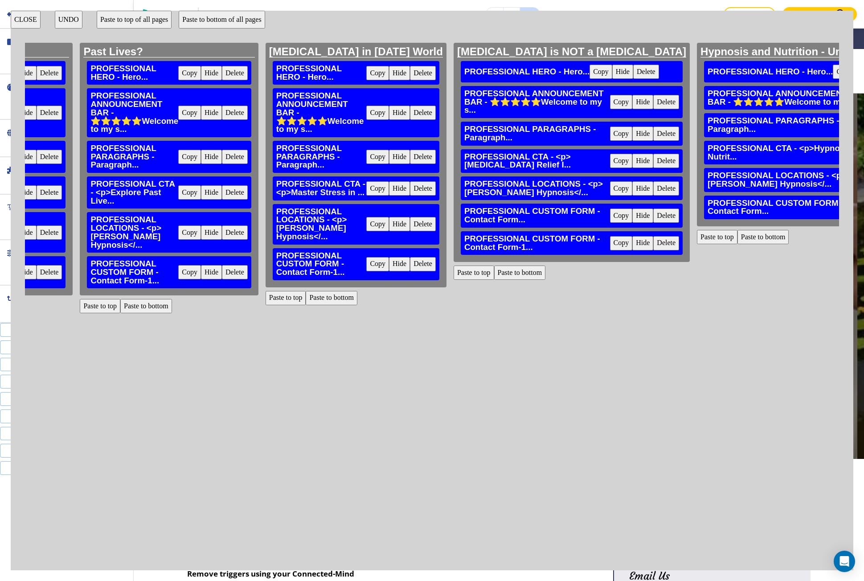
click at [653, 223] on button "Delete" at bounding box center [666, 216] width 26 height 14
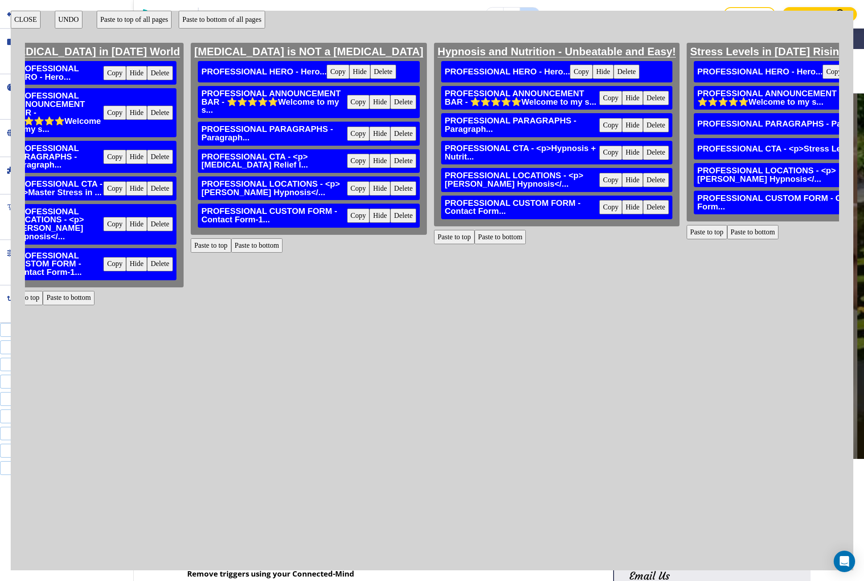
scroll to position [0, 4055]
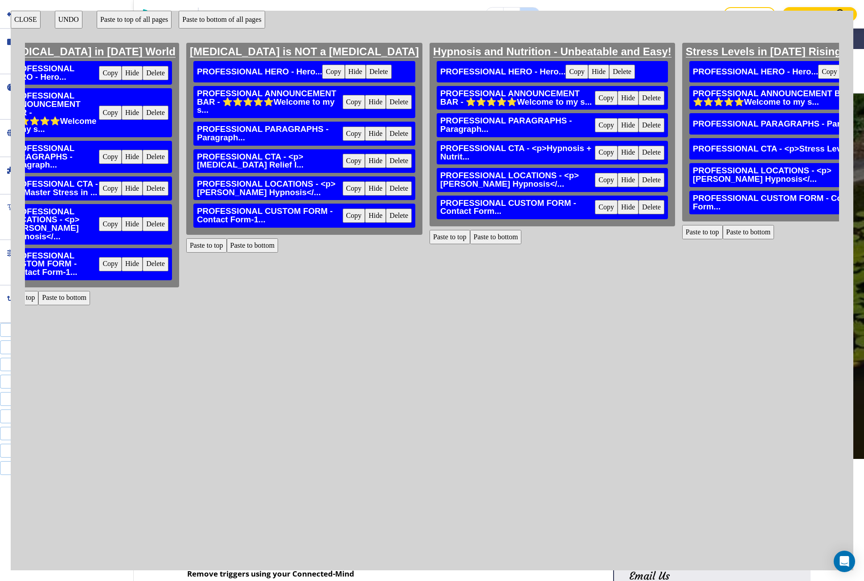
click at [470, 244] on button "Paste to bottom" at bounding box center [496, 237] width 52 height 14
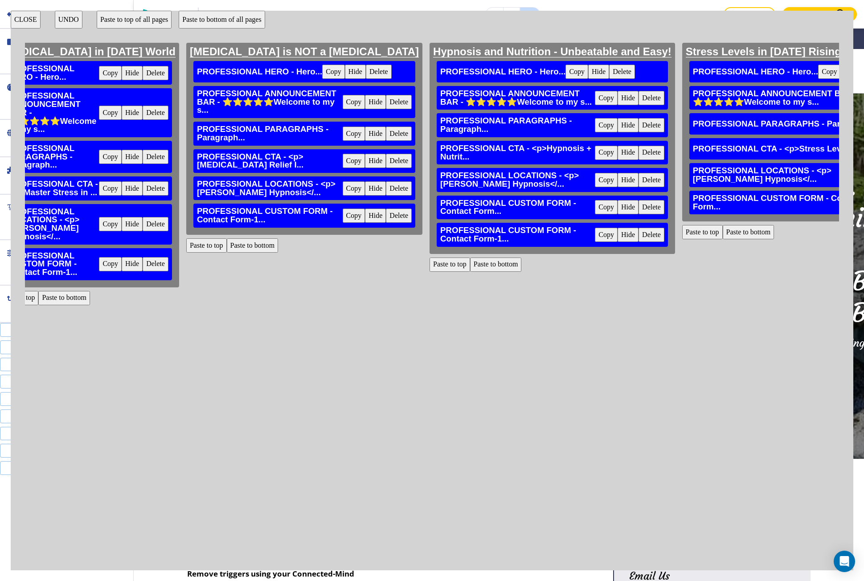
click at [639, 214] on button "Delete" at bounding box center [652, 207] width 26 height 14
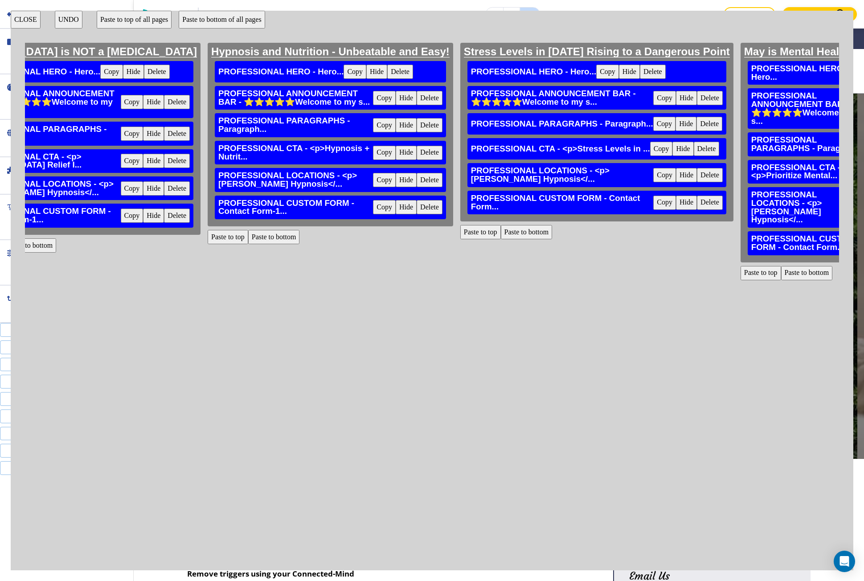
scroll to position [0, 4278]
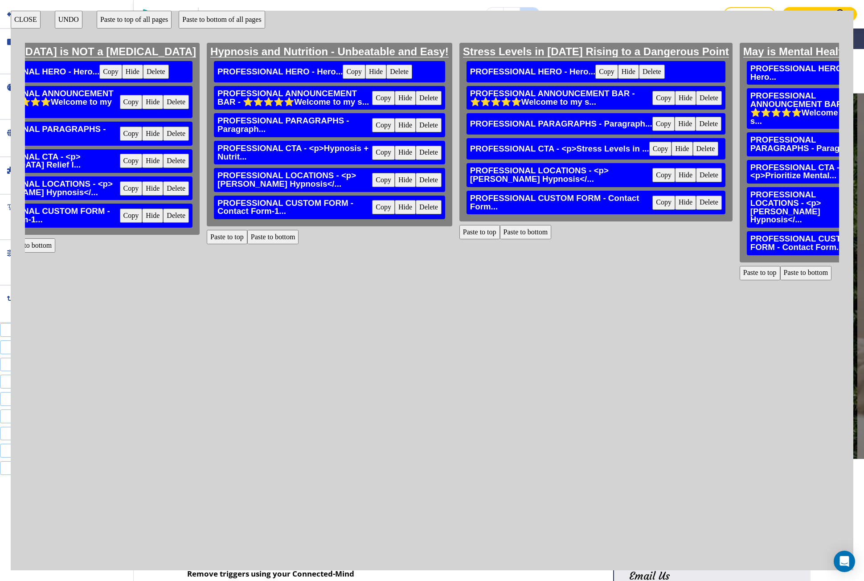
click at [500, 237] on button "Paste to bottom" at bounding box center [526, 232] width 52 height 14
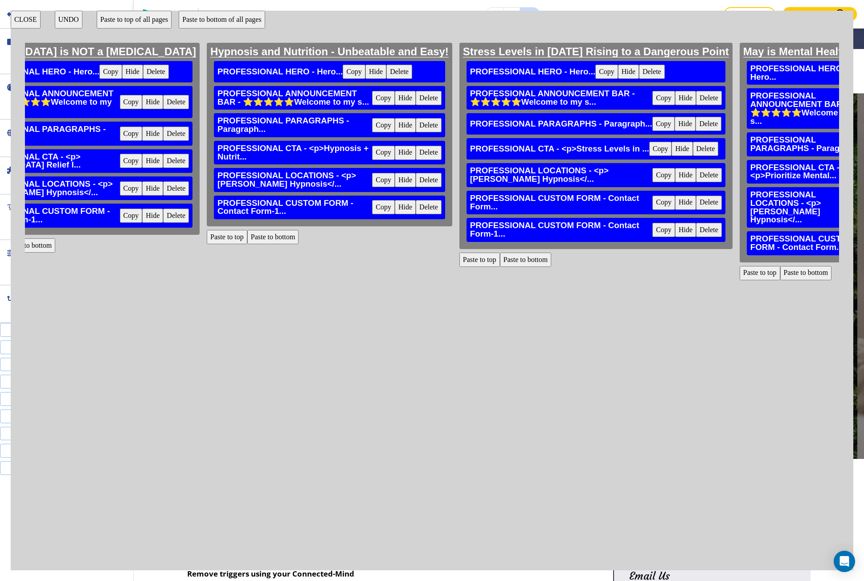
click at [696, 210] on button "Delete" at bounding box center [709, 203] width 26 height 14
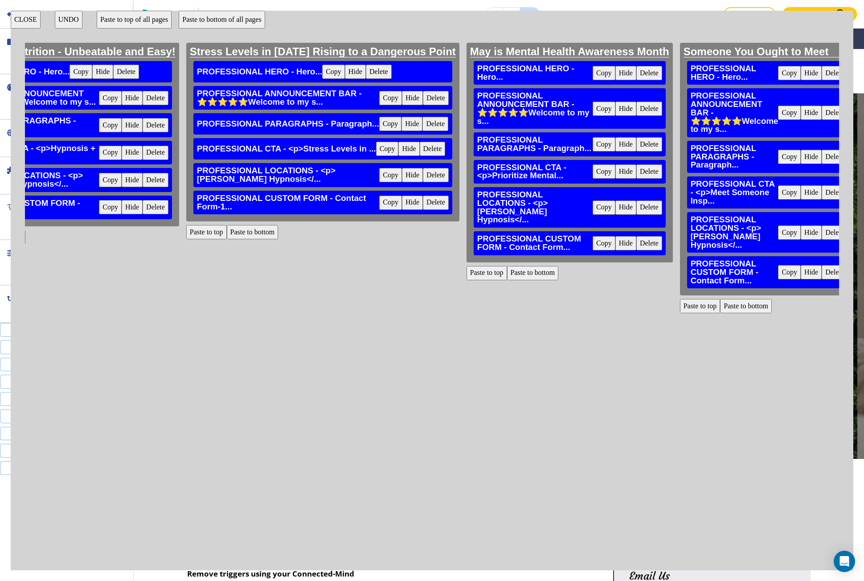
scroll to position [0, 4590]
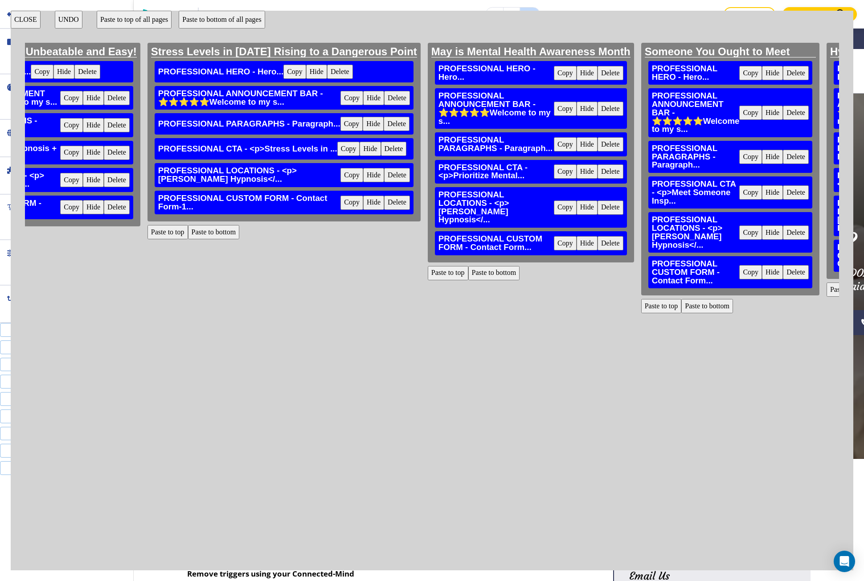
click at [468, 266] on button "Paste to bottom" at bounding box center [494, 273] width 52 height 14
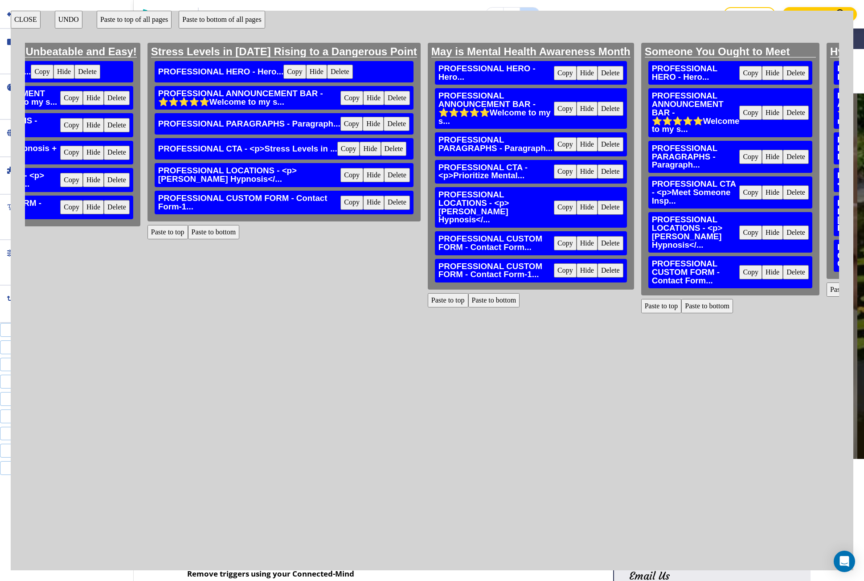
click at [598, 236] on button "Delete" at bounding box center [611, 243] width 26 height 14
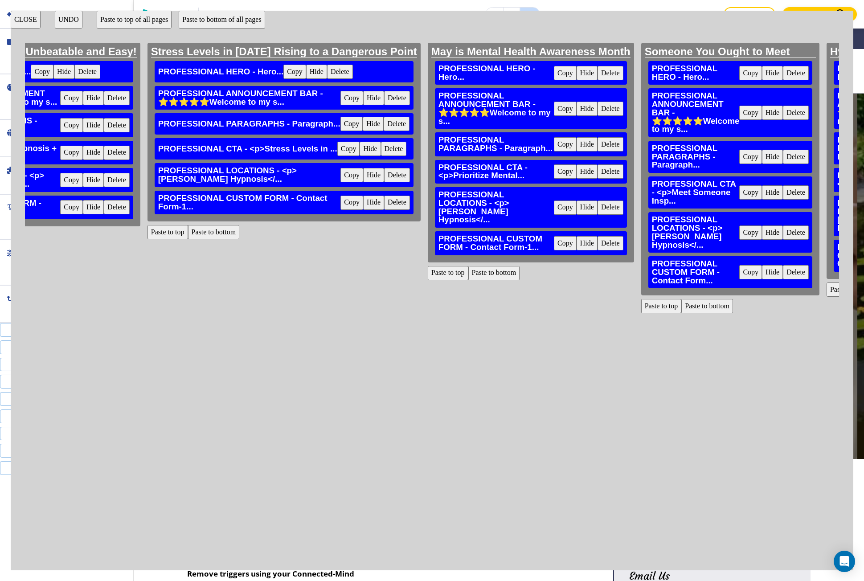
click at [681, 307] on button "Paste to bottom" at bounding box center [707, 306] width 52 height 14
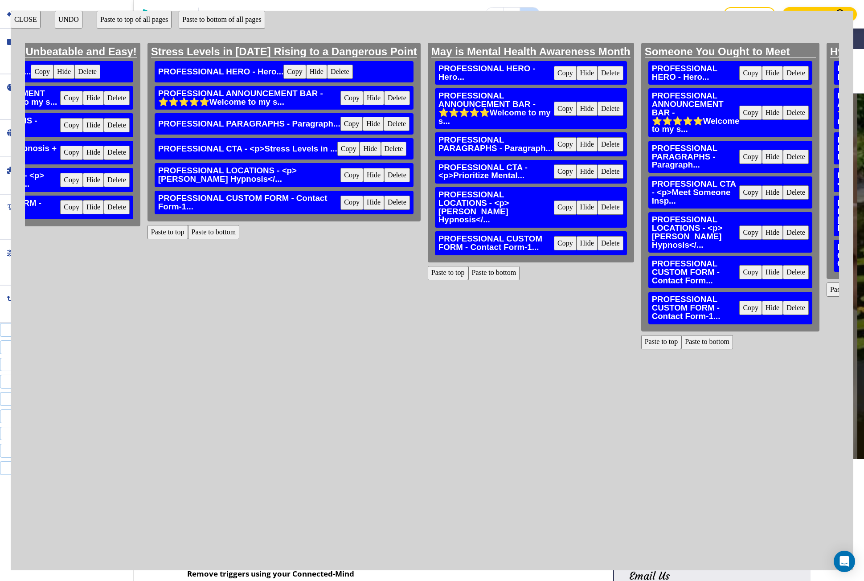
click at [783, 278] on button "Delete" at bounding box center [796, 272] width 26 height 14
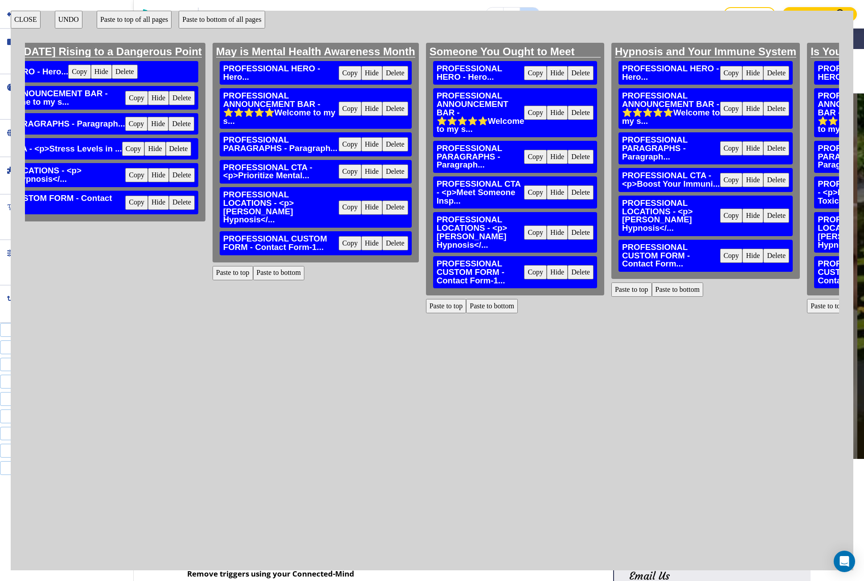
scroll to position [0, 4813]
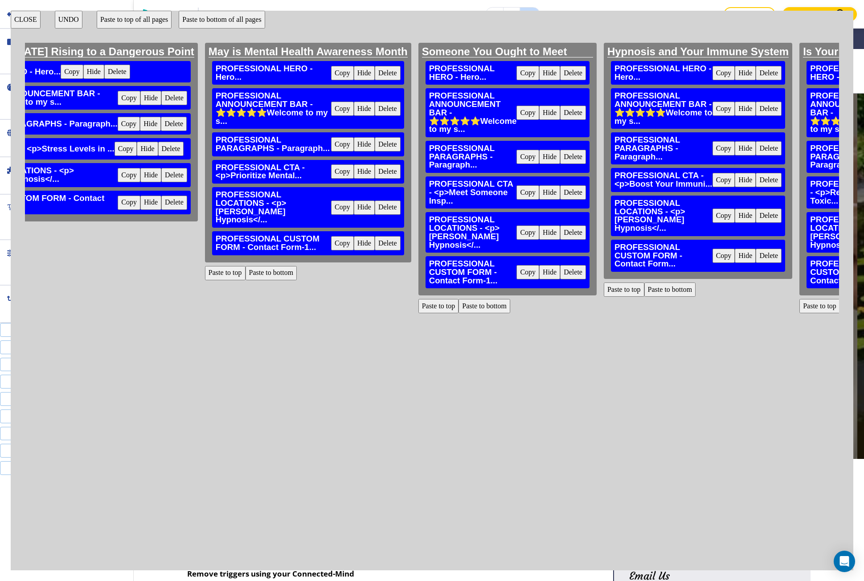
click at [644, 283] on button "Paste to bottom" at bounding box center [670, 290] width 52 height 14
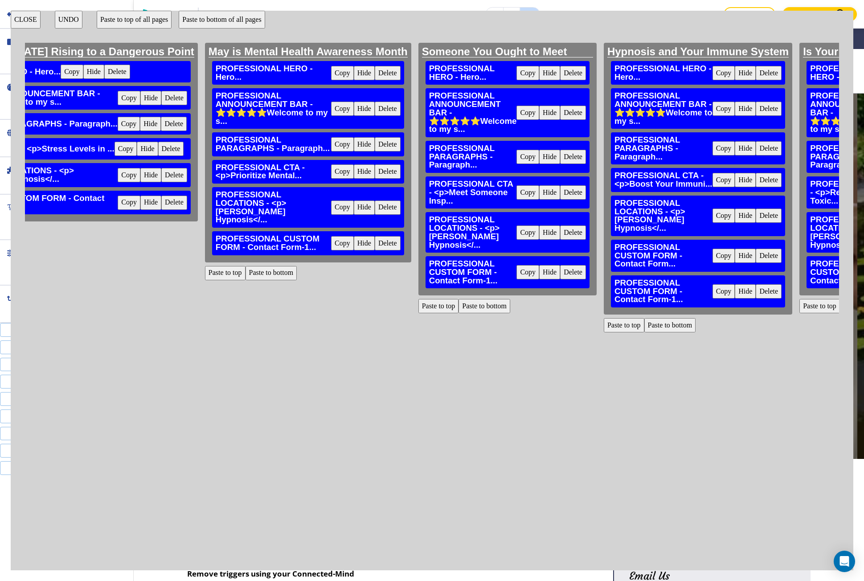
click at [756, 249] on button "Delete" at bounding box center [769, 256] width 26 height 14
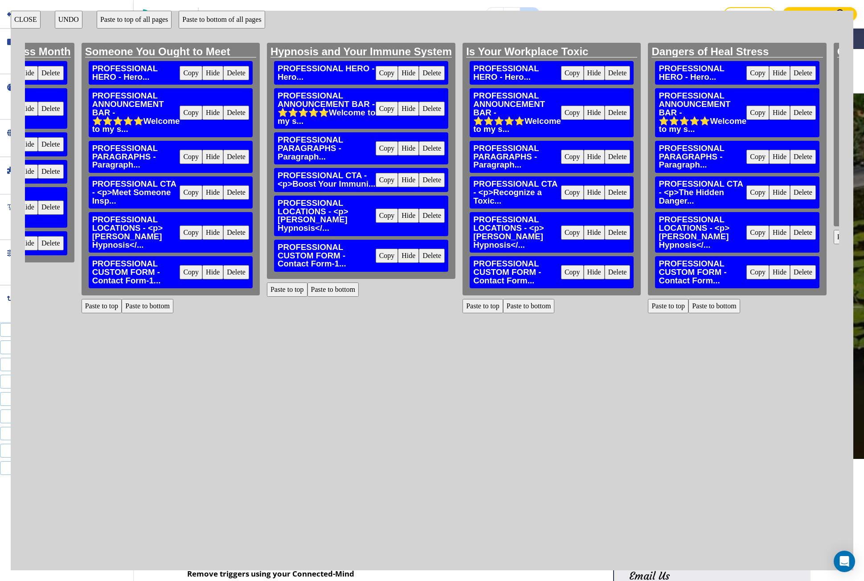
scroll to position [0, 5169]
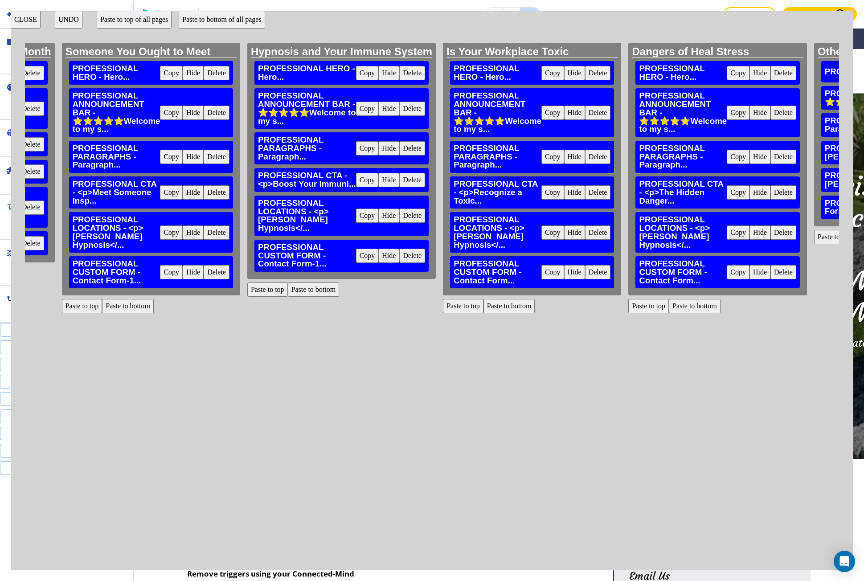
click at [484, 303] on button "Paste to bottom" at bounding box center [510, 306] width 52 height 14
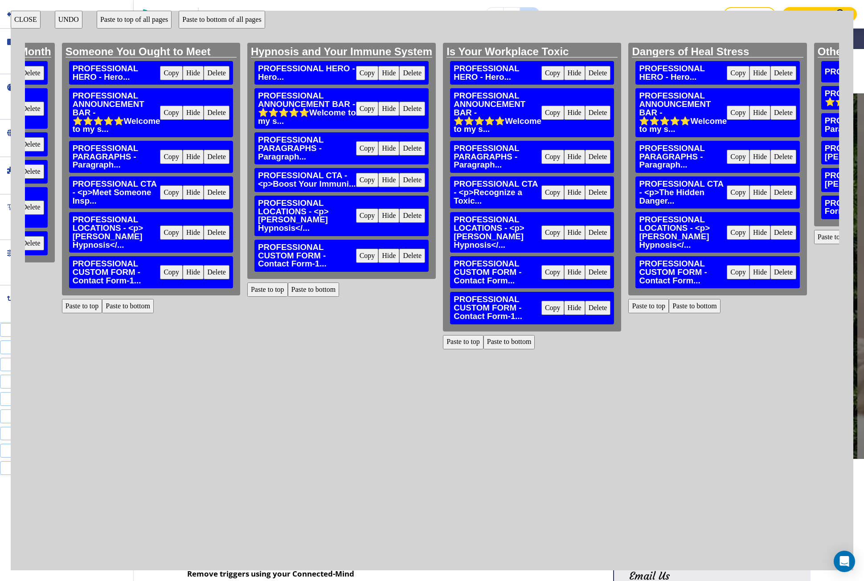
click at [585, 273] on button "Delete" at bounding box center [598, 272] width 26 height 14
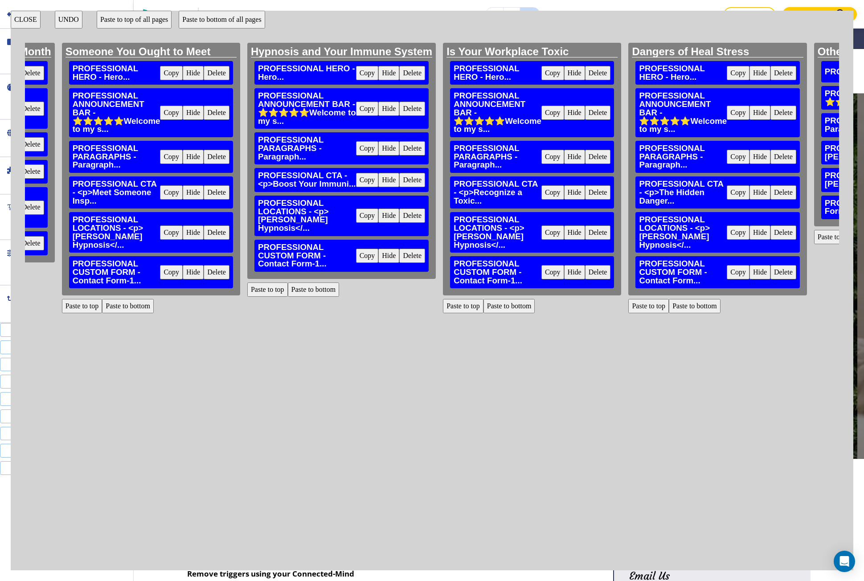
click at [669, 303] on button "Paste to bottom" at bounding box center [695, 306] width 52 height 14
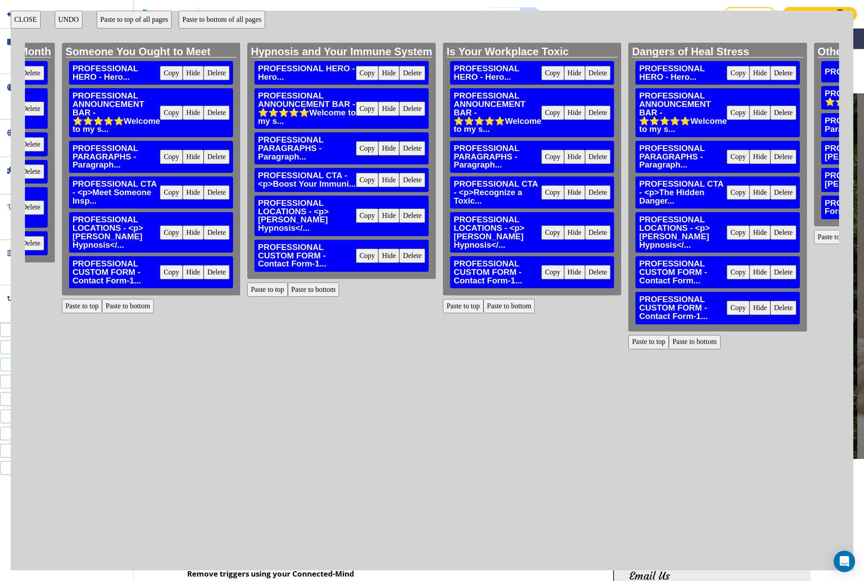
click at [770, 275] on button "Delete" at bounding box center [783, 272] width 26 height 14
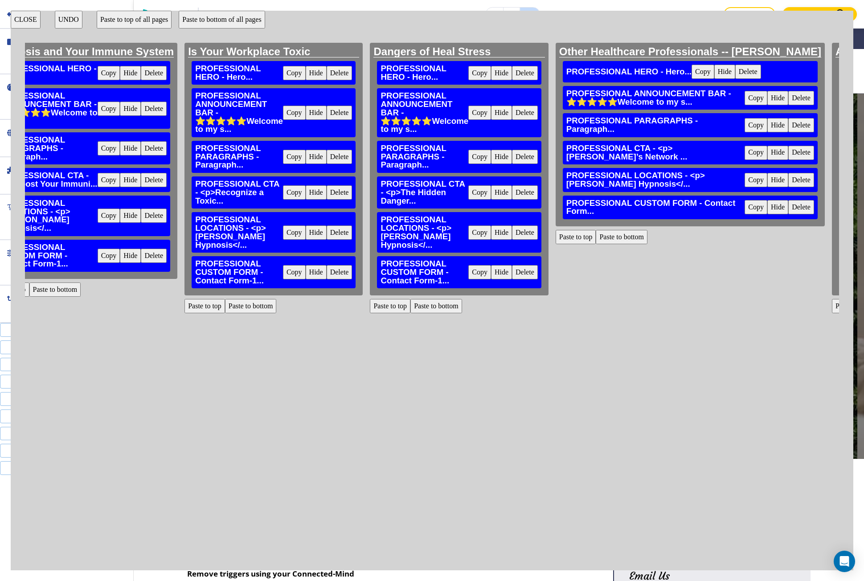
scroll to position [0, 5526]
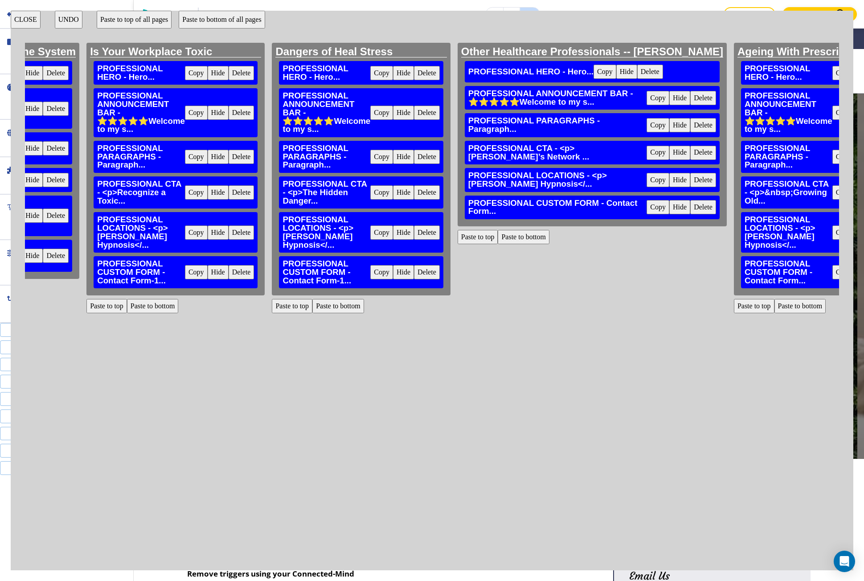
click at [498, 244] on button "Paste to bottom" at bounding box center [524, 237] width 52 height 14
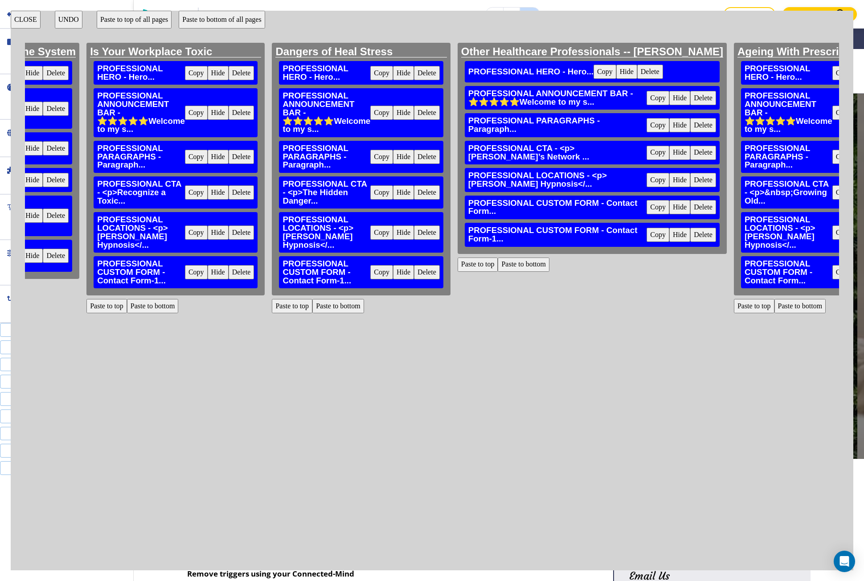
click at [690, 242] on button "Delete" at bounding box center [703, 235] width 26 height 14
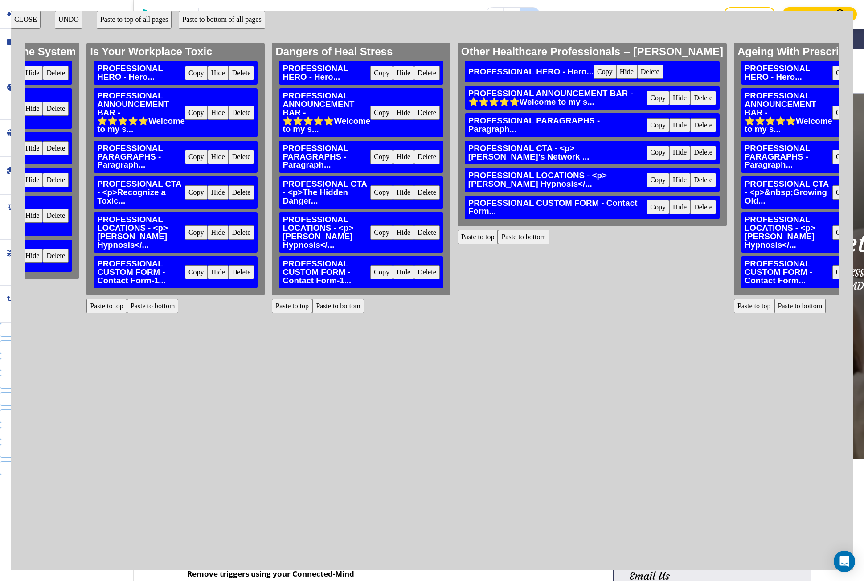
click at [775, 303] on button "Paste to bottom" at bounding box center [801, 306] width 52 height 14
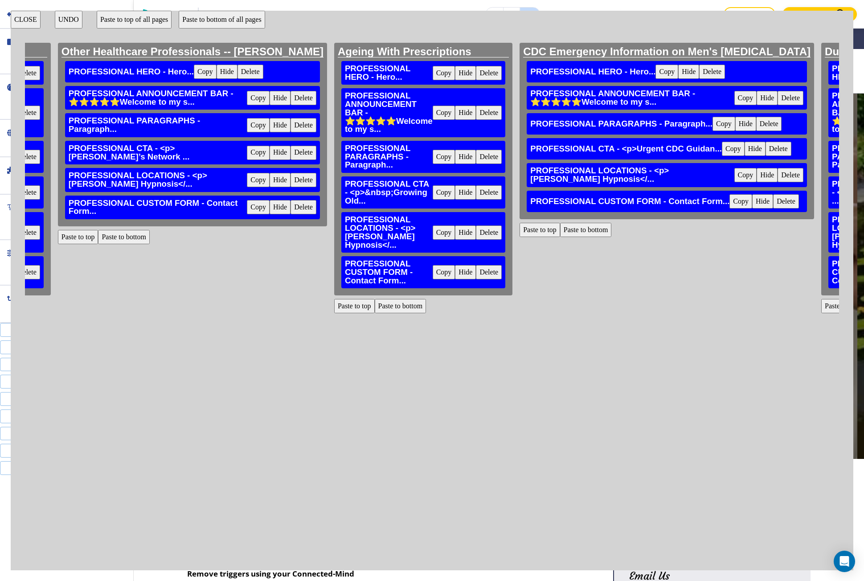
scroll to position [0, 5927]
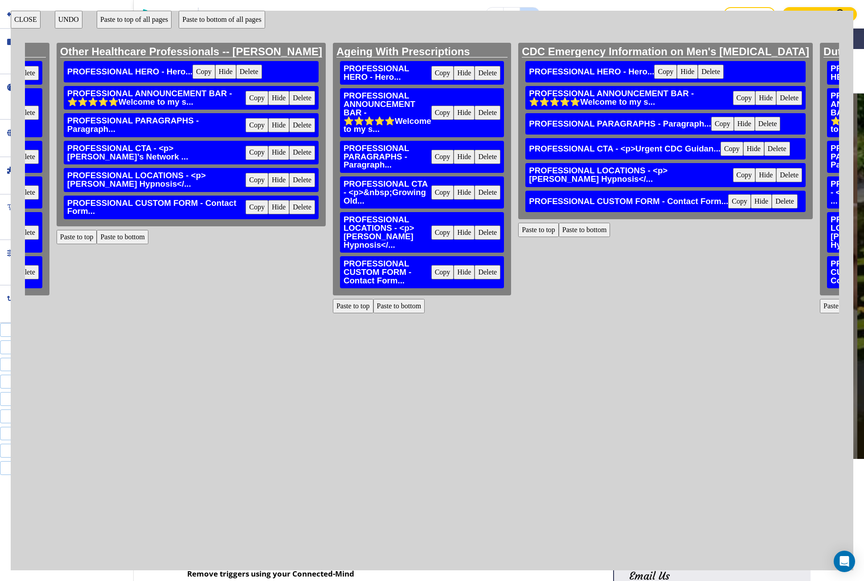
click at [373, 309] on button "Paste to bottom" at bounding box center [399, 306] width 52 height 14
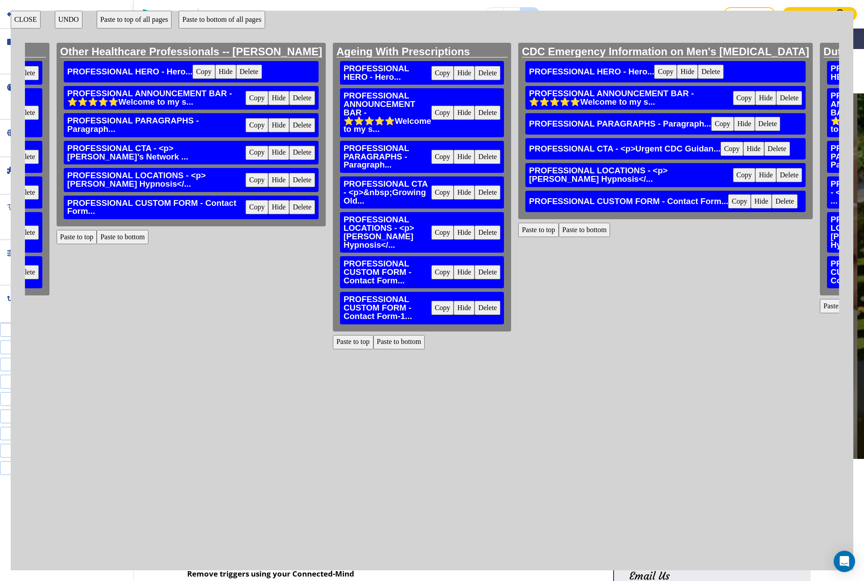
click at [475, 270] on button "Delete" at bounding box center [488, 272] width 26 height 14
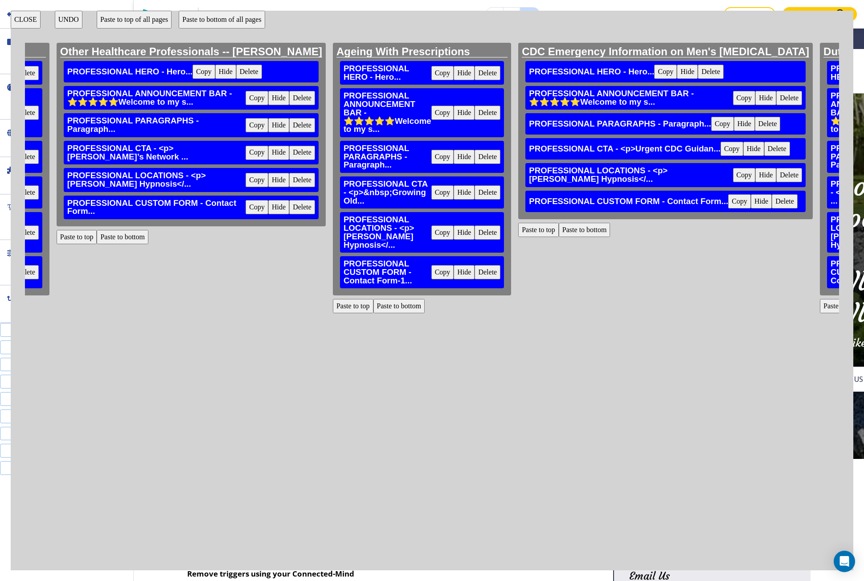
click at [559, 237] on button "Paste to bottom" at bounding box center [585, 230] width 52 height 14
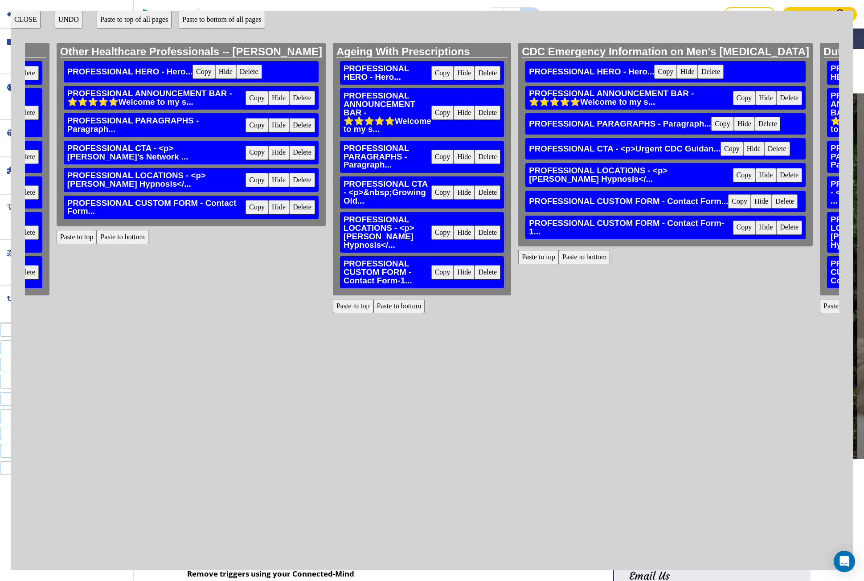
click at [772, 209] on button "Delete" at bounding box center [785, 201] width 26 height 14
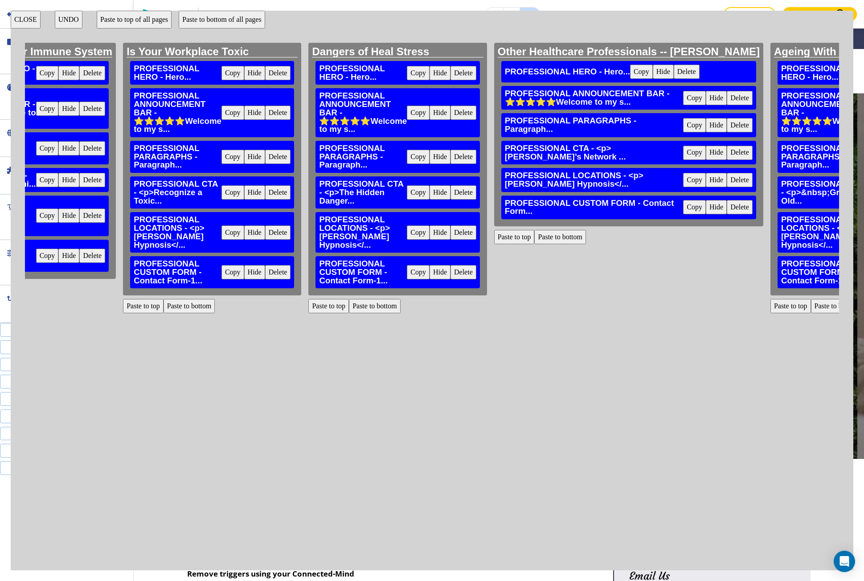
scroll to position [0, 5481]
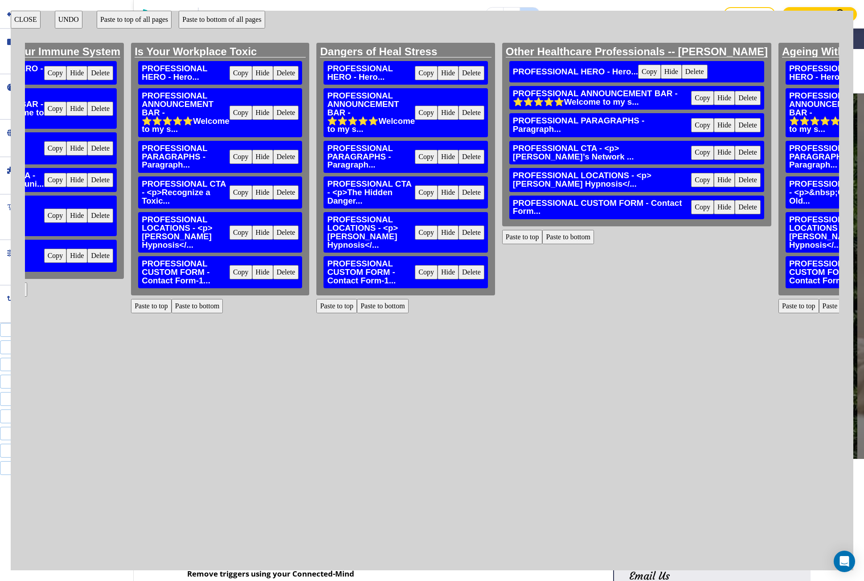
click at [542, 244] on button "Paste to bottom" at bounding box center [568, 237] width 52 height 14
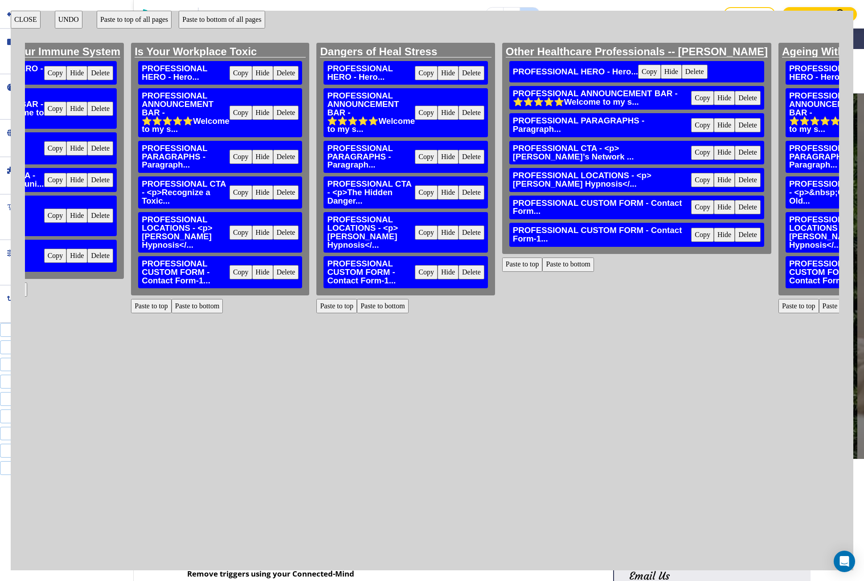
click at [735, 214] on button "Delete" at bounding box center [748, 207] width 26 height 14
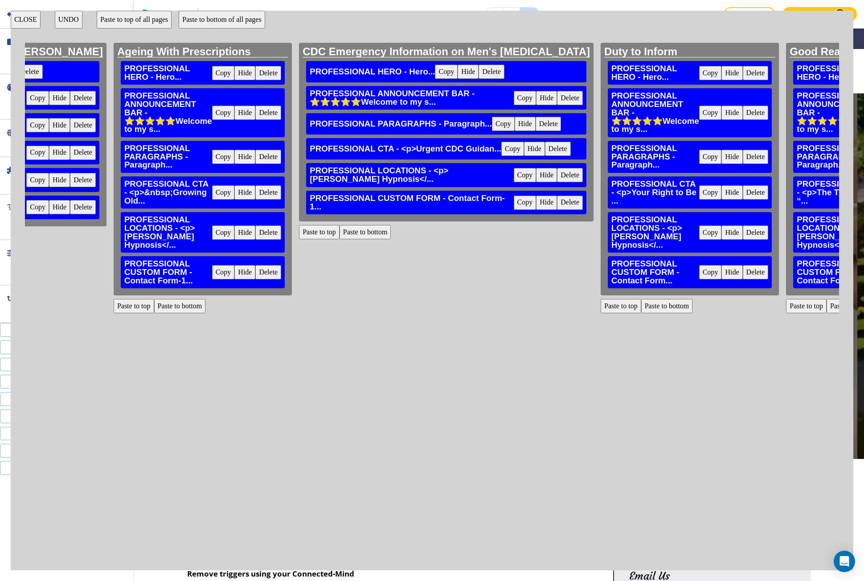
scroll to position [0, 6150]
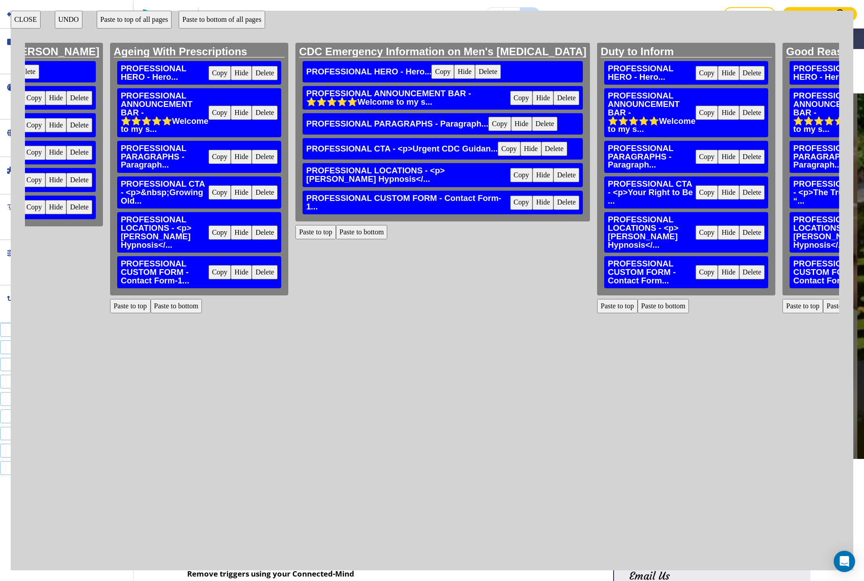
click at [638, 300] on button "Paste to bottom" at bounding box center [664, 306] width 52 height 14
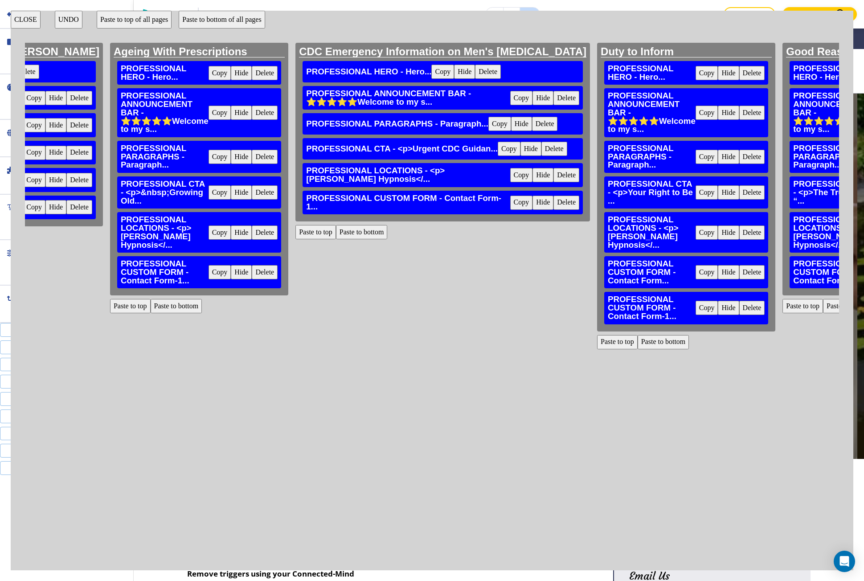
click at [739, 265] on button "Delete" at bounding box center [752, 272] width 26 height 14
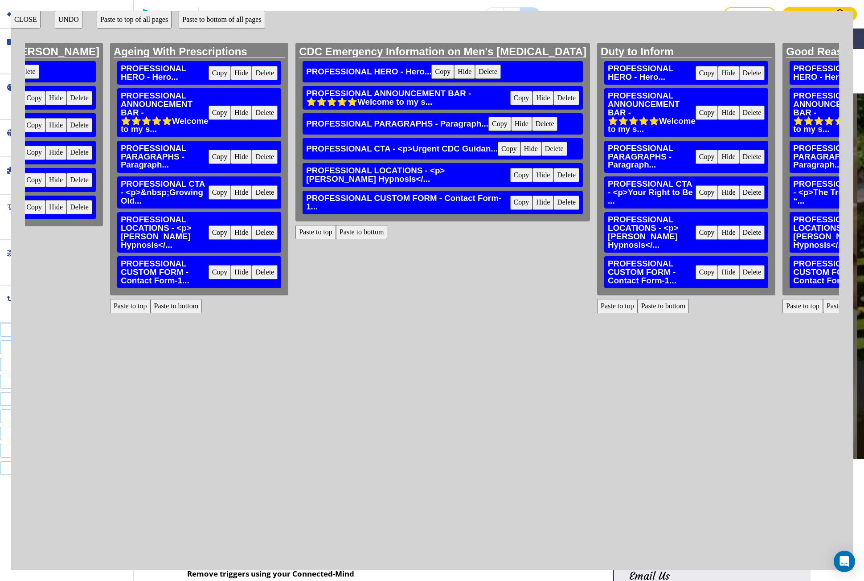
click at [823, 299] on button "Paste to bottom" at bounding box center [849, 306] width 52 height 14
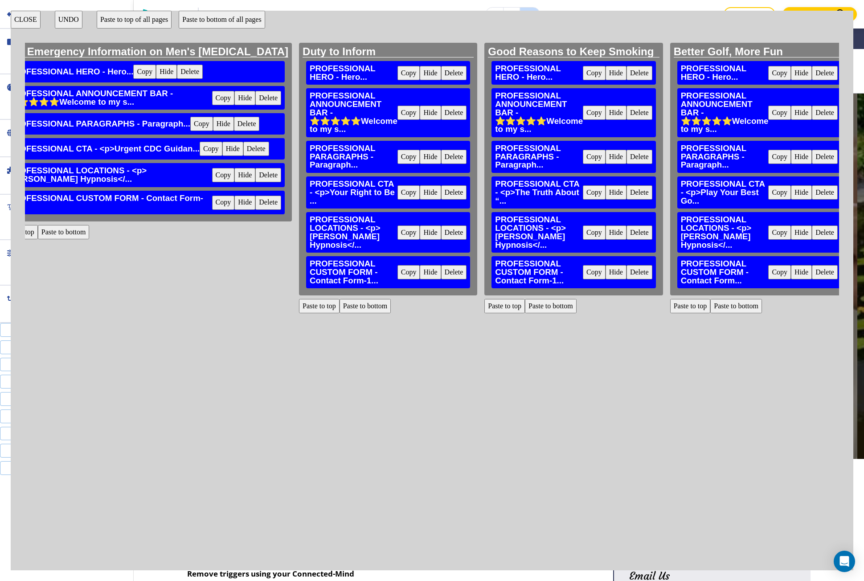
scroll to position [0, 6462]
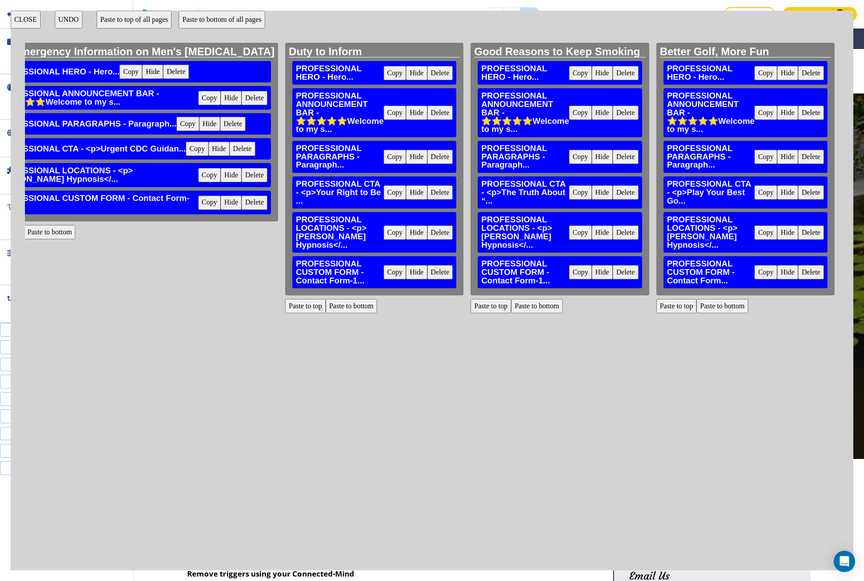
click at [697, 304] on button "Paste to bottom" at bounding box center [723, 306] width 52 height 14
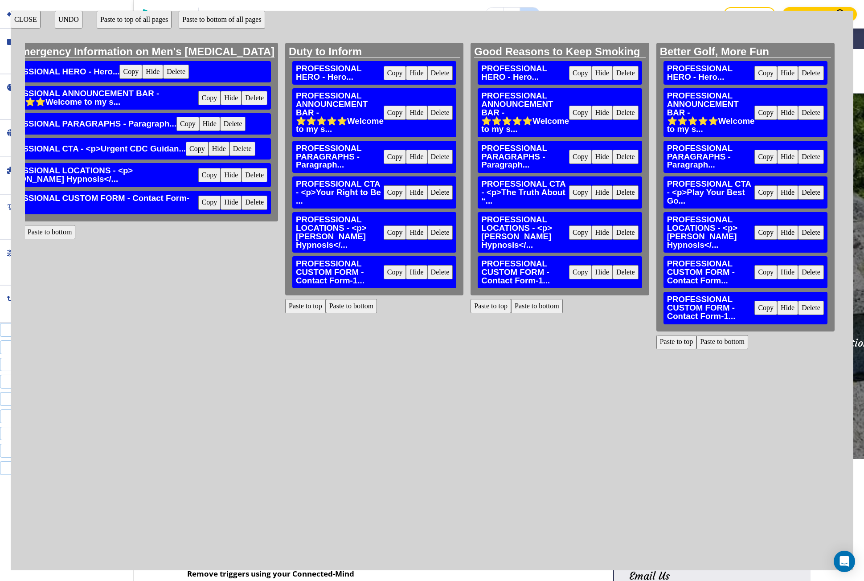
click at [798, 277] on button "Delete" at bounding box center [811, 272] width 26 height 14
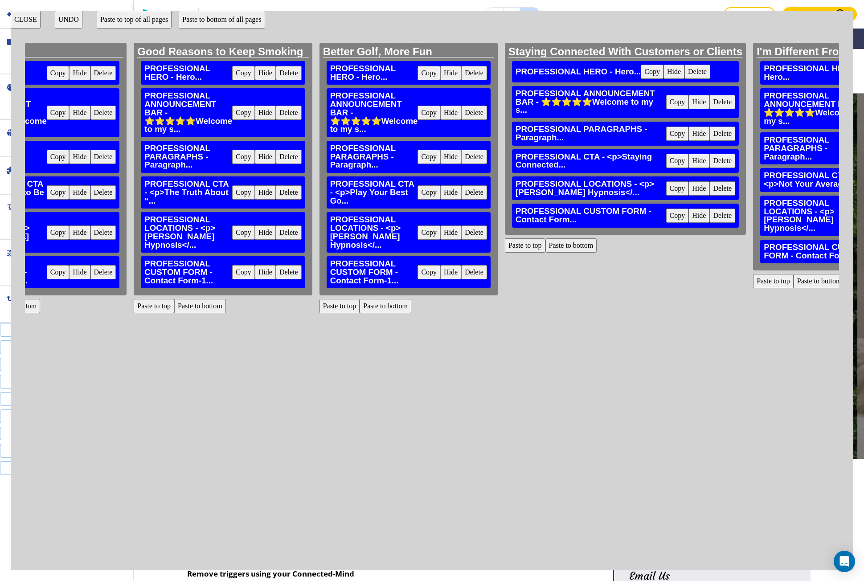
scroll to position [0, 6818]
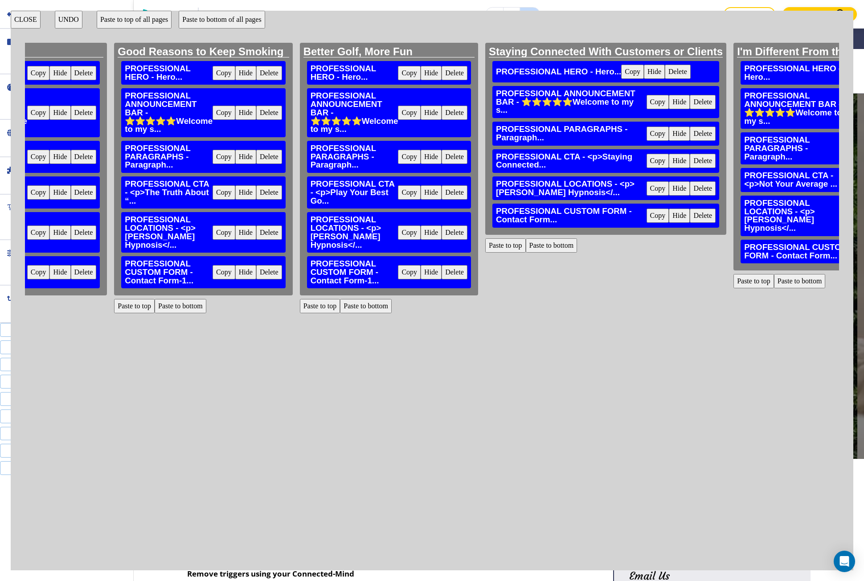
click at [526, 241] on button "Paste to bottom" at bounding box center [552, 245] width 52 height 14
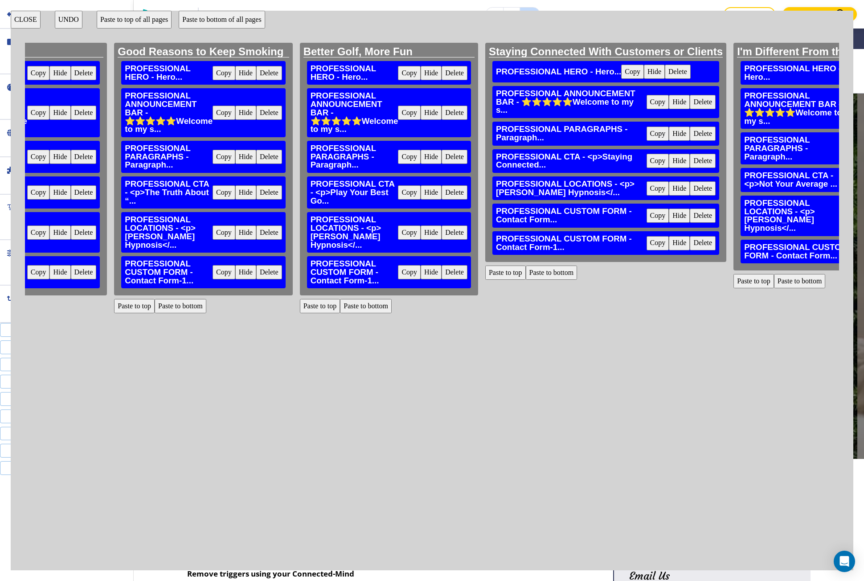
click at [690, 216] on button "Delete" at bounding box center [703, 216] width 26 height 14
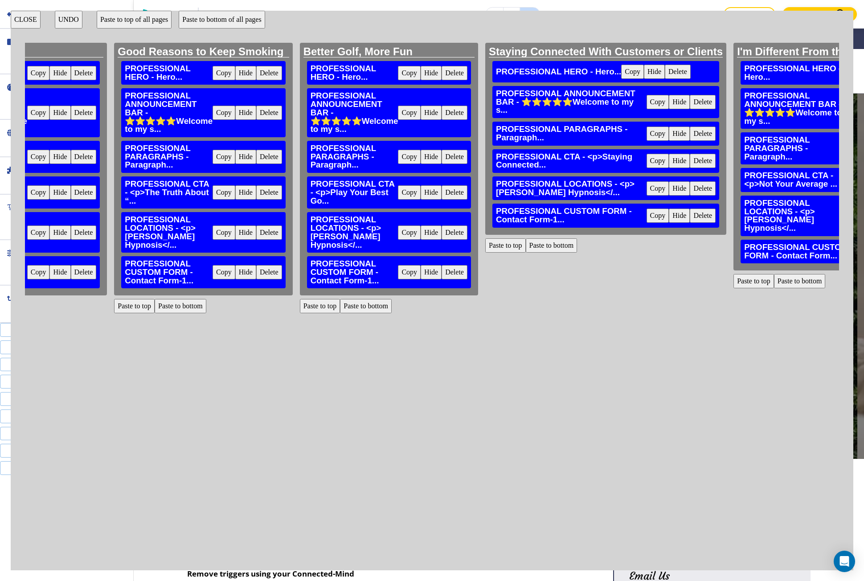
click at [774, 275] on button "Paste to bottom" at bounding box center [800, 281] width 52 height 14
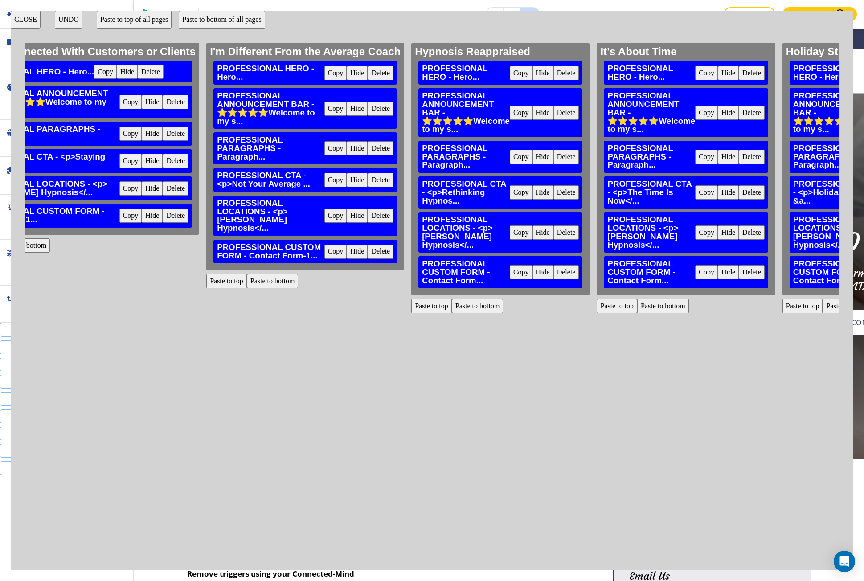
scroll to position [0, 7353]
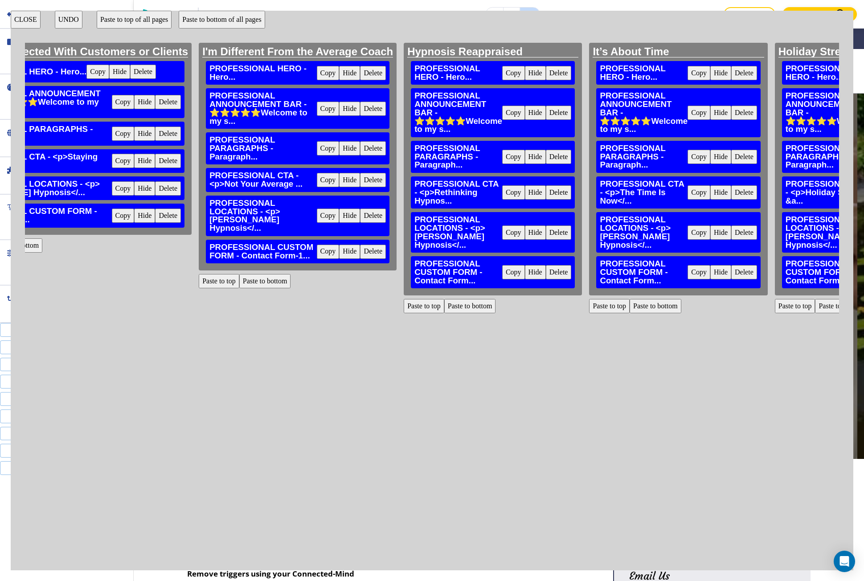
click at [444, 301] on button "Paste to bottom" at bounding box center [470, 306] width 52 height 14
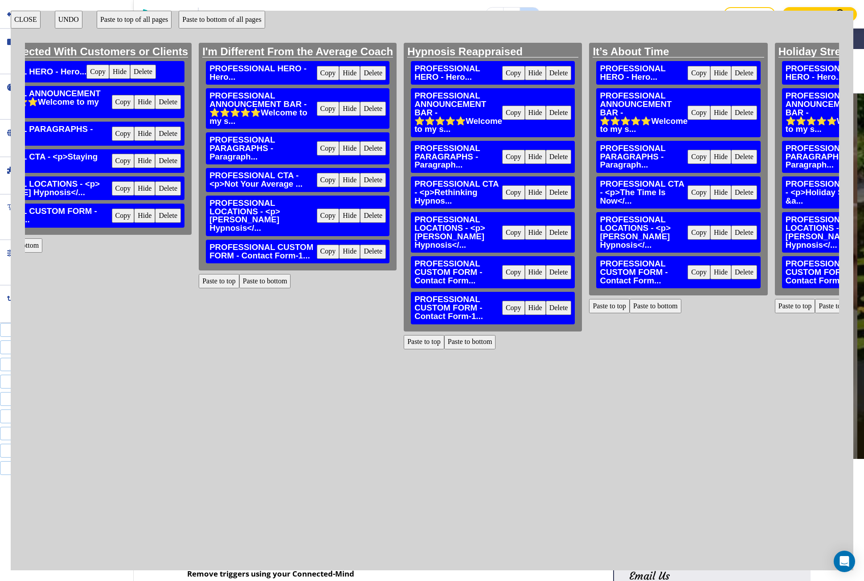
click at [546, 271] on button "Delete" at bounding box center [559, 272] width 26 height 14
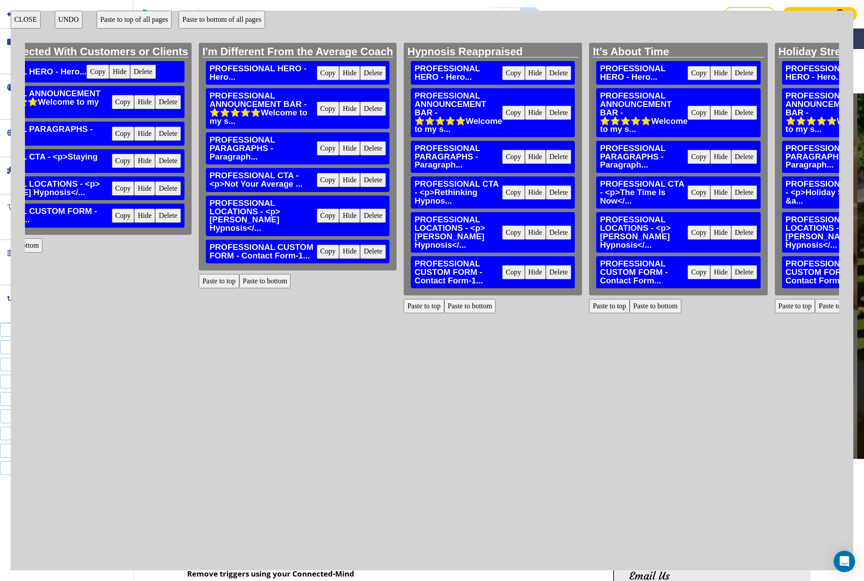
click at [630, 308] on button "Paste to bottom" at bounding box center [656, 306] width 52 height 14
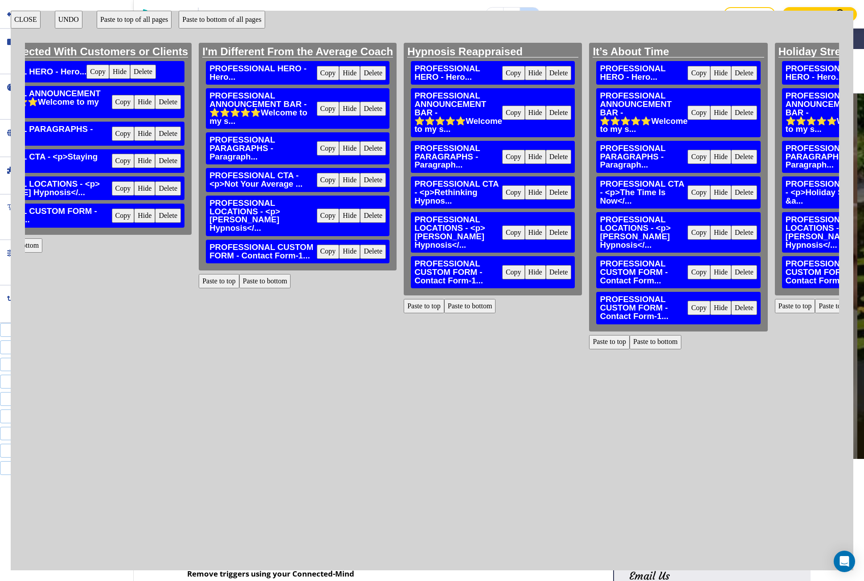
click at [731, 274] on button "Delete" at bounding box center [744, 272] width 26 height 14
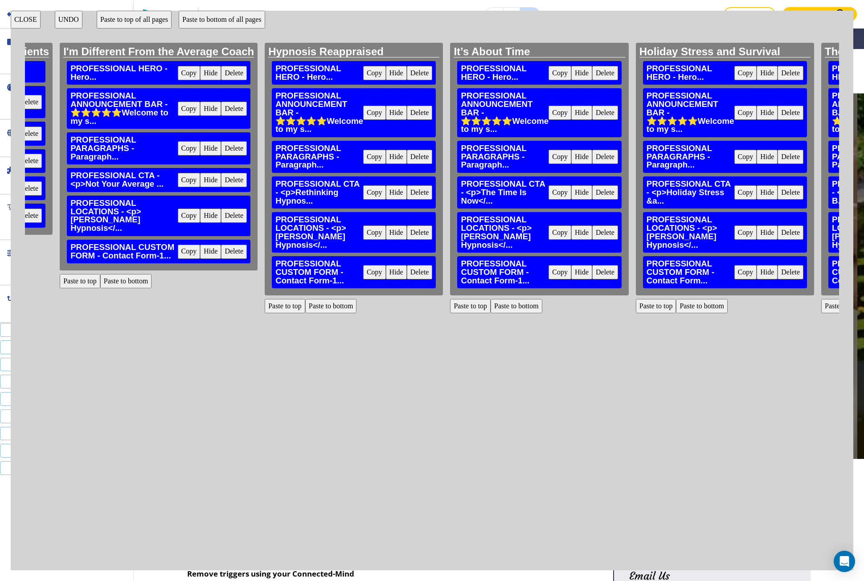
scroll to position [0, 7620]
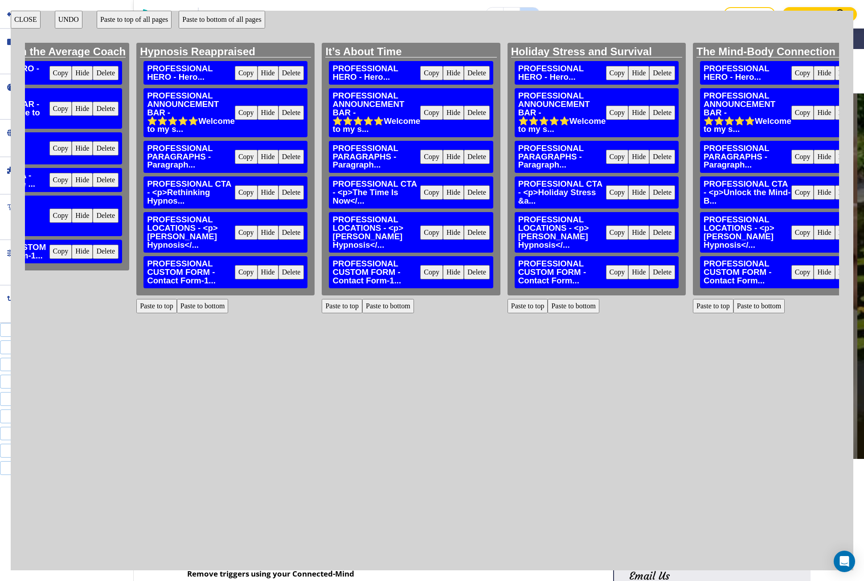
click at [548, 301] on button "Paste to bottom" at bounding box center [574, 306] width 52 height 14
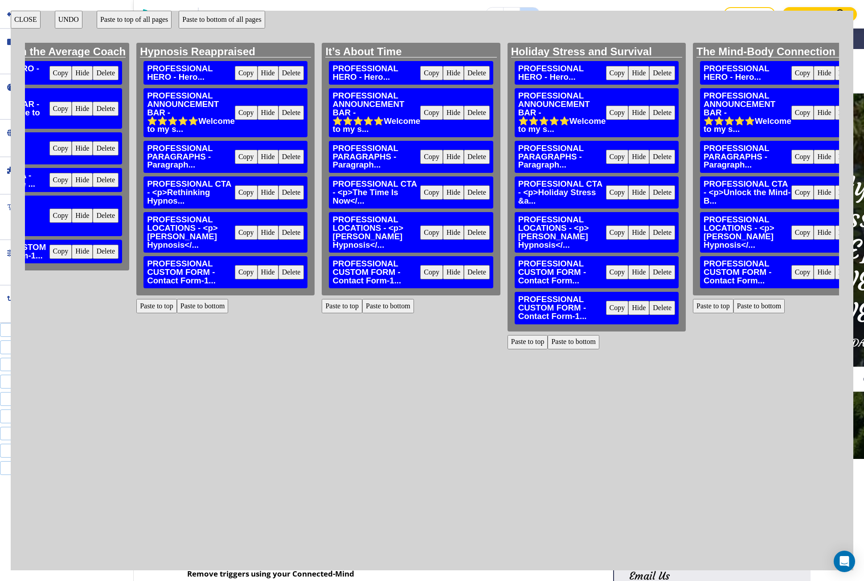
click at [649, 265] on button "Delete" at bounding box center [662, 272] width 26 height 14
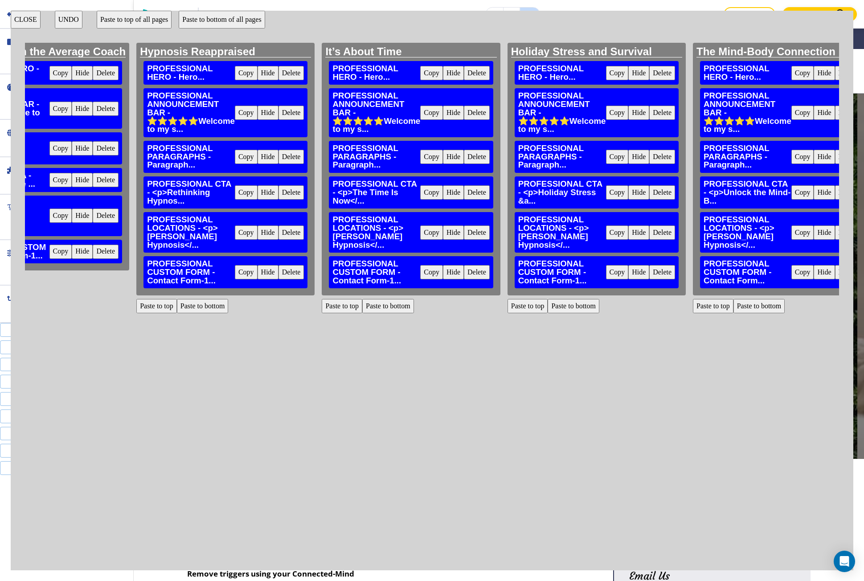
click at [734, 306] on button "Paste to bottom" at bounding box center [760, 306] width 52 height 14
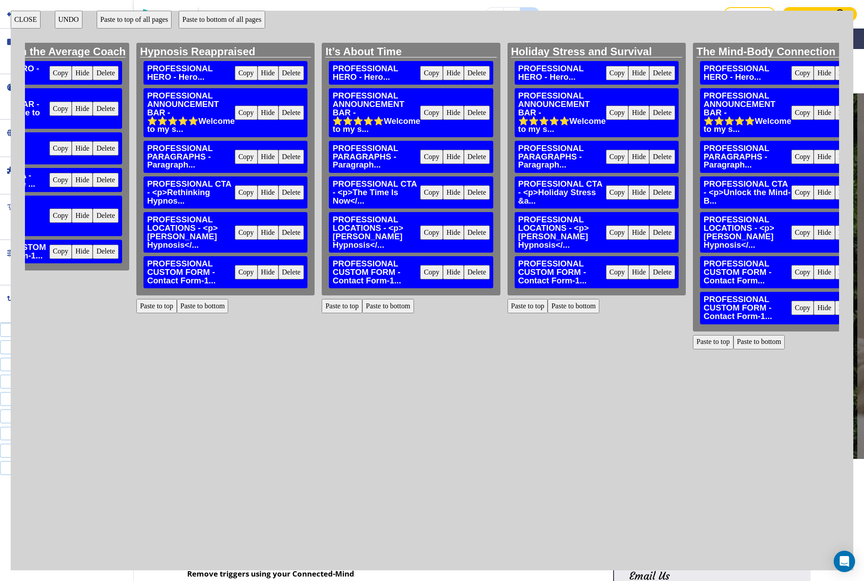
click at [835, 274] on button "Delete" at bounding box center [848, 272] width 26 height 14
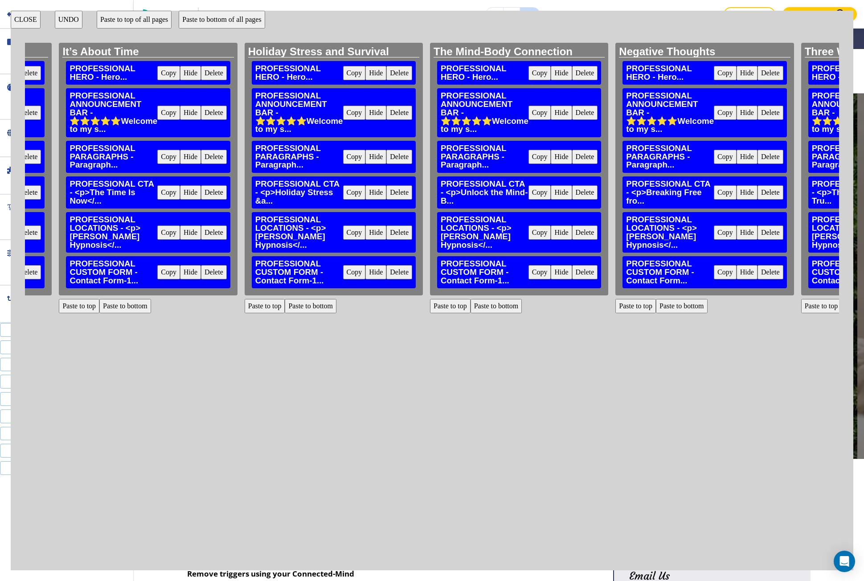
scroll to position [0, 7888]
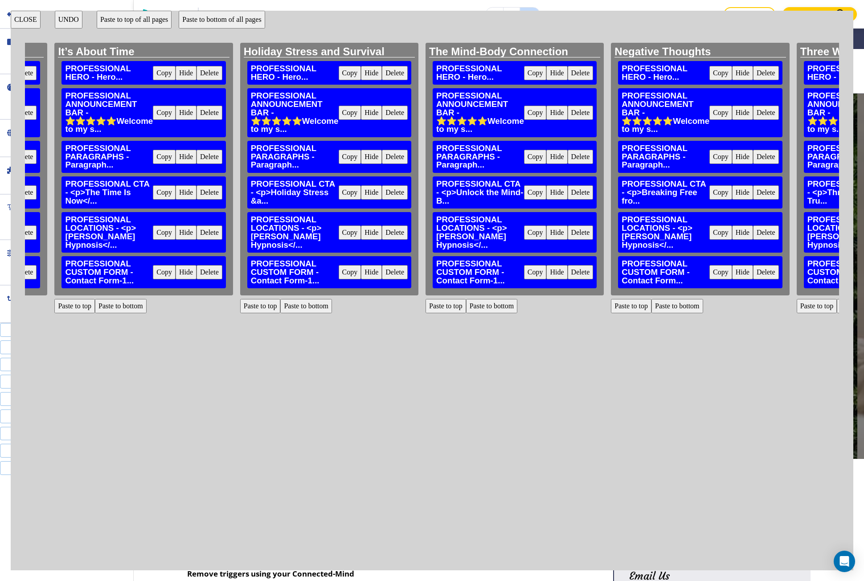
click at [652, 299] on button "Paste to bottom" at bounding box center [678, 306] width 52 height 14
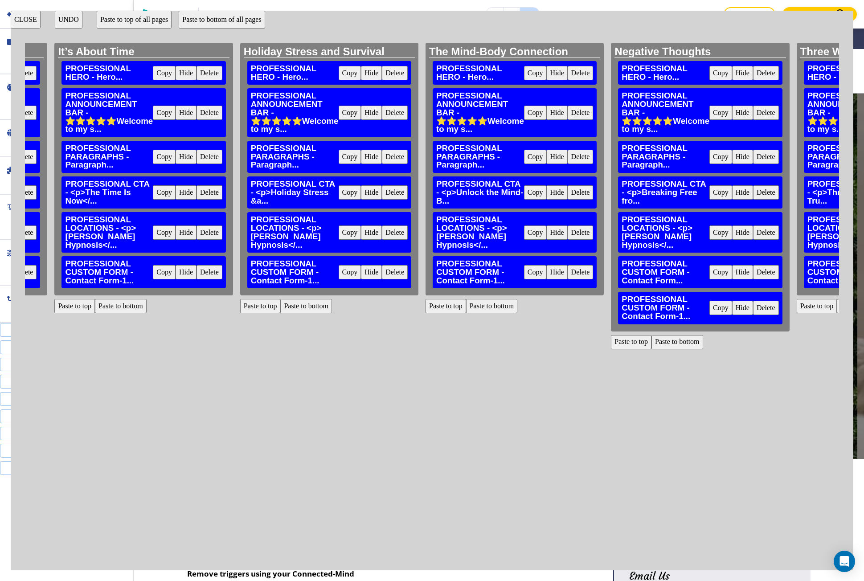
click at [753, 265] on button "Delete" at bounding box center [766, 272] width 26 height 14
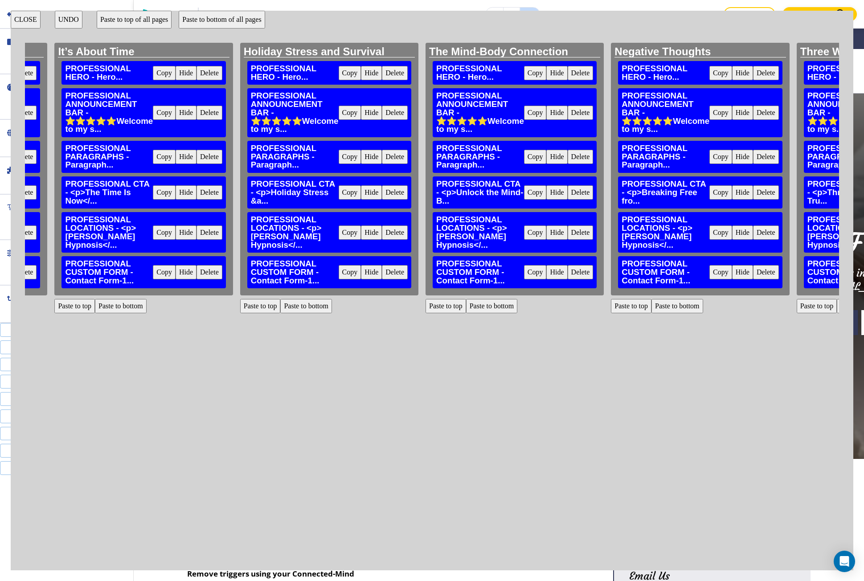
click at [837, 303] on button "Paste to bottom" at bounding box center [863, 306] width 52 height 14
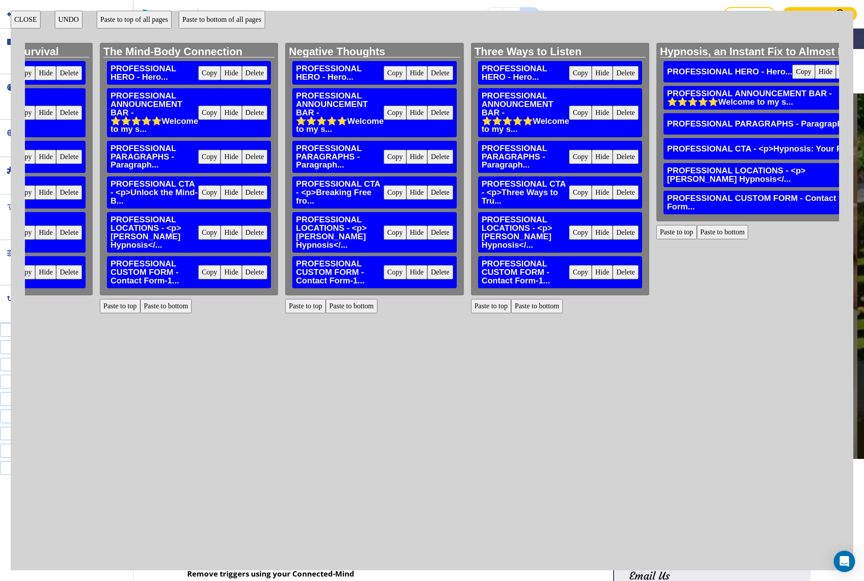
scroll to position [0, 8244]
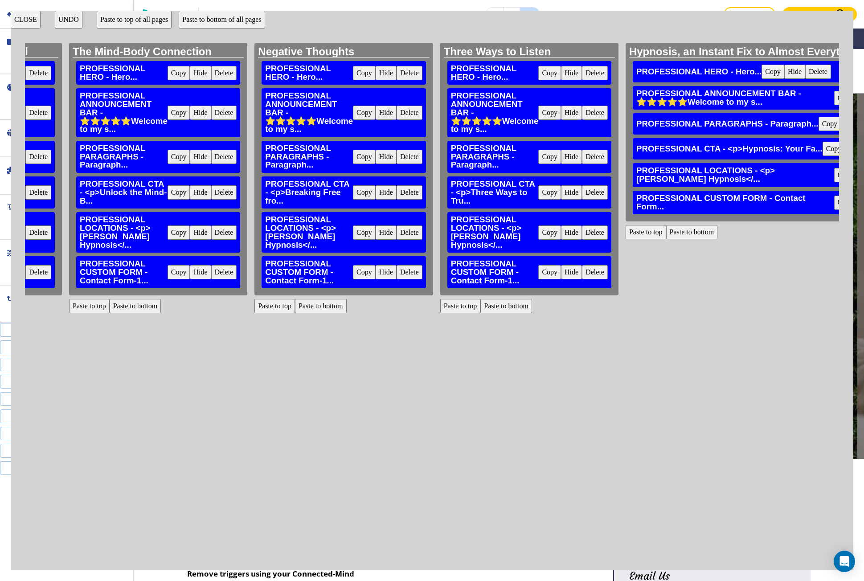
click at [666, 238] on button "Paste to bottom" at bounding box center [692, 232] width 52 height 14
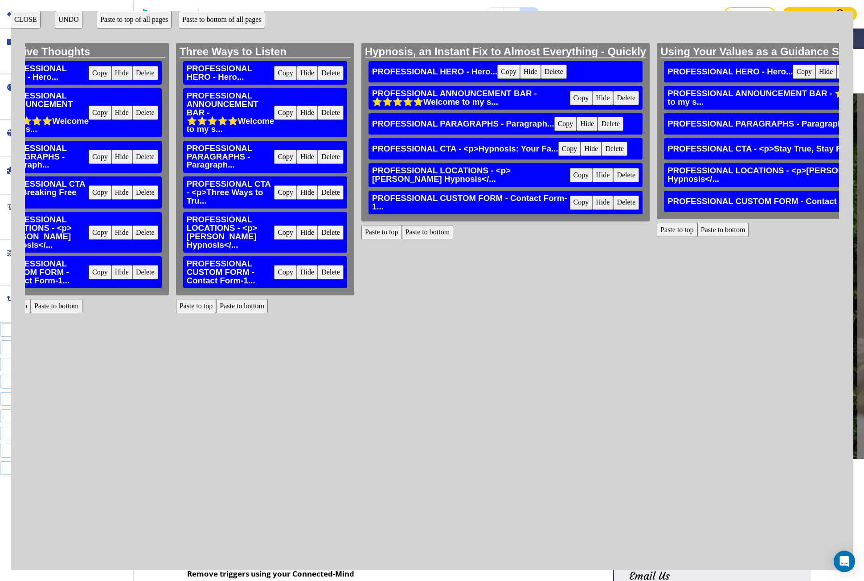
scroll to position [0, 8601]
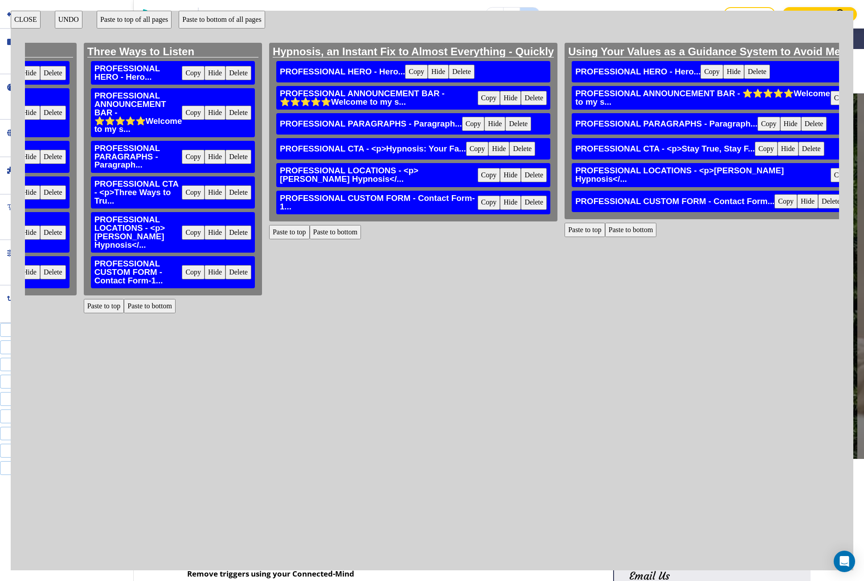
click at [605, 227] on button "Paste to bottom" at bounding box center [631, 230] width 52 height 14
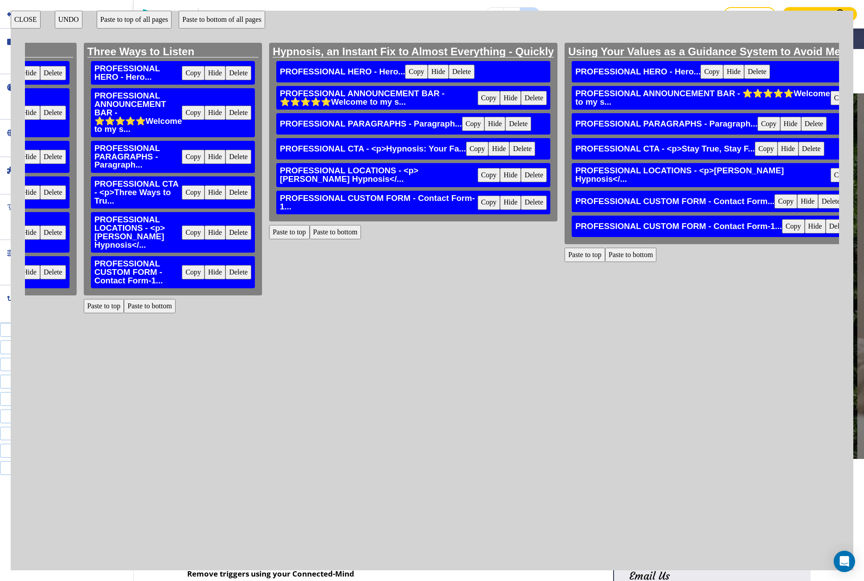
click at [818, 204] on button "Delete" at bounding box center [831, 201] width 26 height 14
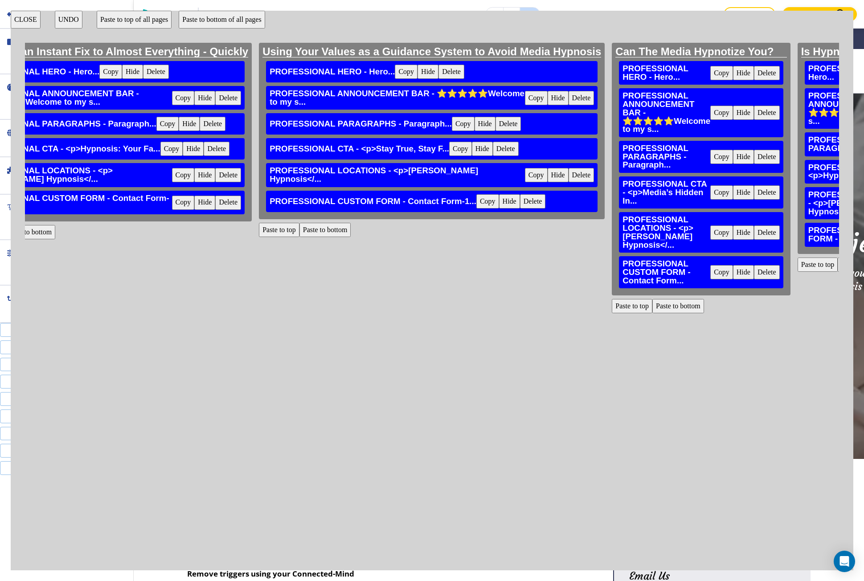
scroll to position [0, 8913]
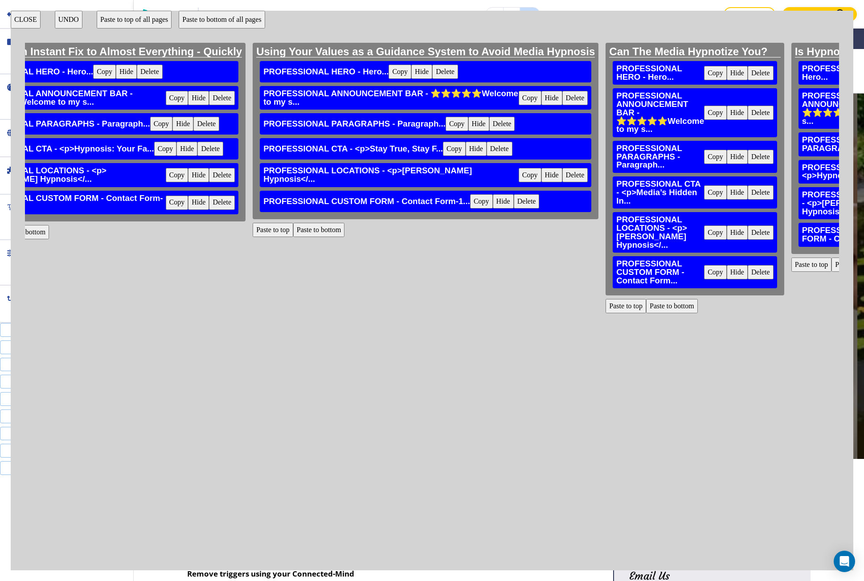
click at [646, 299] on button "Paste to bottom" at bounding box center [672, 306] width 52 height 14
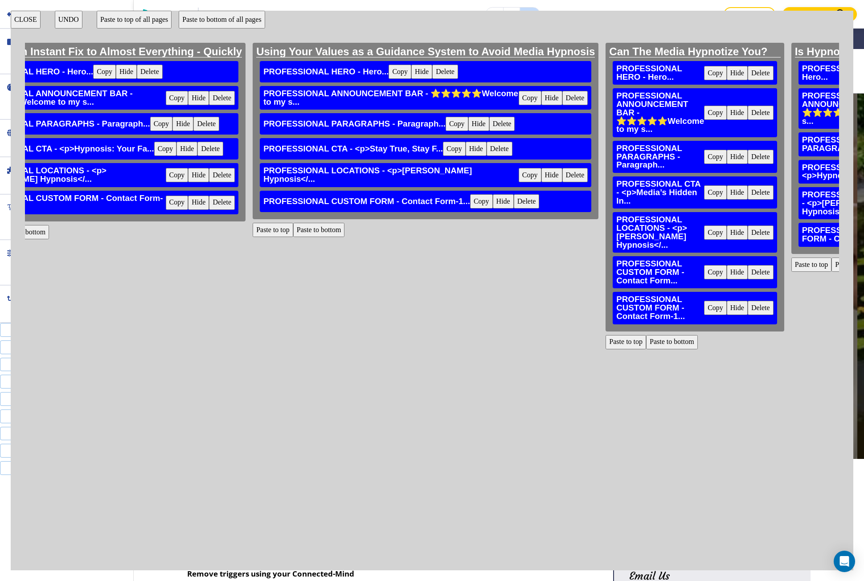
click at [748, 268] on button "Delete" at bounding box center [761, 272] width 26 height 14
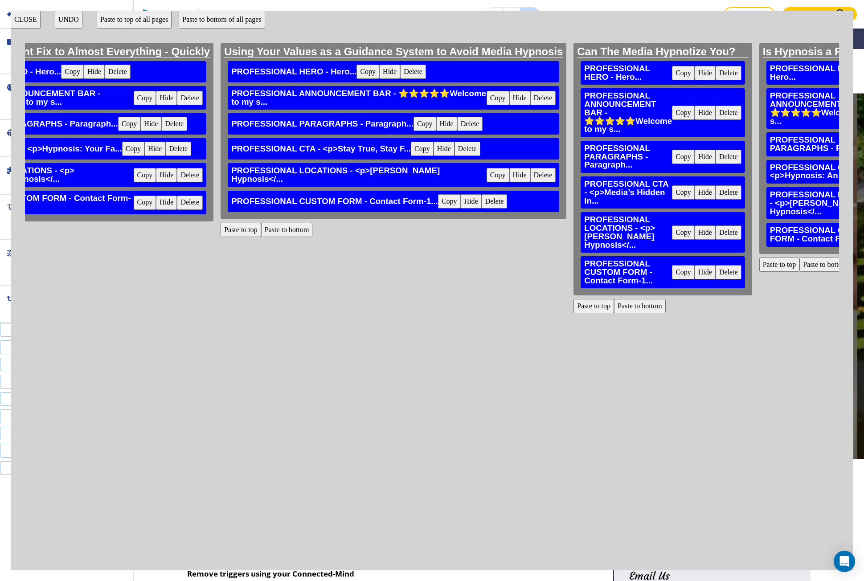
scroll to position [0, 9091]
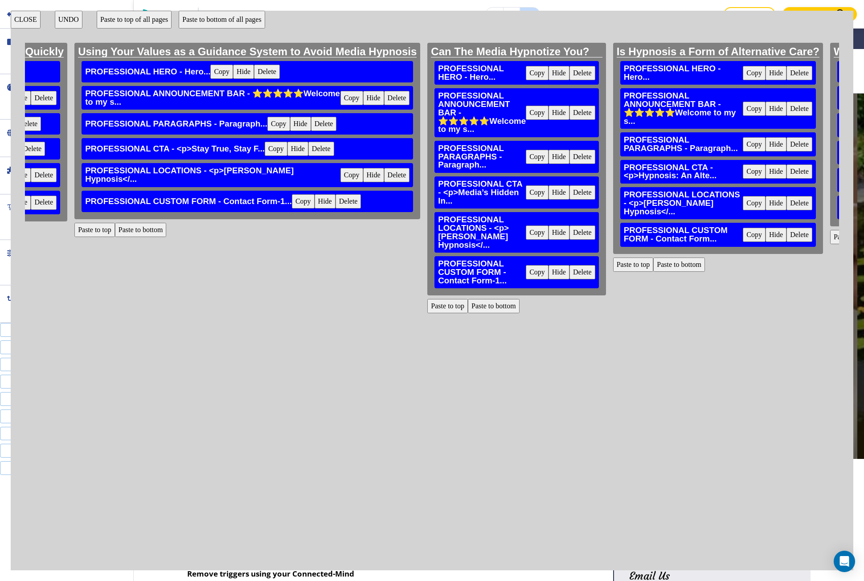
click at [653, 258] on button "Paste to bottom" at bounding box center [679, 265] width 52 height 14
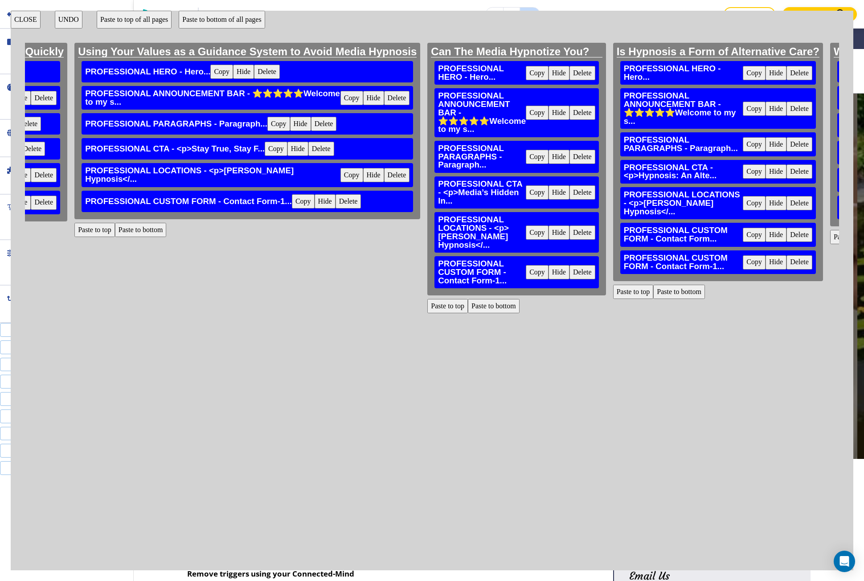
click at [787, 229] on button "Delete" at bounding box center [800, 235] width 26 height 14
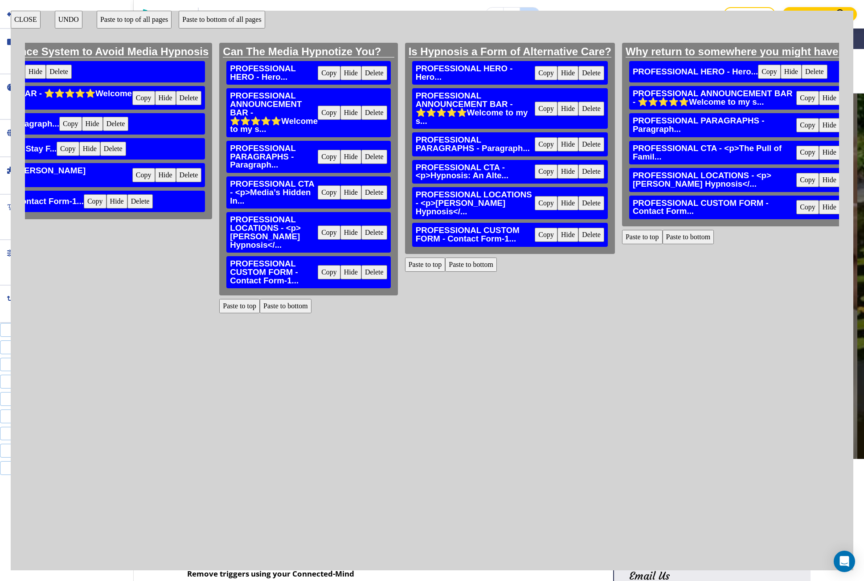
scroll to position [0, 9314]
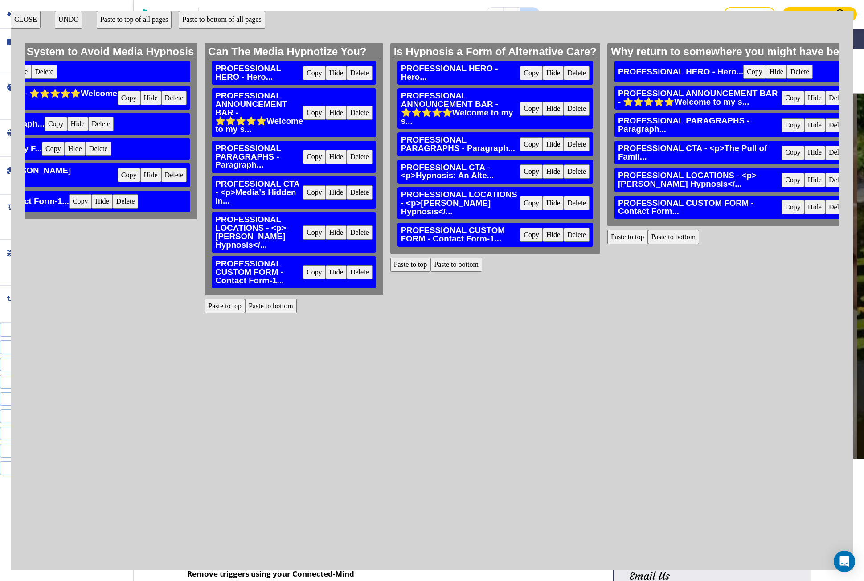
click at [648, 234] on button "Paste to bottom" at bounding box center [674, 237] width 52 height 14
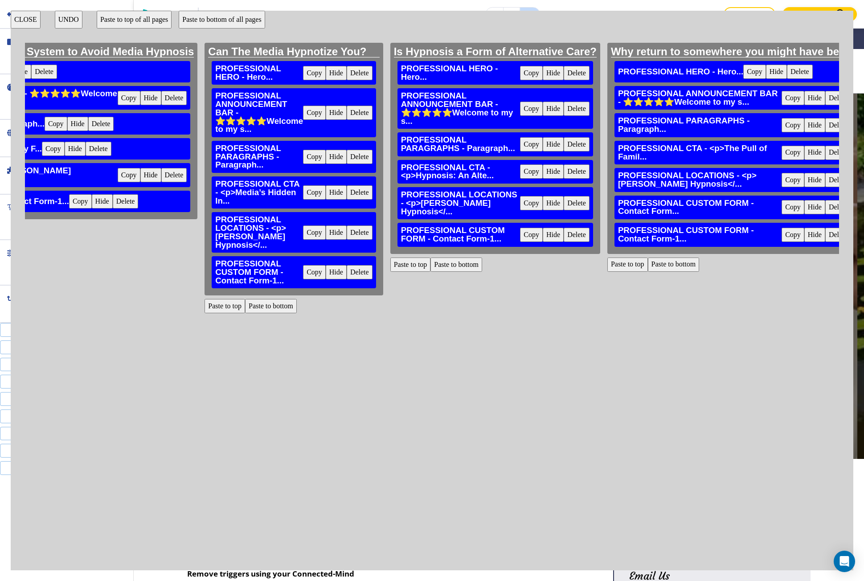
click at [825, 212] on button "Delete" at bounding box center [838, 207] width 26 height 14
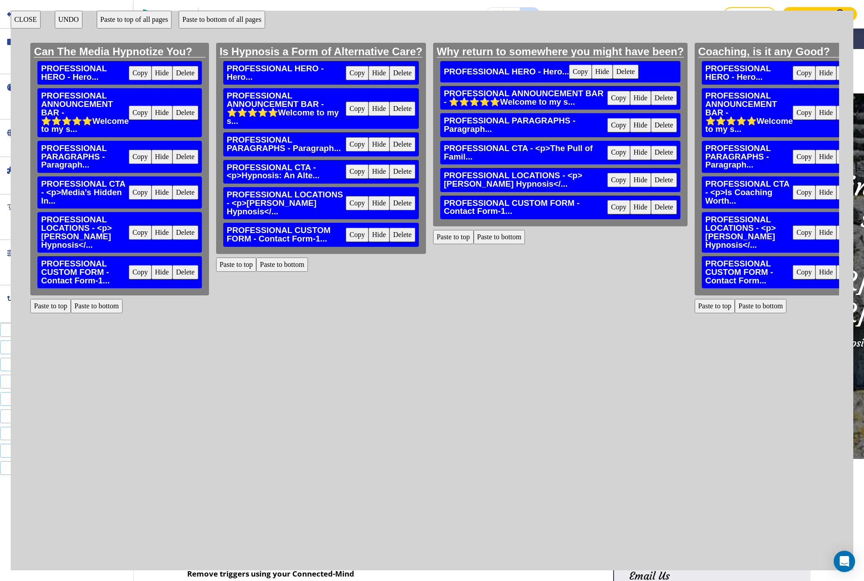
scroll to position [0, 9492]
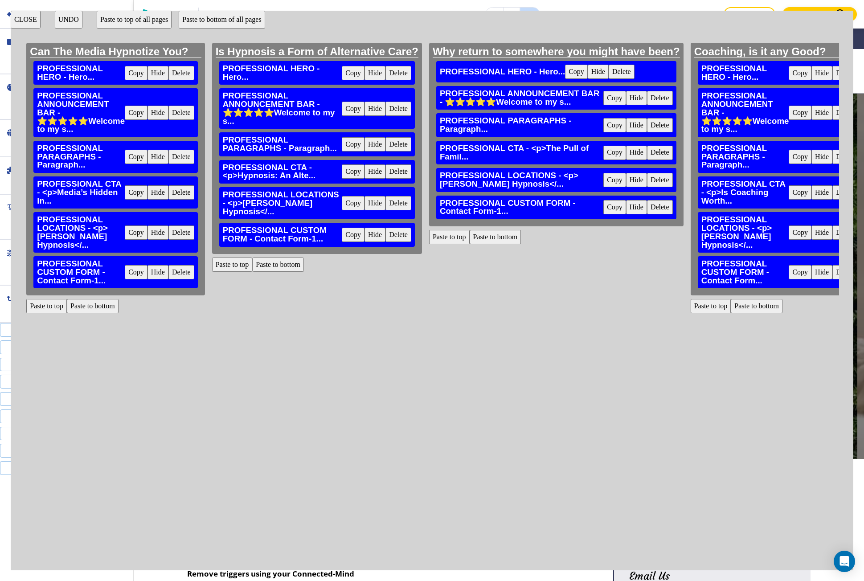
click at [731, 303] on button "Paste to bottom" at bounding box center [757, 306] width 52 height 14
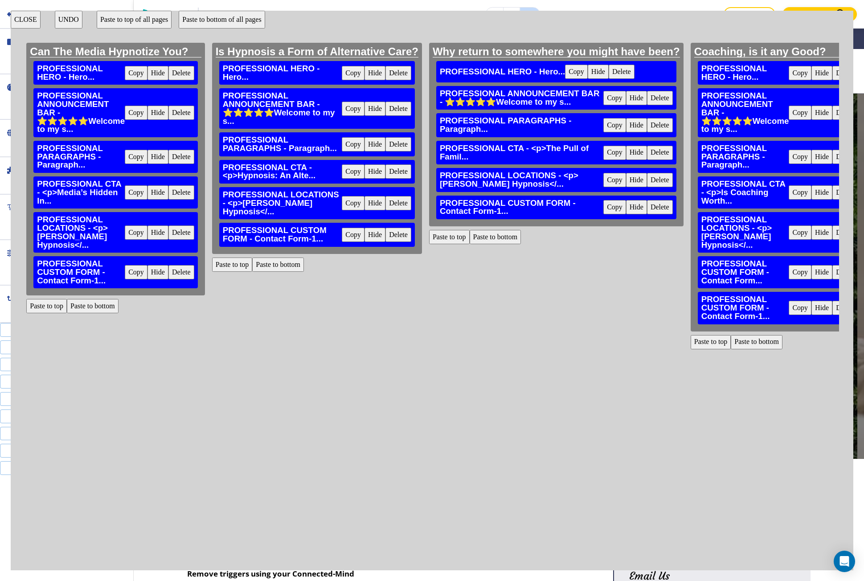
click at [832, 279] on button "Delete" at bounding box center [845, 272] width 26 height 14
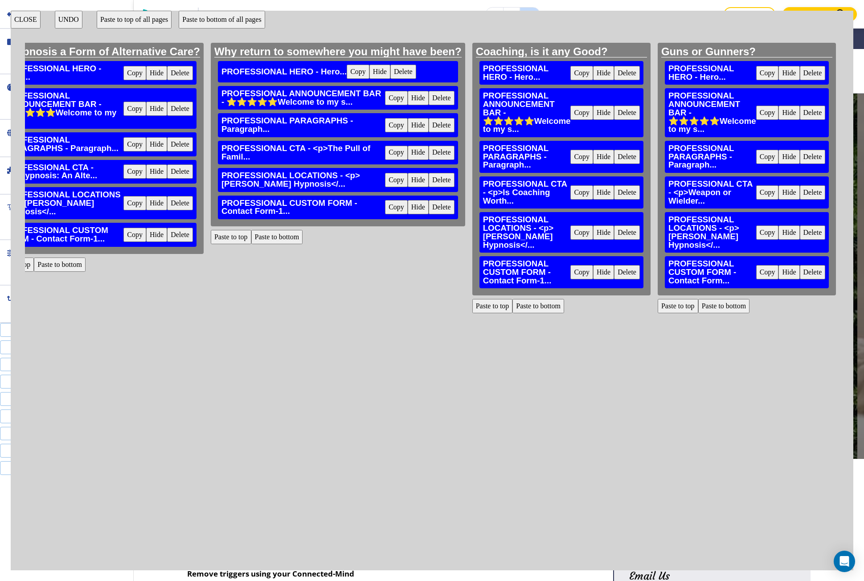
scroll to position [0, 9715]
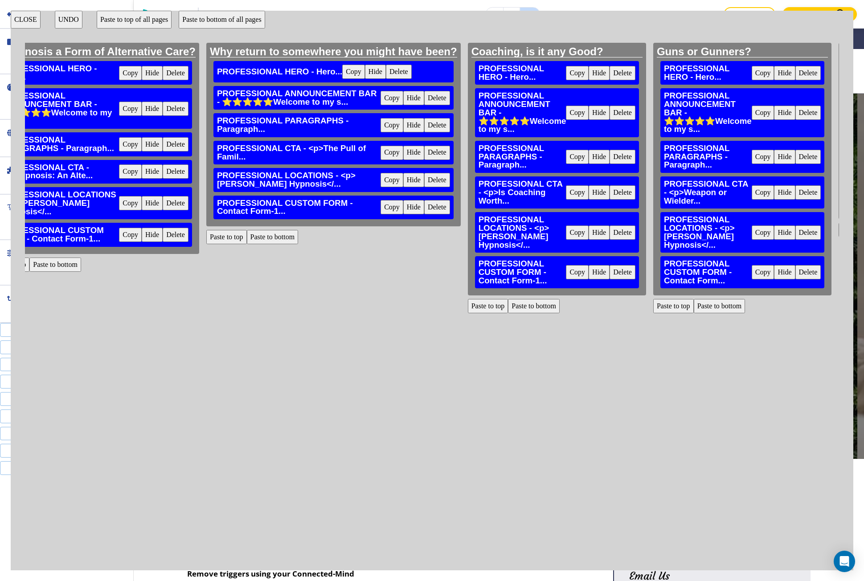
click at [694, 311] on button "Paste to bottom" at bounding box center [720, 306] width 52 height 14
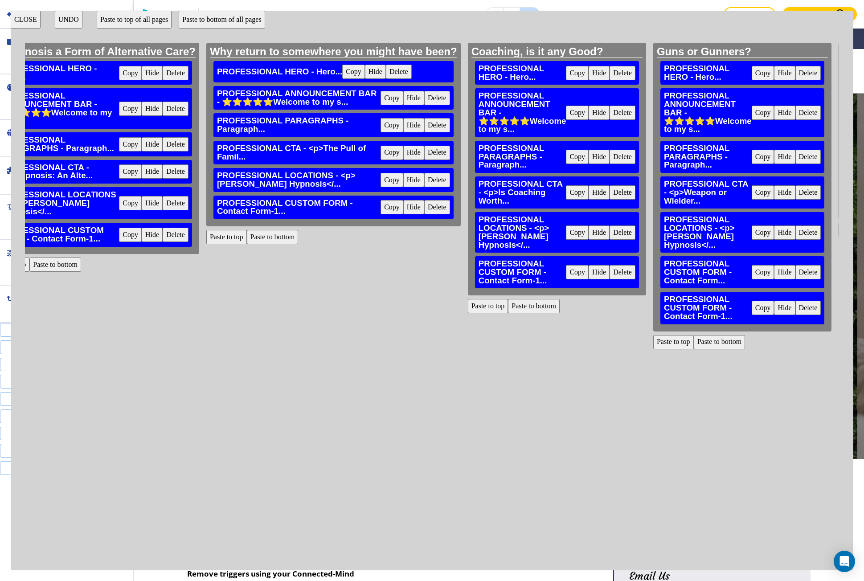
click at [795, 274] on button "Delete" at bounding box center [808, 272] width 26 height 14
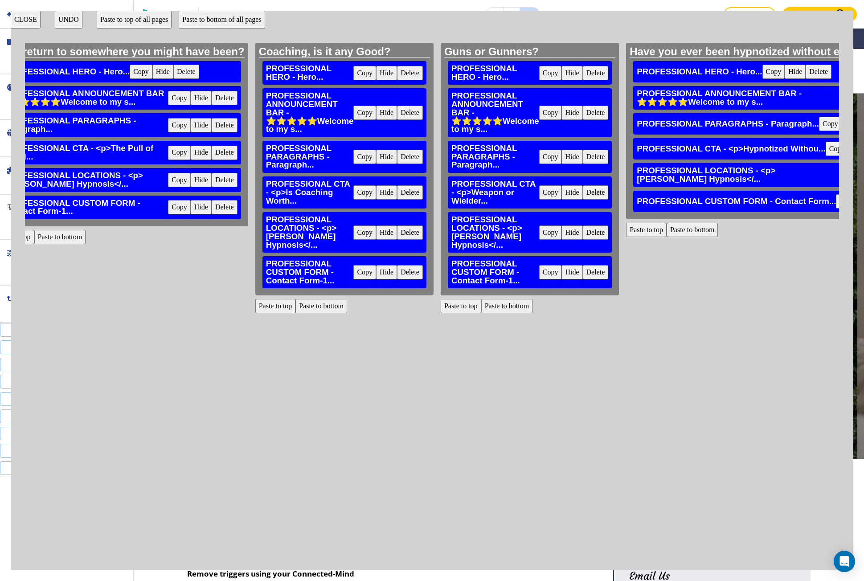
scroll to position [0, 9937]
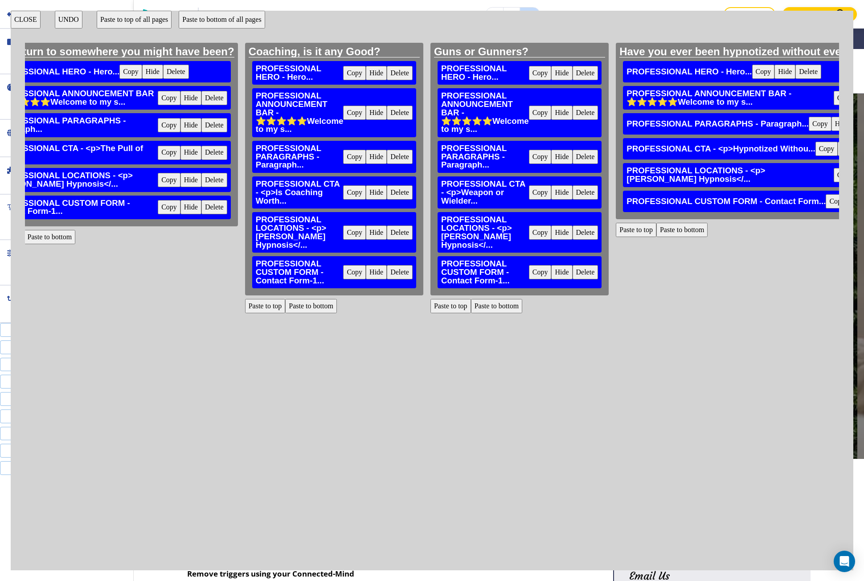
click at [656, 225] on button "Paste to bottom" at bounding box center [682, 230] width 52 height 14
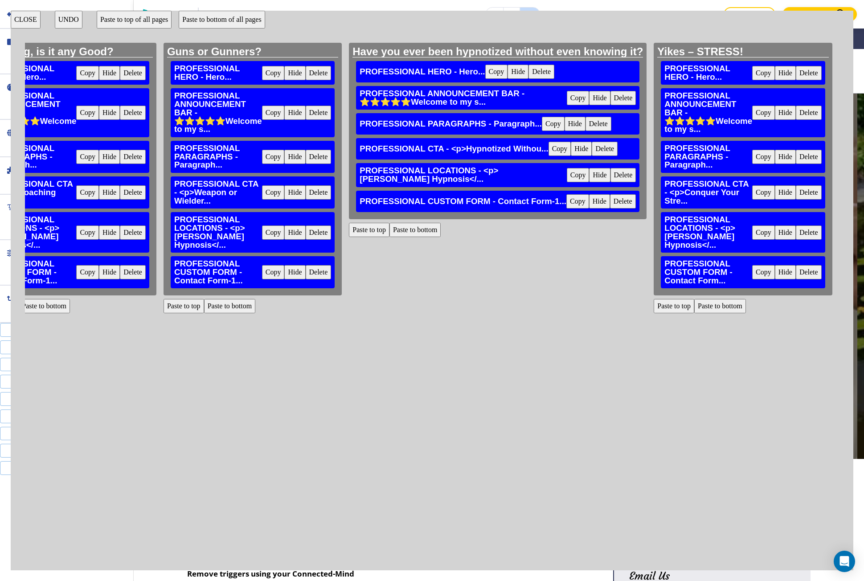
scroll to position [0, 10205]
click at [694, 311] on button "Paste to bottom" at bounding box center [720, 306] width 52 height 14
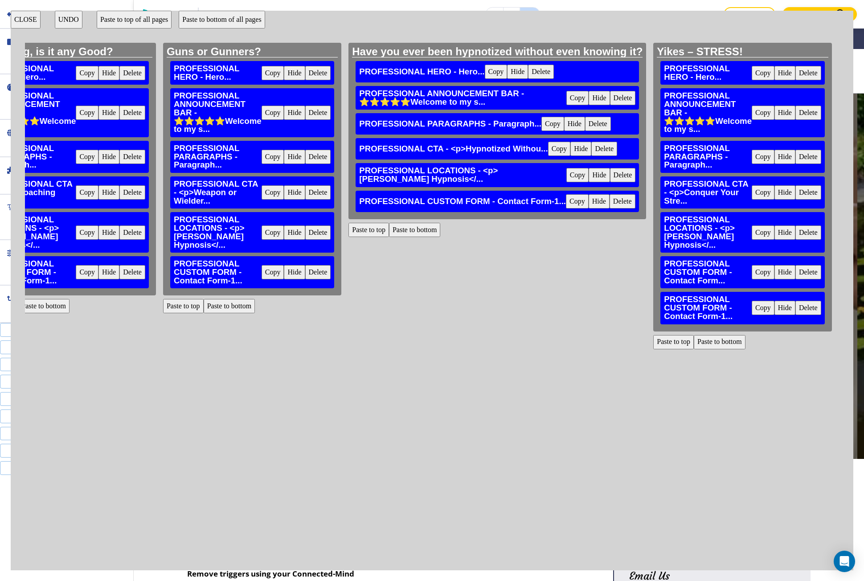
click at [795, 276] on button "Delete" at bounding box center [808, 272] width 26 height 14
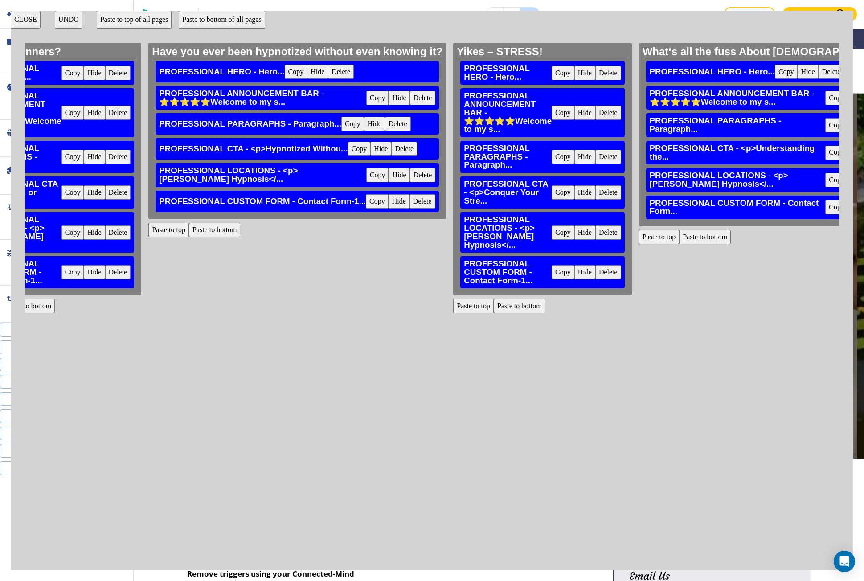
scroll to position [0, 10428]
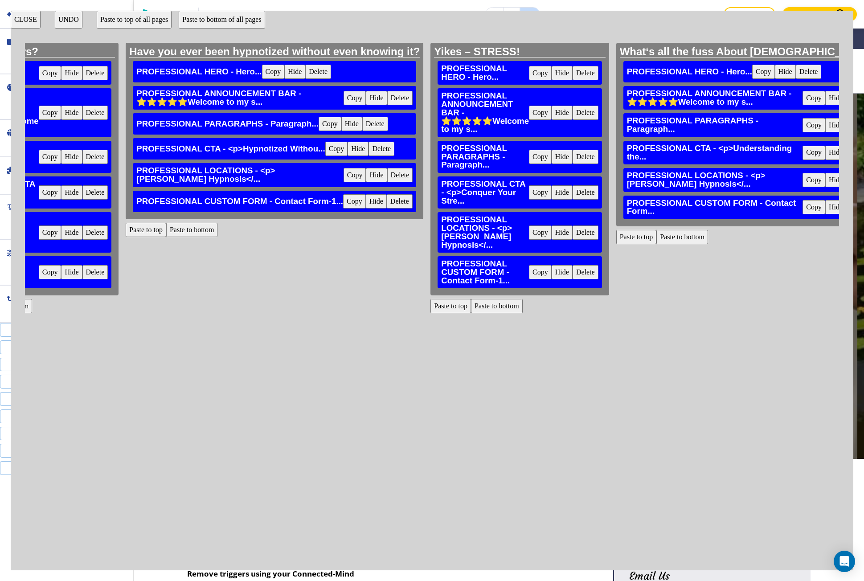
click at [656, 244] on button "Paste to bottom" at bounding box center [682, 237] width 52 height 14
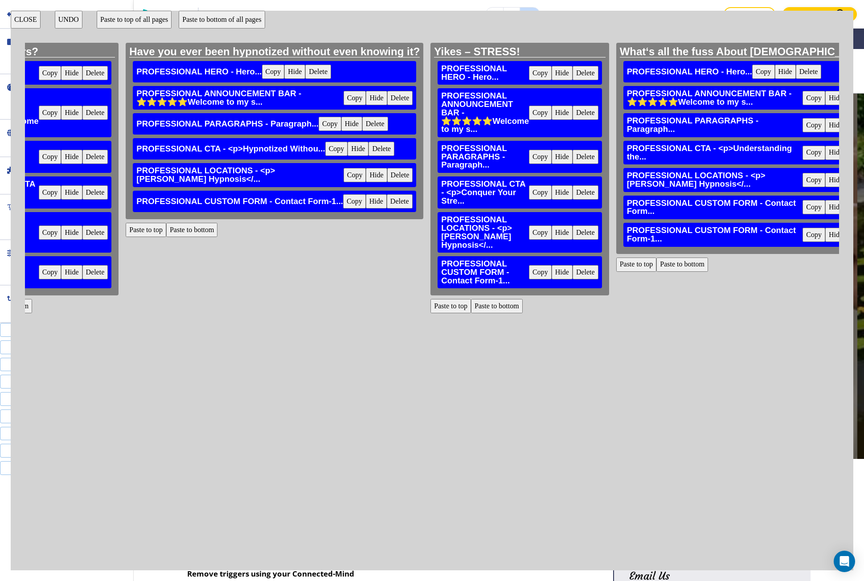
click at [846, 214] on button "Delete" at bounding box center [859, 207] width 26 height 14
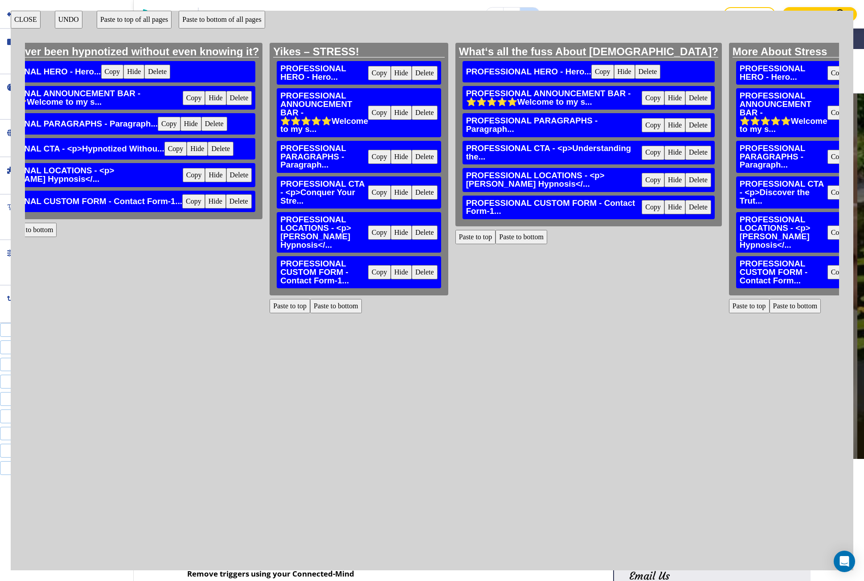
scroll to position [0, 10606]
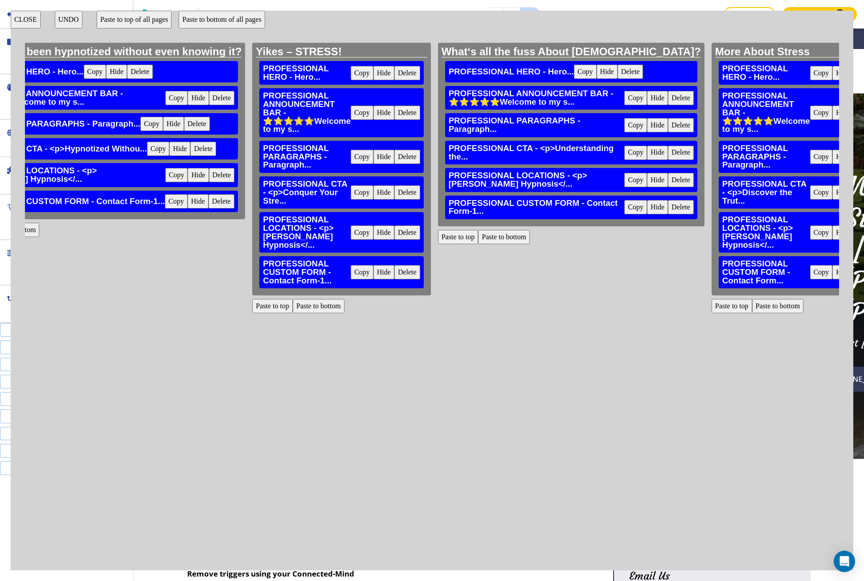
click at [752, 299] on button "Paste to bottom" at bounding box center [778, 306] width 52 height 14
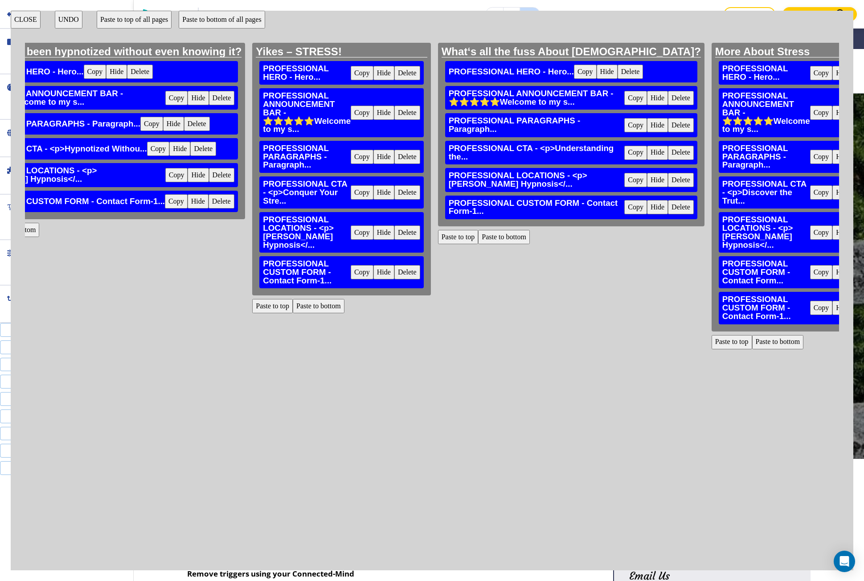
click at [853, 266] on button "Delete" at bounding box center [866, 272] width 26 height 14
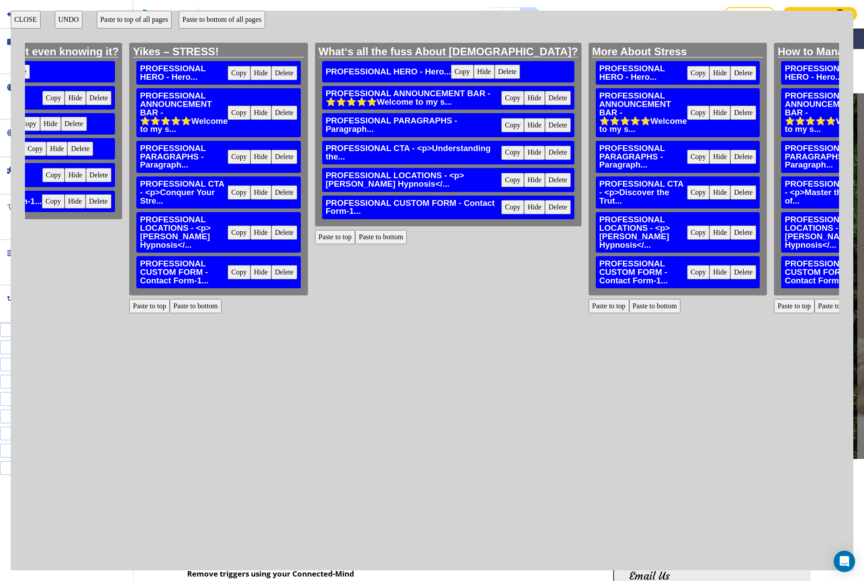
scroll to position [0, 10740]
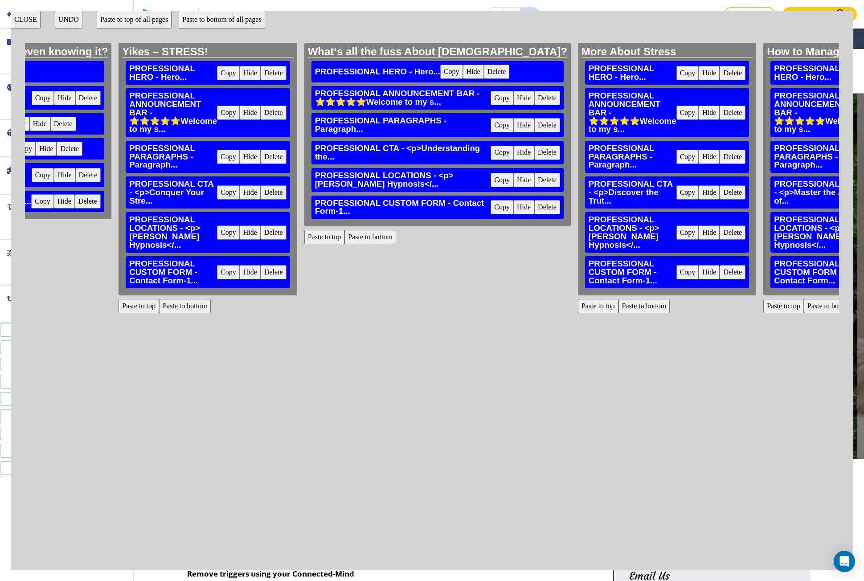
click at [804, 300] on button "Paste to bottom" at bounding box center [830, 306] width 52 height 14
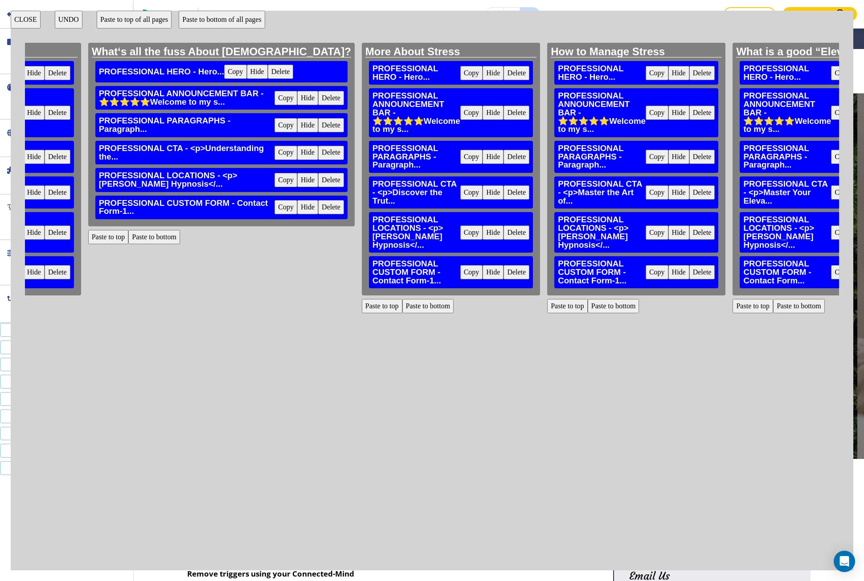
scroll to position [0, 10962]
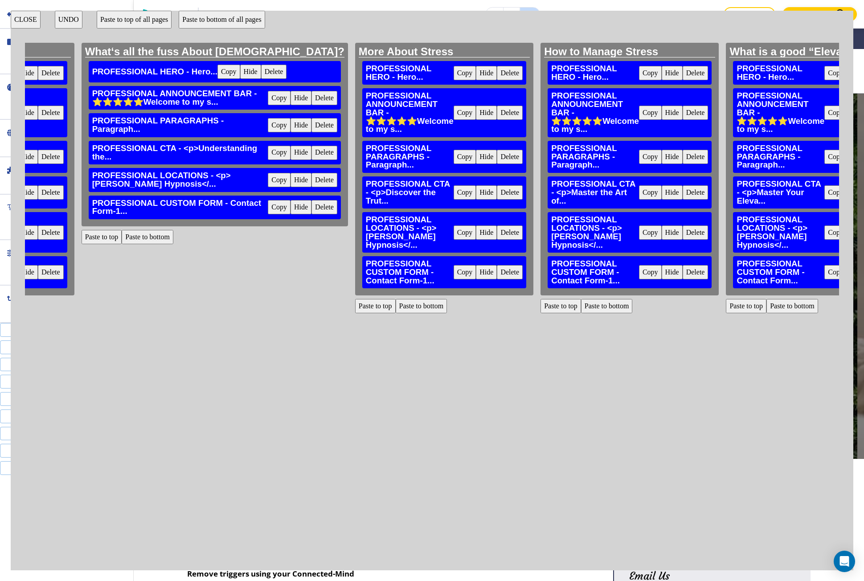
click at [766, 299] on button "Paste to bottom" at bounding box center [792, 306] width 52 height 14
click at [864, 266] on button "Delete" at bounding box center [881, 272] width 26 height 14
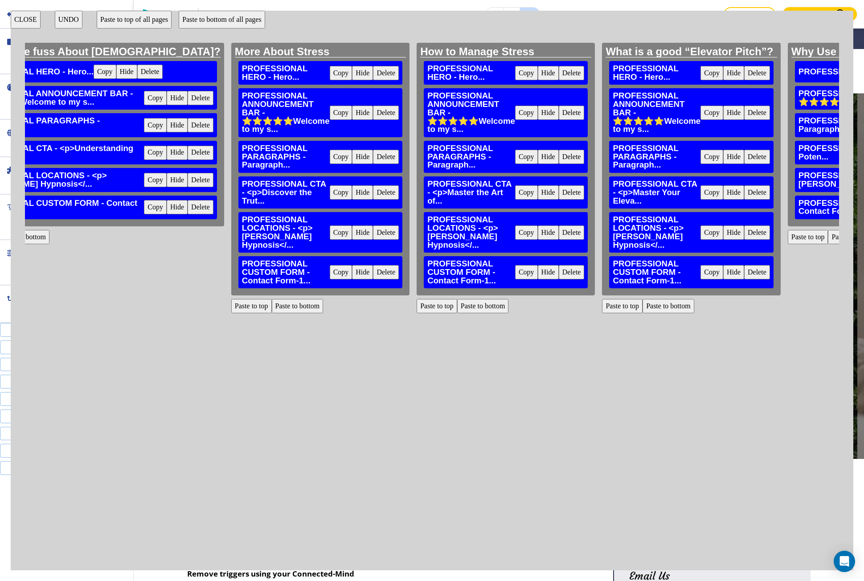
scroll to position [0, 11141]
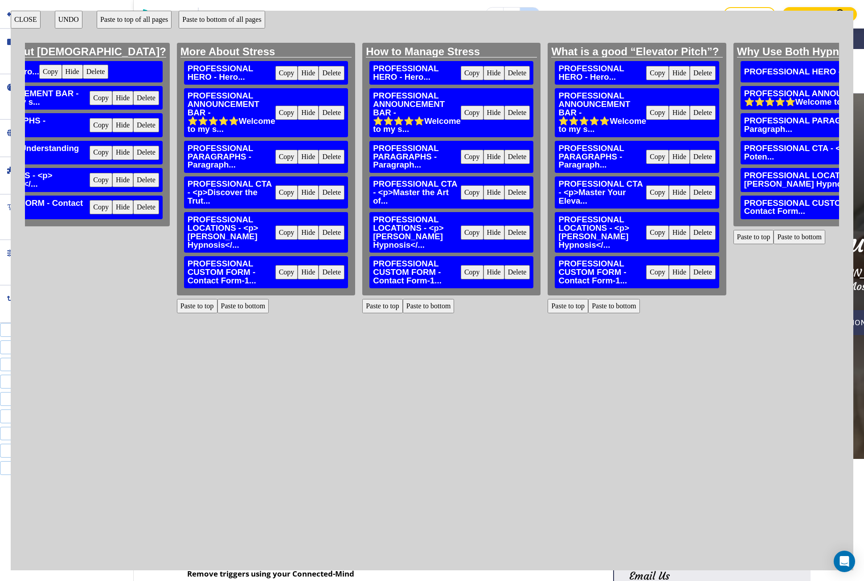
click at [774, 239] on button "Paste to bottom" at bounding box center [800, 237] width 52 height 14
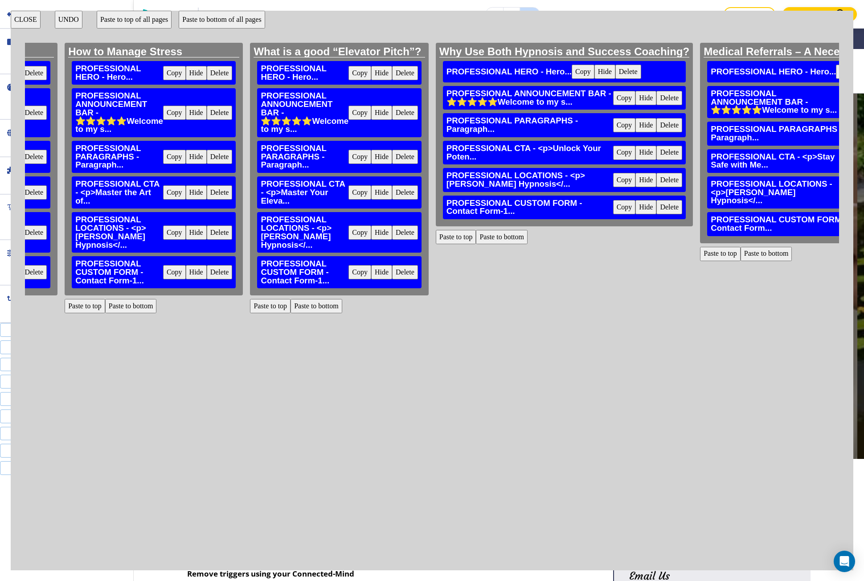
scroll to position [0, 11453]
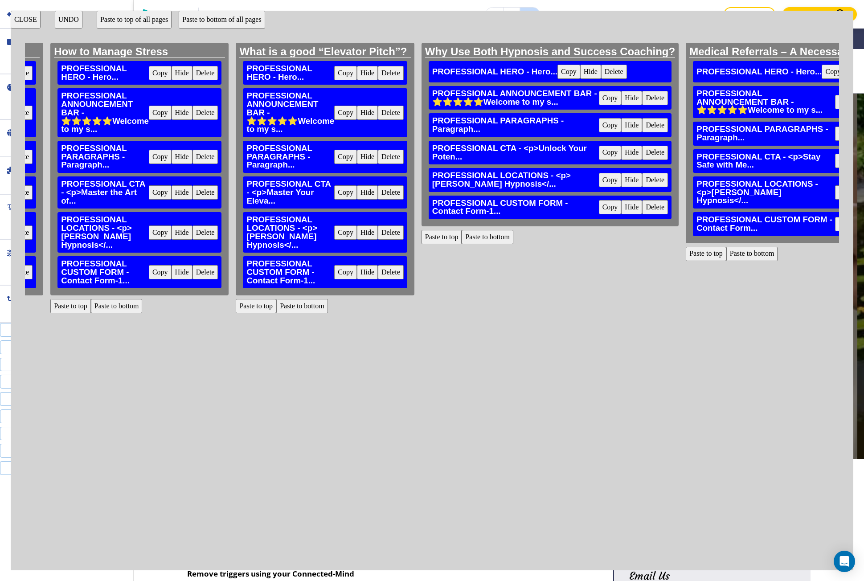
click at [726, 247] on button "Paste to bottom" at bounding box center [752, 254] width 52 height 14
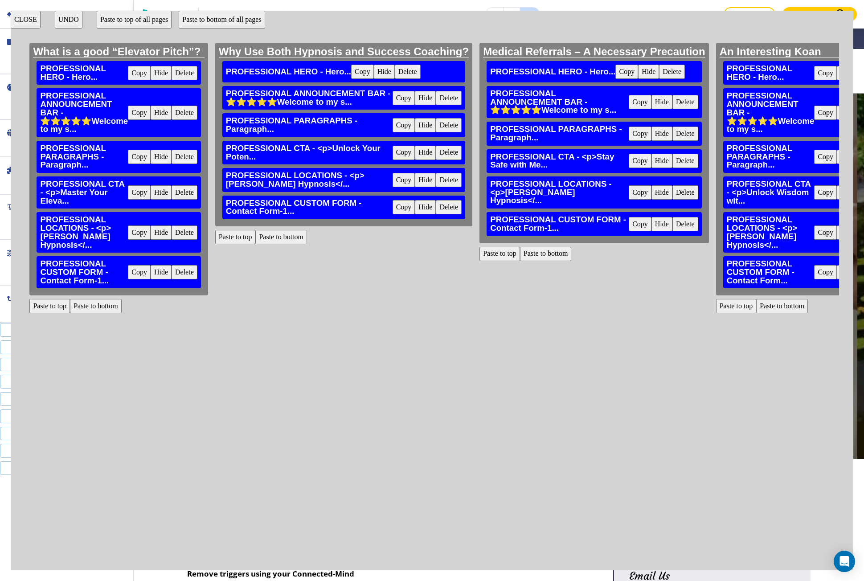
scroll to position [0, 11675]
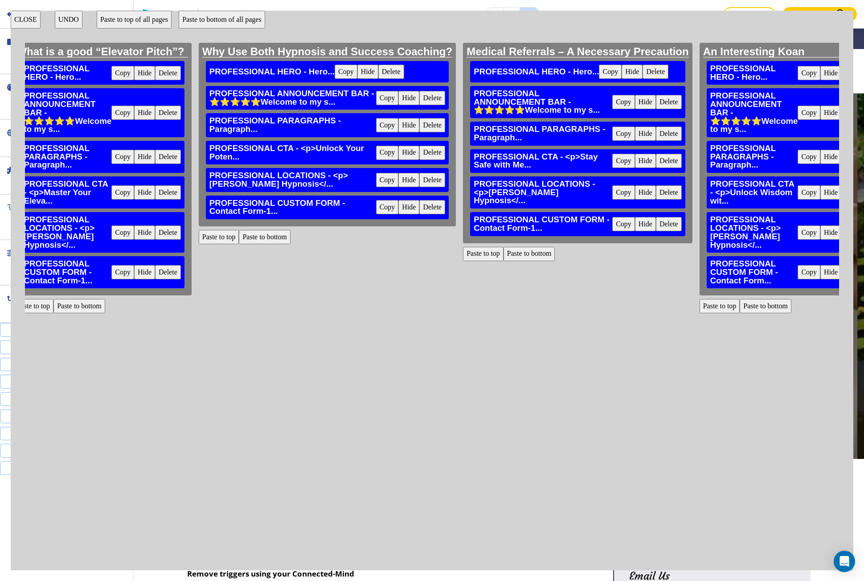
click at [740, 307] on button "Paste to bottom" at bounding box center [766, 306] width 52 height 14
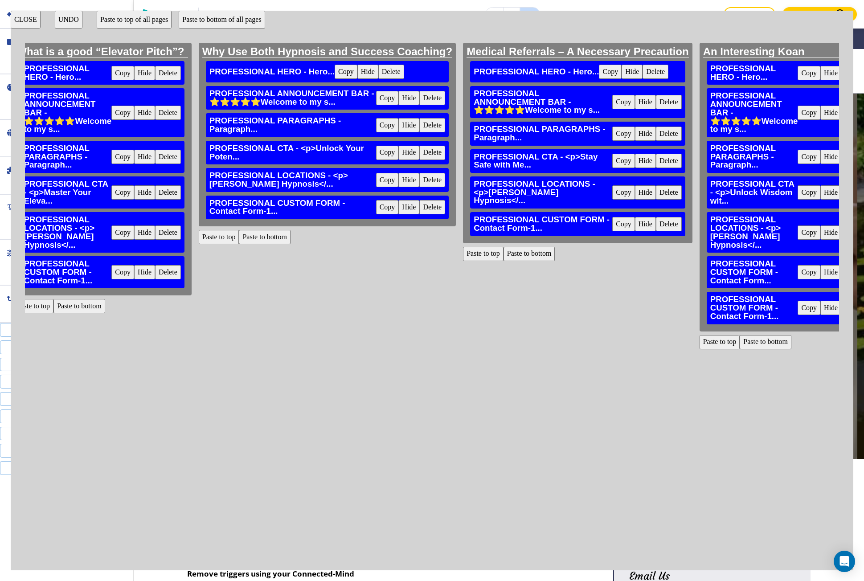
click at [841, 272] on button "Delete" at bounding box center [854, 272] width 26 height 14
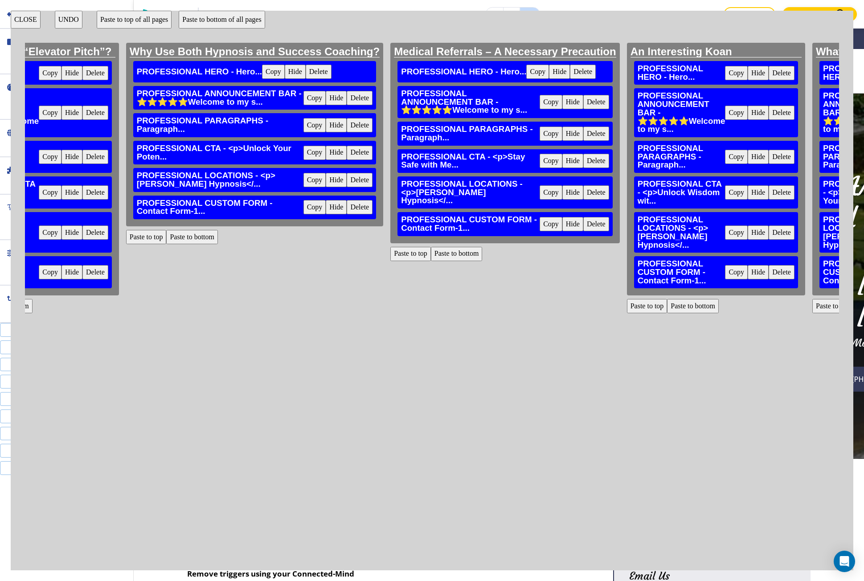
scroll to position [0, 11809]
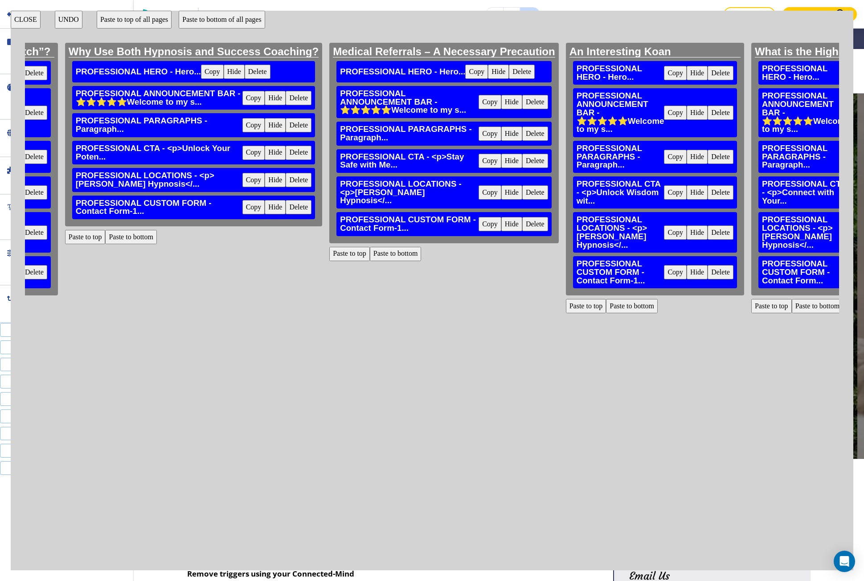
click at [792, 306] on button "Paste to bottom" at bounding box center [818, 306] width 52 height 14
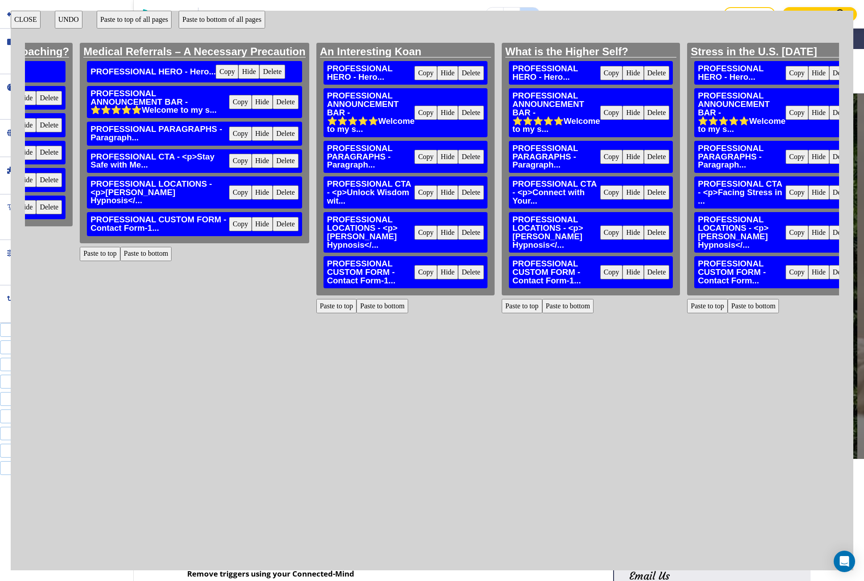
scroll to position [0, 12077]
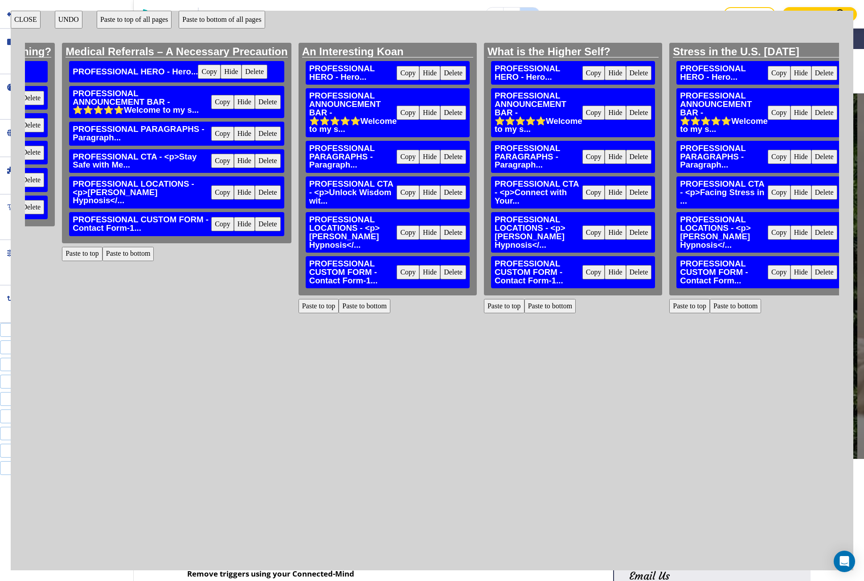
click at [710, 304] on button "Paste to bottom" at bounding box center [736, 306] width 52 height 14
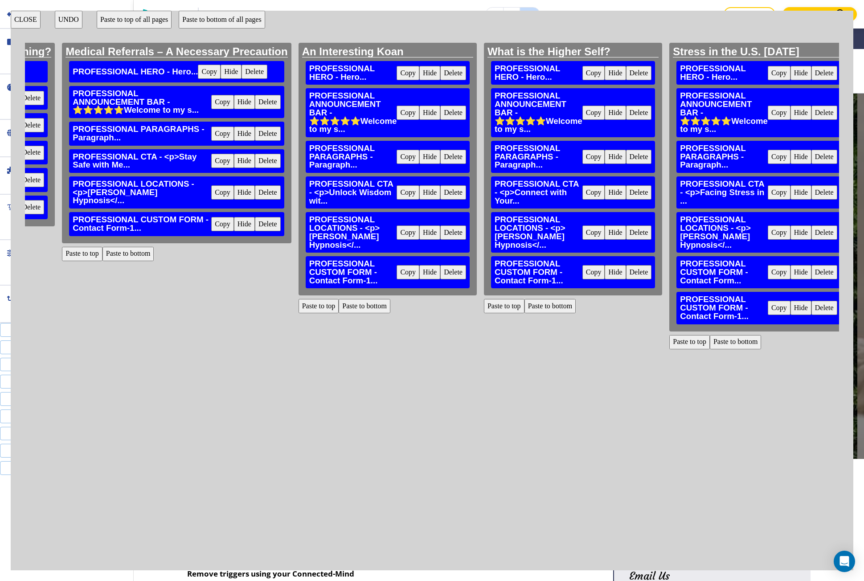
click at [811, 266] on button "Delete" at bounding box center [824, 272] width 26 height 14
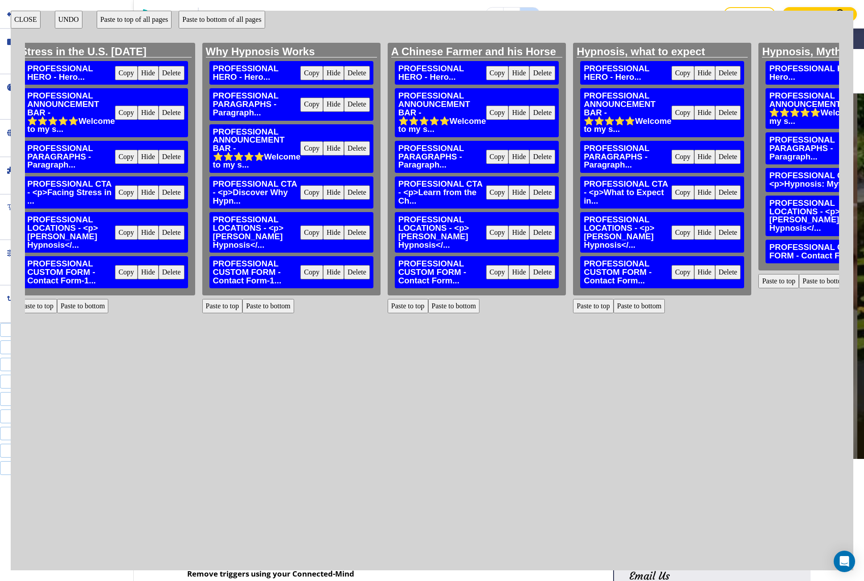
scroll to position [0, 12745]
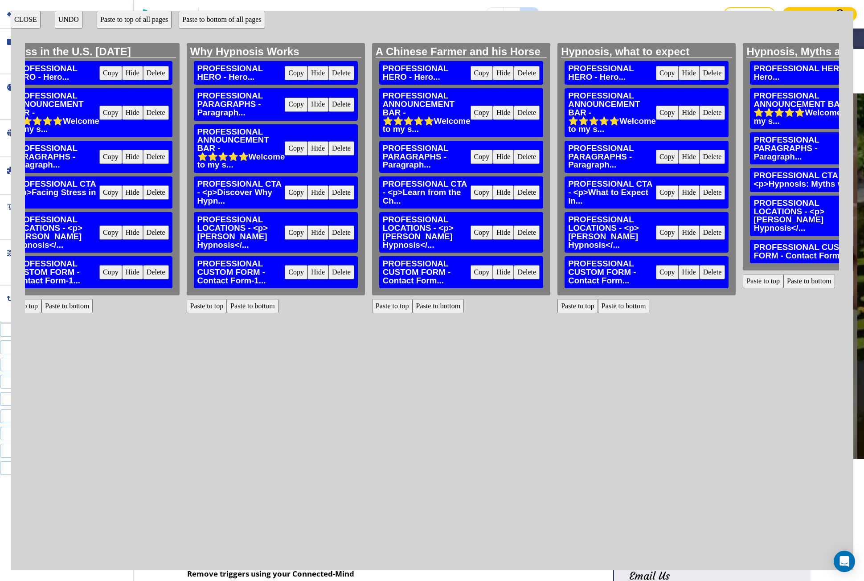
click at [413, 303] on button "Paste to bottom" at bounding box center [439, 306] width 52 height 14
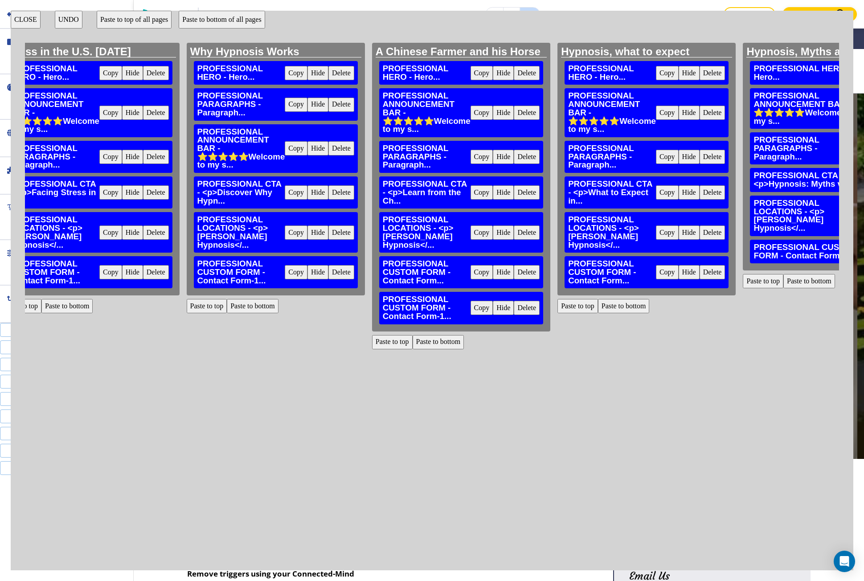
click at [514, 267] on button "Delete" at bounding box center [527, 272] width 26 height 14
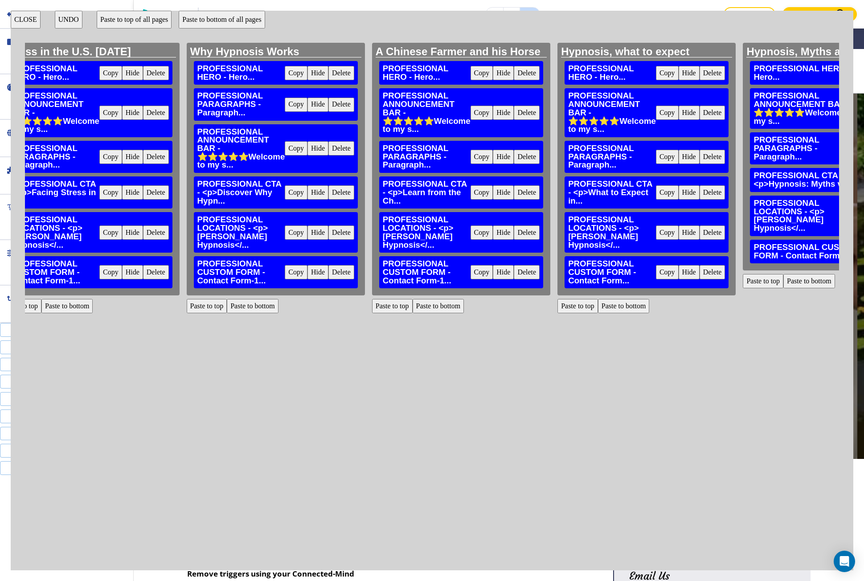
click at [598, 299] on button "Paste to bottom" at bounding box center [624, 306] width 52 height 14
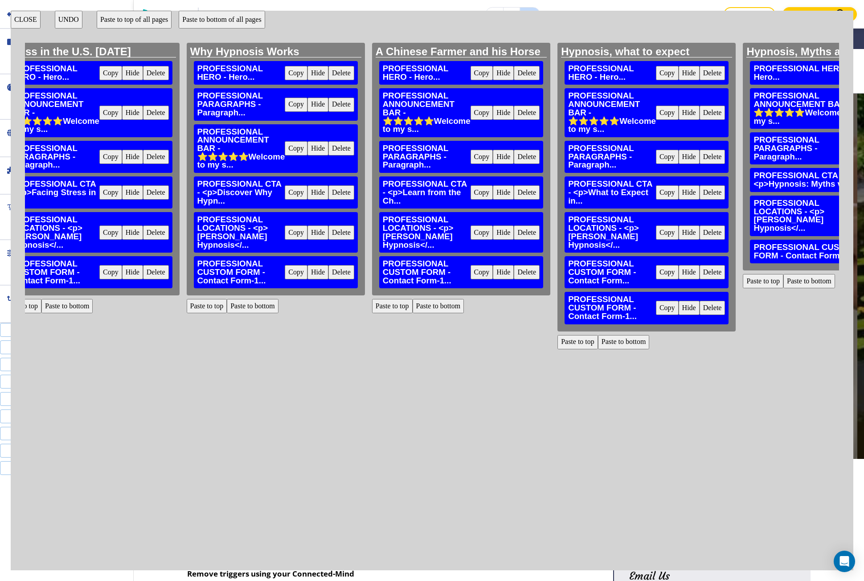
click at [700, 270] on button "Delete" at bounding box center [713, 272] width 26 height 14
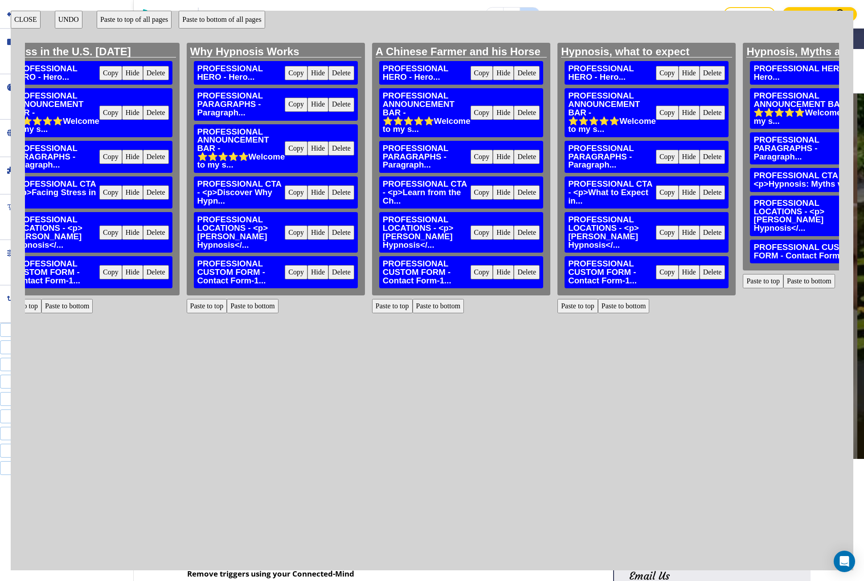
click at [783, 274] on button "Paste to bottom" at bounding box center [809, 281] width 52 height 14
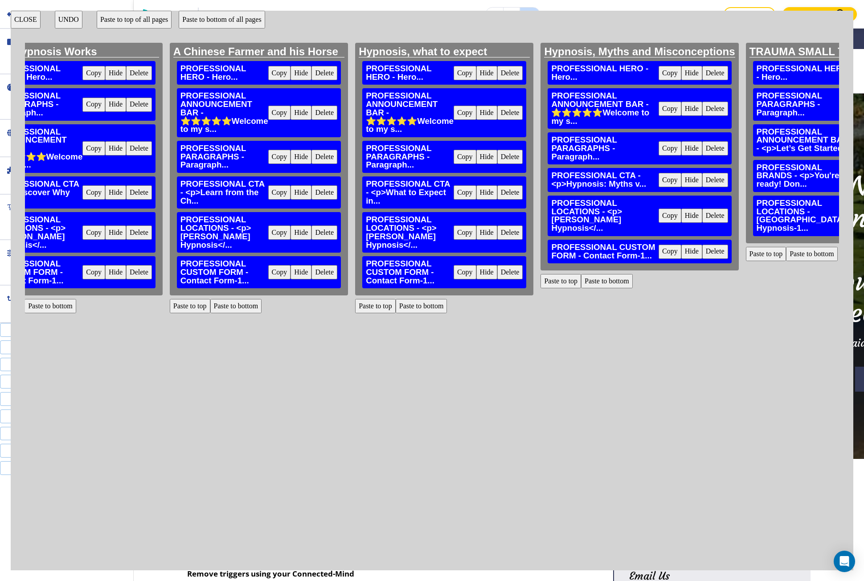
scroll to position [0, 13012]
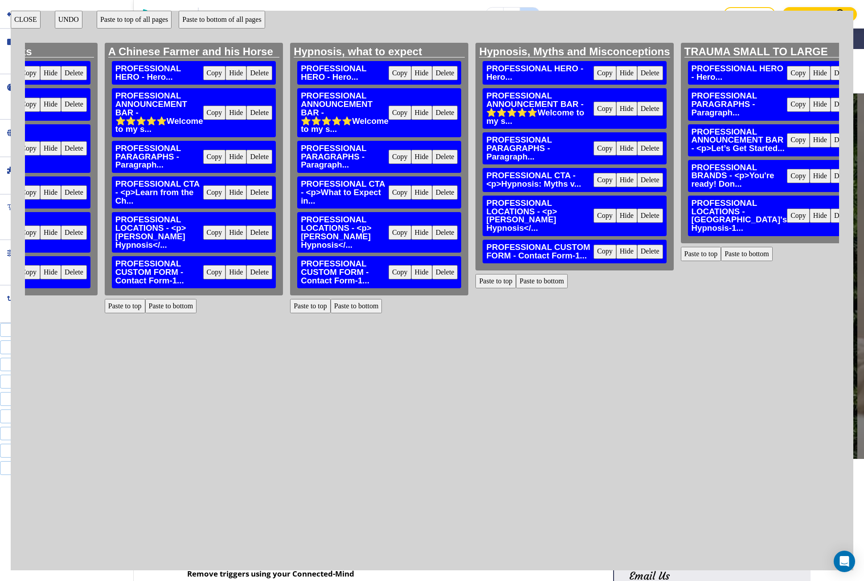
click at [721, 261] on button "Paste to bottom" at bounding box center [747, 254] width 52 height 14
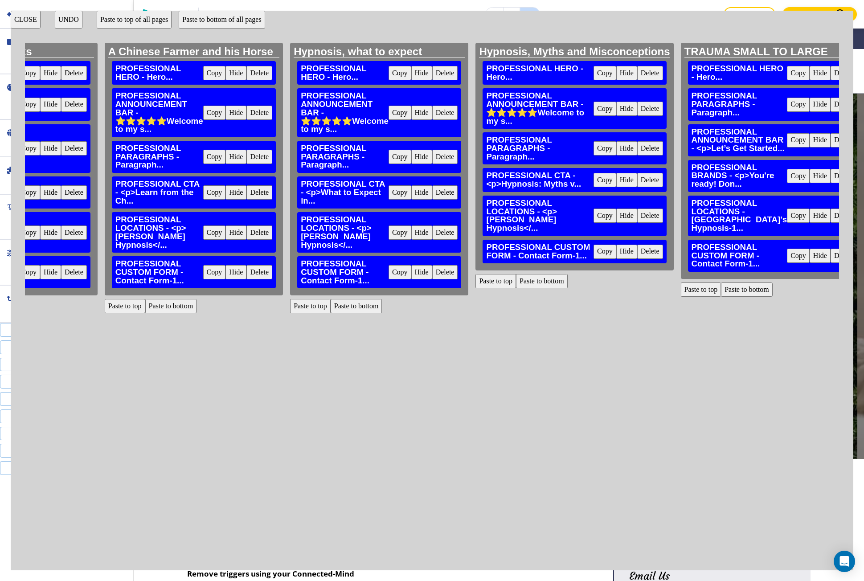
click at [831, 223] on button "Delete" at bounding box center [844, 216] width 26 height 14
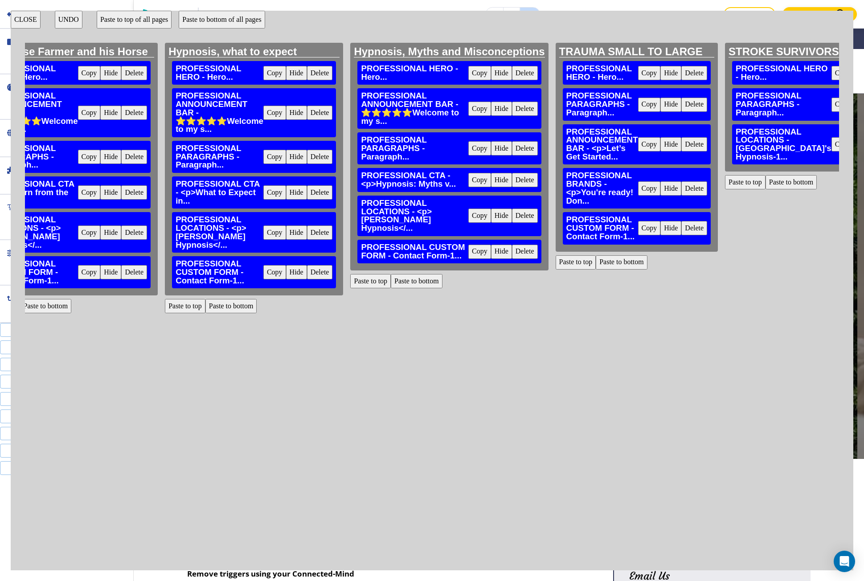
scroll to position [0, 13235]
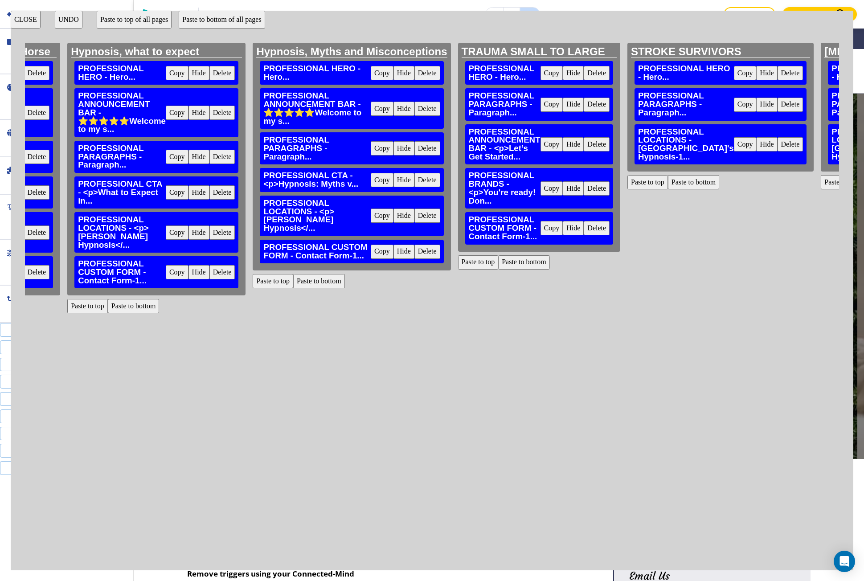
click at [668, 186] on button "Paste to bottom" at bounding box center [694, 182] width 52 height 14
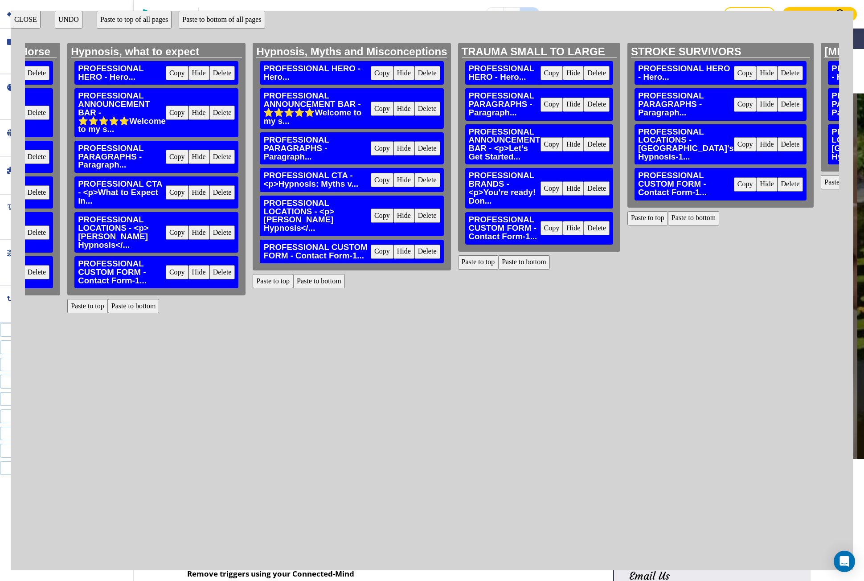
click at [79, 20] on button "UNDO" at bounding box center [69, 20] width 28 height 18
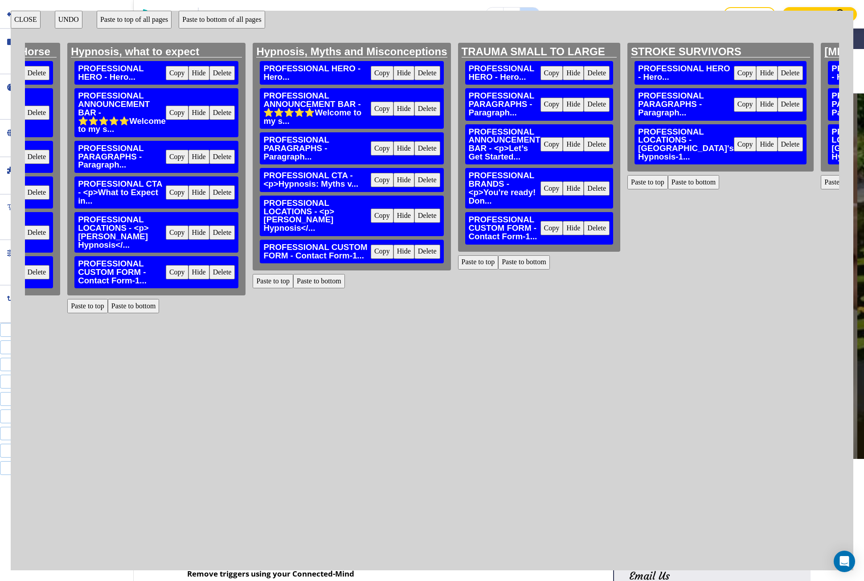
click at [79, 20] on button "UNDO" at bounding box center [69, 20] width 28 height 18
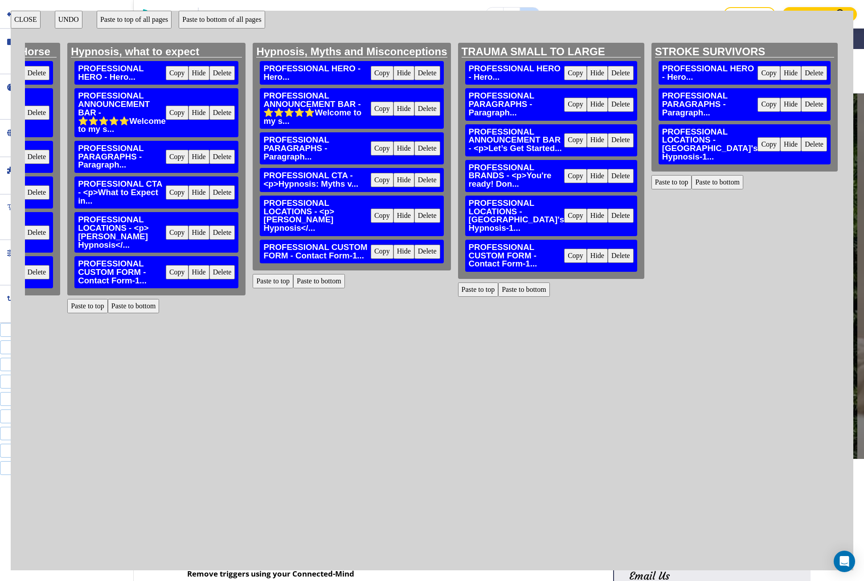
click at [692, 179] on button "Paste to bottom" at bounding box center [718, 182] width 52 height 14
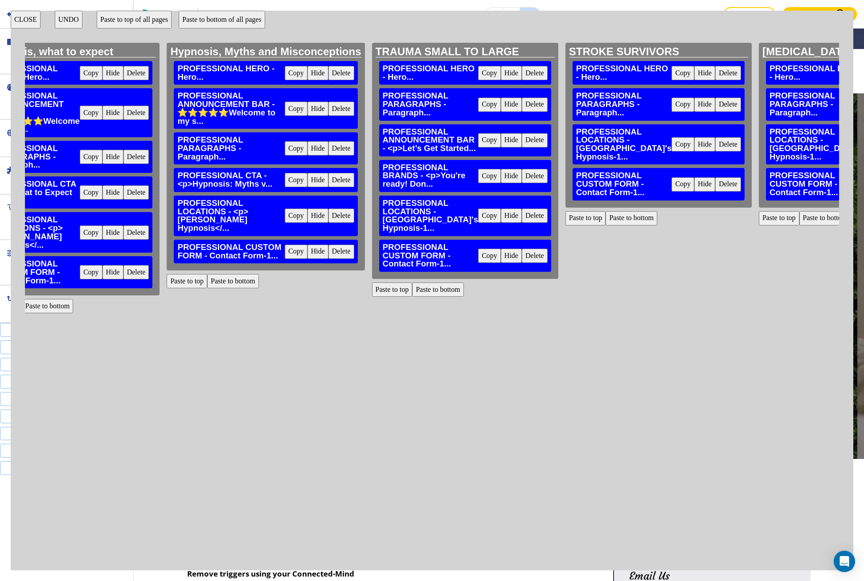
scroll to position [0, 13343]
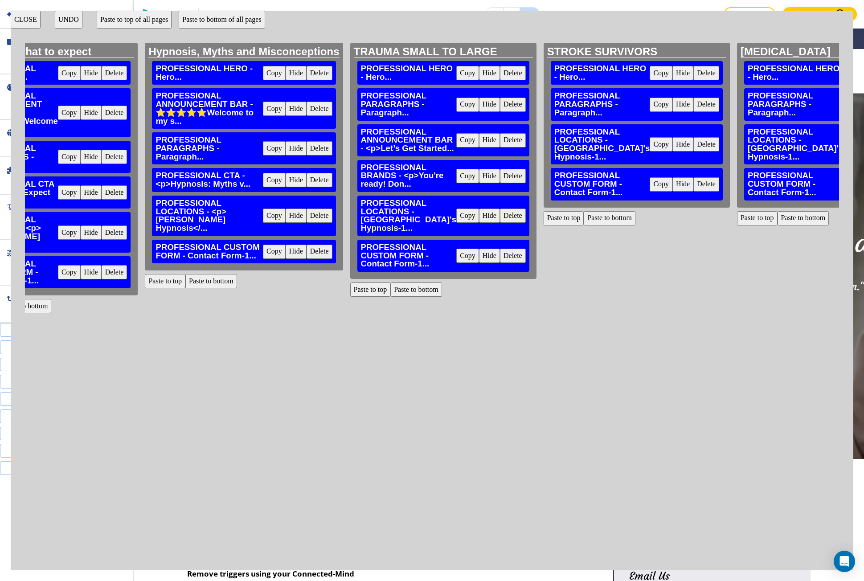
click at [33, 16] on button "CLOSE" at bounding box center [26, 20] width 30 height 18
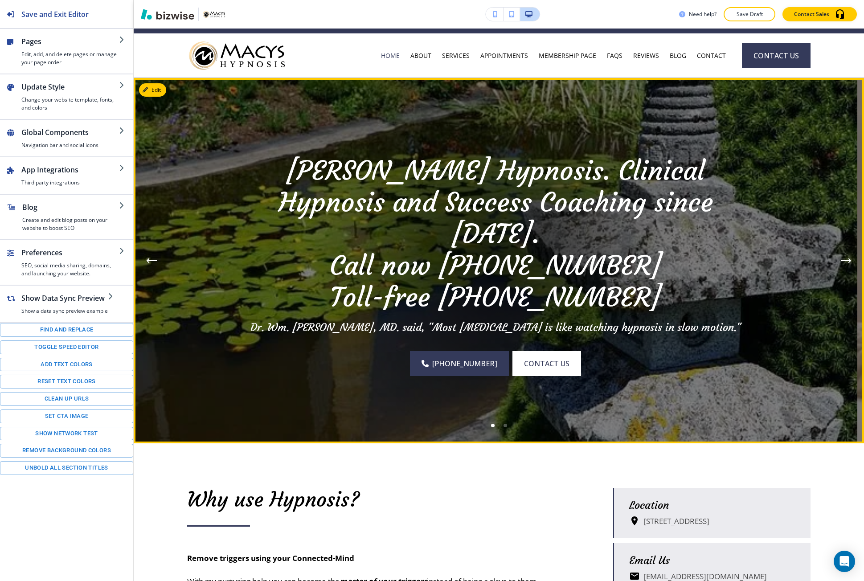
scroll to position [0, 0]
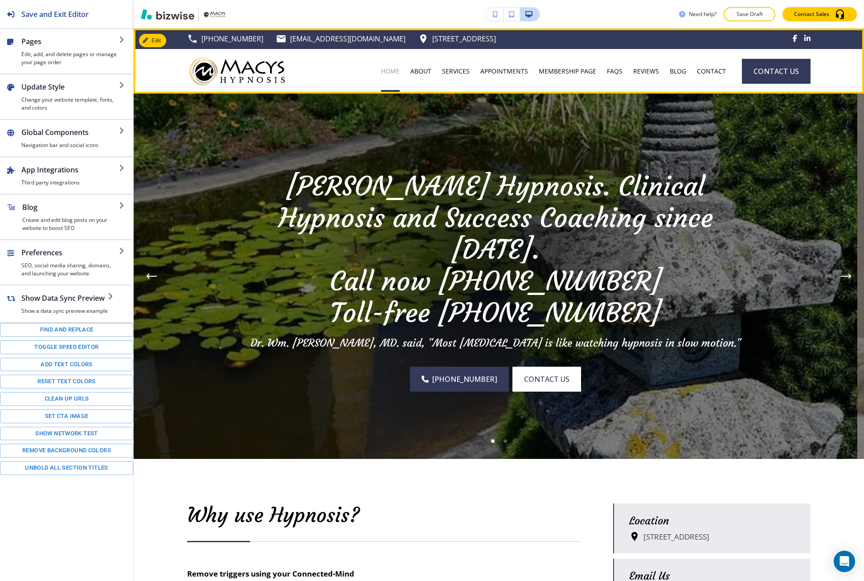
click at [393, 71] on p "HOME" at bounding box center [390, 71] width 19 height 9
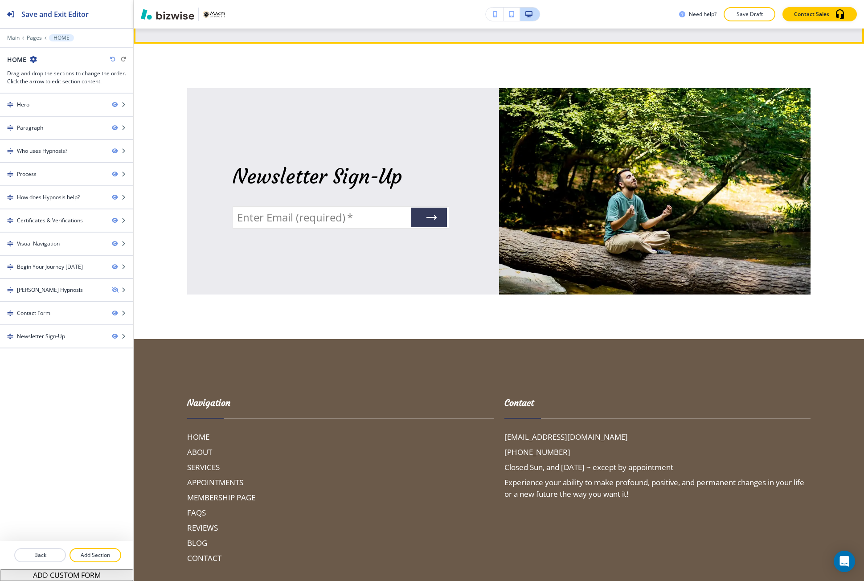
scroll to position [3425, 0]
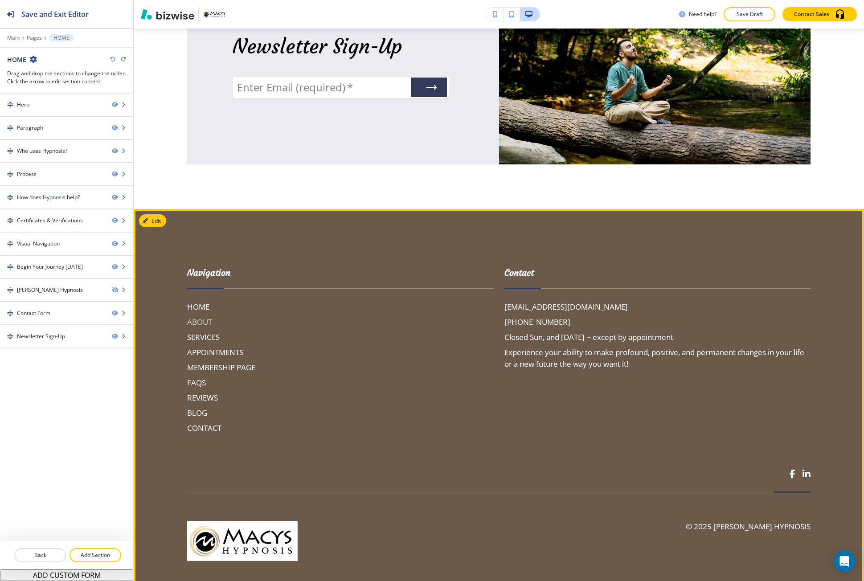
click at [195, 316] on h6 "ABOUT" at bounding box center [340, 322] width 307 height 12
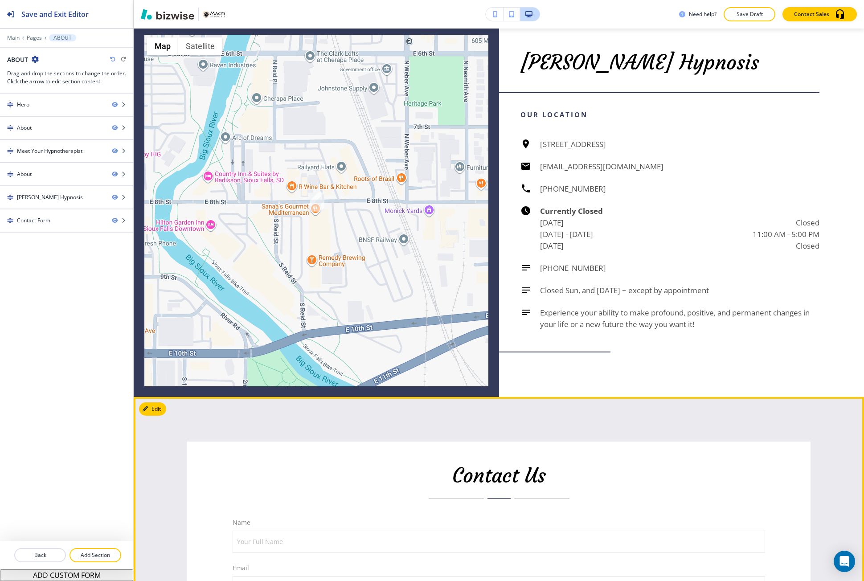
scroll to position [1693, 0]
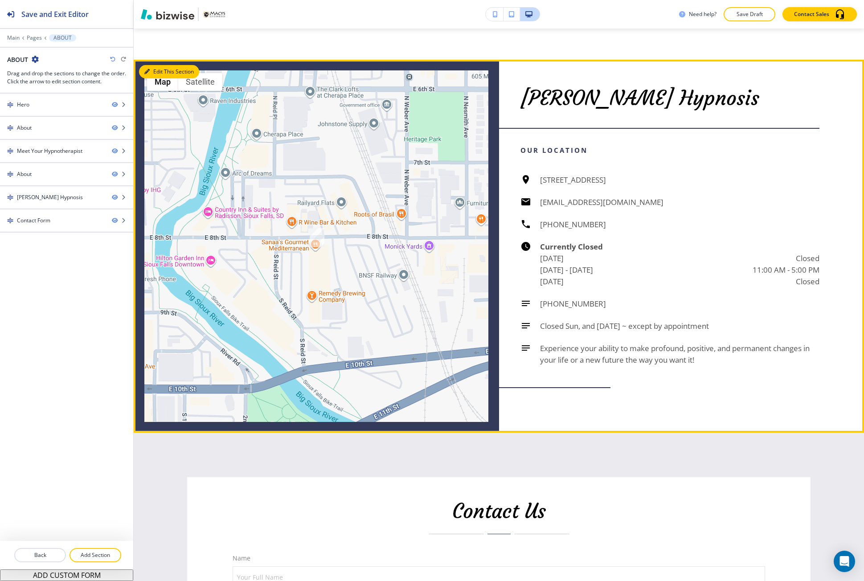
click at [145, 74] on icon "button" at bounding box center [146, 71] width 5 height 5
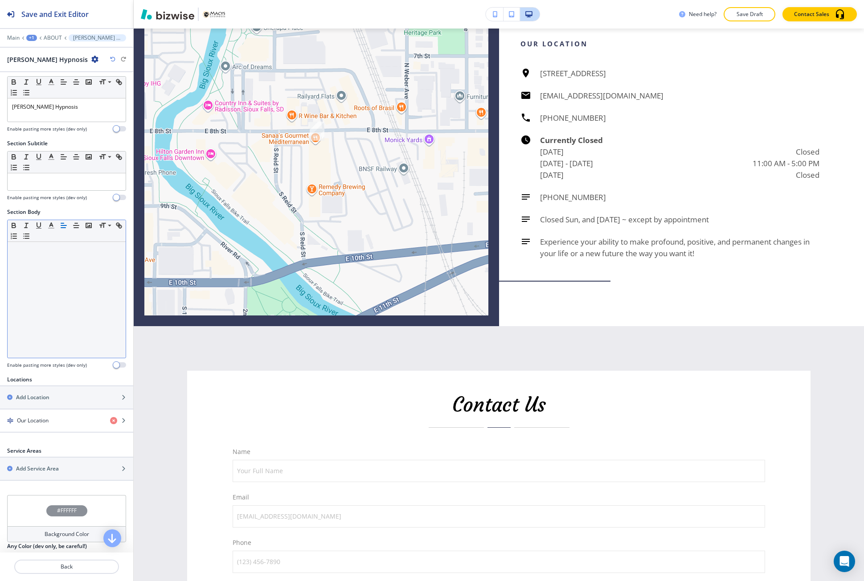
scroll to position [41, 0]
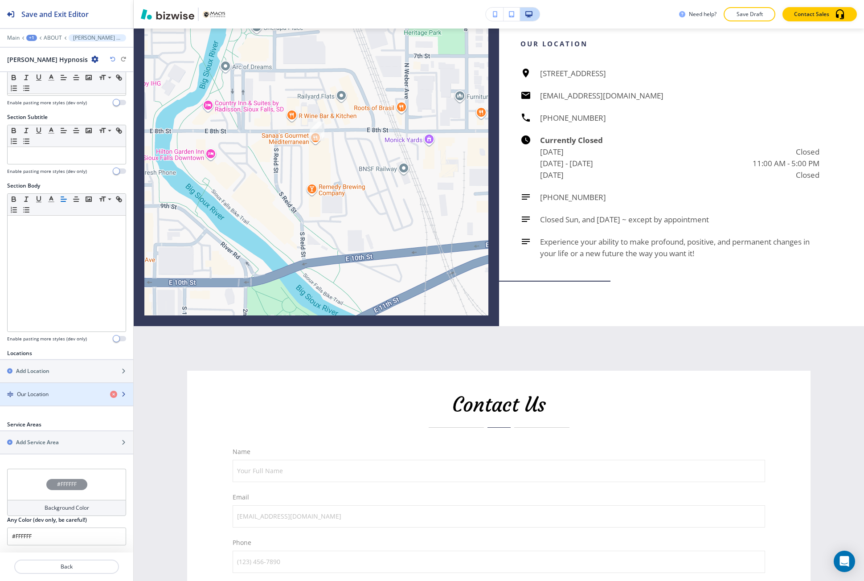
click at [49, 395] on h4 "Our Location" at bounding box center [33, 394] width 32 height 8
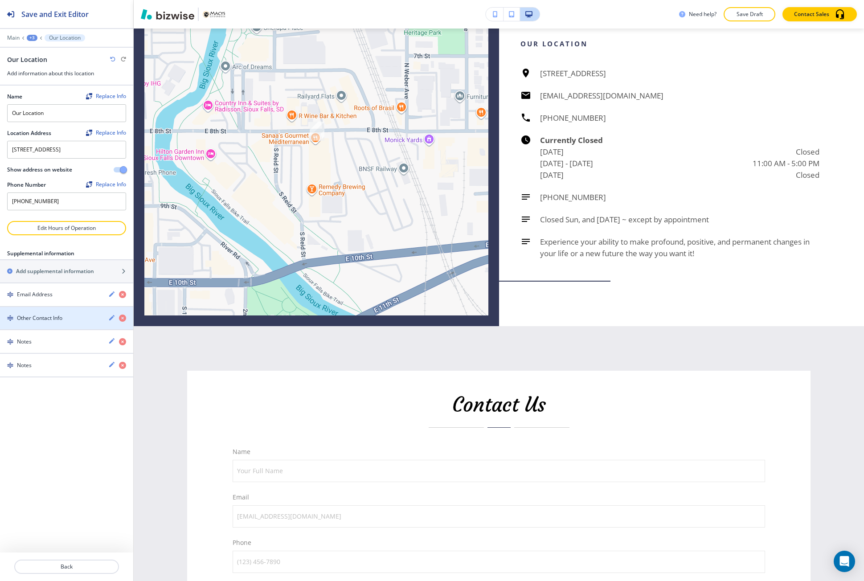
click at [45, 329] on div "button" at bounding box center [66, 325] width 133 height 7
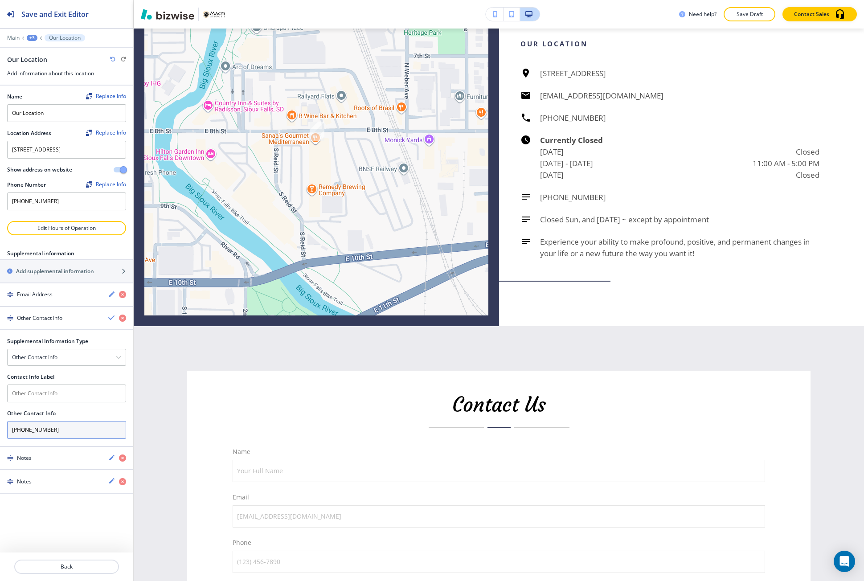
click at [41, 430] on input "877-481-4643" at bounding box center [66, 430] width 119 height 18
click at [58, 210] on input "(559) 344-5004" at bounding box center [66, 202] width 119 height 18
type input "(559) 344-5005"
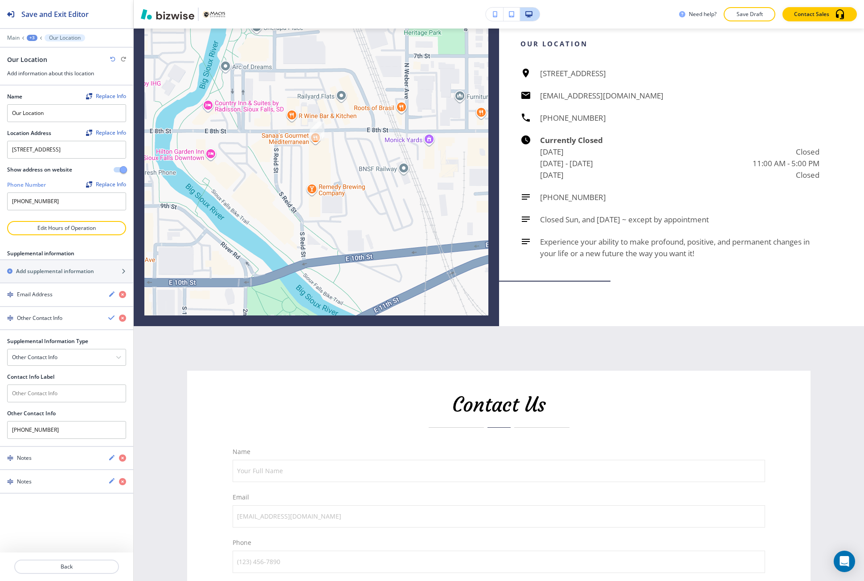
click at [70, 221] on div at bounding box center [66, 215] width 119 height 11
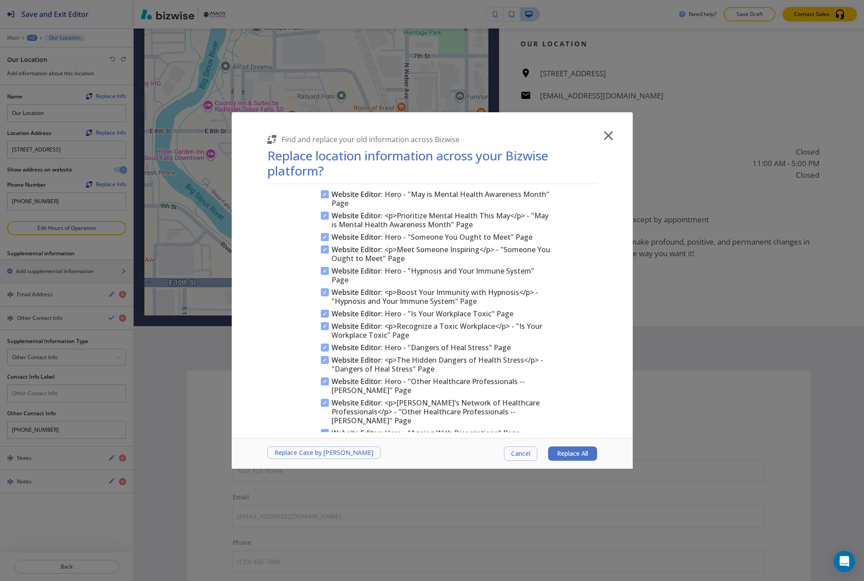
scroll to position [1070, 0]
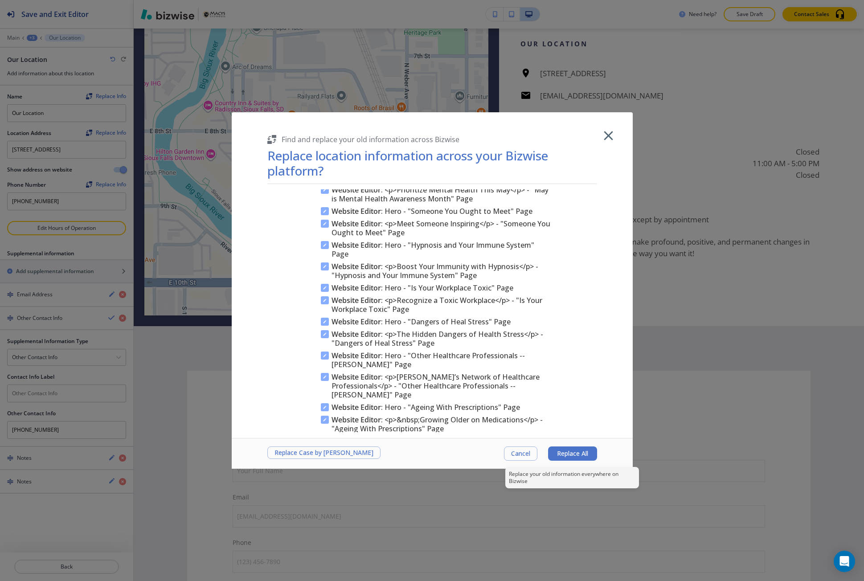
click at [555, 449] on button "Replace All" at bounding box center [572, 454] width 49 height 14
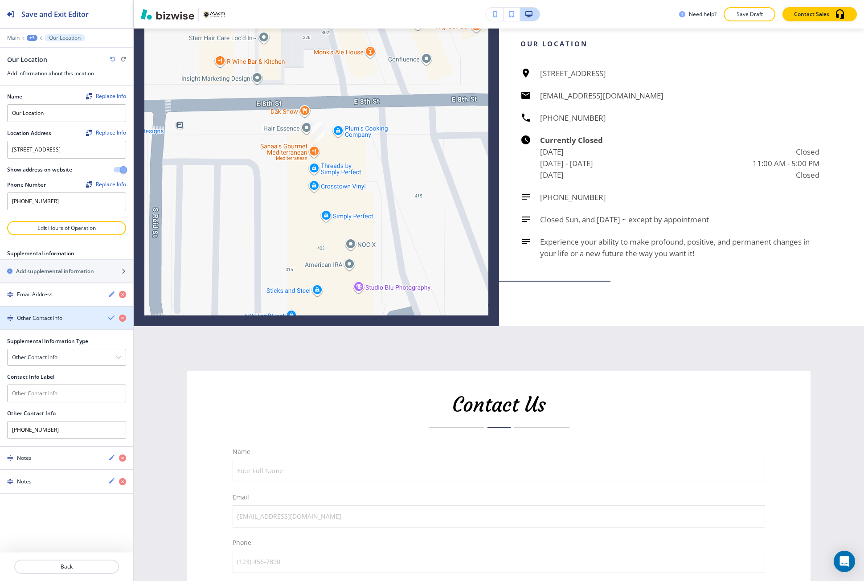
click at [111, 321] on icon "button" at bounding box center [111, 317] width 7 height 7
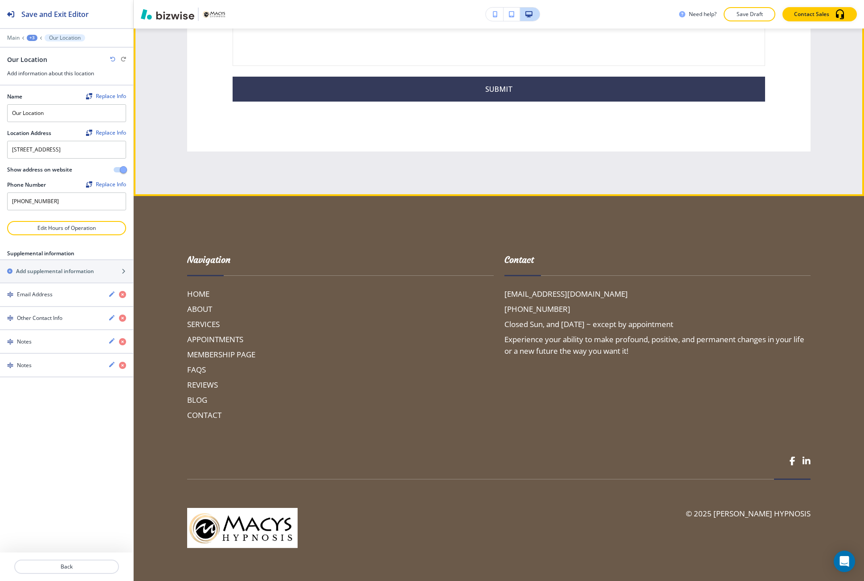
scroll to position [2465, 0]
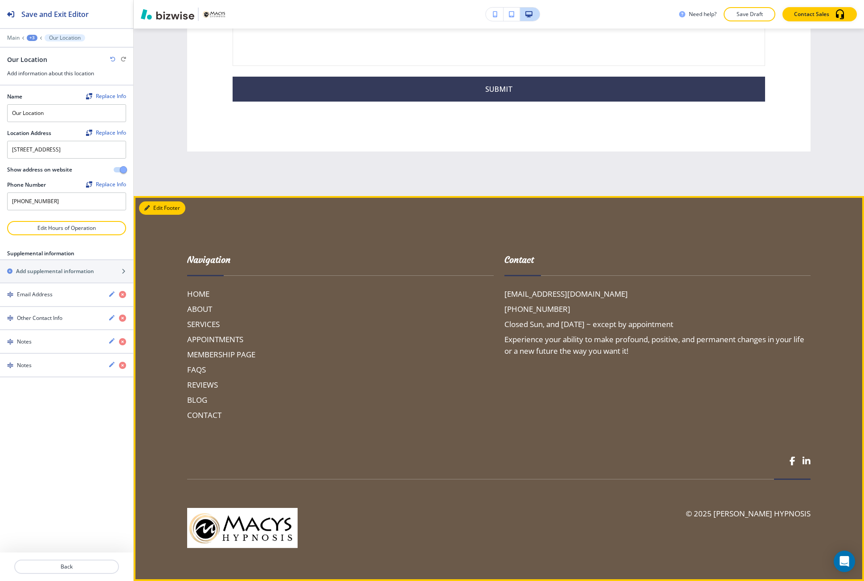
click at [156, 207] on button "Edit Footer" at bounding box center [162, 207] width 46 height 13
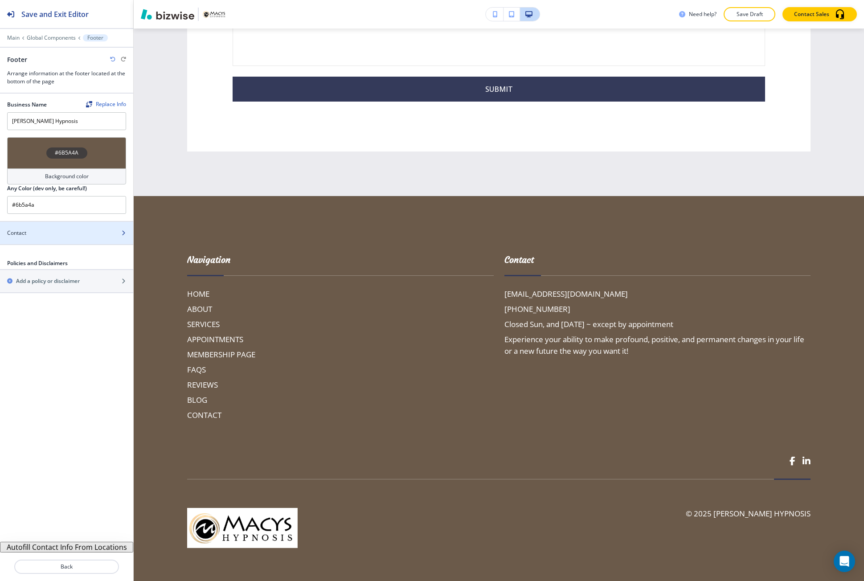
click at [65, 241] on div at bounding box center [66, 240] width 133 height 7
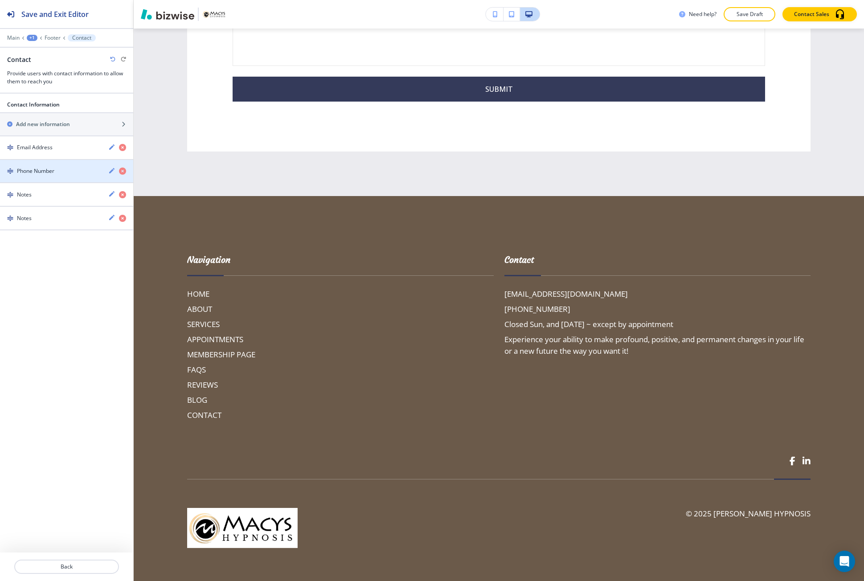
click at [58, 173] on div "Phone Number" at bounding box center [50, 171] width 101 height 8
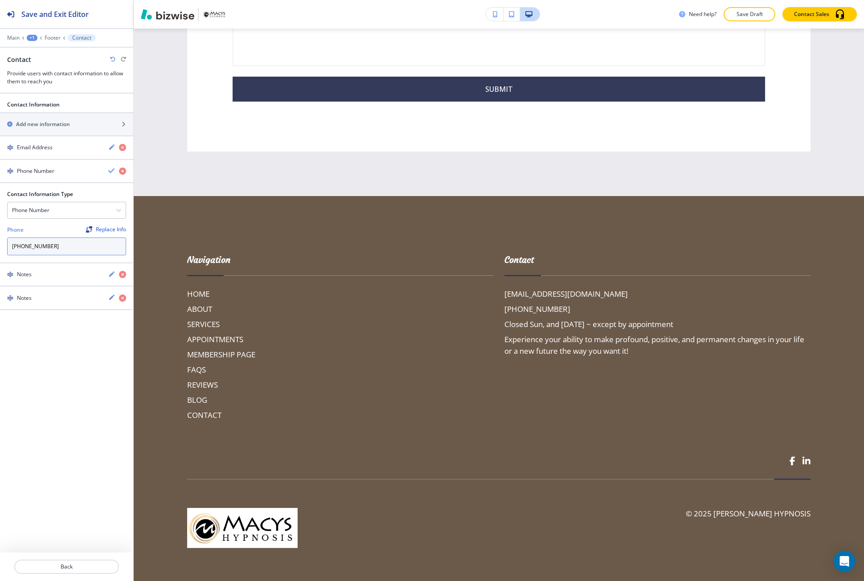
click at [66, 245] on input "(559) 344-5004" at bounding box center [66, 247] width 119 height 18
type input "(559) 344-5005"
click at [64, 352] on div "Contact Information Add new information Email Address Phone Number Contact Info…" at bounding box center [66, 338] width 133 height 488
click at [101, 228] on div "Replace Info" at bounding box center [106, 229] width 40 height 6
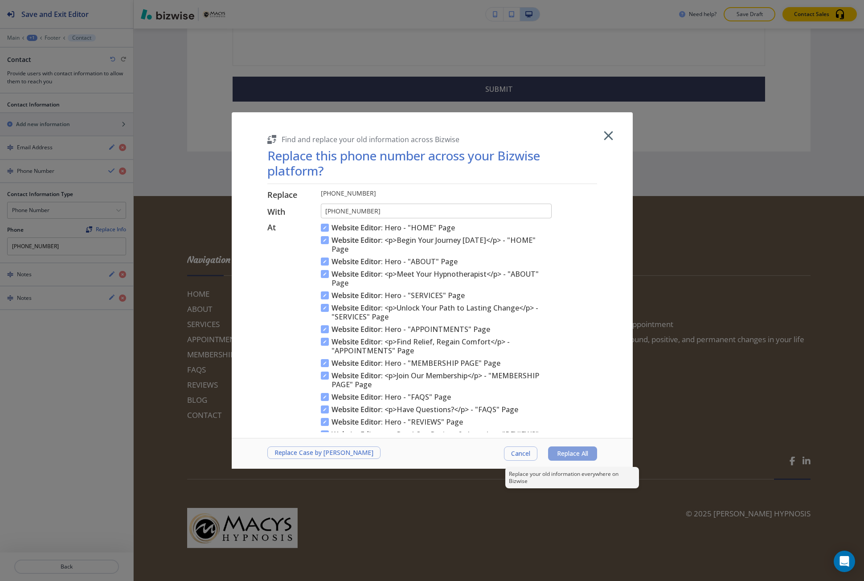
click at [553, 459] on button "Replace All" at bounding box center [572, 454] width 49 height 14
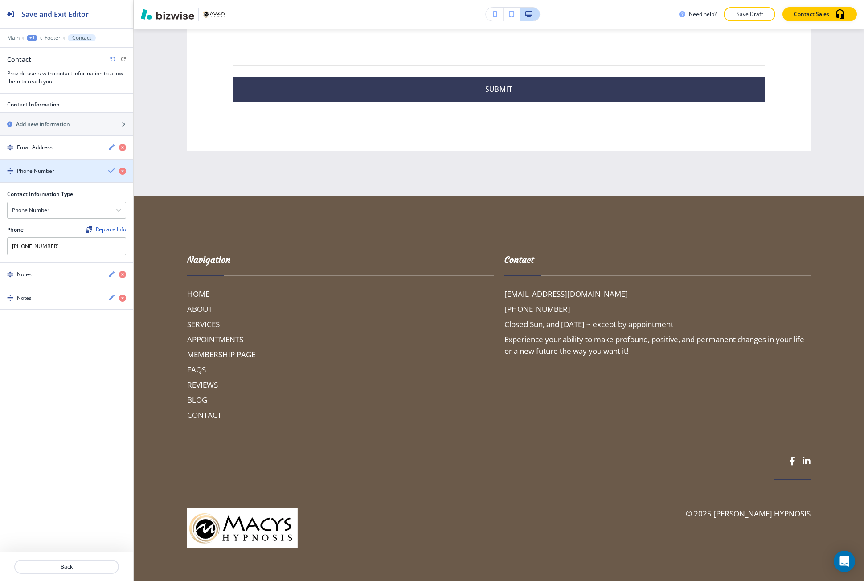
click at [112, 169] on icon "button" at bounding box center [111, 170] width 7 height 7
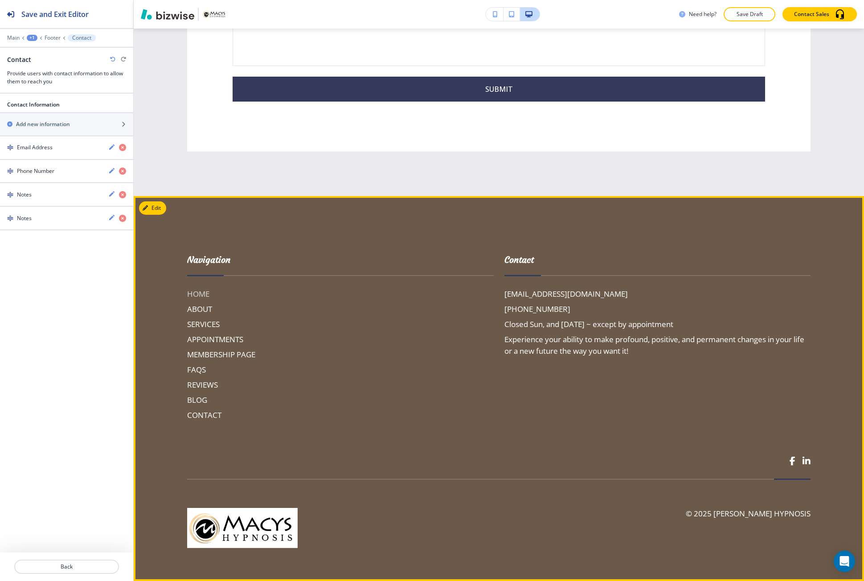
click at [199, 296] on h6 "HOME" at bounding box center [340, 294] width 307 height 12
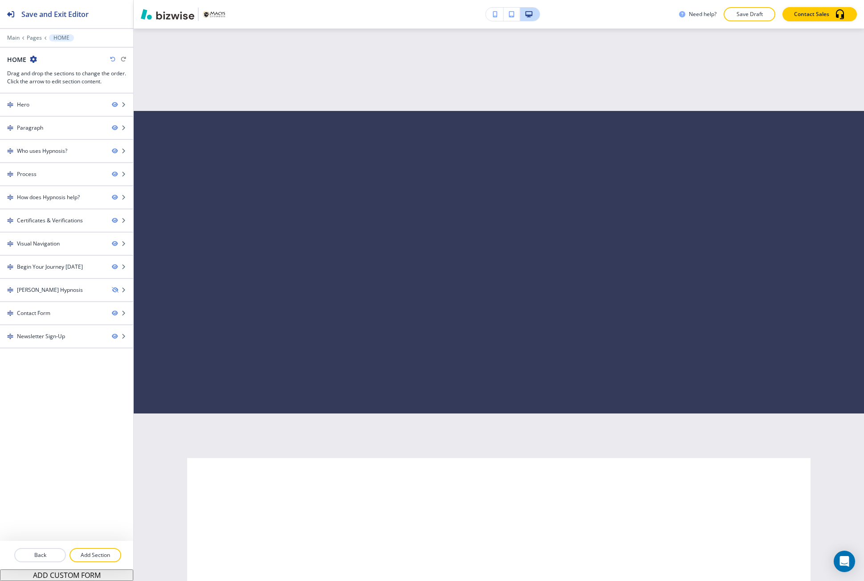
scroll to position [0, 0]
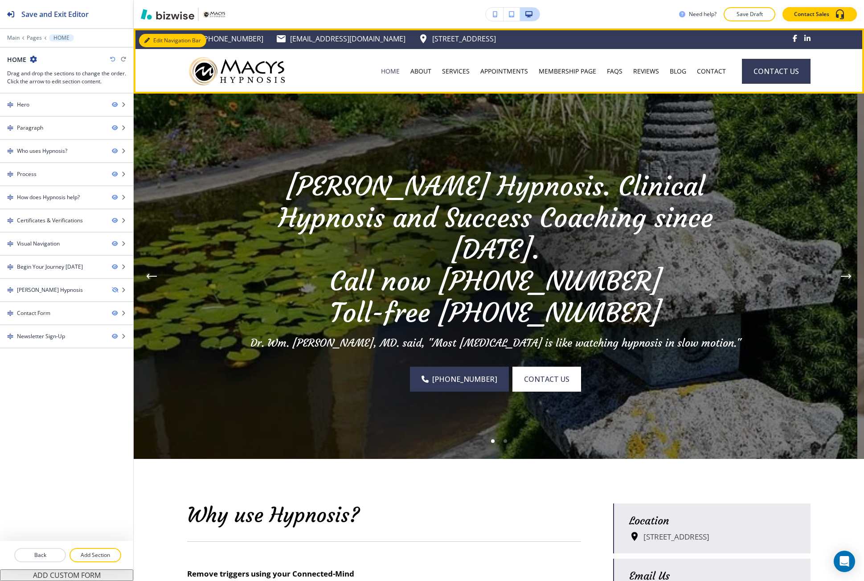
click at [148, 37] on button "Edit Navigation Bar" at bounding box center [172, 40] width 67 height 13
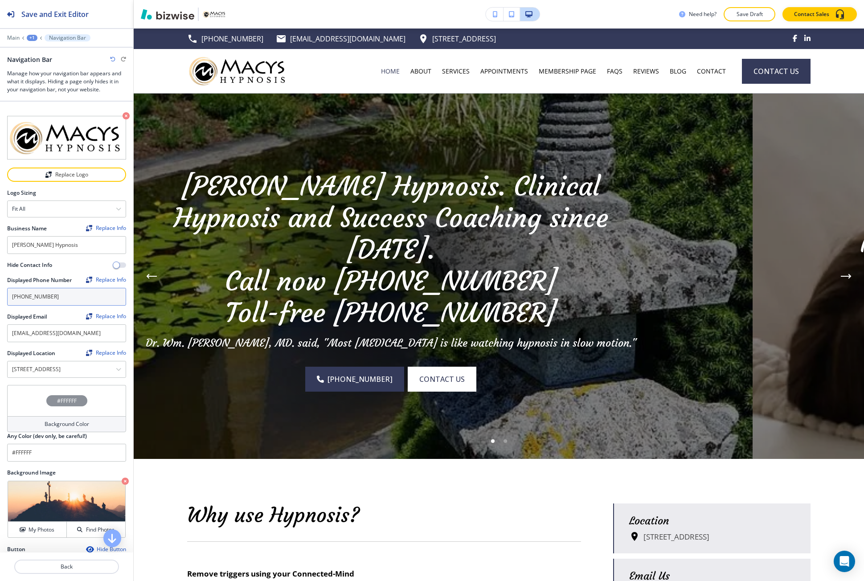
click at [65, 293] on input "[PHONE_NUMBER]" at bounding box center [66, 297] width 119 height 18
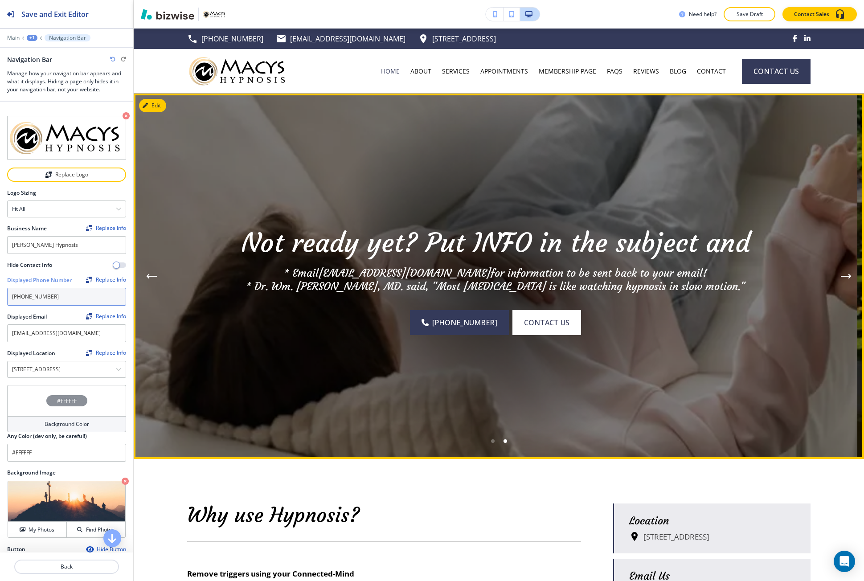
type input "[PHONE_NUMBER]"
click at [166, 290] on img at bounding box center [496, 276] width 724 height 365
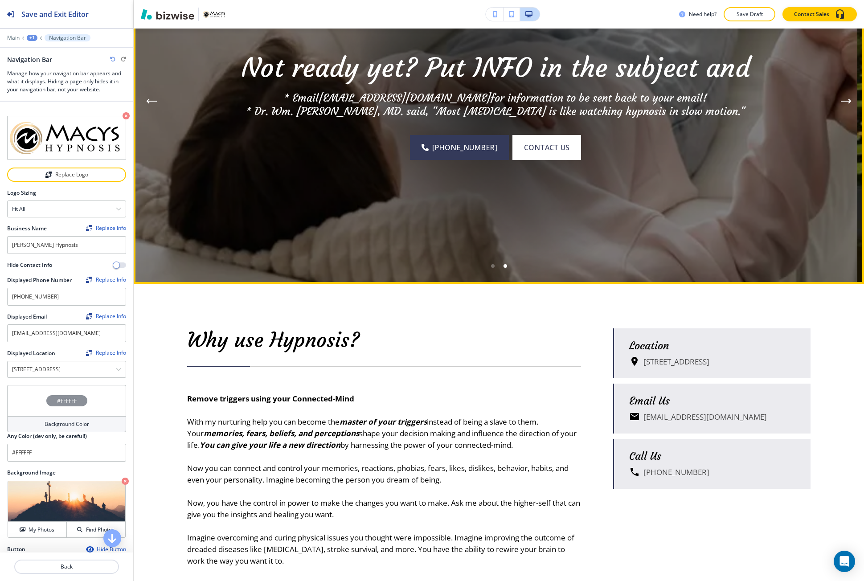
scroll to position [178, 0]
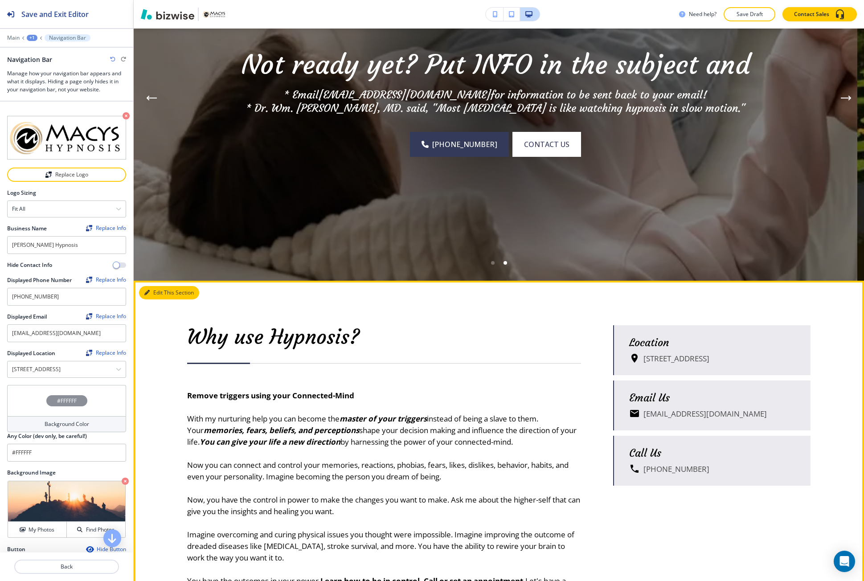
click at [152, 297] on button "Edit This Section" at bounding box center [169, 292] width 60 height 13
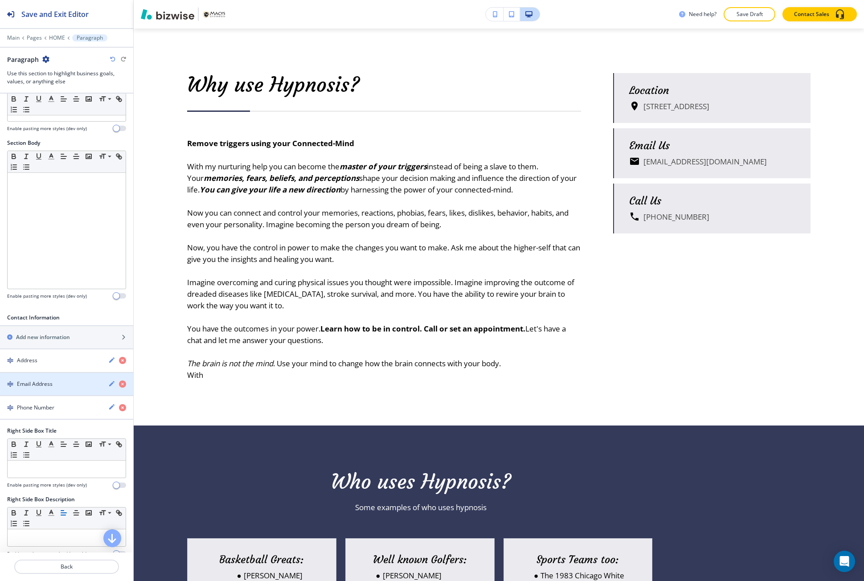
scroll to position [134, 0]
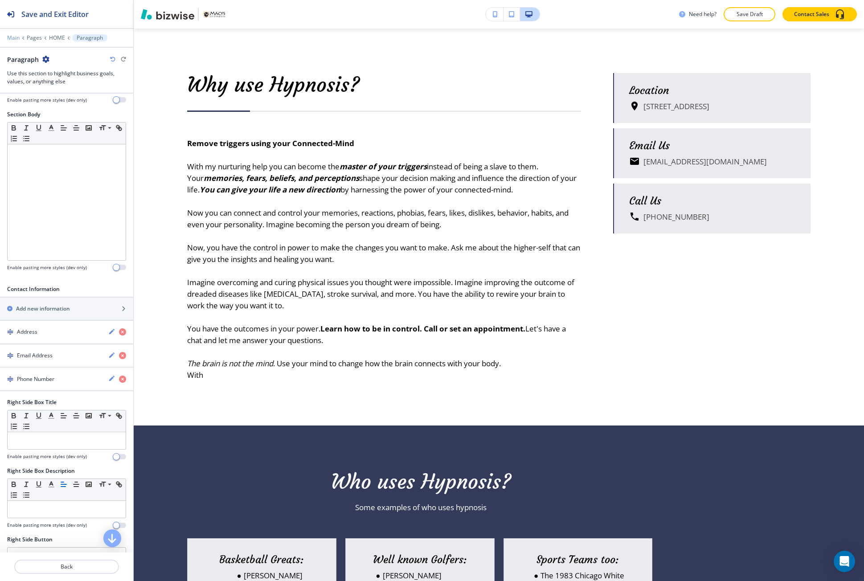
click at [12, 39] on p "Main" at bounding box center [13, 38] width 12 height 6
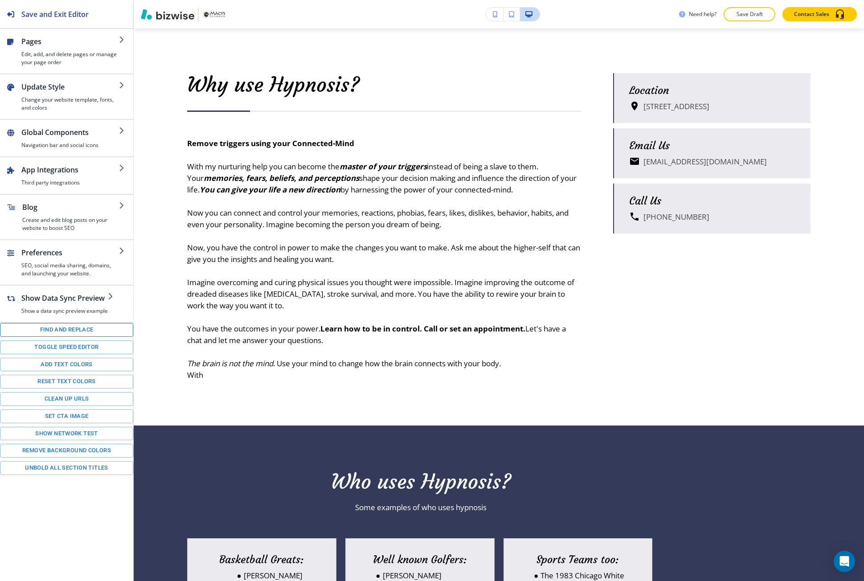
click at [26, 332] on button "Find and replace" at bounding box center [66, 330] width 133 height 14
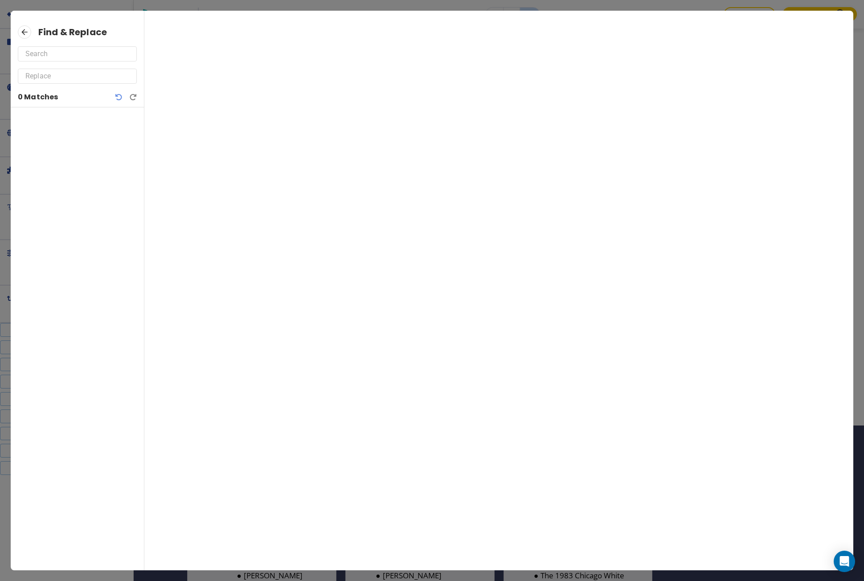
click at [82, 58] on input "text" at bounding box center [77, 54] width 104 height 14
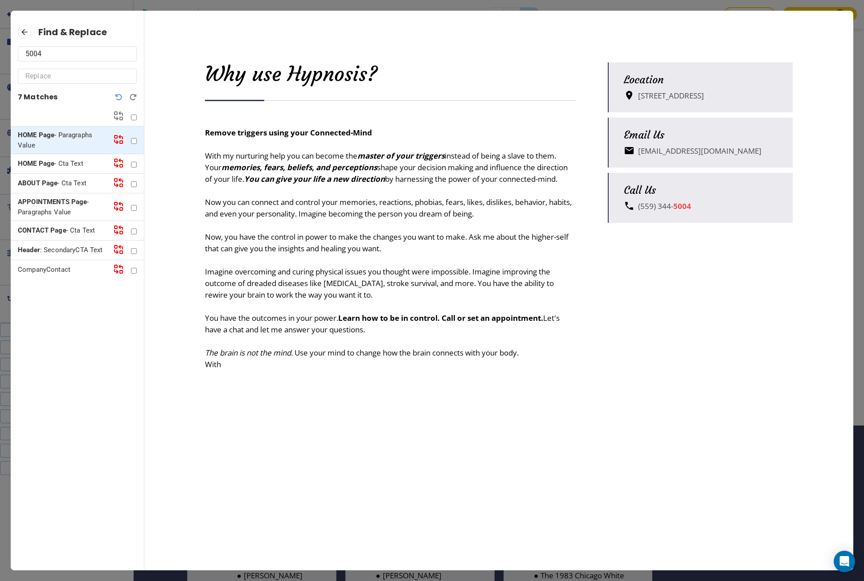
type input "5004"
click at [75, 184] on p "ABOUT Page - Cta Text" at bounding box center [62, 183] width 88 height 10
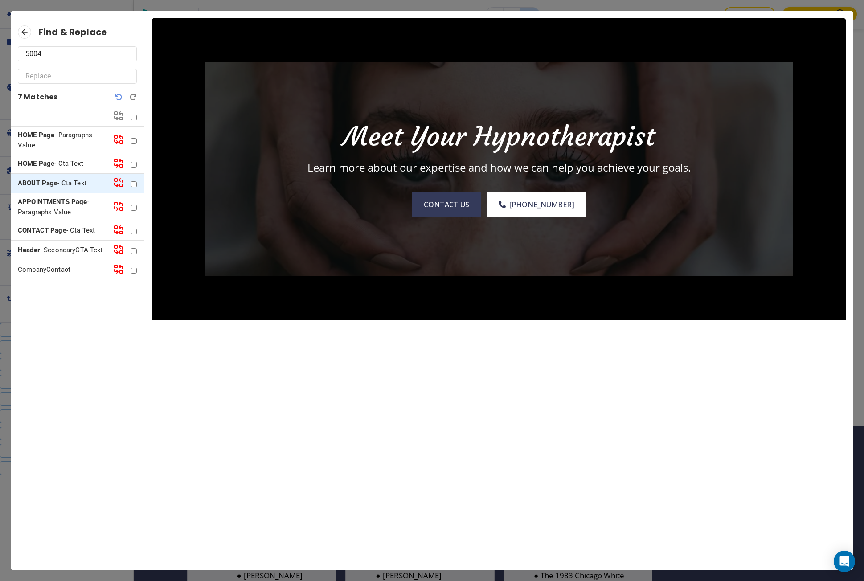
click at [70, 207] on p "APPOINTMENTS Page - Paragraphs Value" at bounding box center [62, 207] width 88 height 20
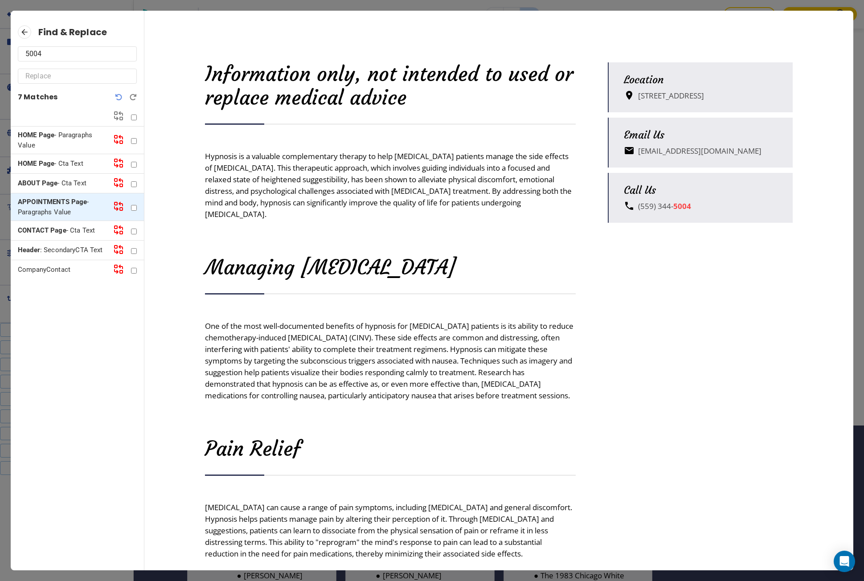
click at [57, 76] on input "text" at bounding box center [77, 76] width 104 height 14
type input "5005"
click at [134, 118] on input "checkbox" at bounding box center [134, 118] width 6 height 6
checkbox input "true"
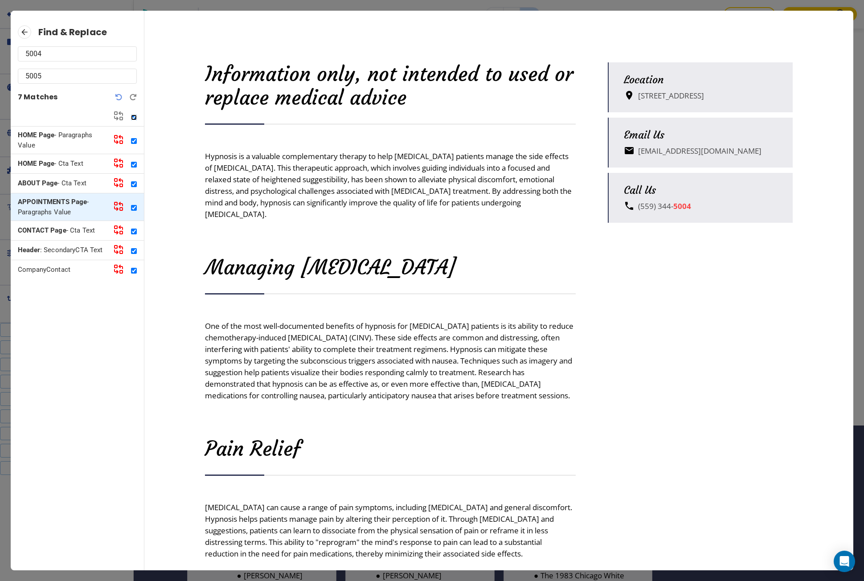
checkbox input "true"
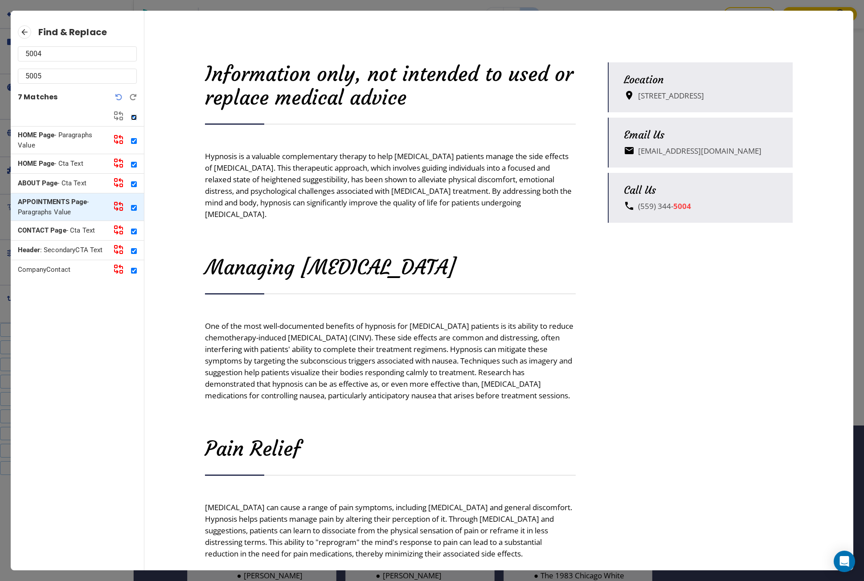
checkbox input "true"
click at [119, 118] on icon at bounding box center [118, 116] width 11 height 11
checkbox input "false"
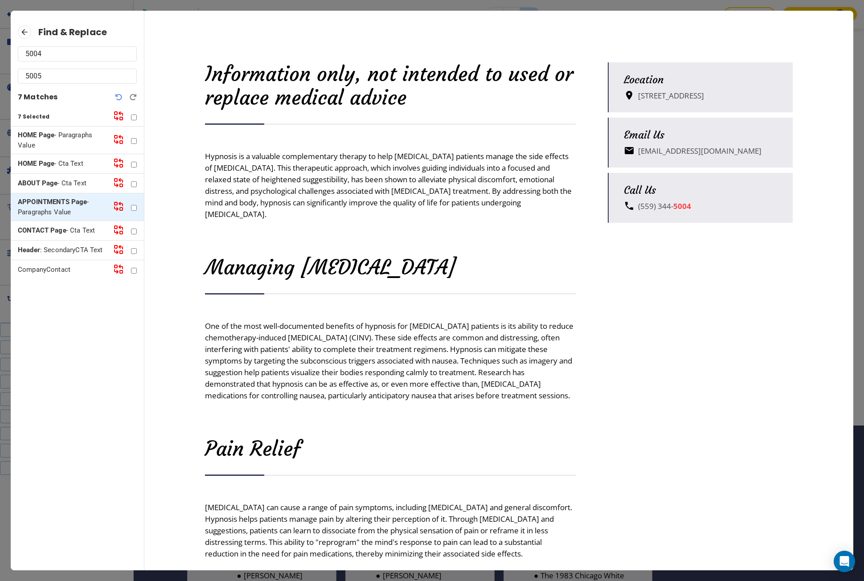
checkbox input "false"
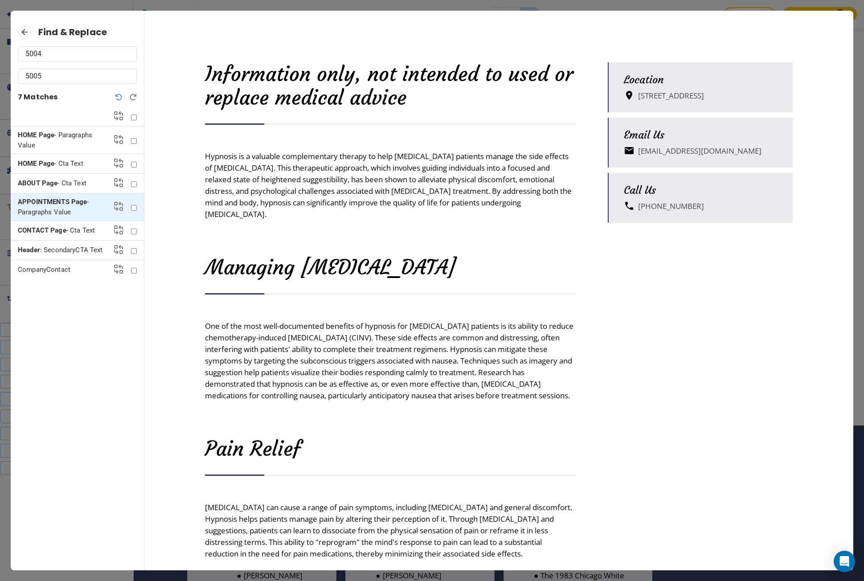
click at [51, 76] on input "5005" at bounding box center [77, 76] width 104 height 14
click at [56, 57] on input "5004" at bounding box center [77, 54] width 104 height 14
type input "500"
checkbox input "true"
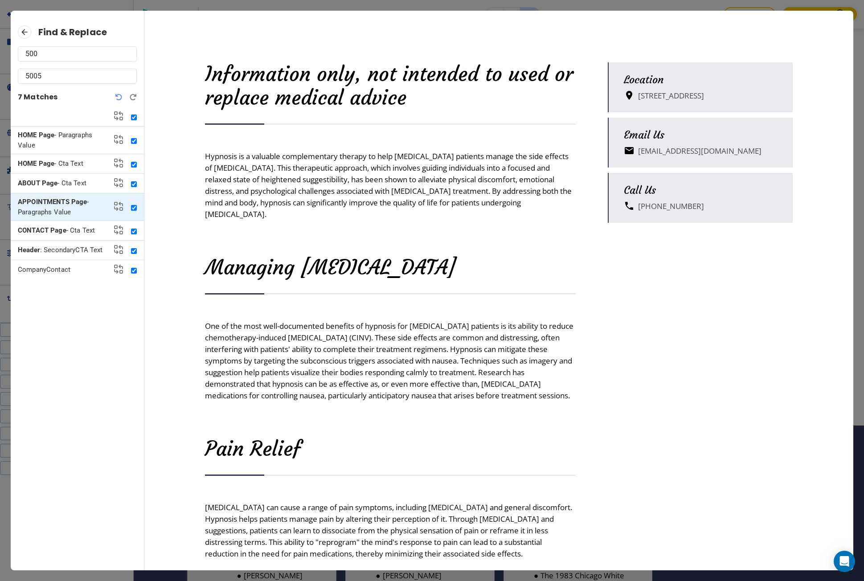
checkbox input "true"
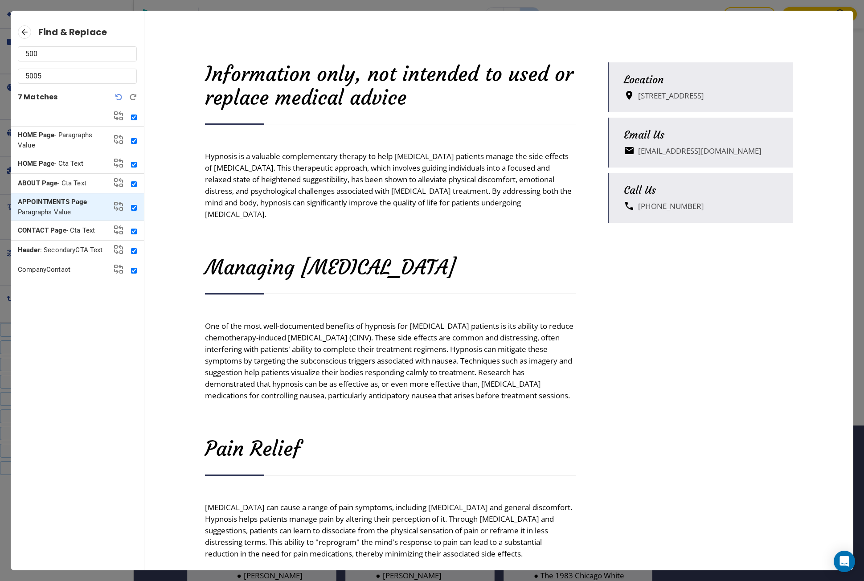
checkbox input "true"
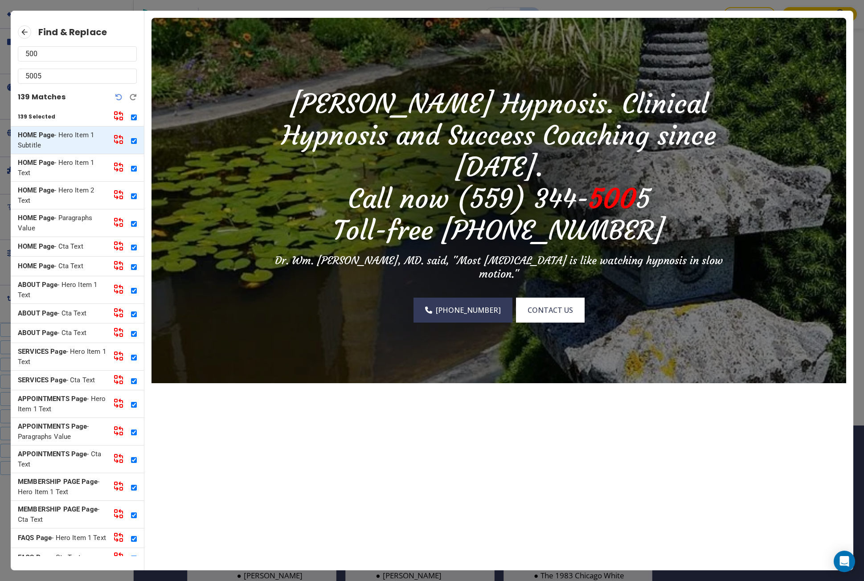
type input "5004"
checkbox input "false"
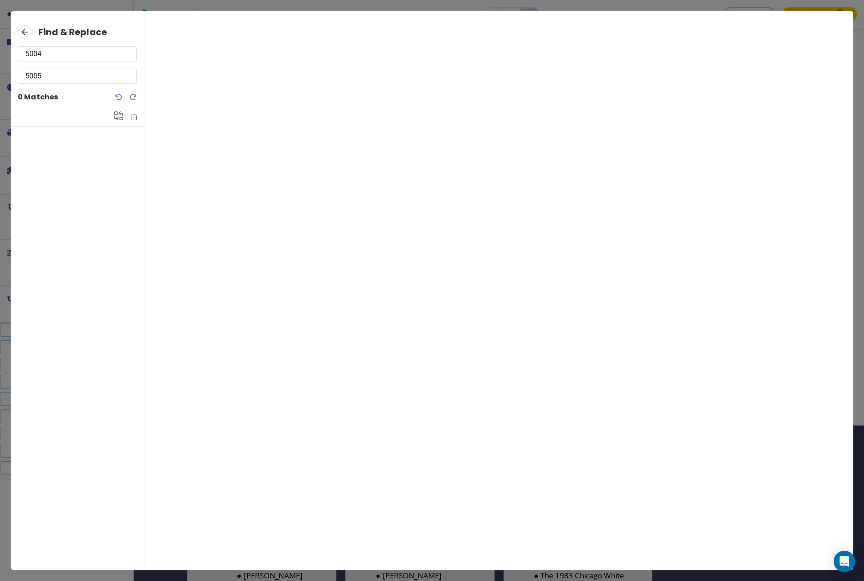
click at [27, 36] on icon at bounding box center [24, 31] width 13 height 13
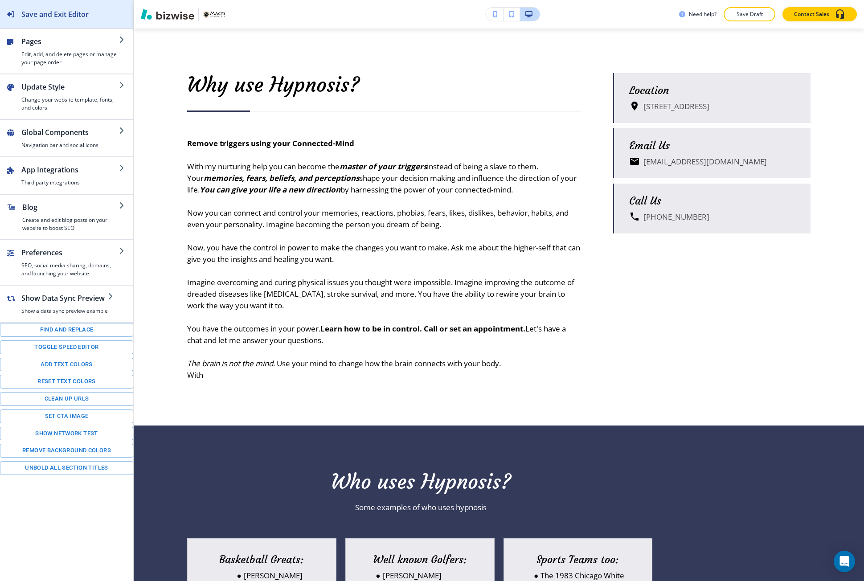
click at [83, 27] on div "Save and Exit Editor" at bounding box center [44, 14] width 89 height 28
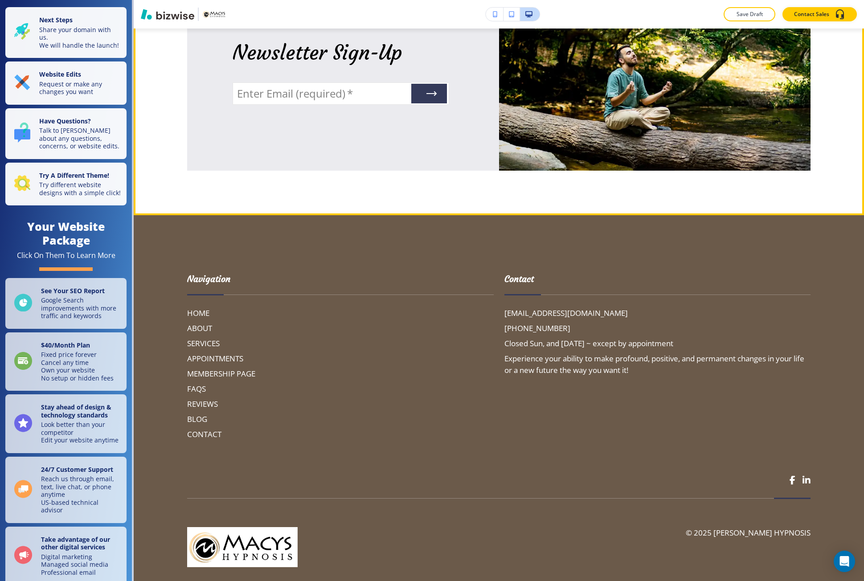
scroll to position [3425, 0]
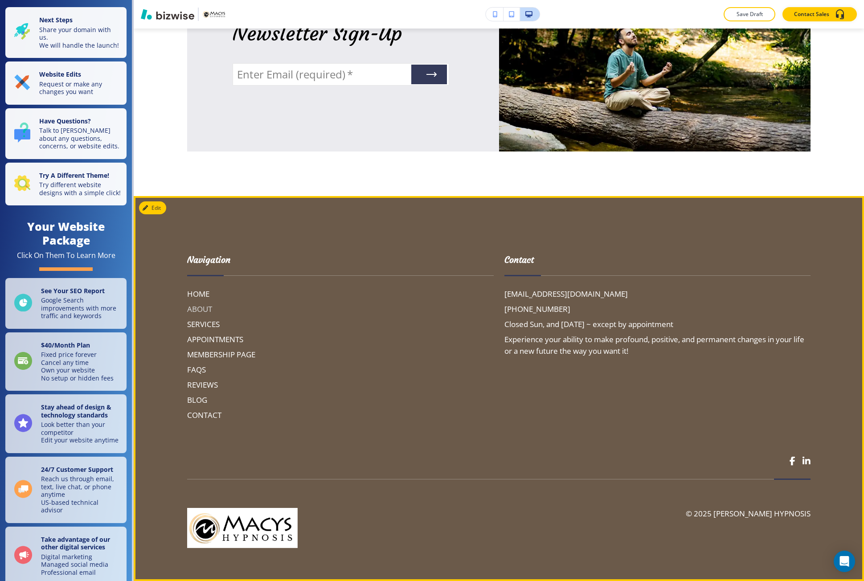
click at [211, 309] on h6 "ABOUT" at bounding box center [340, 309] width 307 height 12
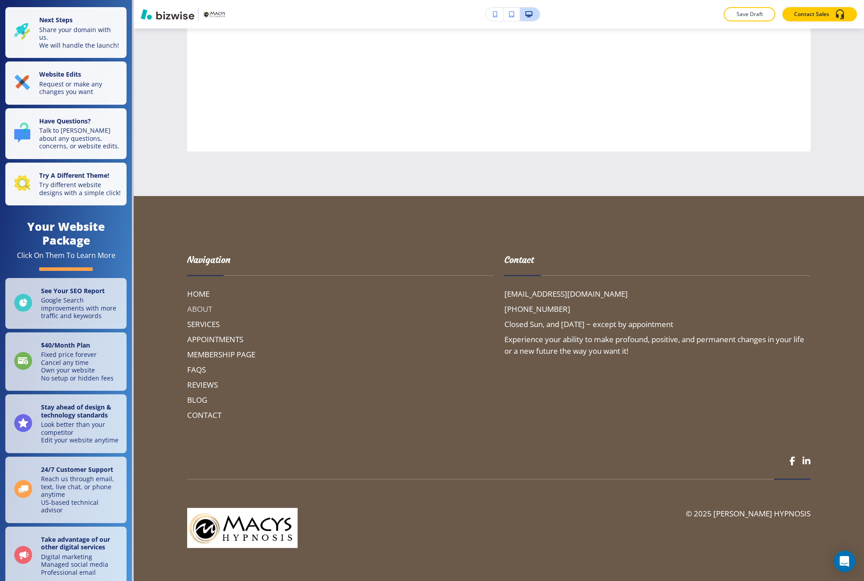
scroll to position [0, 0]
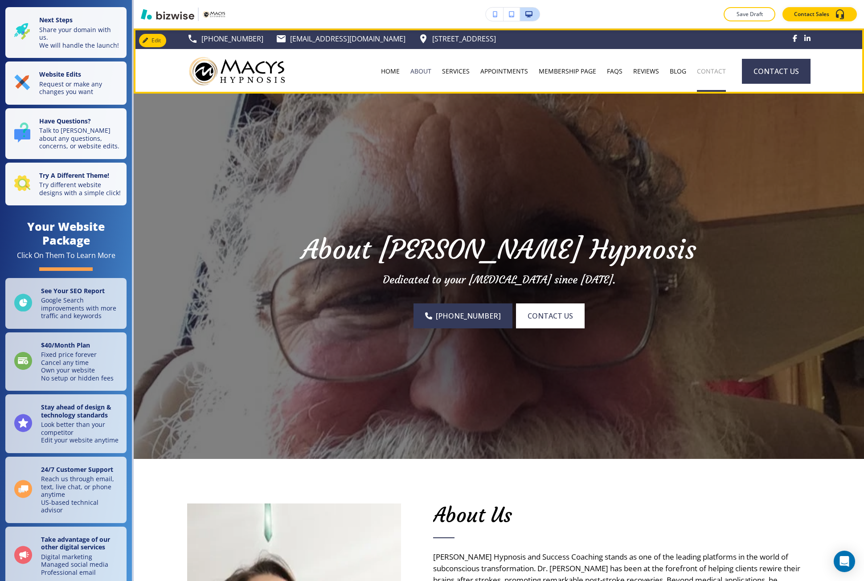
click at [702, 70] on p "CONTACT" at bounding box center [711, 71] width 29 height 9
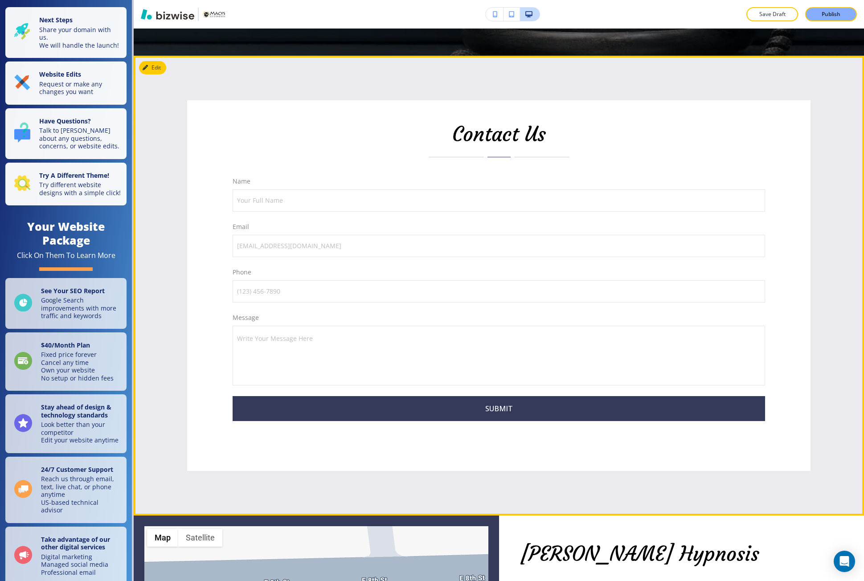
scroll to position [401, 0]
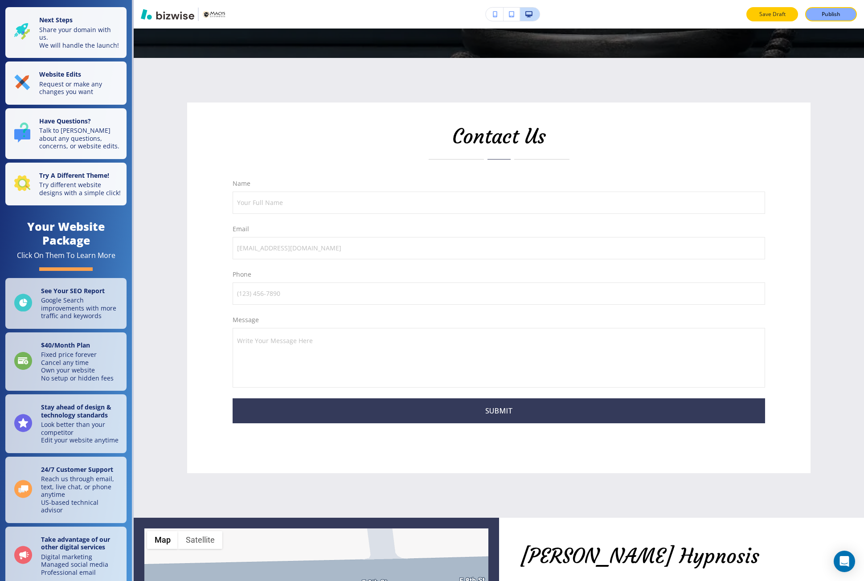
click at [752, 20] on button "Save Draft" at bounding box center [772, 14] width 52 height 14
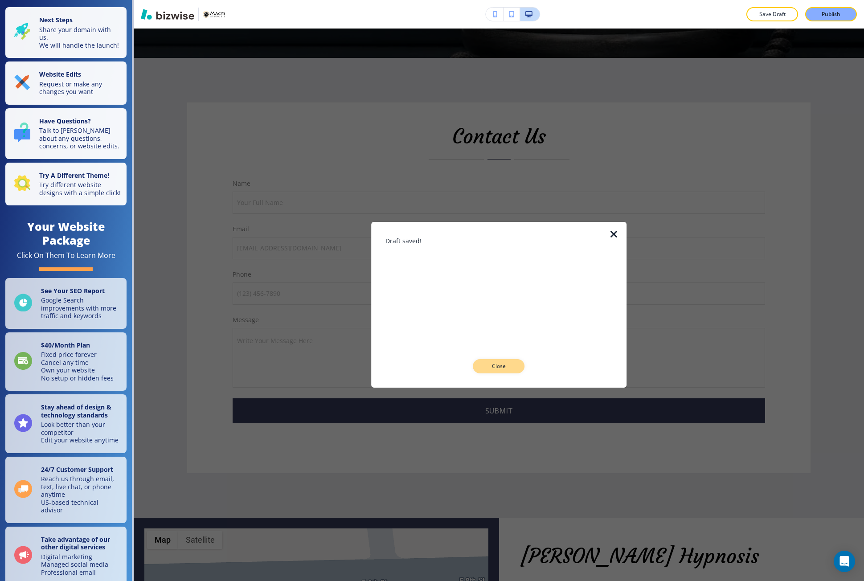
click at [480, 369] on button "Close" at bounding box center [499, 366] width 52 height 14
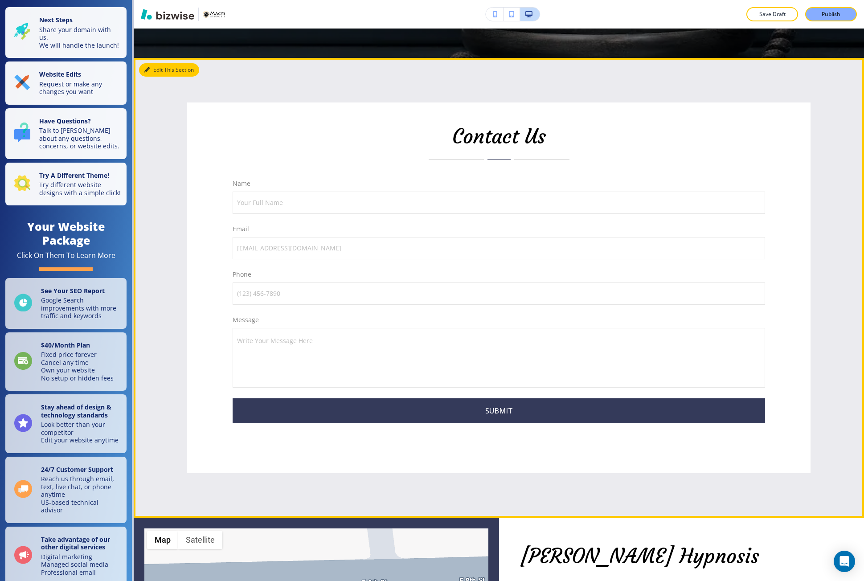
click at [143, 69] on button "Edit This Section" at bounding box center [169, 69] width 60 height 13
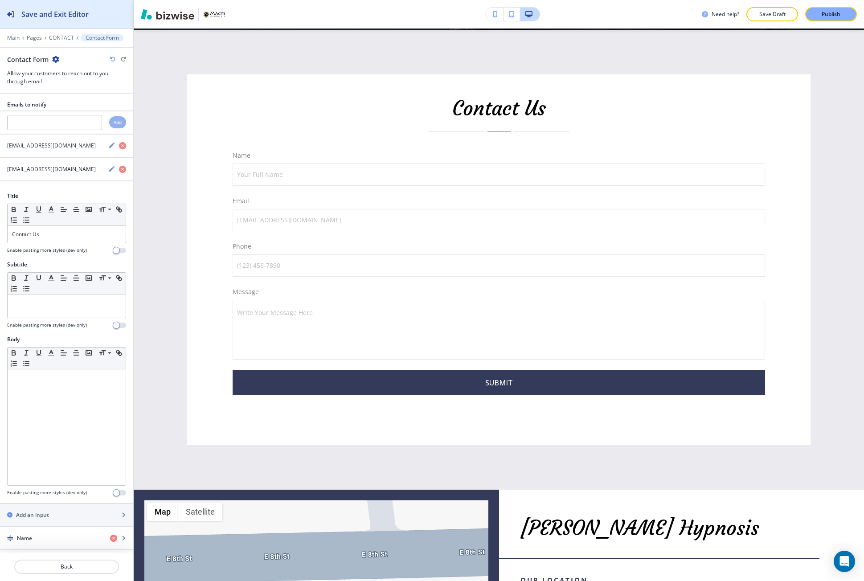
scroll to position [430, 0]
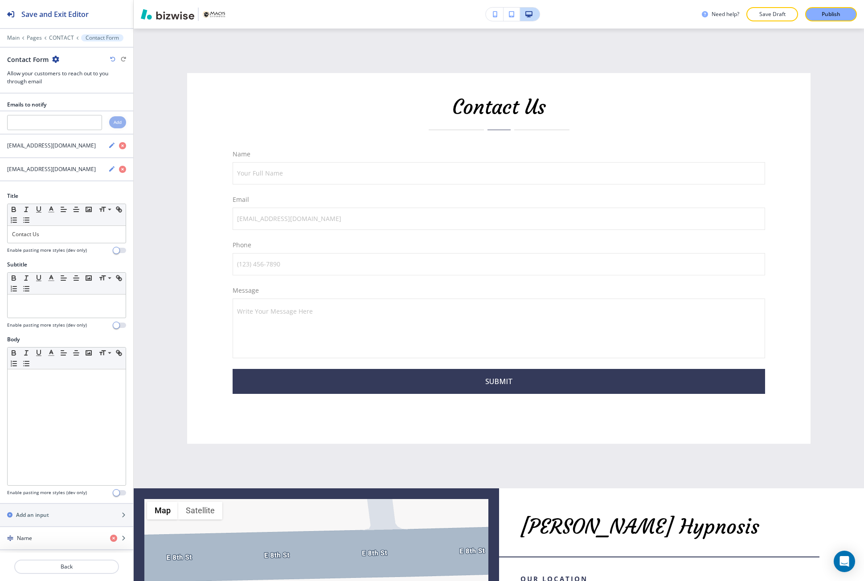
click at [15, 33] on div at bounding box center [66, 31] width 133 height 5
click at [14, 36] on p "Main" at bounding box center [13, 38] width 12 height 6
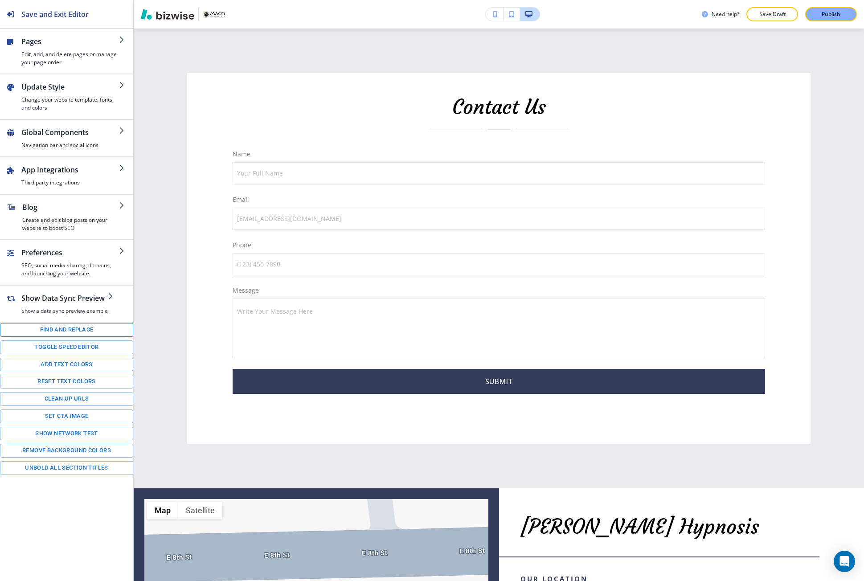
click at [78, 325] on button "Find and replace" at bounding box center [66, 330] width 133 height 14
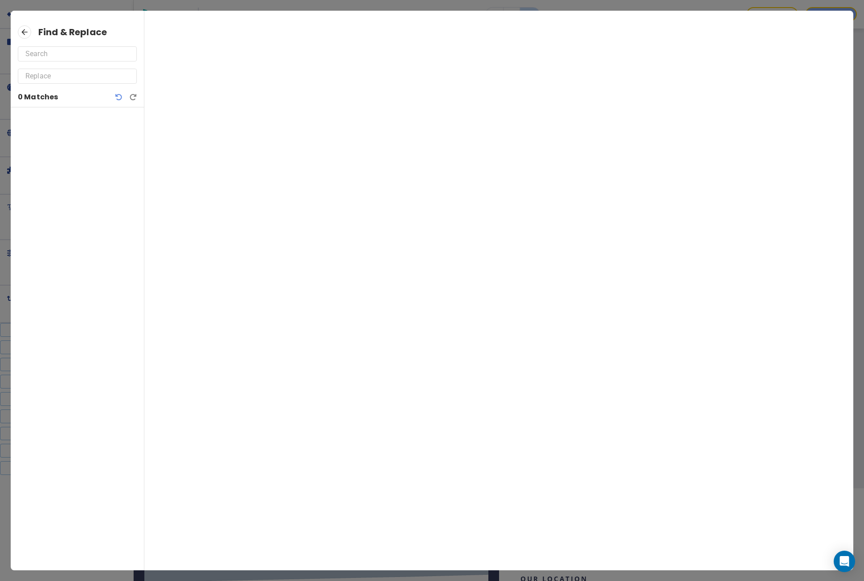
click at [86, 53] on input "text" at bounding box center [77, 54] width 104 height 14
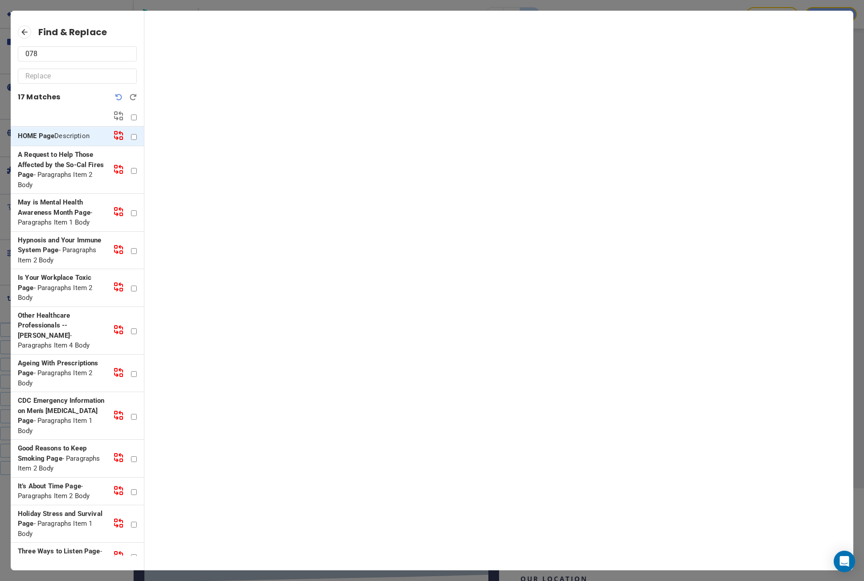
click at [47, 209] on strong "May is Mental Health Awareness Month Page" at bounding box center [54, 207] width 73 height 18
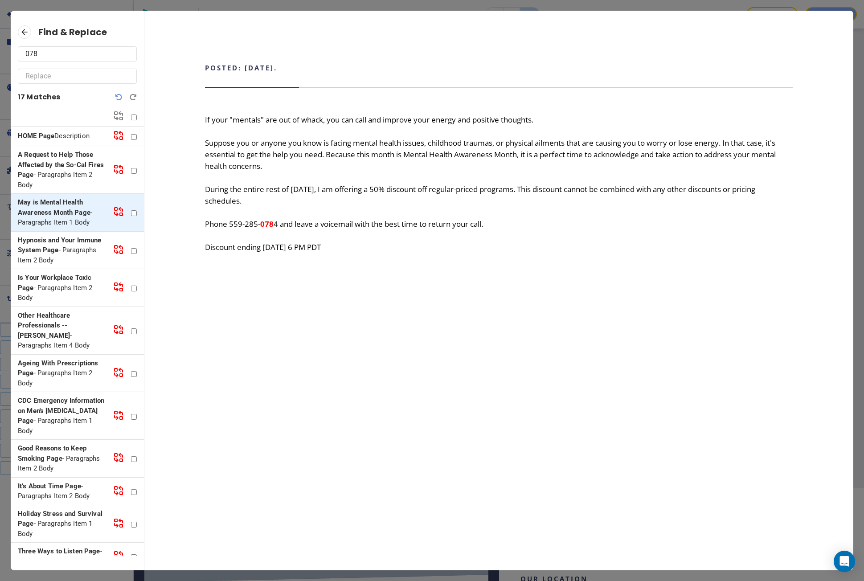
click at [88, 59] on input "078" at bounding box center [77, 54] width 104 height 14
paste input "559-285-"
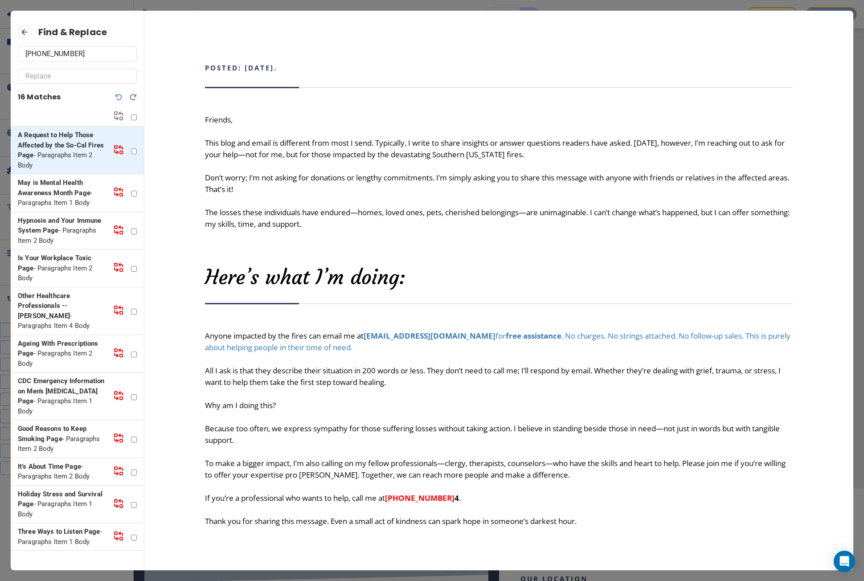
scroll to position [8, 0]
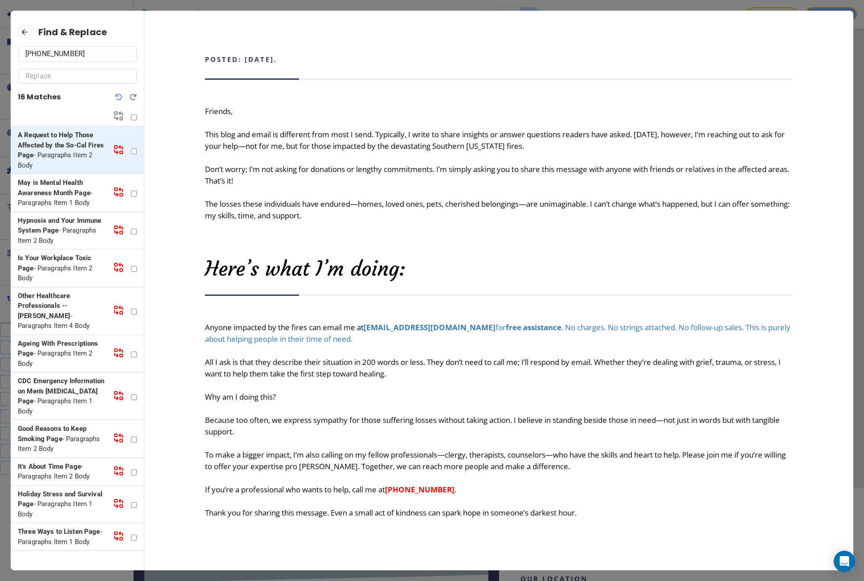
type input "559-285-0784"
click at [53, 75] on input "text" at bounding box center [77, 76] width 104 height 14
paste input "559-344-5005"
type input "559-344-5005"
click at [69, 266] on p "Is Your Workplace Toxic Page - Paragraphs Item 2 Body" at bounding box center [62, 268] width 88 height 30
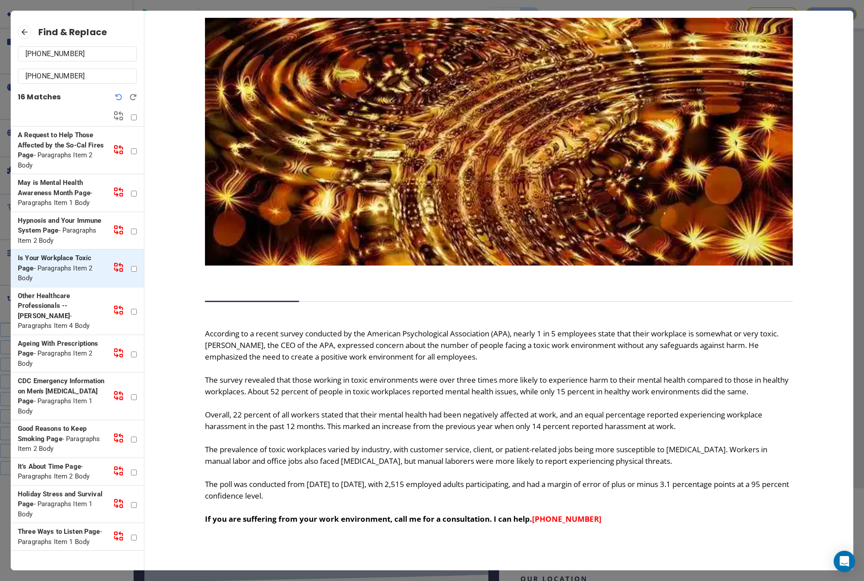
scroll to position [124, 0]
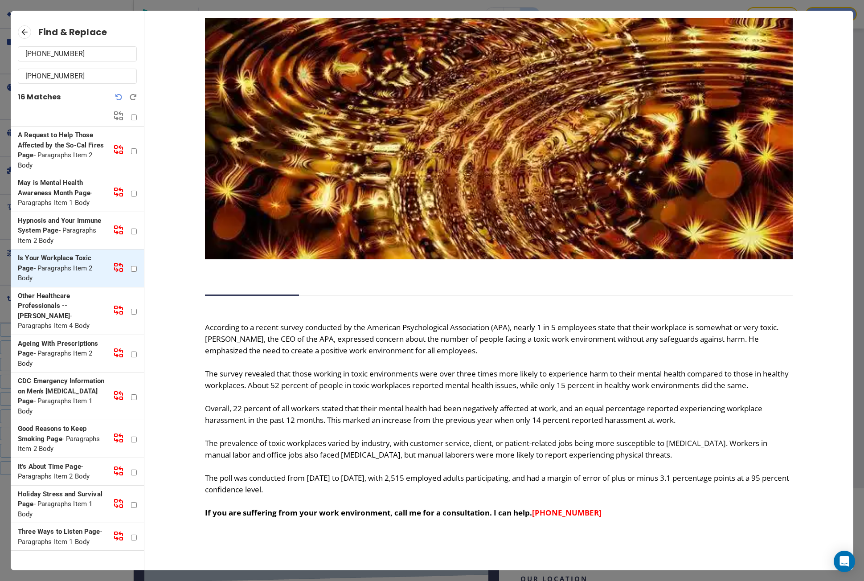
click at [50, 463] on strong "It’s About Time Page" at bounding box center [49, 467] width 63 height 8
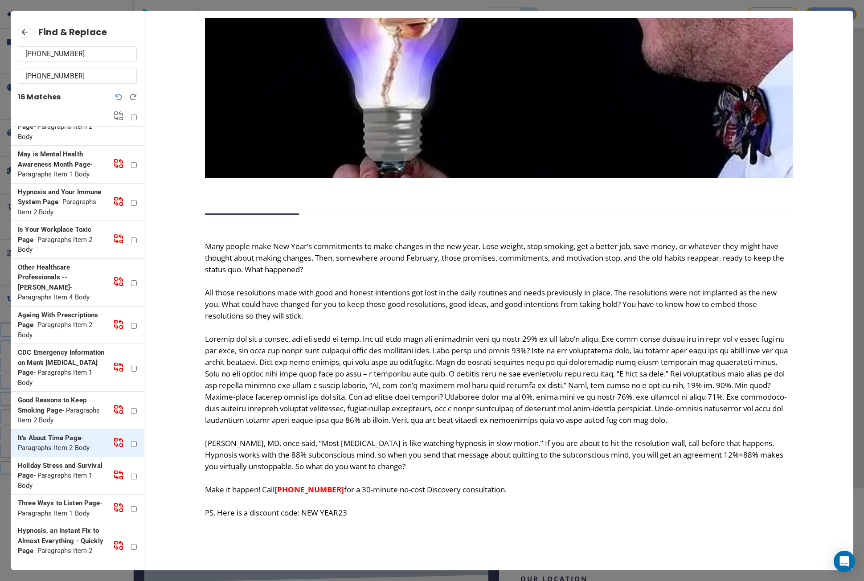
scroll to position [0, 0]
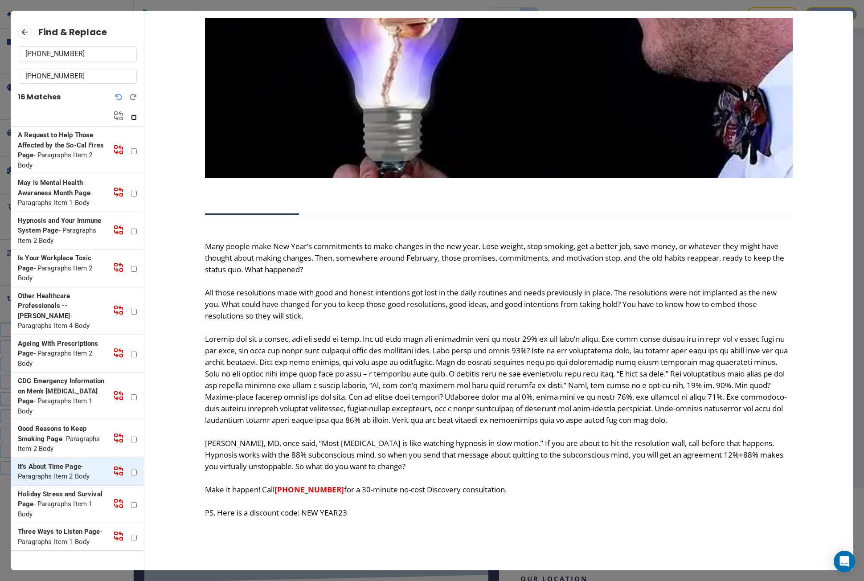
click at [133, 119] on input "checkbox" at bounding box center [134, 118] width 6 height 6
checkbox input "true"
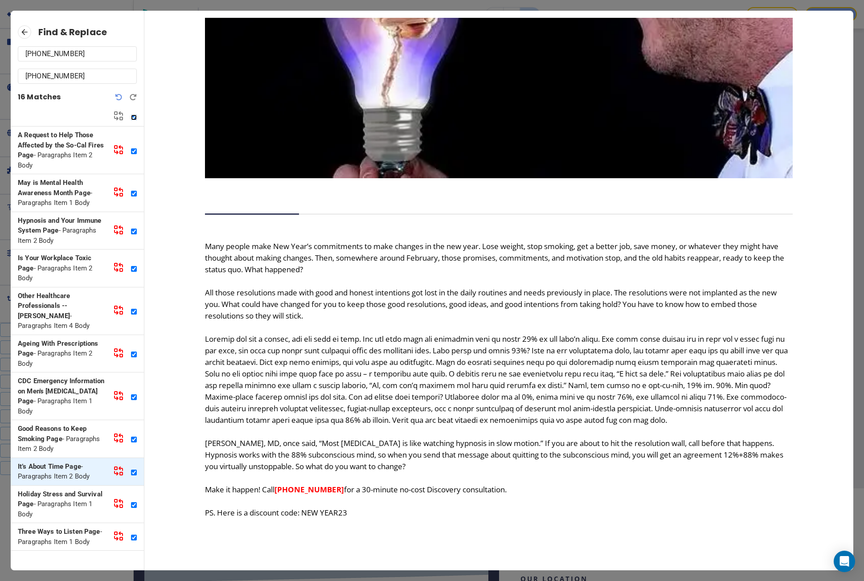
checkbox input "true"
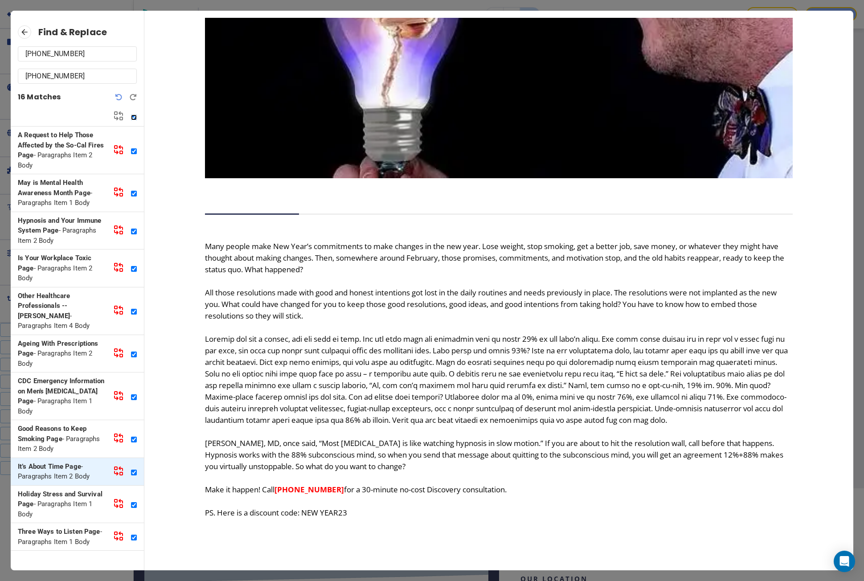
checkbox input "true"
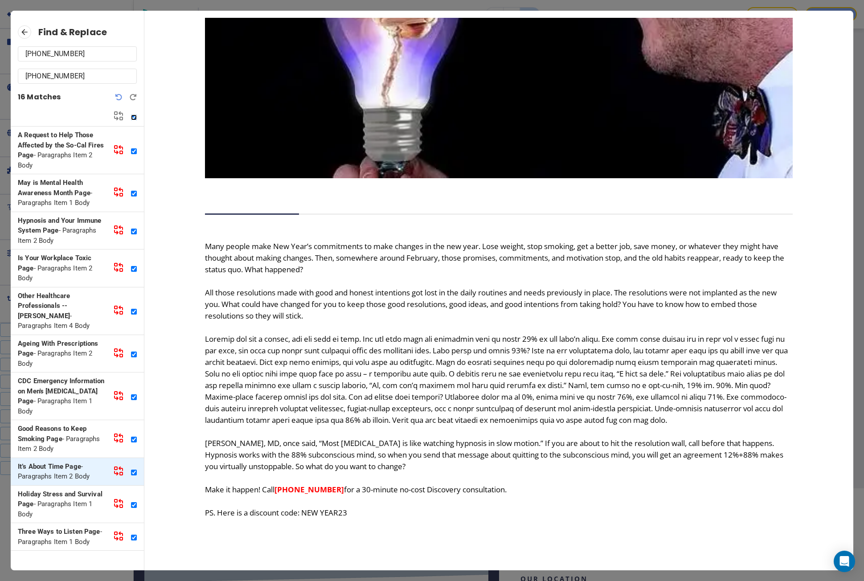
checkbox input "true"
click at [118, 116] on icon at bounding box center [118, 116] width 11 height 11
checkbox input "false"
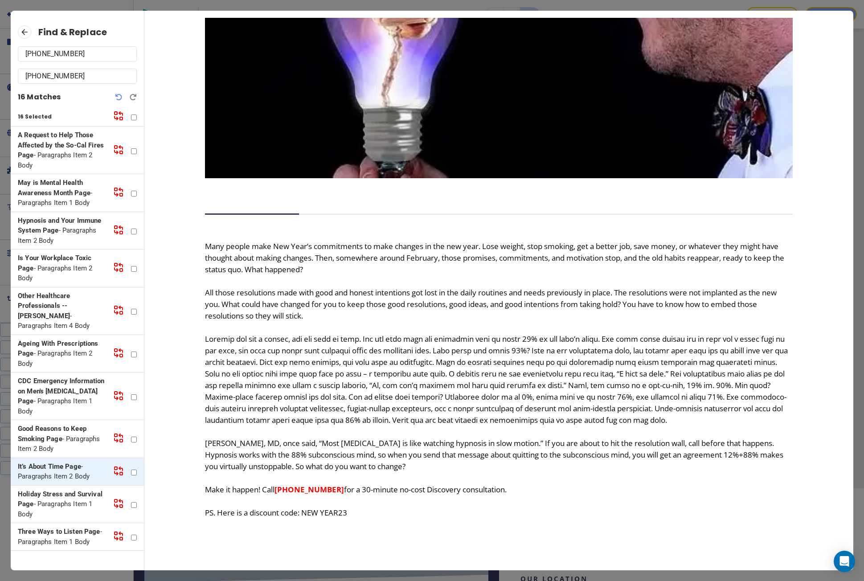
checkbox input "false"
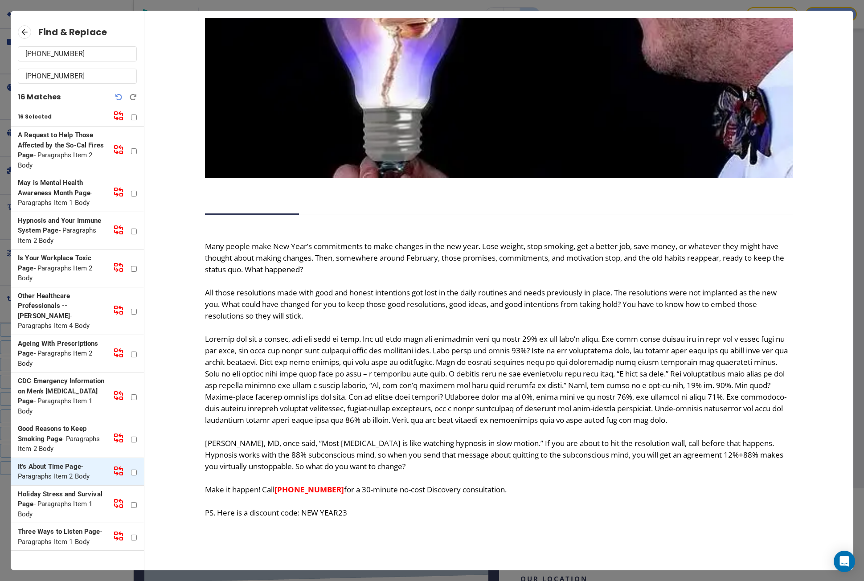
checkbox input "false"
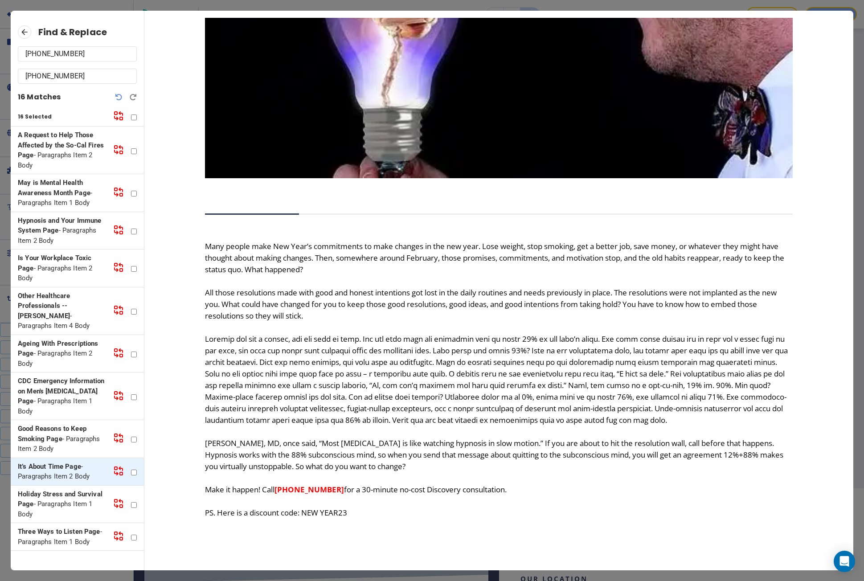
checkbox input "false"
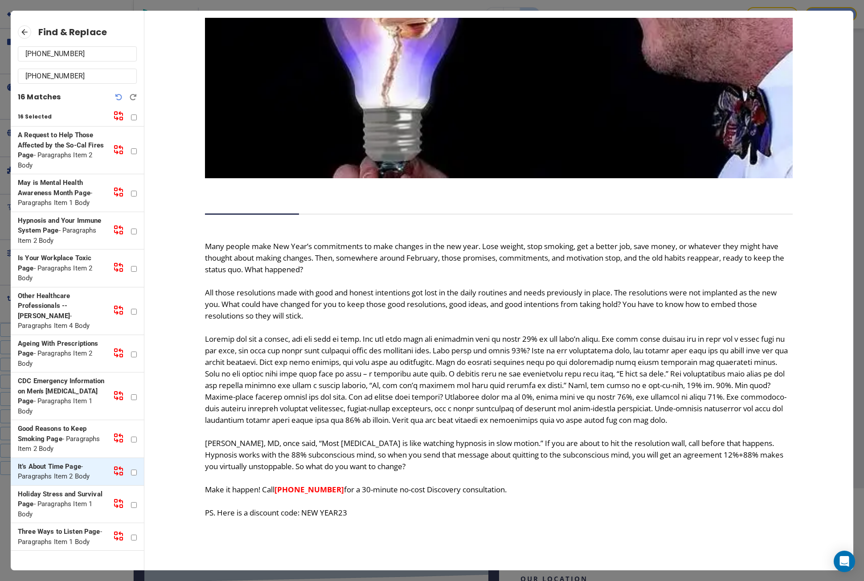
checkbox input "false"
click at [53, 529] on strong "Three Ways to Listen Page" at bounding box center [59, 532] width 82 height 8
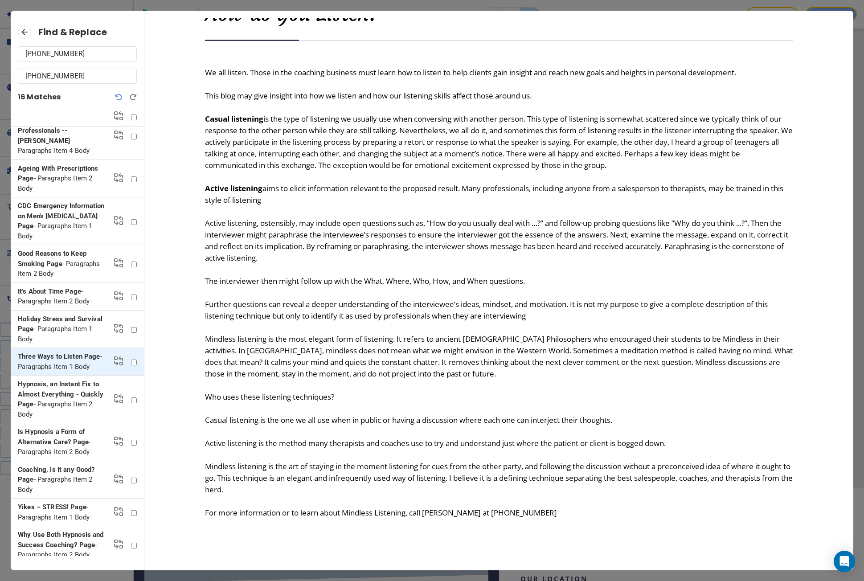
scroll to position [178, 0]
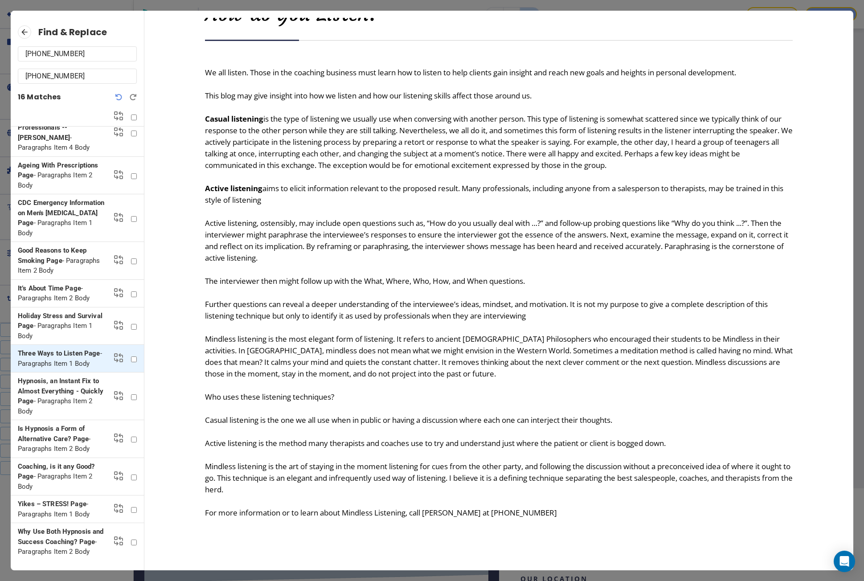
click at [69, 450] on p "Is Hypnosis a Form of Alternative Care? Page - Paragraphs Item 2 Body" at bounding box center [62, 439] width 88 height 30
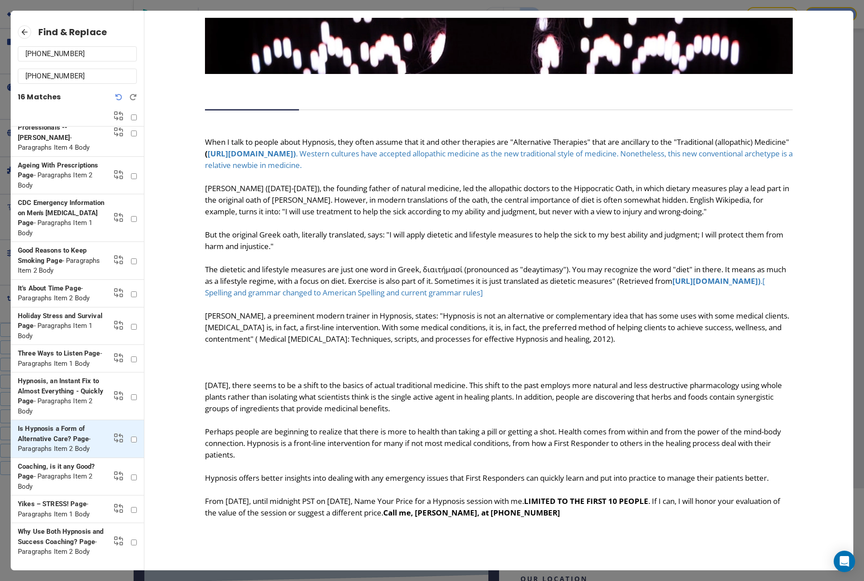
scroll to position [268, 0]
drag, startPoint x: 54, startPoint y: 56, endPoint x: 5, endPoint y: 54, distance: 49.1
click at [5, 54] on div "Find & Replace 559-285-0784 559-344-5005 16 Matches A Request to Help Those Aff…" at bounding box center [432, 290] width 864 height 581
type input "0784"
checkbox input "true"
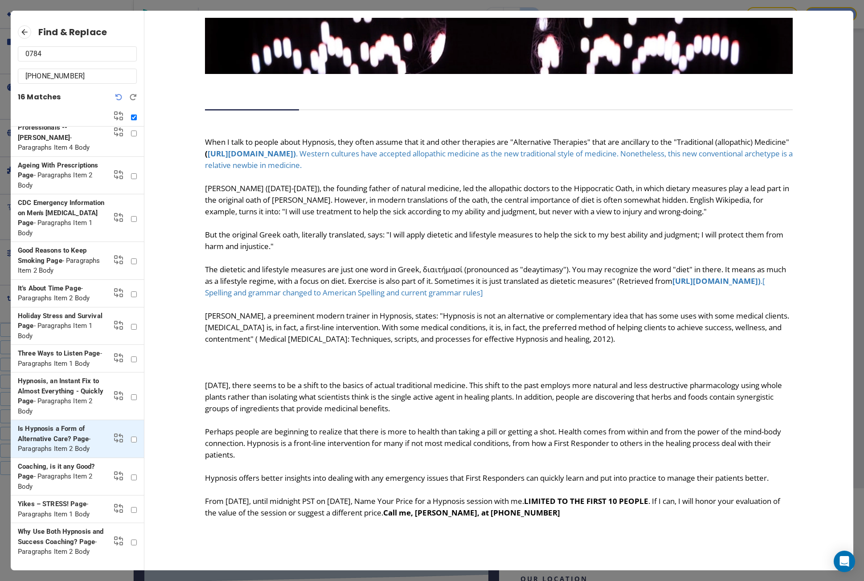
scroll to position [0, 0]
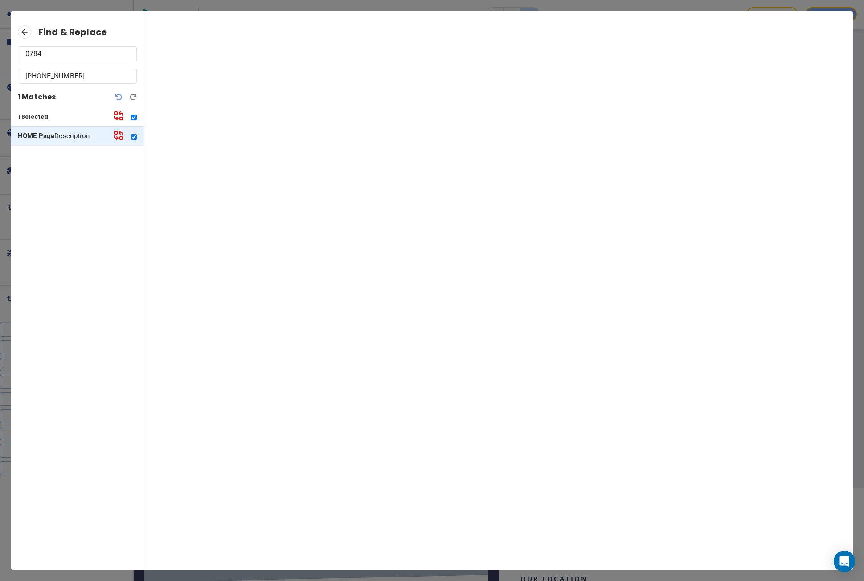
type input "0784"
click at [65, 134] on p "HOME Page Description" at bounding box center [62, 136] width 88 height 10
drag, startPoint x: 55, startPoint y: 78, endPoint x: 21, endPoint y: 78, distance: 34.3
click at [21, 78] on div "559-344-5005" at bounding box center [77, 76] width 119 height 15
type input "5005"
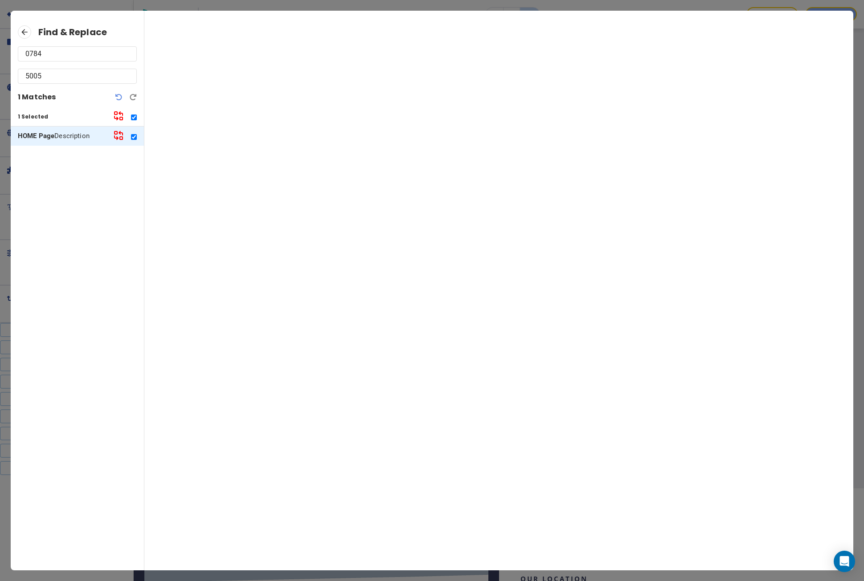
click at [108, 173] on div "HOME Page Description" at bounding box center [77, 342] width 133 height 430
click at [81, 138] on p "HOME Page Description" at bounding box center [62, 136] width 88 height 10
click at [135, 120] on div at bounding box center [125, 117] width 24 height 12
click at [133, 115] on input "checkbox" at bounding box center [134, 118] width 6 height 6
checkbox input "false"
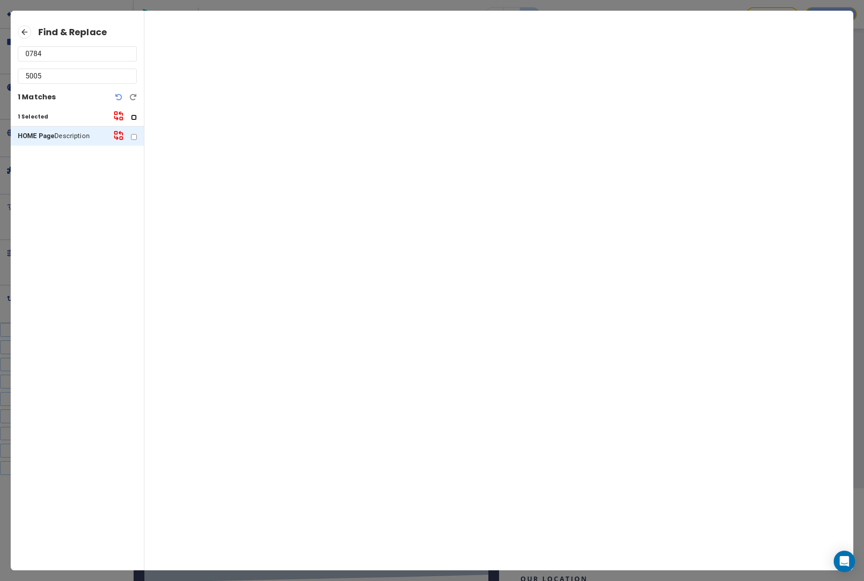
checkbox input "false"
click at [74, 129] on div "HOME Page Description" at bounding box center [77, 136] width 133 height 19
click at [82, 136] on p "HOME Page Description" at bounding box center [62, 136] width 88 height 10
click at [121, 134] on icon at bounding box center [118, 135] width 11 height 11
drag, startPoint x: 59, startPoint y: 81, endPoint x: -5, endPoint y: 74, distance: 64.0
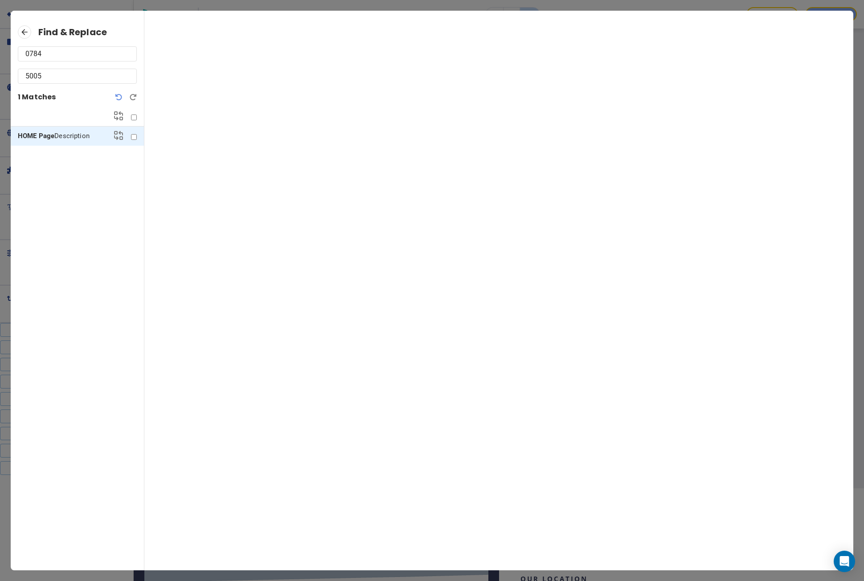
click at [0, 0] on html "Save and Exit Editor Pages Edit, add, and delete pages or manage your page orde…" at bounding box center [432, 0] width 864 height 0
type input "344"
drag, startPoint x: 42, startPoint y: 57, endPoint x: 20, endPoint y: 58, distance: 22.3
click at [20, 58] on div "0784" at bounding box center [77, 53] width 119 height 15
type input "285"
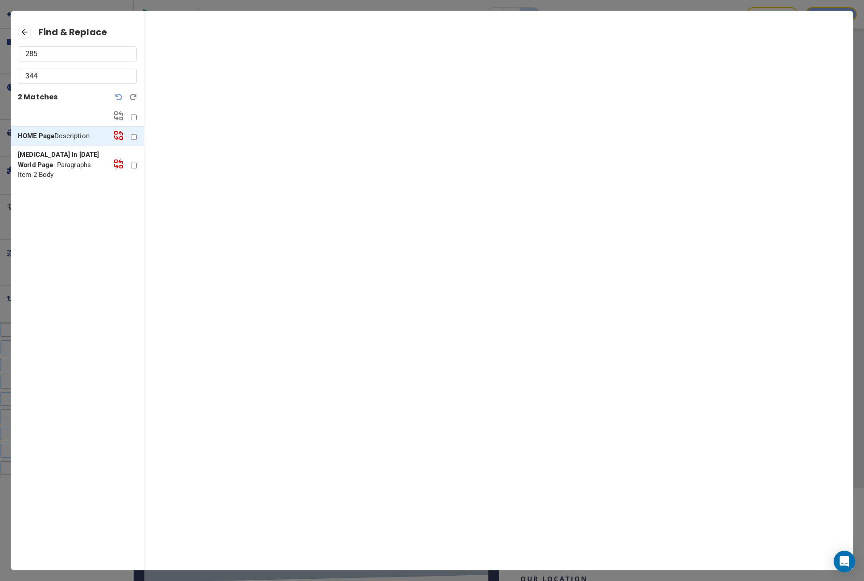
click at [90, 150] on p "Stress Management in Today's World Page - Paragraphs Item 2 Body" at bounding box center [62, 165] width 88 height 30
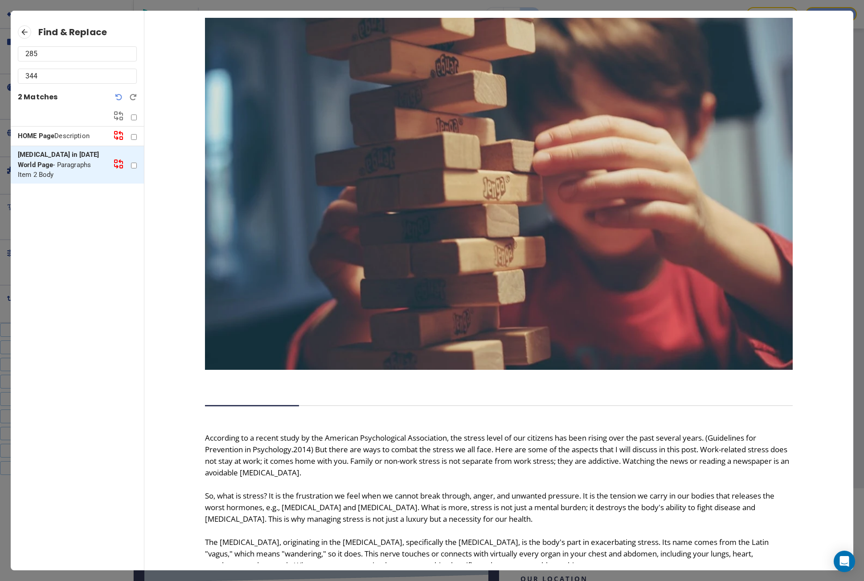
scroll to position [116, 0]
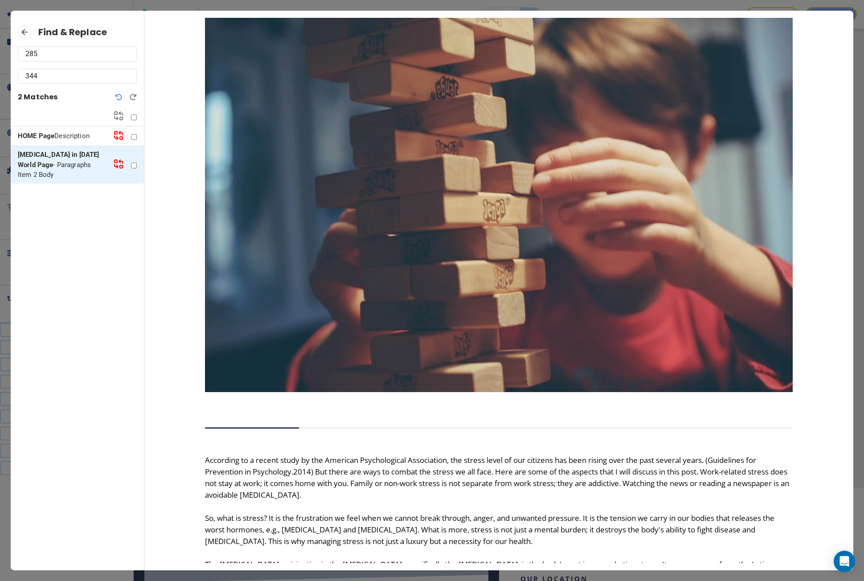
click at [66, 128] on div "HOME Page Description" at bounding box center [77, 137] width 133 height 20
click at [57, 133] on p "HOME Page Description" at bounding box center [62, 136] width 88 height 10
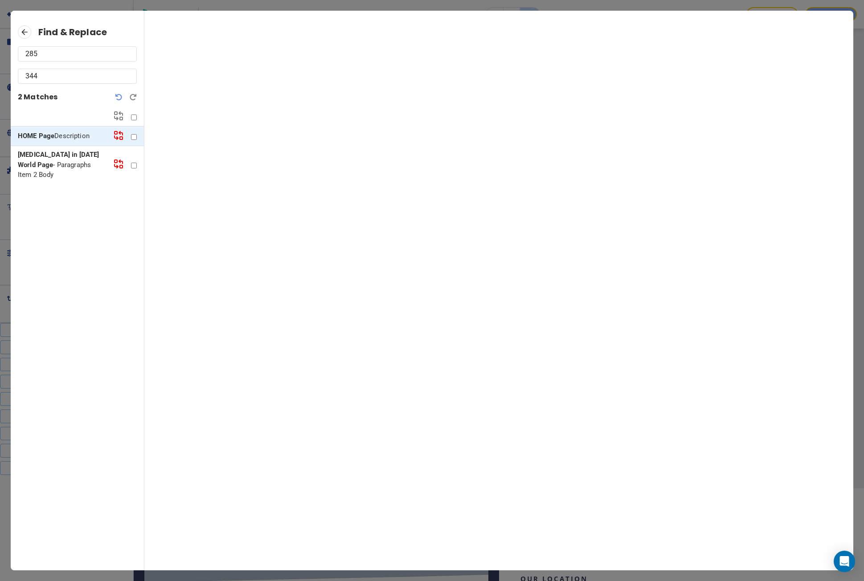
click at [119, 139] on icon at bounding box center [118, 135] width 11 height 11
click at [28, 35] on icon at bounding box center [24, 31] width 13 height 13
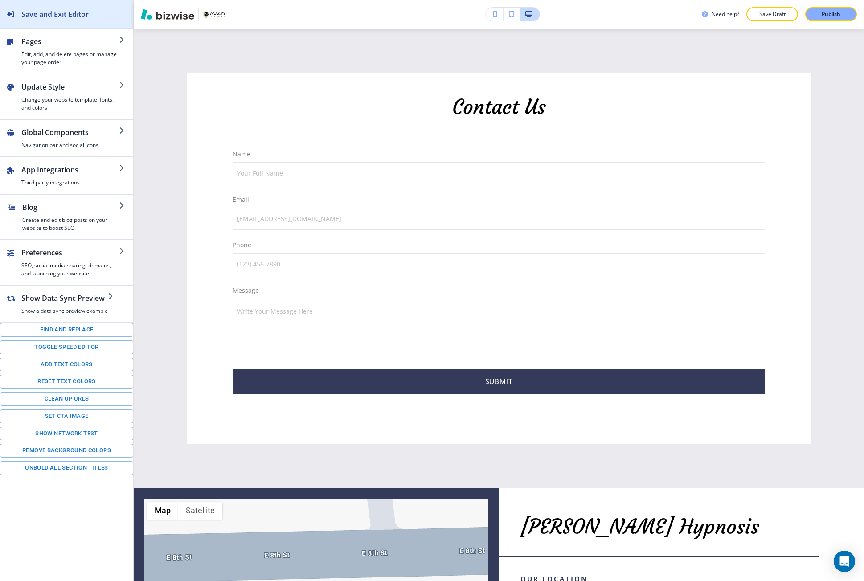
click at [93, 21] on button "Save and Exit Editor" at bounding box center [66, 14] width 133 height 28
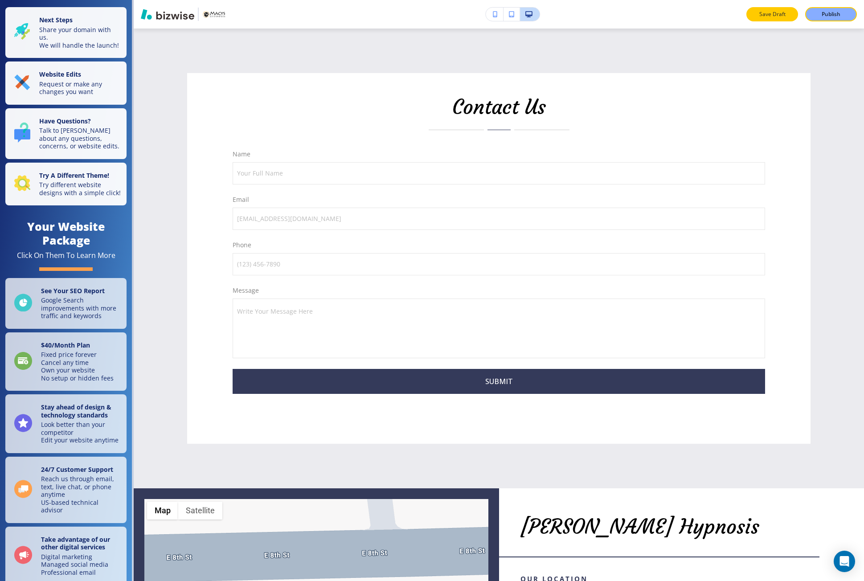
click at [777, 12] on p "Save Draft" at bounding box center [772, 14] width 29 height 8
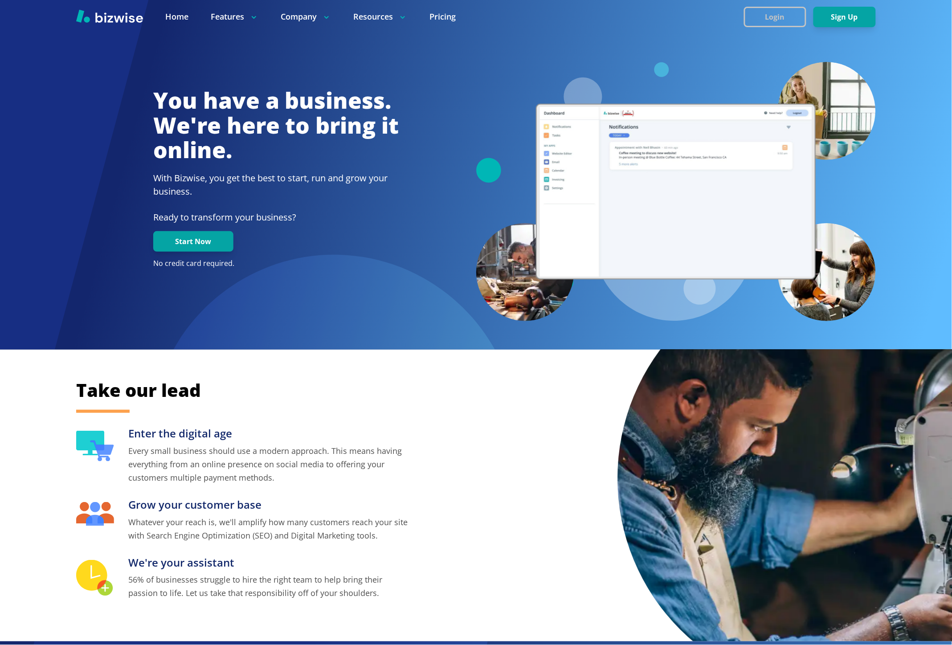
click at [776, 19] on button "Login" at bounding box center [775, 17] width 62 height 20
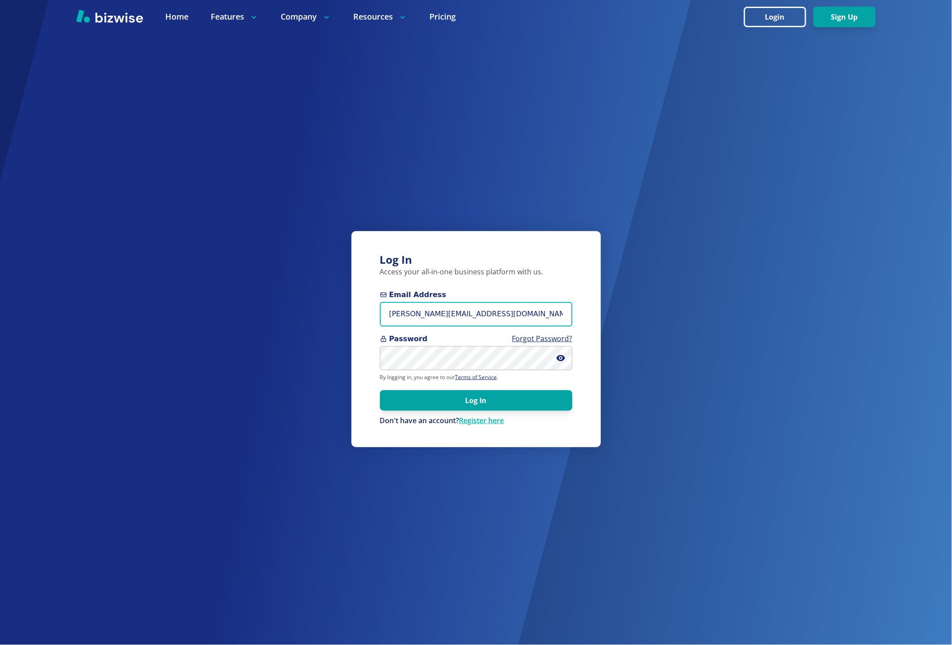
click at [393, 316] on input "marie@bizwise.com" at bounding box center [476, 314] width 193 height 25
paste input "stonewaterkitchens@yahoo"
type input "stonewaterkitchens@yahoo.com"
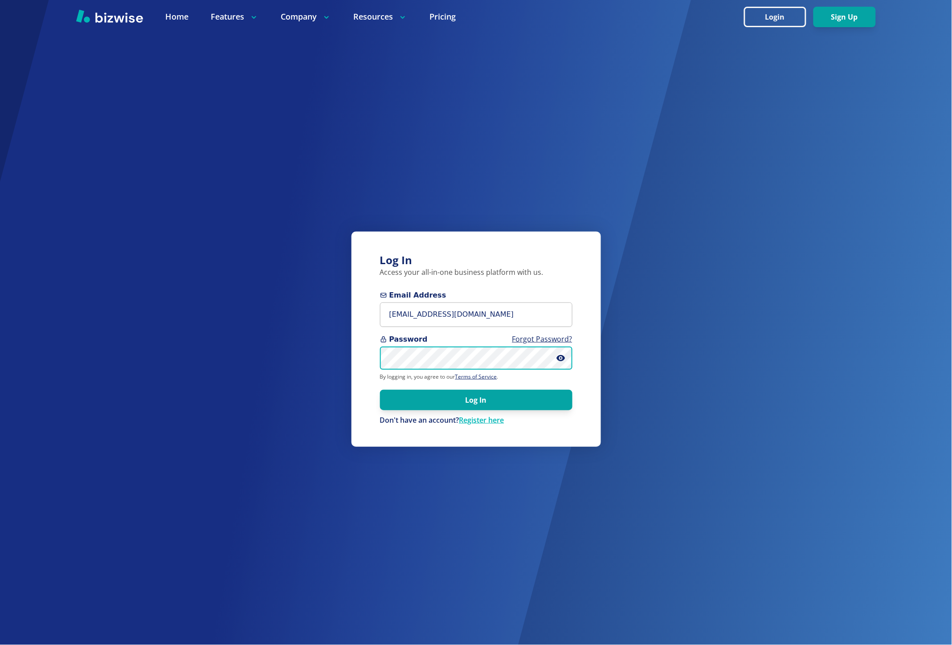
click at [380, 390] on button "Log In" at bounding box center [476, 400] width 193 height 20
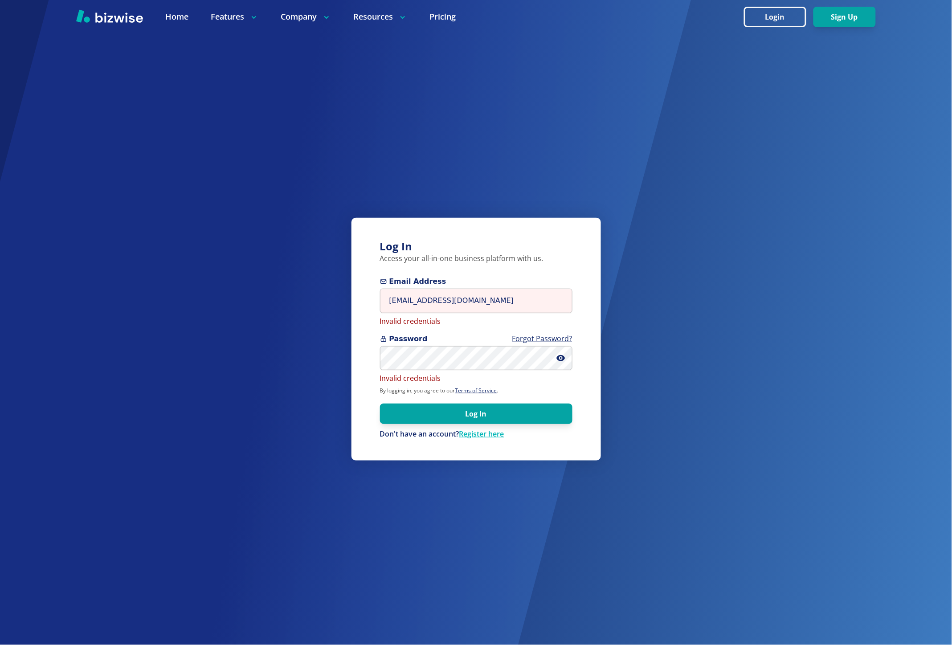
click at [567, 357] on span at bounding box center [565, 358] width 16 height 25
click at [560, 356] on icon at bounding box center [561, 358] width 8 height 6
click at [518, 295] on input "stonewaterkitchens@yahoo.com" at bounding box center [476, 301] width 193 height 25
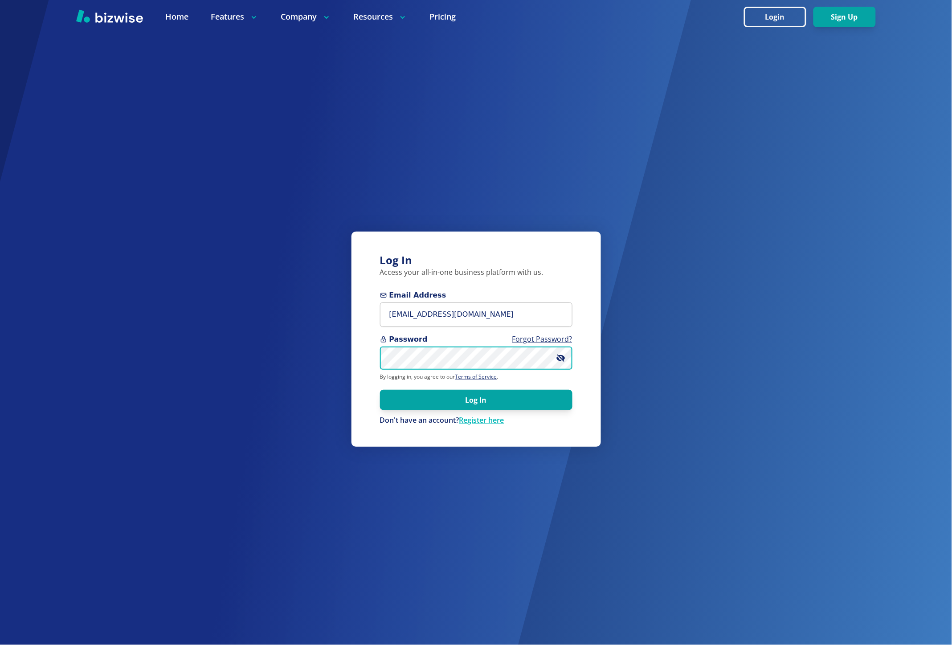
click at [380, 390] on button "Log In" at bounding box center [476, 400] width 193 height 20
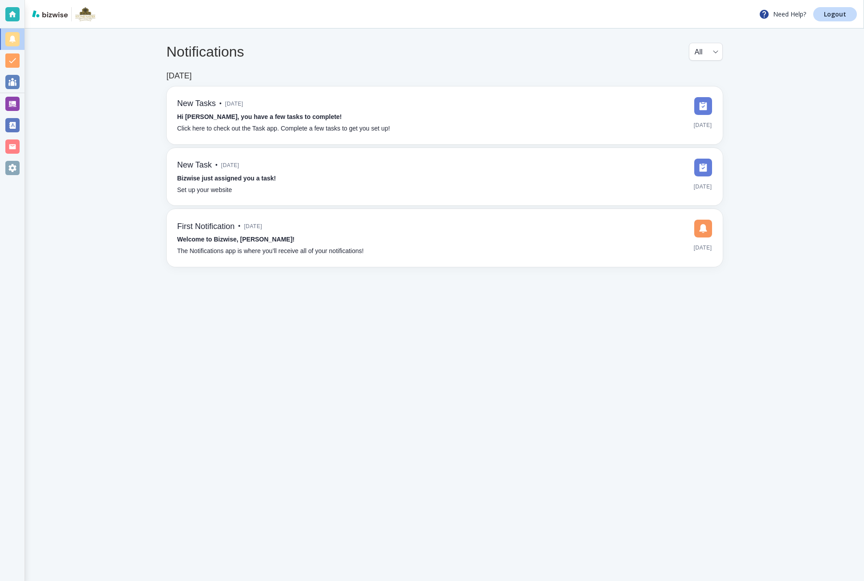
click at [12, 107] on div at bounding box center [12, 104] width 14 height 14
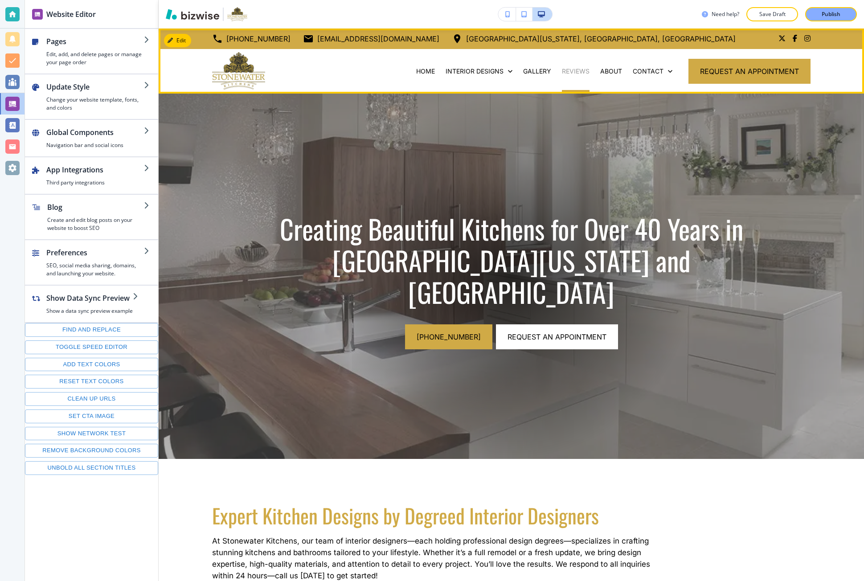
click at [574, 70] on p "REVIEWS" at bounding box center [576, 71] width 28 height 9
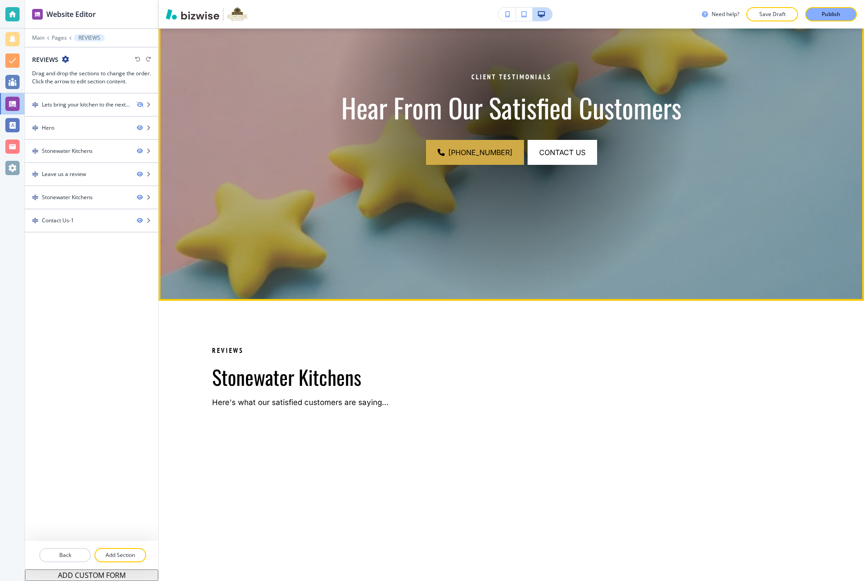
scroll to position [267, 0]
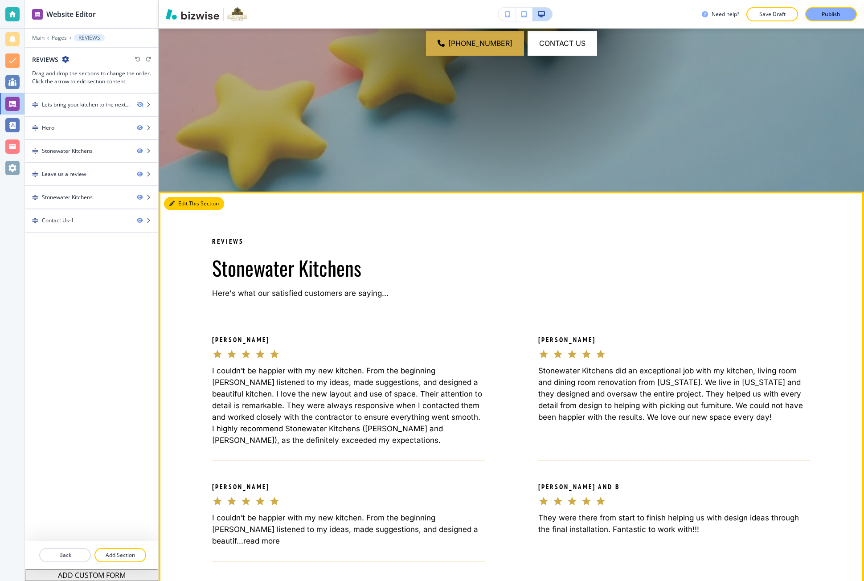
click at [168, 202] on button "Edit This Section" at bounding box center [194, 203] width 60 height 13
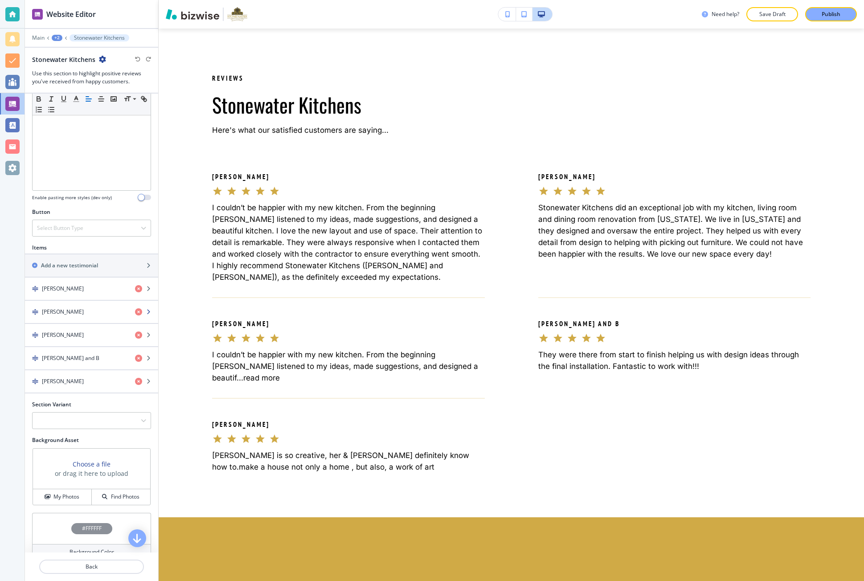
scroll to position [223, 0]
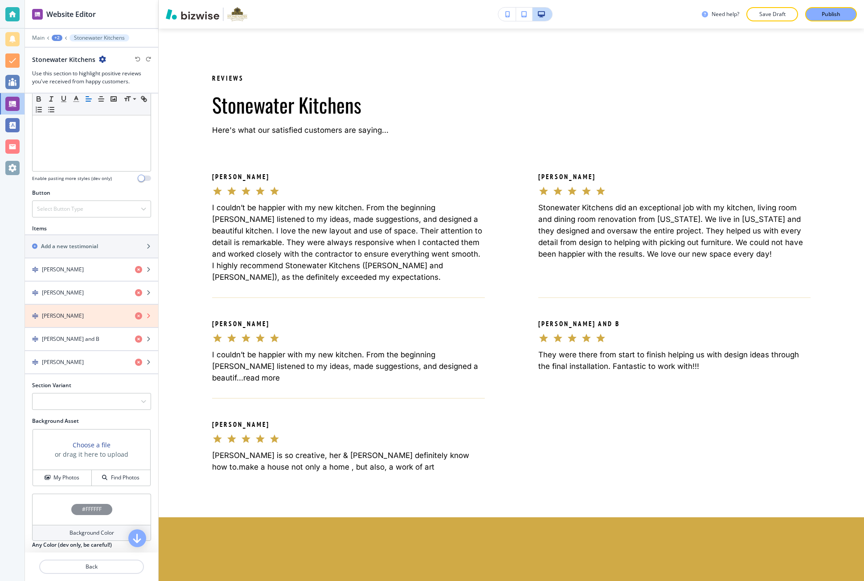
click at [135, 317] on icon "button" at bounding box center [138, 315] width 7 height 7
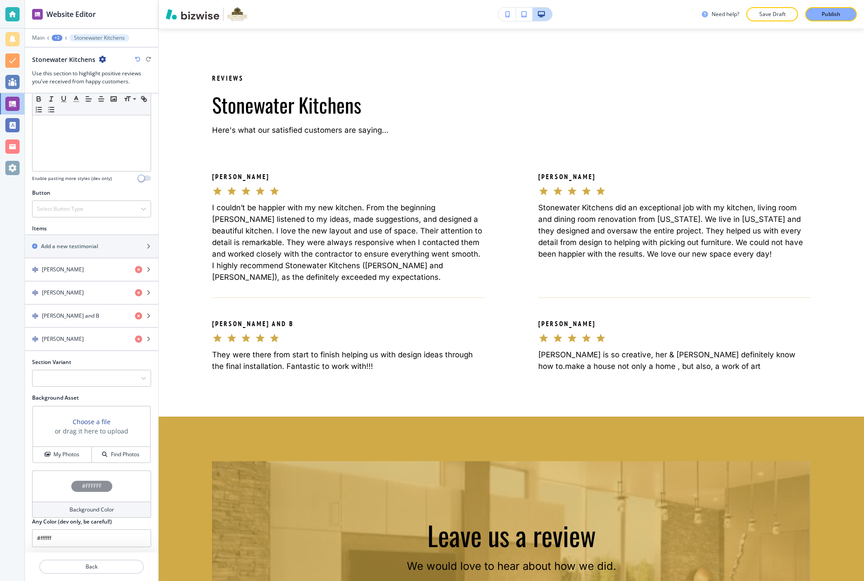
click at [830, 23] on div "Need help? Save Draft Publish" at bounding box center [511, 14] width 705 height 29
click at [831, 14] on p "Publish" at bounding box center [831, 14] width 19 height 8
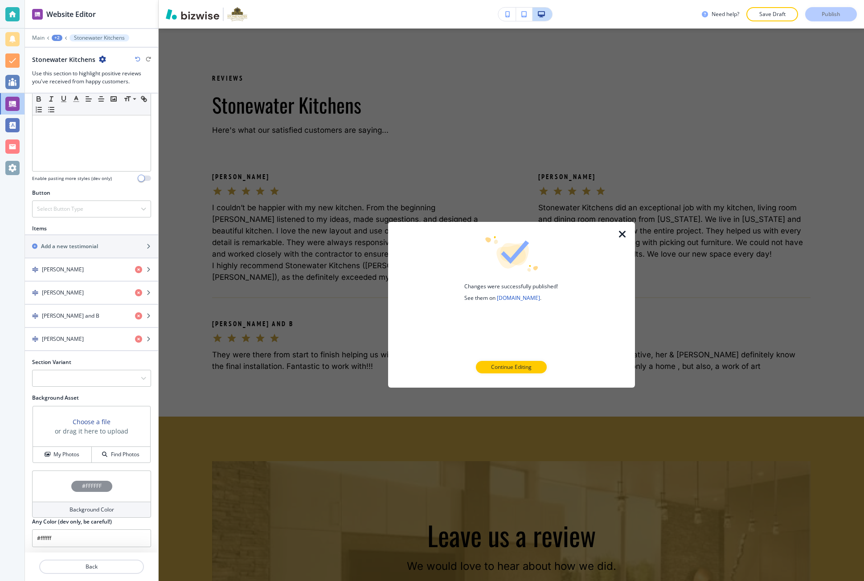
click at [519, 298] on link "stonewaterkitchens.com" at bounding box center [518, 298] width 43 height 8
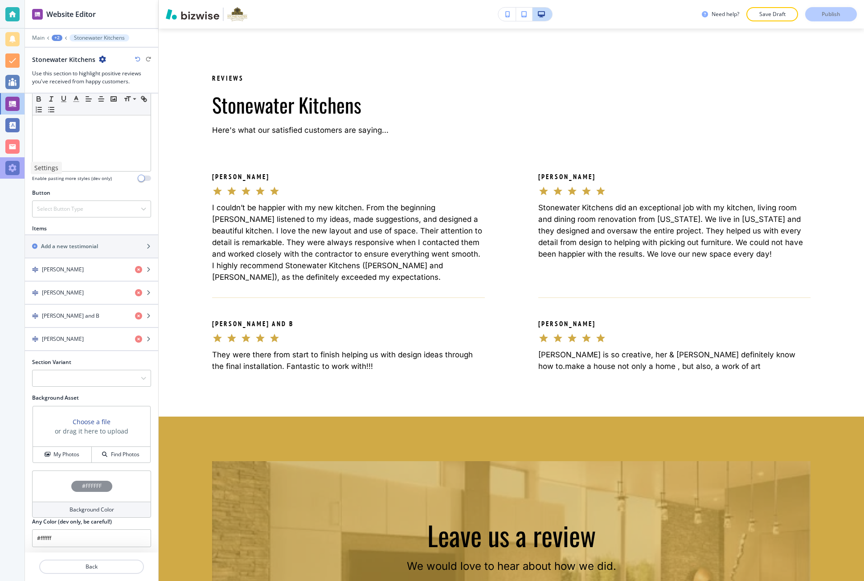
click at [4, 167] on div at bounding box center [12, 167] width 25 height 21
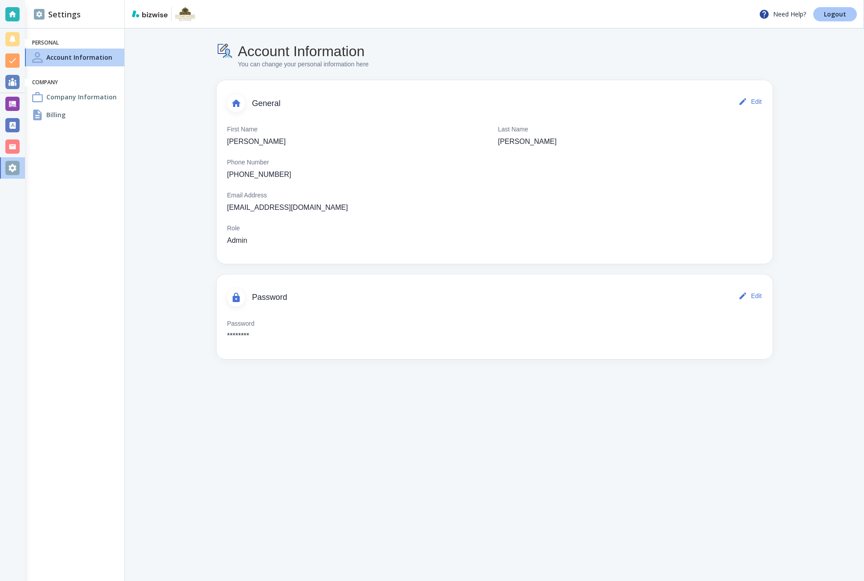
click at [840, 17] on p "Logout" at bounding box center [835, 14] width 22 height 6
